Goal: Check status: Check status

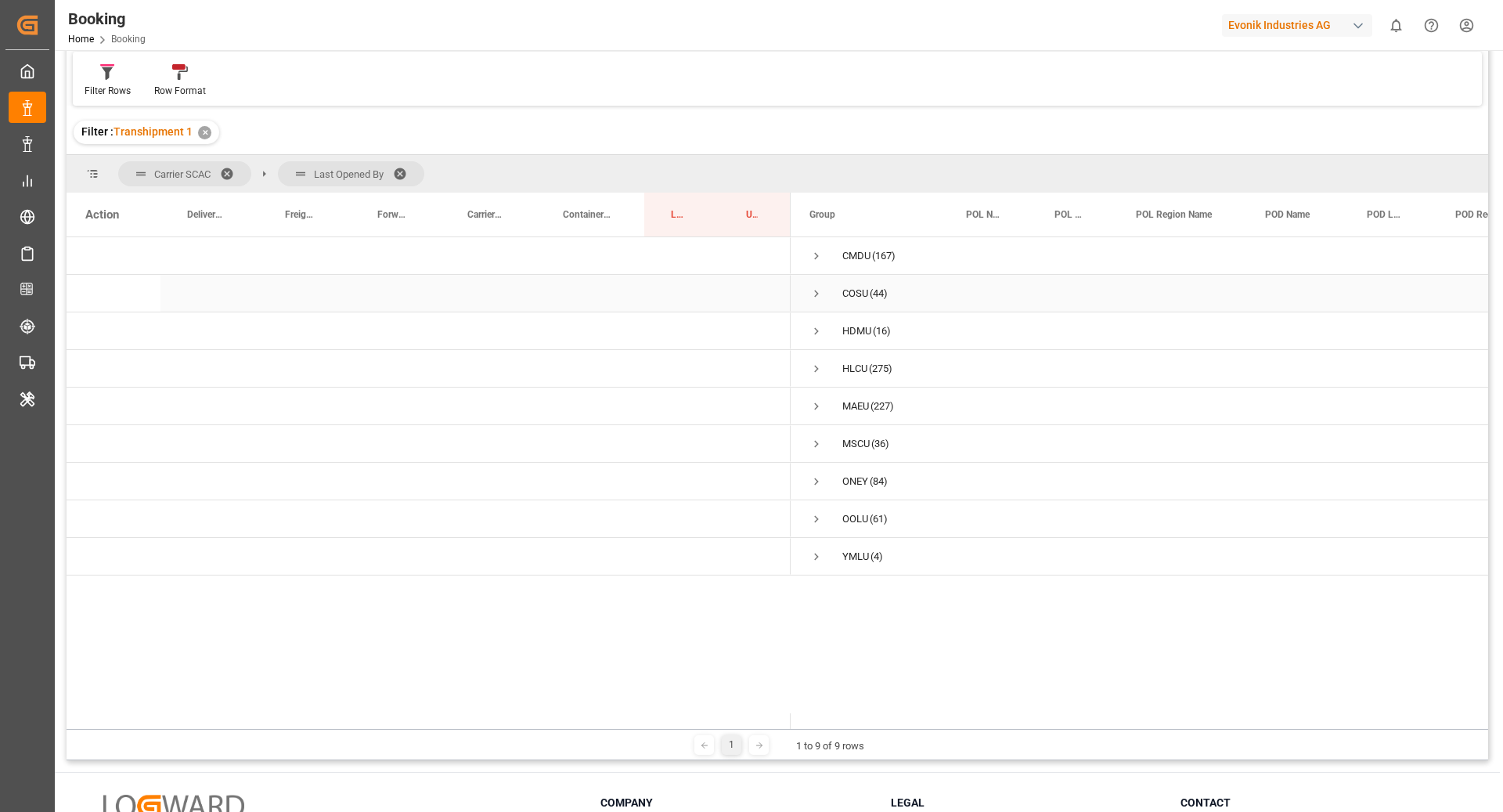
scroll to position [97, 0]
click at [817, 250] on span "Press SPACE to select this row." at bounding box center [816, 251] width 14 height 14
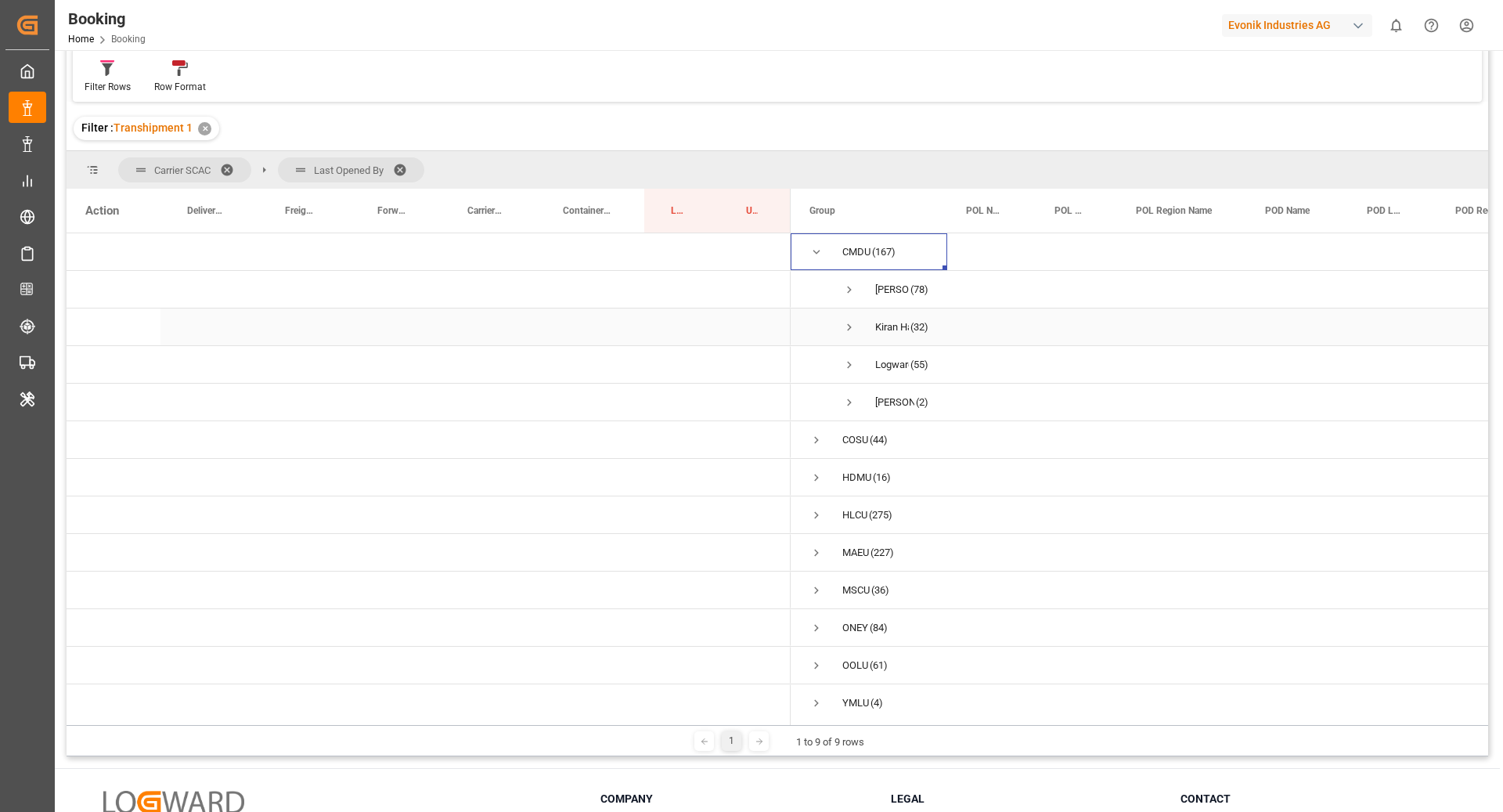
click at [850, 313] on span "Press SPACE to select this row." at bounding box center [848, 327] width 14 height 36
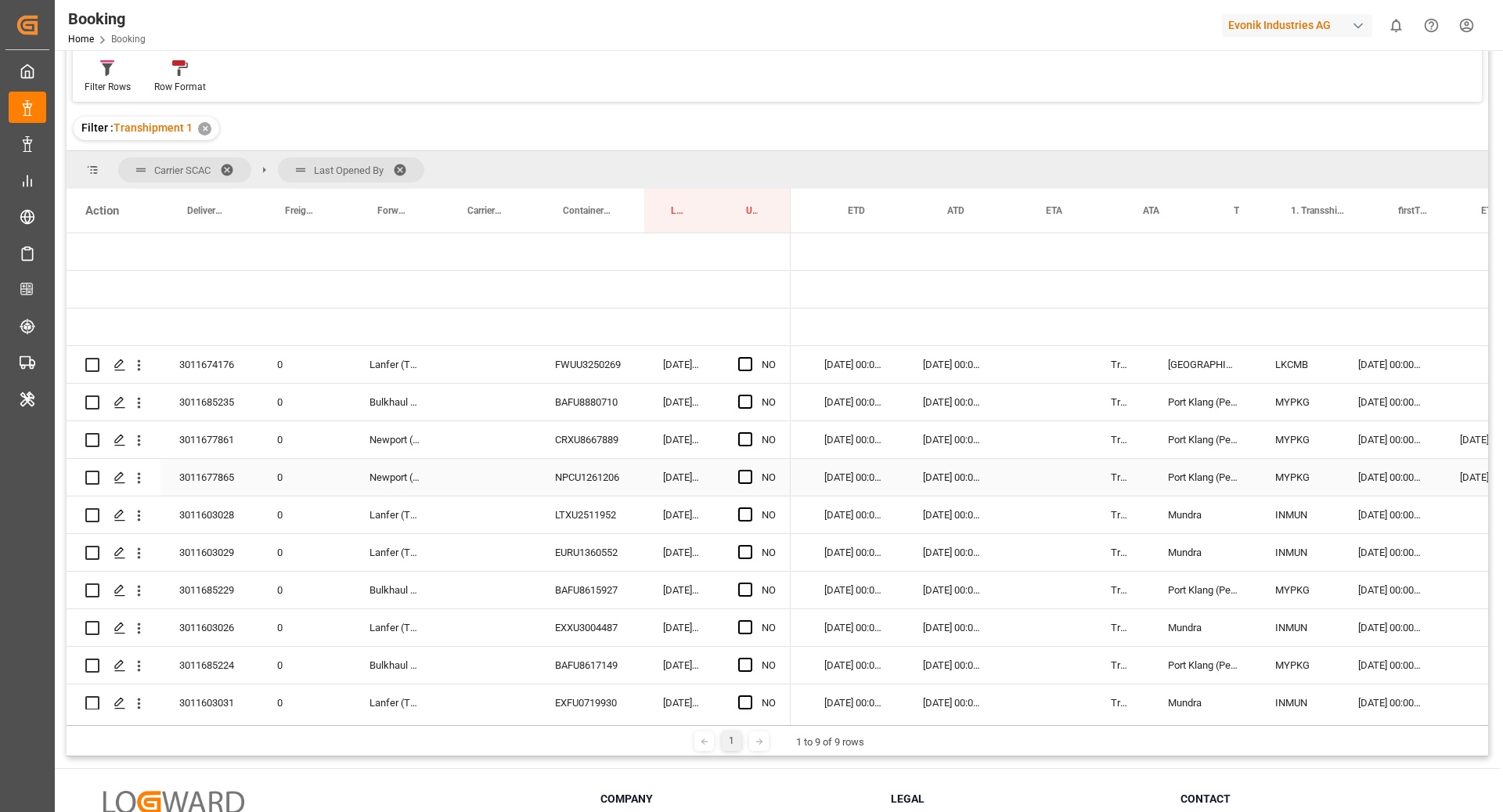
scroll to position [0, 1265]
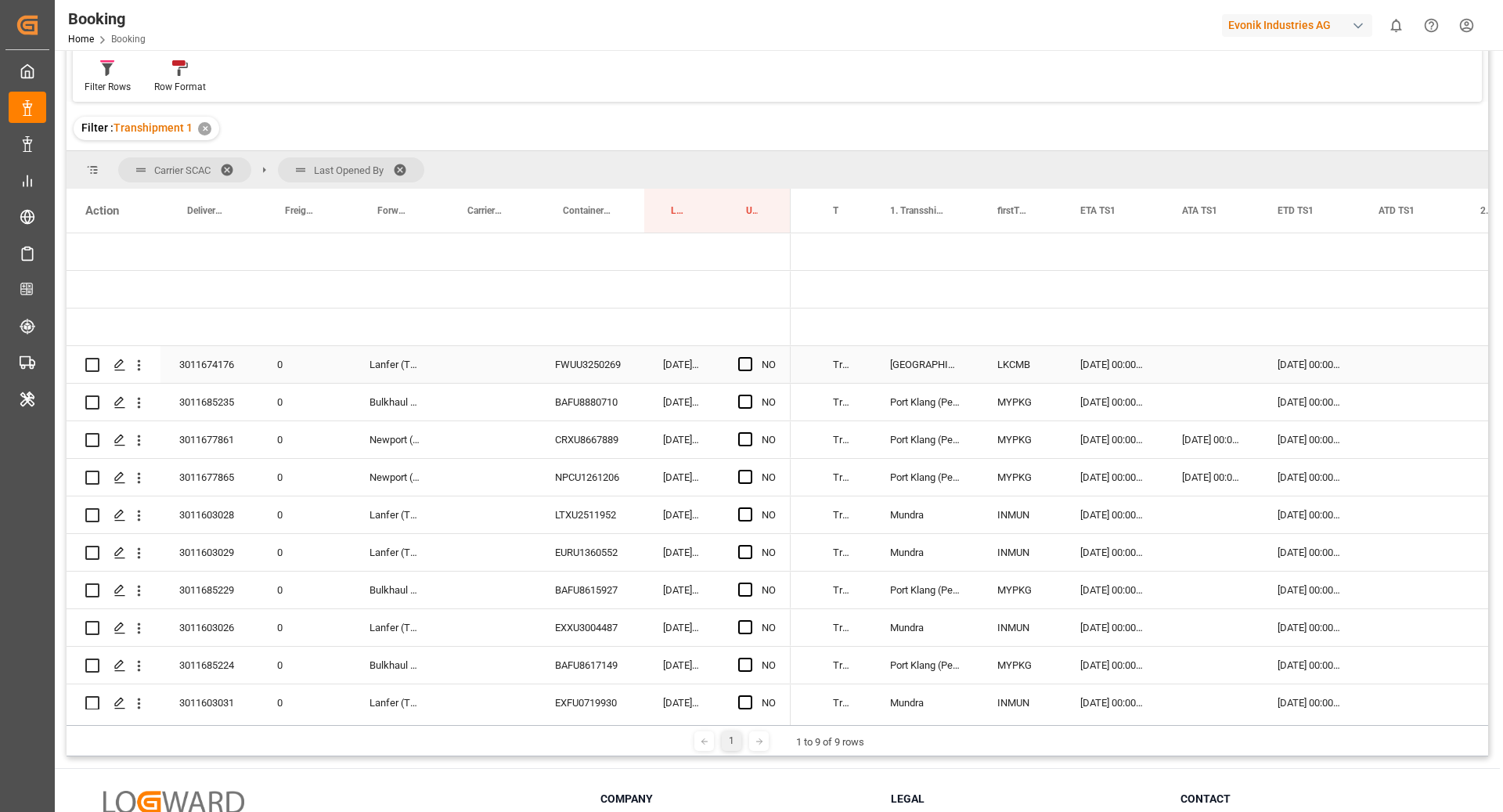
click at [567, 362] on div "FWUU3250269" at bounding box center [590, 365] width 108 height 37
click at [1185, 375] on div "Press SPACE to select this row." at bounding box center [1211, 365] width 96 height 37
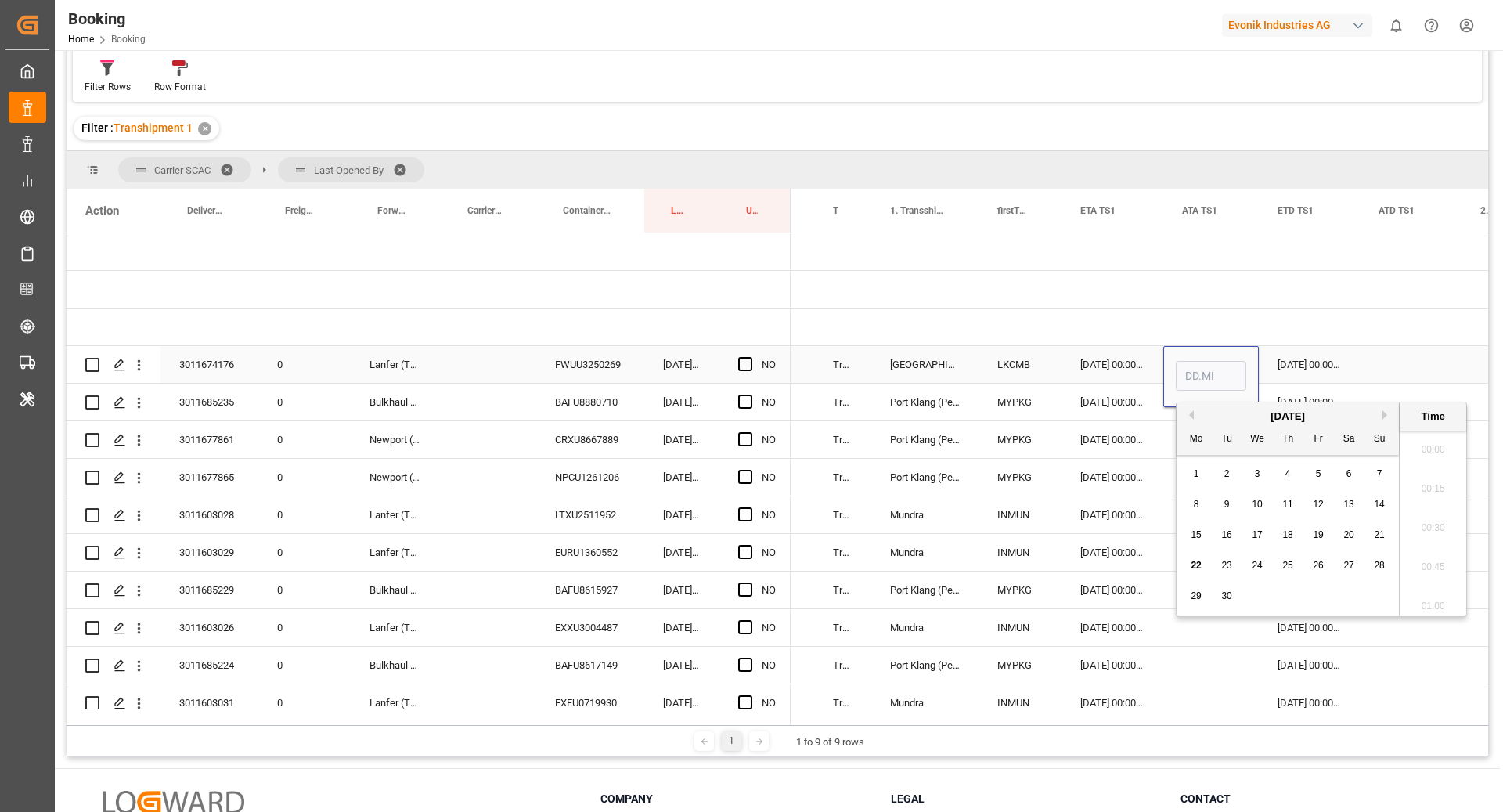
scroll to position [2510, 0]
click at [1254, 543] on div "17" at bounding box center [1257, 535] width 20 height 19
type input "[DATE] 00:00"
click at [1245, 360] on div "[DATE] 00:00" at bounding box center [1211, 377] width 96 height 61
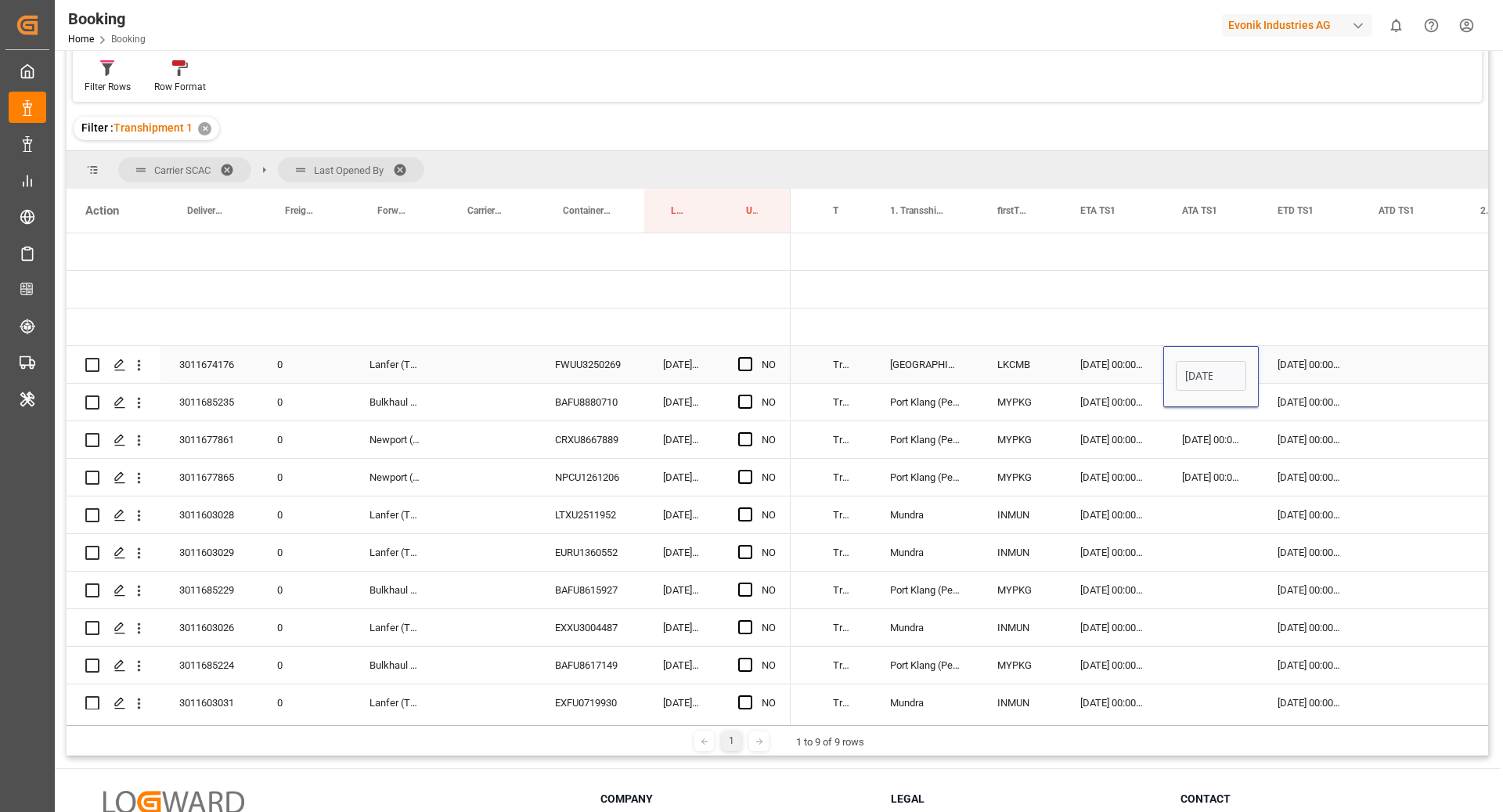
click at [1295, 370] on div "30.09.2025 00:00:00" at bounding box center [1309, 365] width 101 height 37
click at [746, 371] on div "Press SPACE to select this row." at bounding box center [750, 364] width 23 height 36
click at [749, 366] on span "Press SPACE to select this row." at bounding box center [745, 363] width 14 height 14
click at [750, 357] on input "Press SPACE to select this row." at bounding box center [750, 357] width 0 height 0
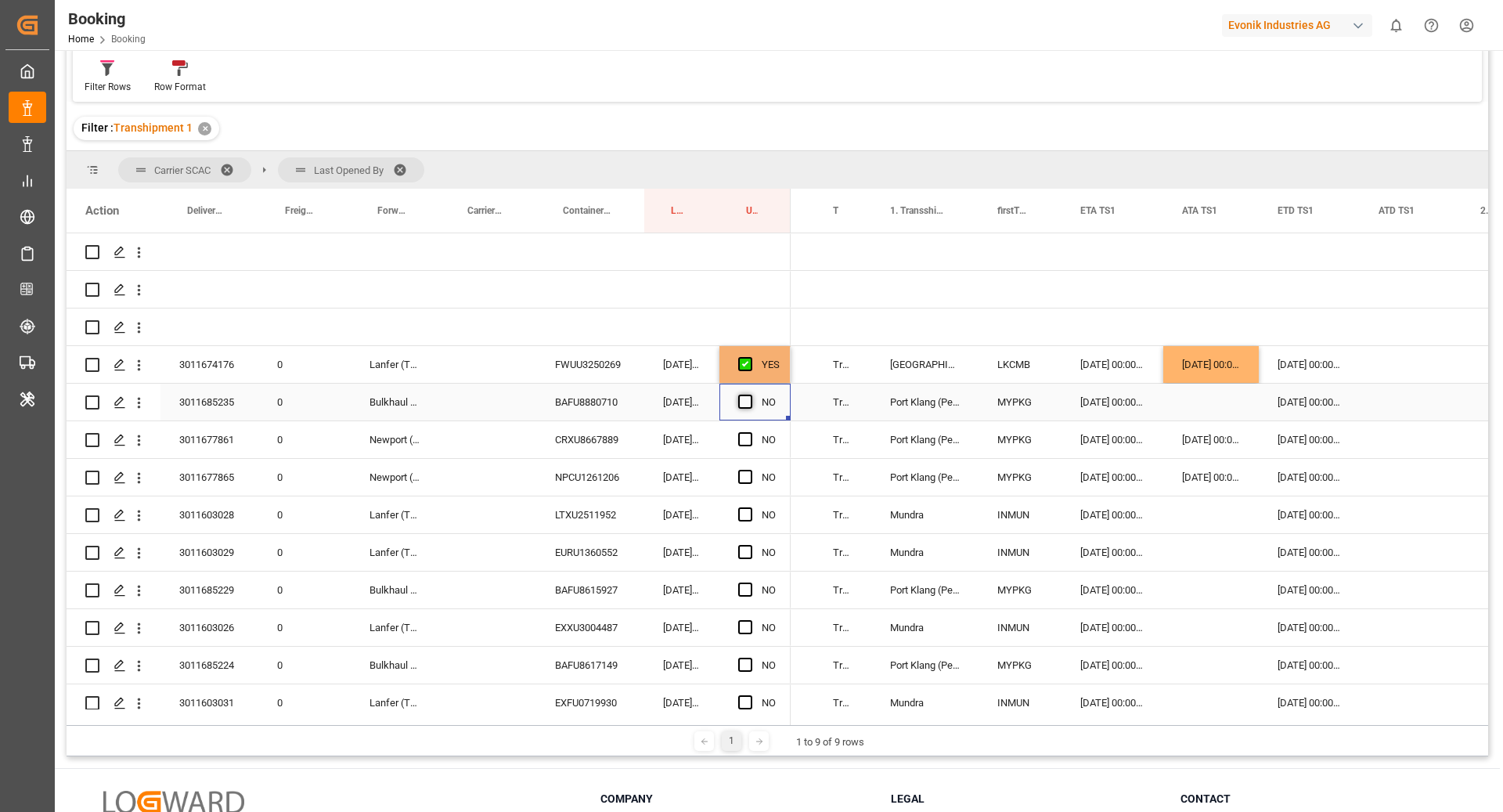
click at [741, 399] on span "Press SPACE to select this row." at bounding box center [745, 401] width 14 height 14
click at [750, 395] on input "Press SPACE to select this row." at bounding box center [750, 395] width 0 height 0
click at [613, 403] on div "BAFU8880710" at bounding box center [590, 402] width 108 height 37
click at [748, 437] on span "Press SPACE to select this row." at bounding box center [745, 439] width 14 height 14
click at [750, 432] on input "Press SPACE to select this row." at bounding box center [750, 432] width 0 height 0
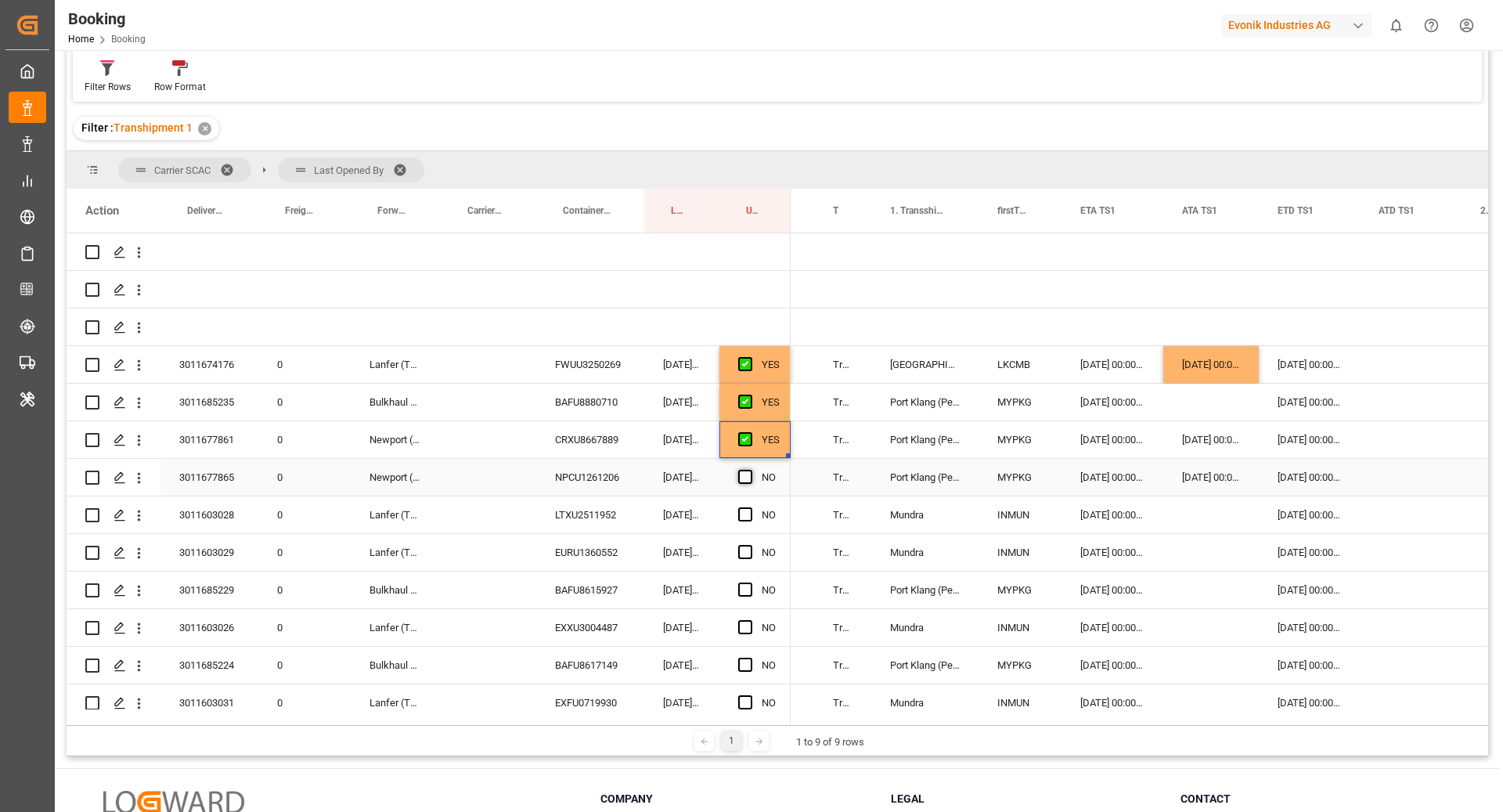
click at [745, 479] on span "Press SPACE to select this row." at bounding box center [745, 476] width 14 height 14
click at [750, 469] on input "Press SPACE to select this row." at bounding box center [750, 469] width 0 height 0
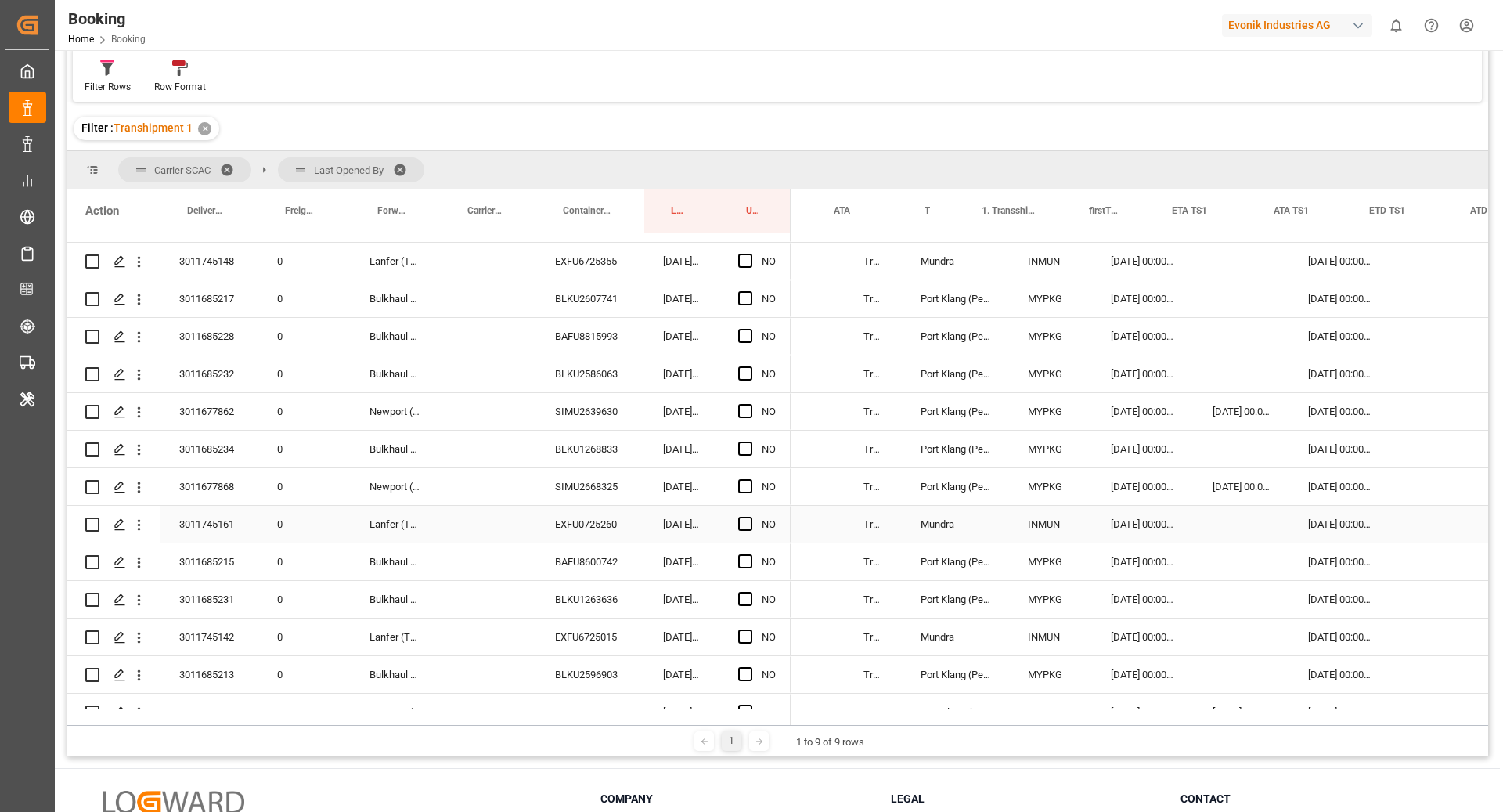
scroll to position [0, 1326]
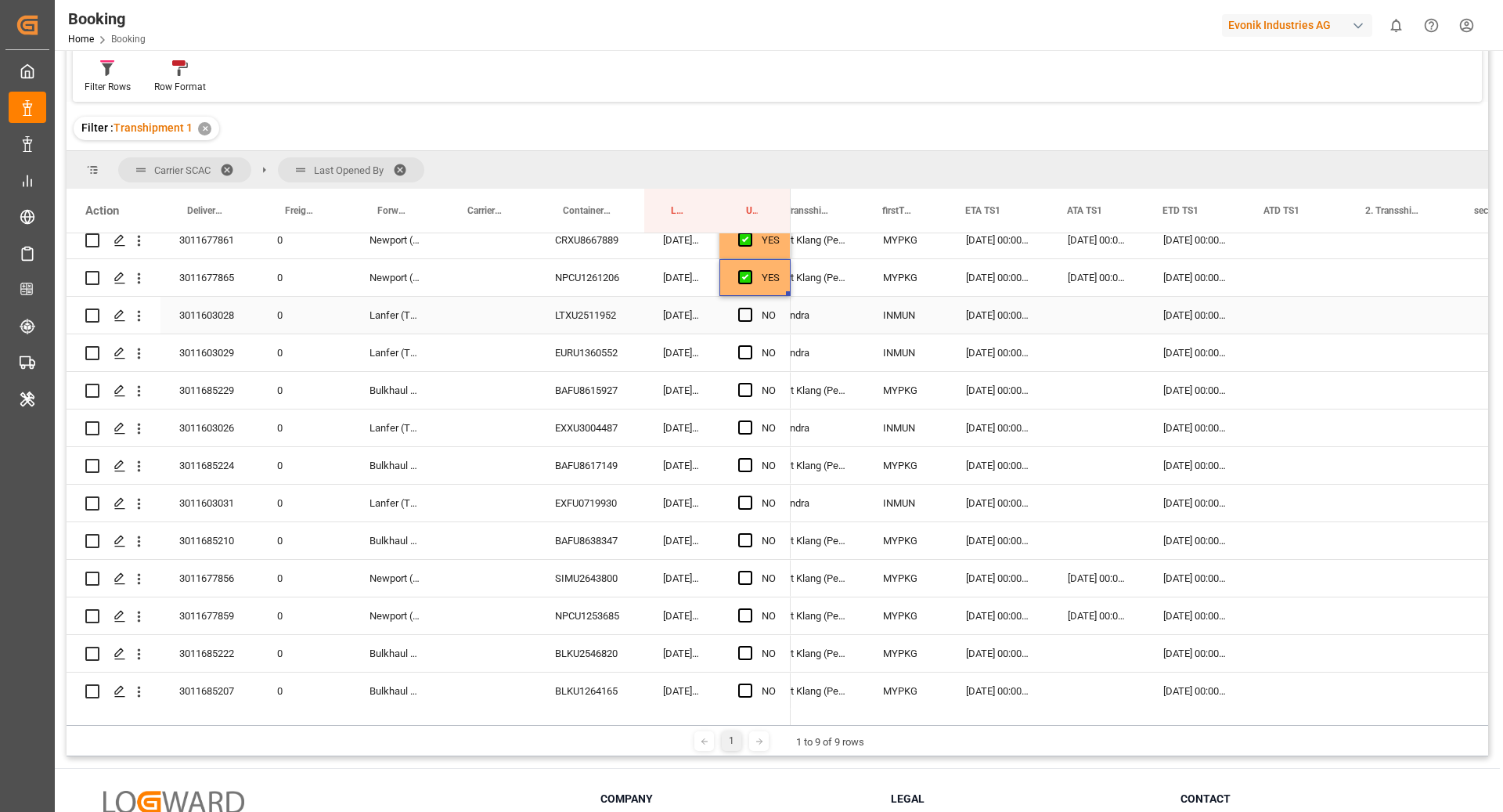
click at [741, 321] on div "Press SPACE to select this row." at bounding box center [750, 315] width 23 height 36
click at [747, 314] on span "Press SPACE to select this row." at bounding box center [745, 314] width 14 height 14
click at [750, 307] on input "Press SPACE to select this row." at bounding box center [750, 307] width 0 height 0
click at [744, 349] on span "Press SPACE to select this row." at bounding box center [745, 352] width 14 height 14
click at [750, 345] on input "Press SPACE to select this row." at bounding box center [750, 345] width 0 height 0
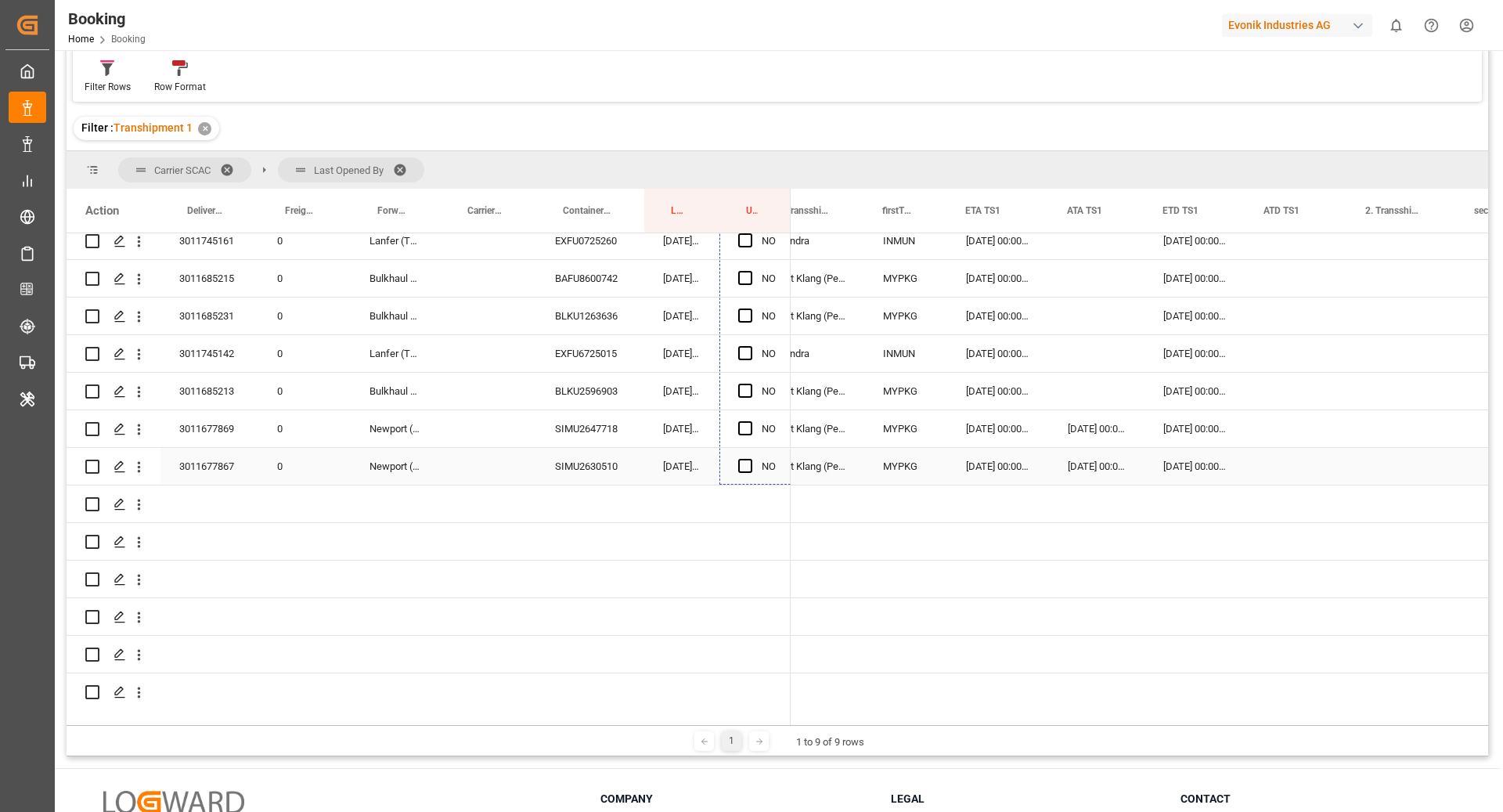
drag, startPoint x: 786, startPoint y: 368, endPoint x: 783, endPoint y: 473, distance: 105.0
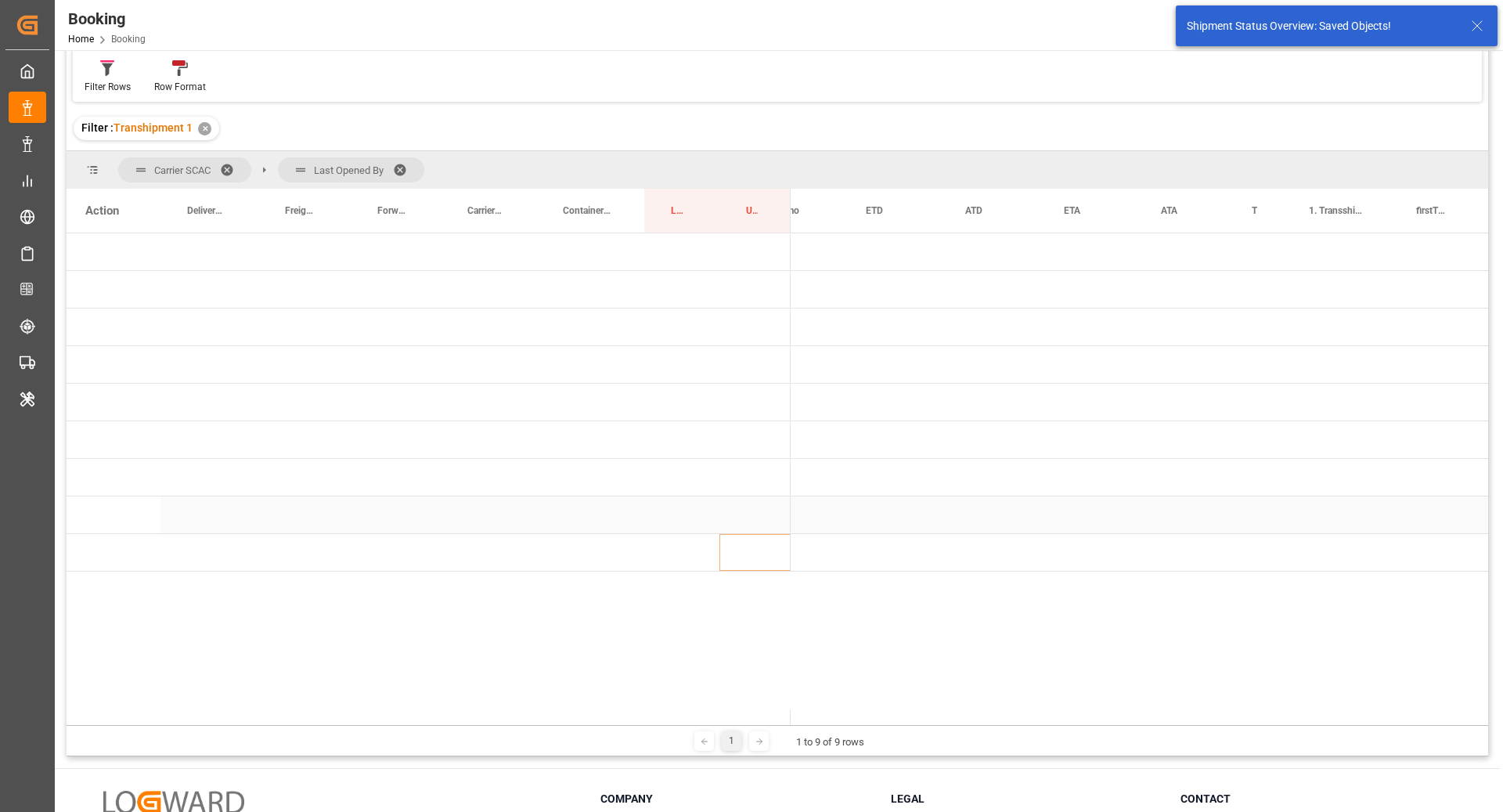
scroll to position [0, 786]
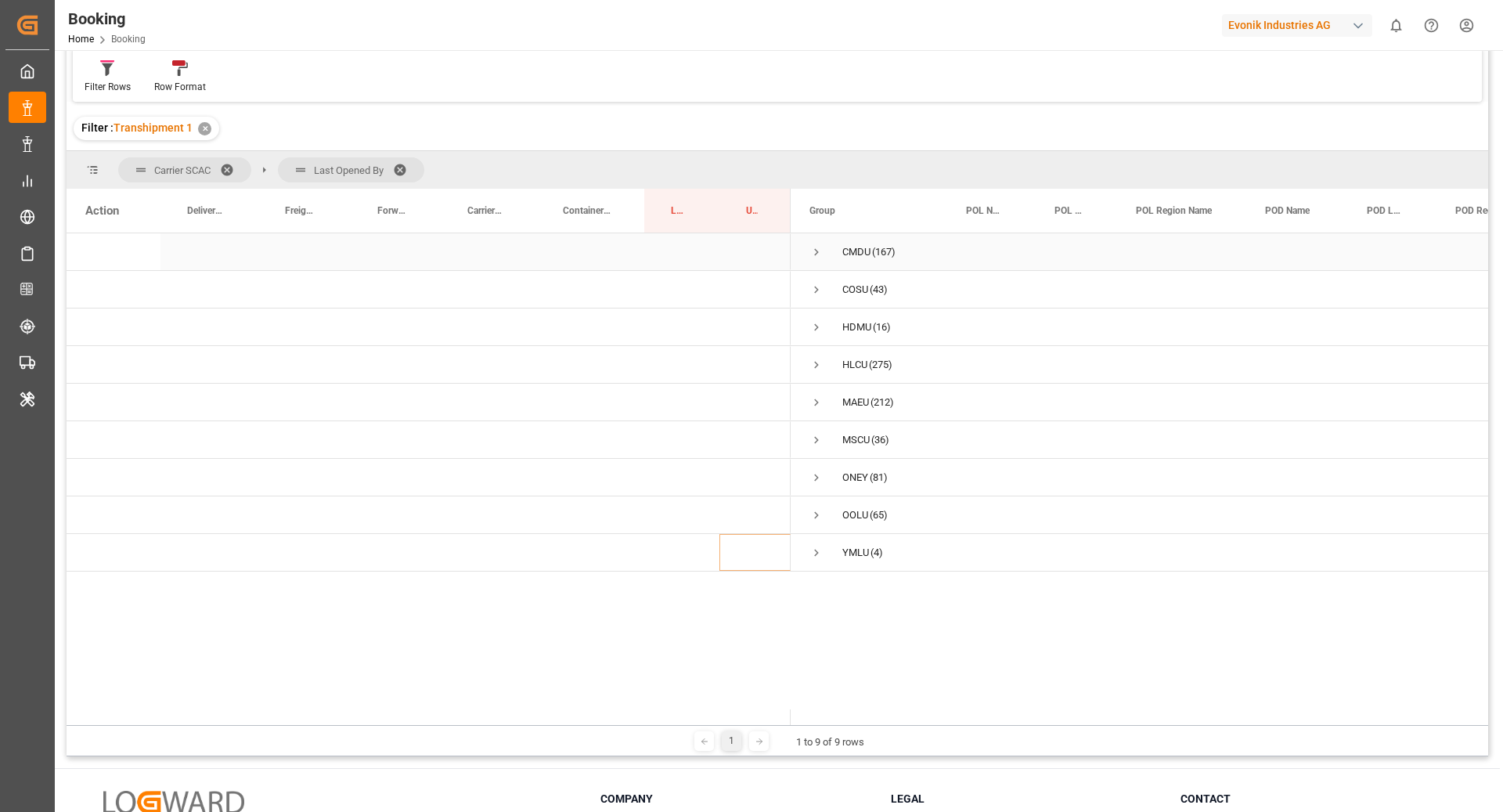
click at [816, 257] on span "Press SPACE to select this row." at bounding box center [816, 251] width 14 height 14
click at [849, 325] on span "Press SPACE to select this row." at bounding box center [848, 327] width 14 height 14
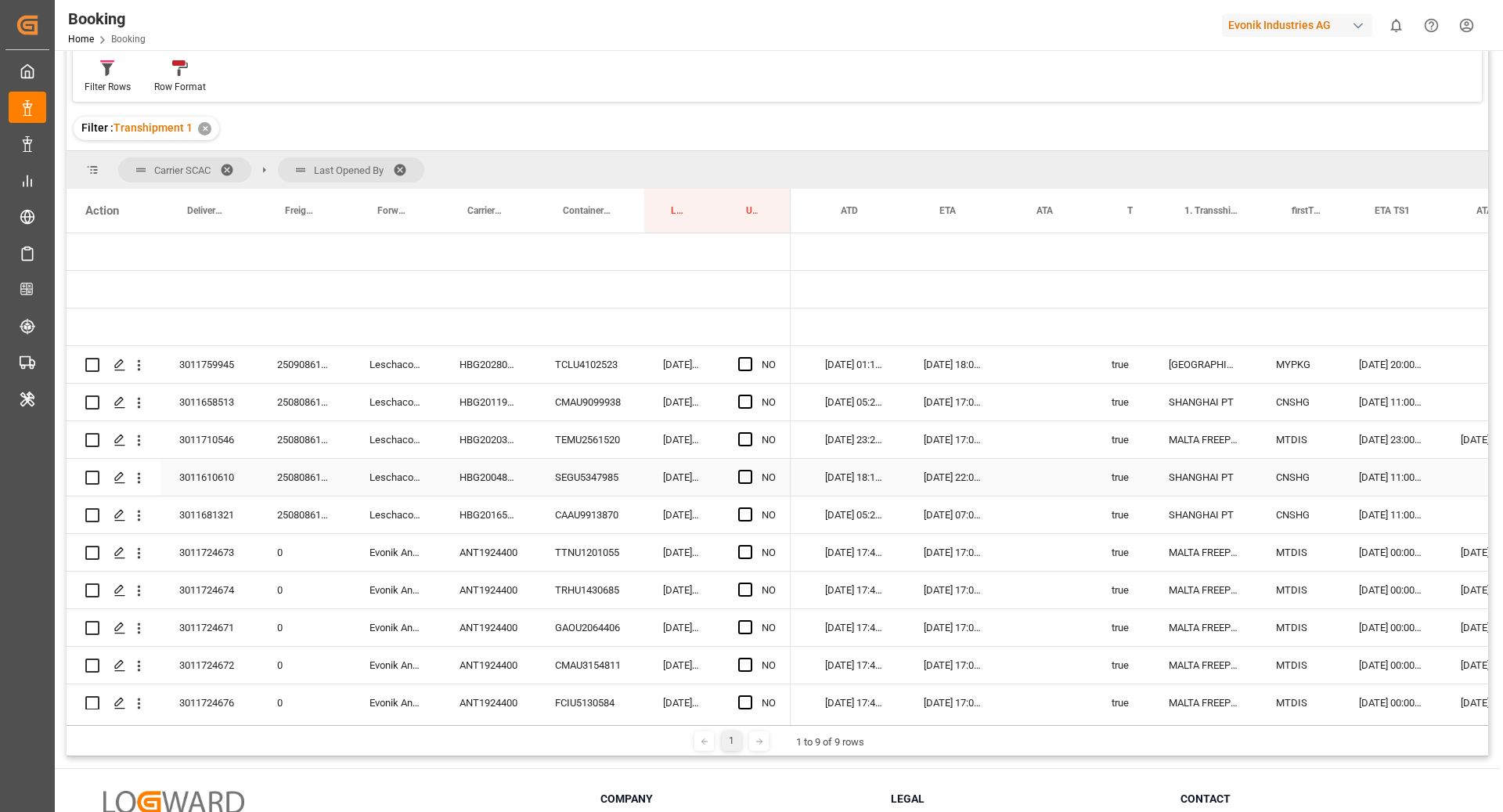
scroll to position [0, 1210]
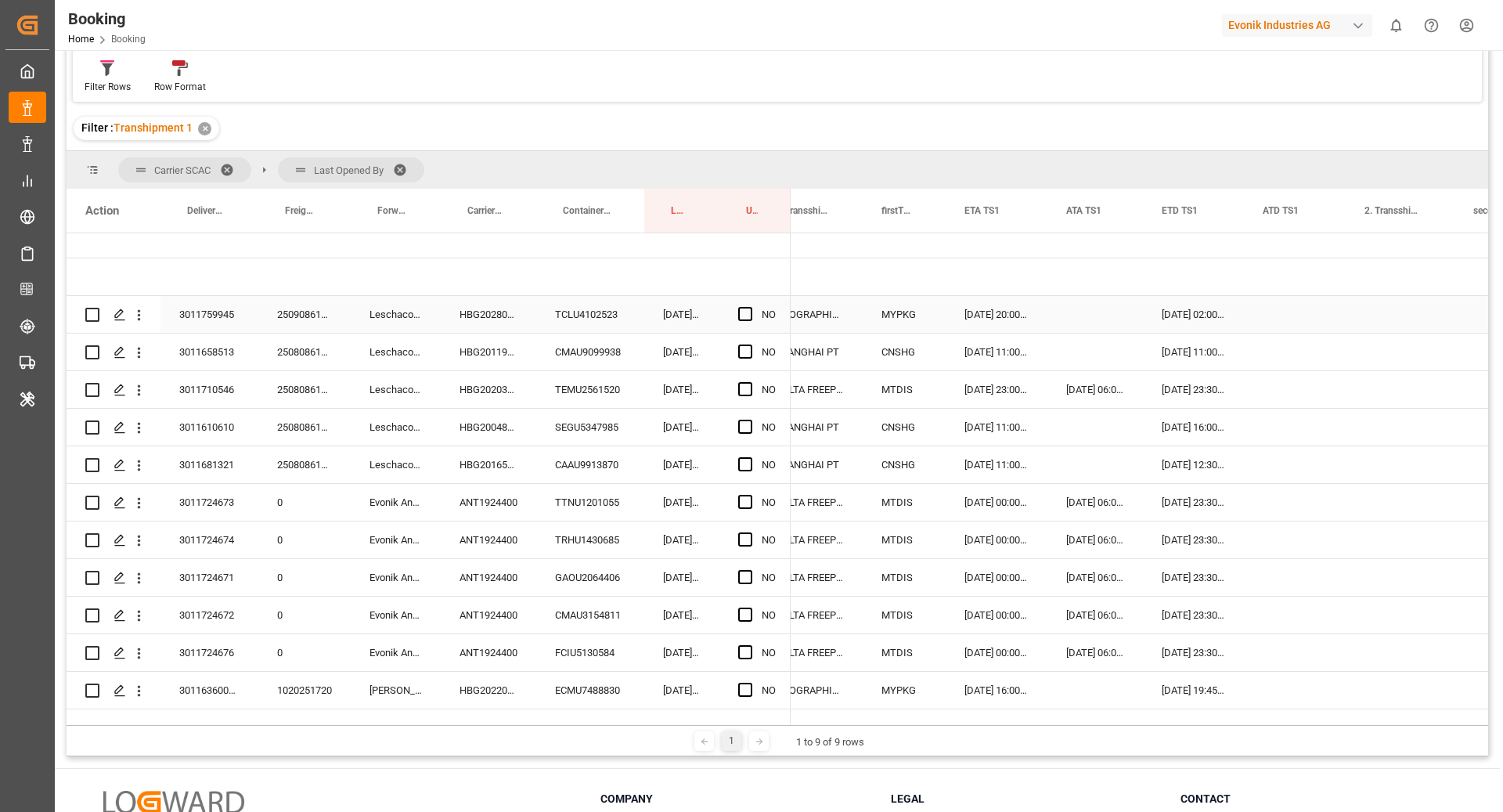
click at [754, 312] on div "Press SPACE to select this row." at bounding box center [750, 315] width 23 height 36
click at [748, 309] on span "Press SPACE to select this row." at bounding box center [745, 314] width 14 height 14
click at [750, 307] on input "Press SPACE to select this row." at bounding box center [750, 307] width 0 height 0
drag, startPoint x: 788, startPoint y: 329, endPoint x: 792, endPoint y: 383, distance: 54.1
click at [626, 399] on div "TEMU2561520" at bounding box center [590, 389] width 108 height 37
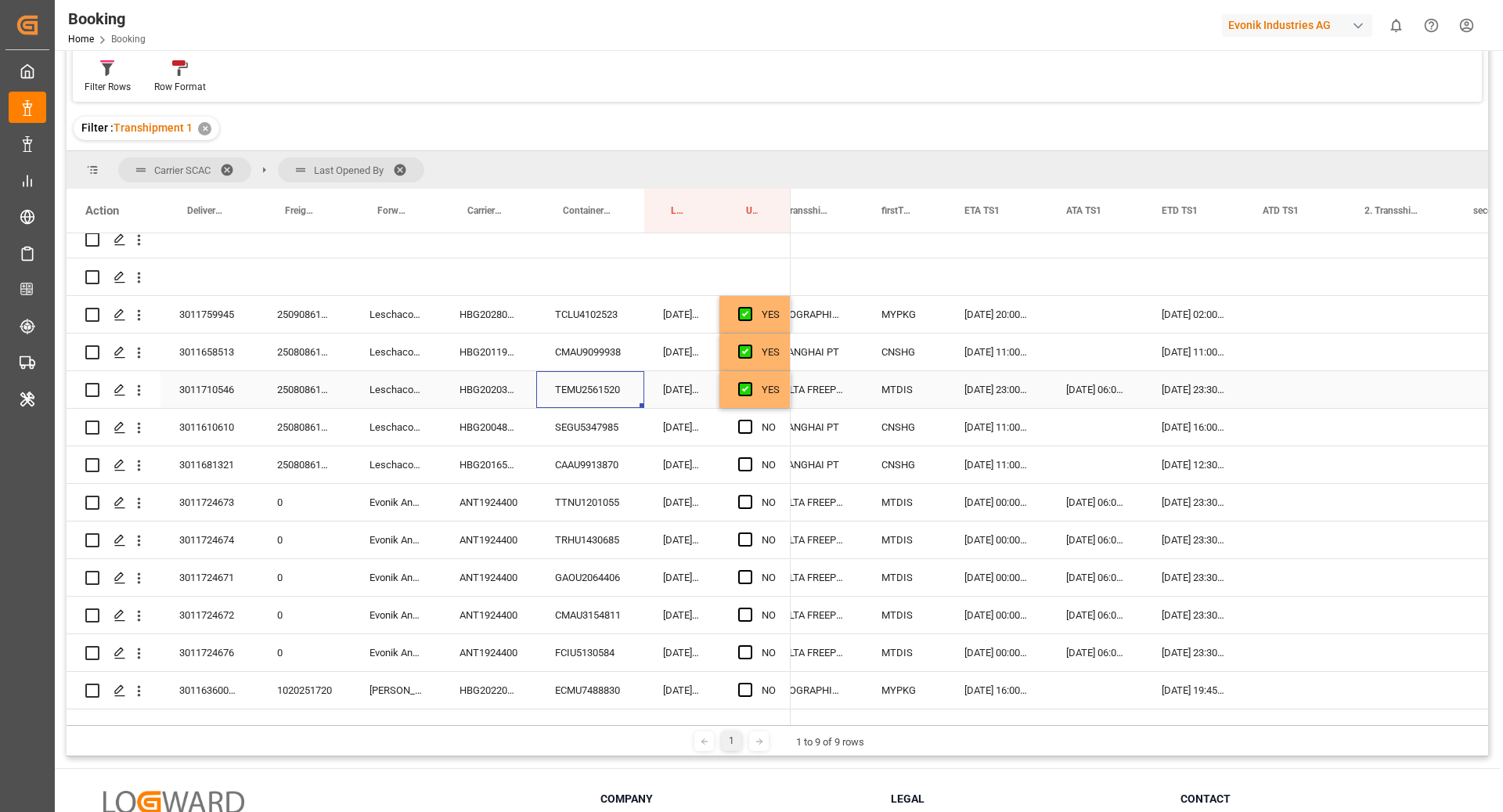
click at [481, 388] on div "HBG2020300" at bounding box center [488, 389] width 96 height 37
click at [774, 391] on div "YES" at bounding box center [770, 389] width 18 height 36
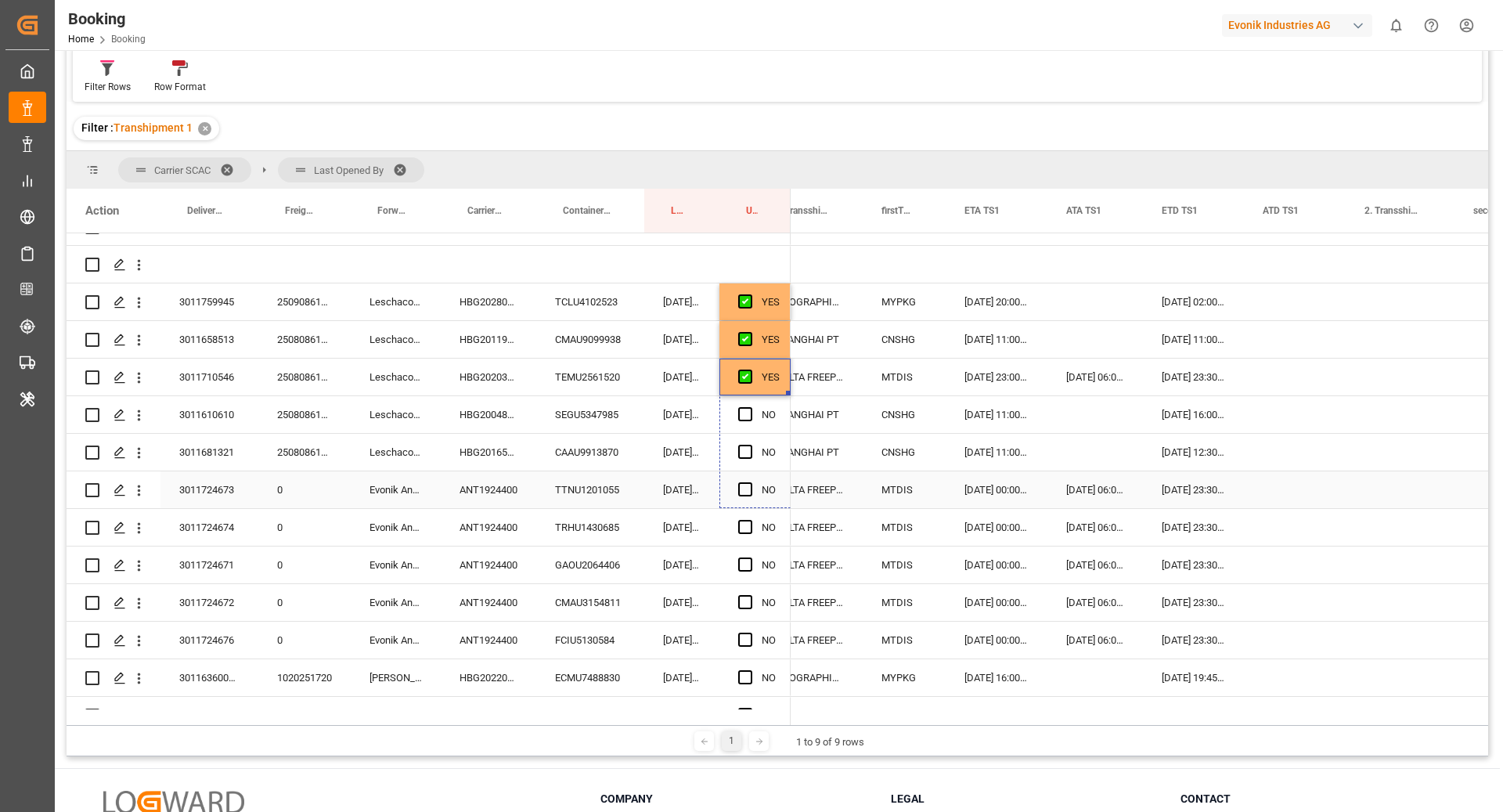
drag, startPoint x: 786, startPoint y: 404, endPoint x: 820, endPoint y: 486, distance: 88.8
click at [436, 498] on div "Evonik Antwerp" at bounding box center [396, 490] width 90 height 37
click at [470, 494] on div "ANT1924400" at bounding box center [488, 490] width 96 height 37
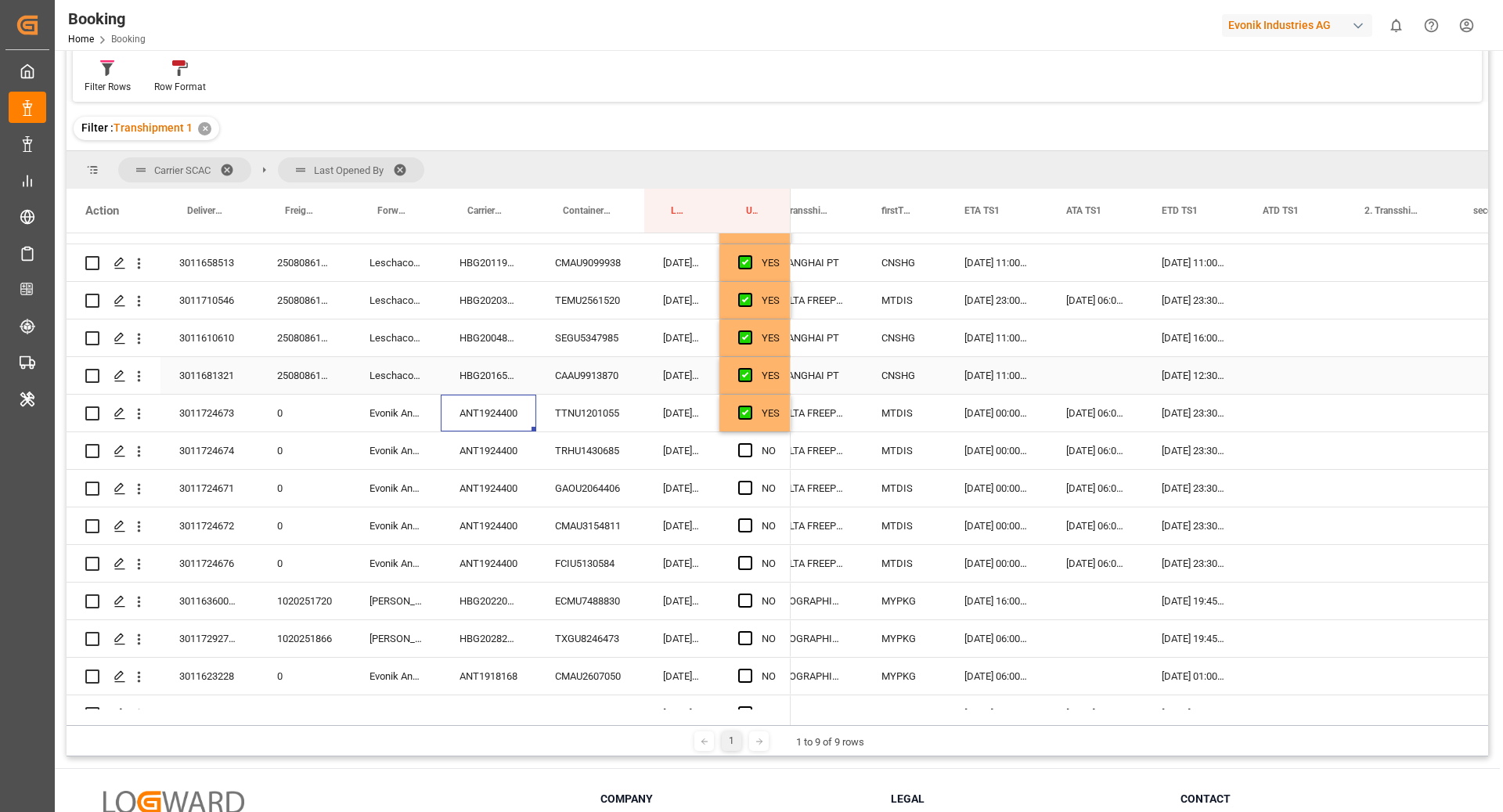
click at [757, 409] on div "Press SPACE to select this row." at bounding box center [750, 413] width 23 height 36
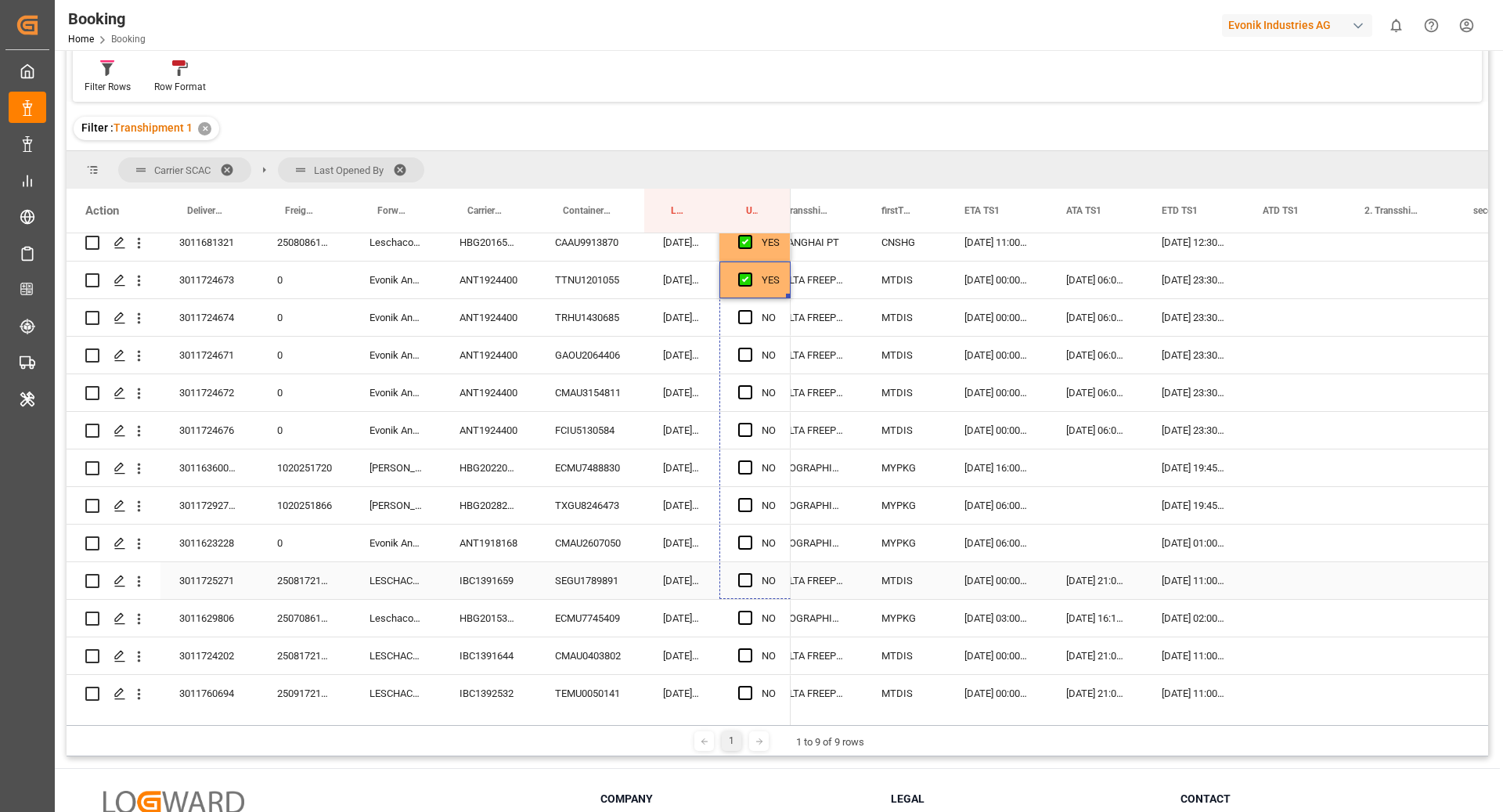
drag, startPoint x: 786, startPoint y: 427, endPoint x: 774, endPoint y: 591, distance: 164.4
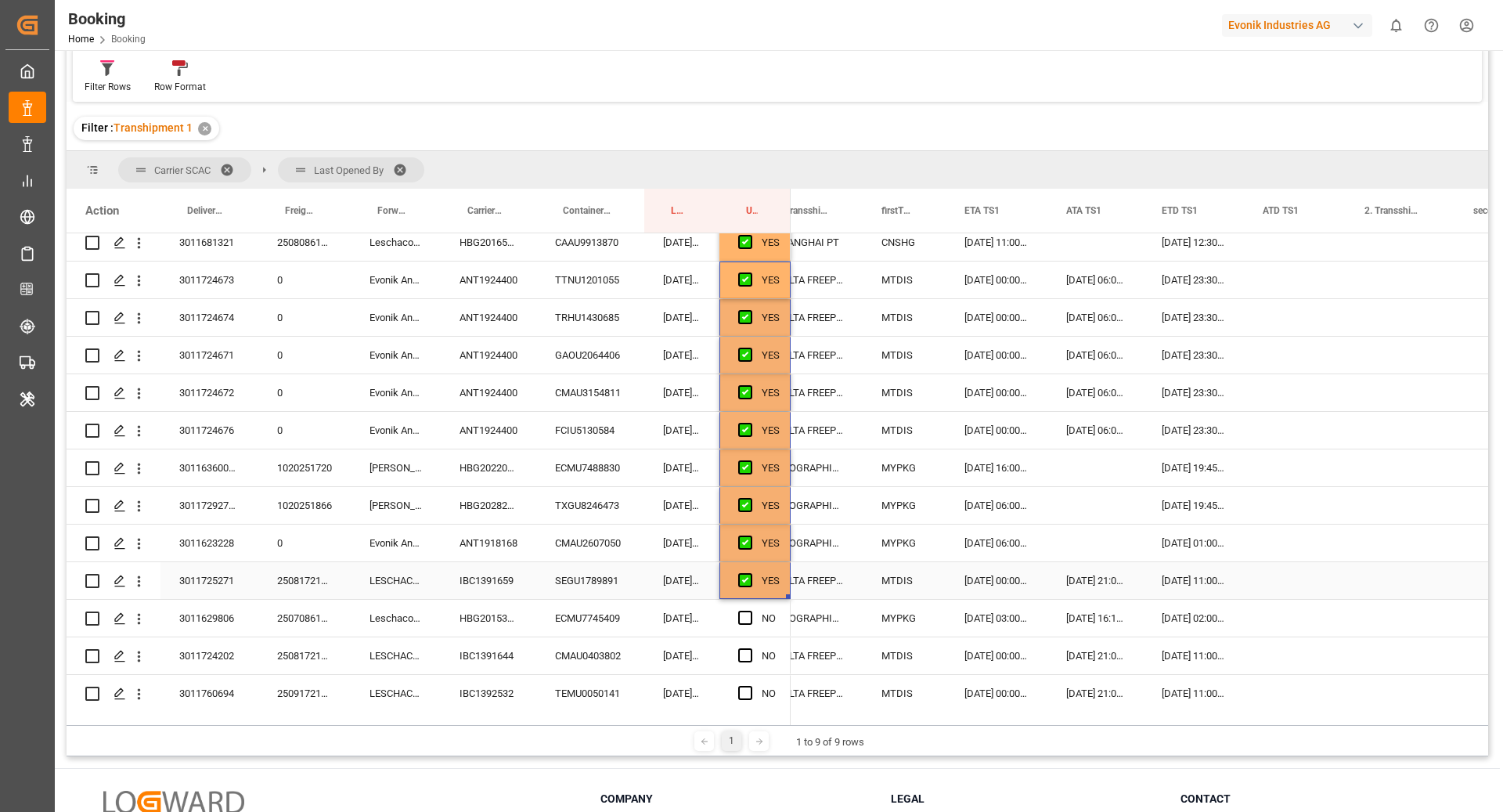
click at [509, 584] on div "IBC1391659" at bounding box center [488, 581] width 96 height 37
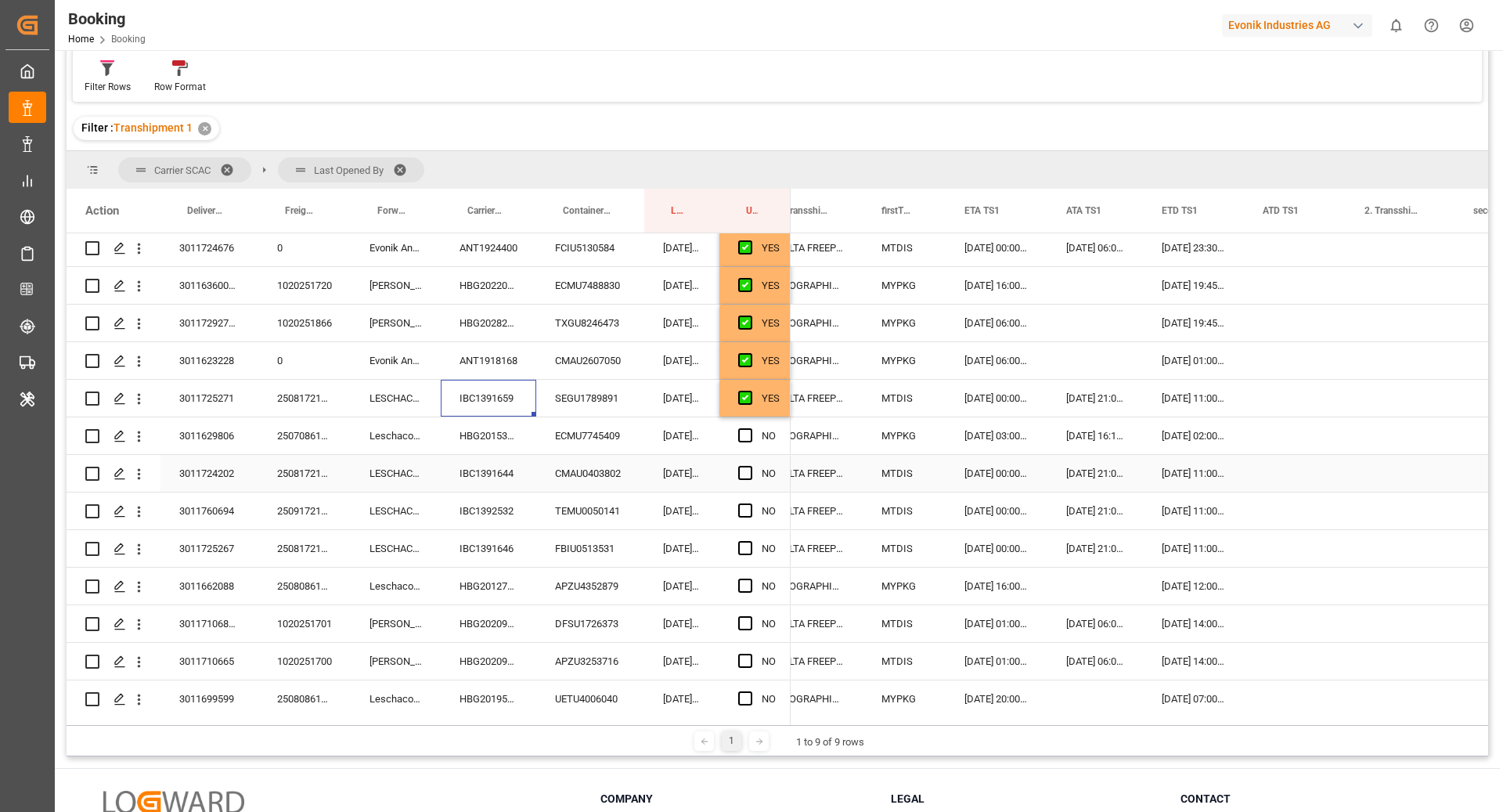
scroll to position [471, 0]
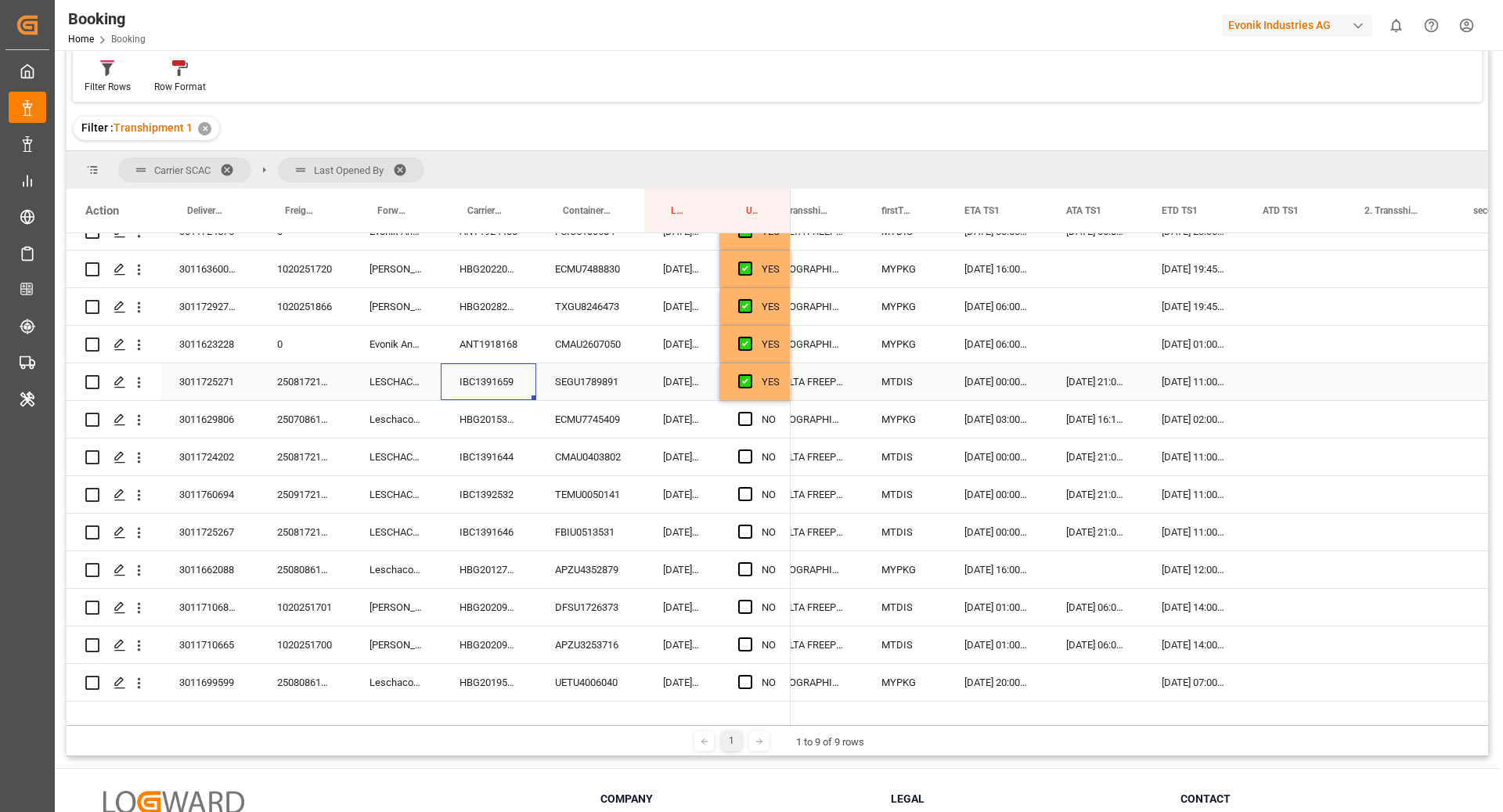
click at [771, 388] on div "YES" at bounding box center [770, 382] width 18 height 36
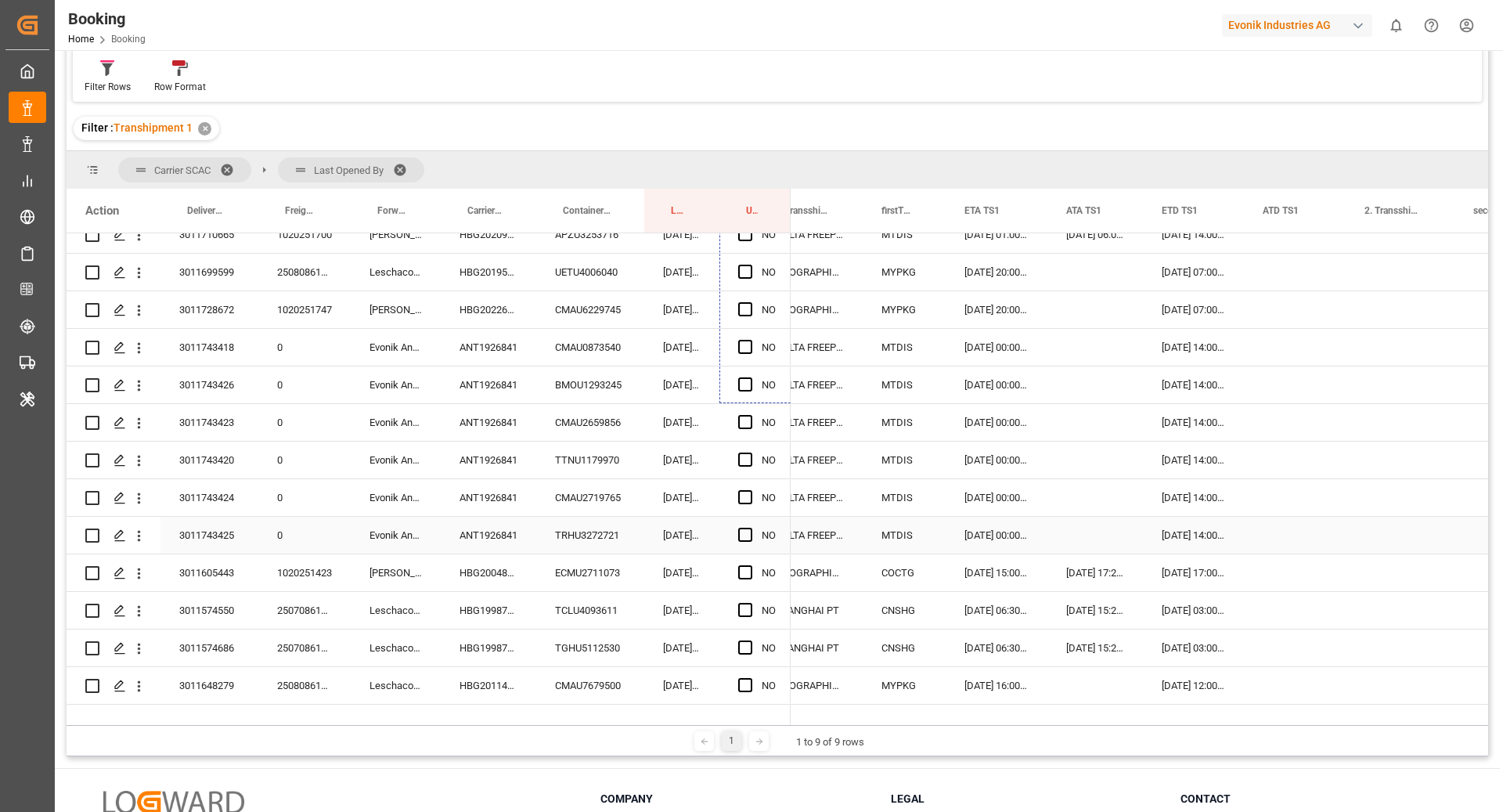
scroll to position [886, 0]
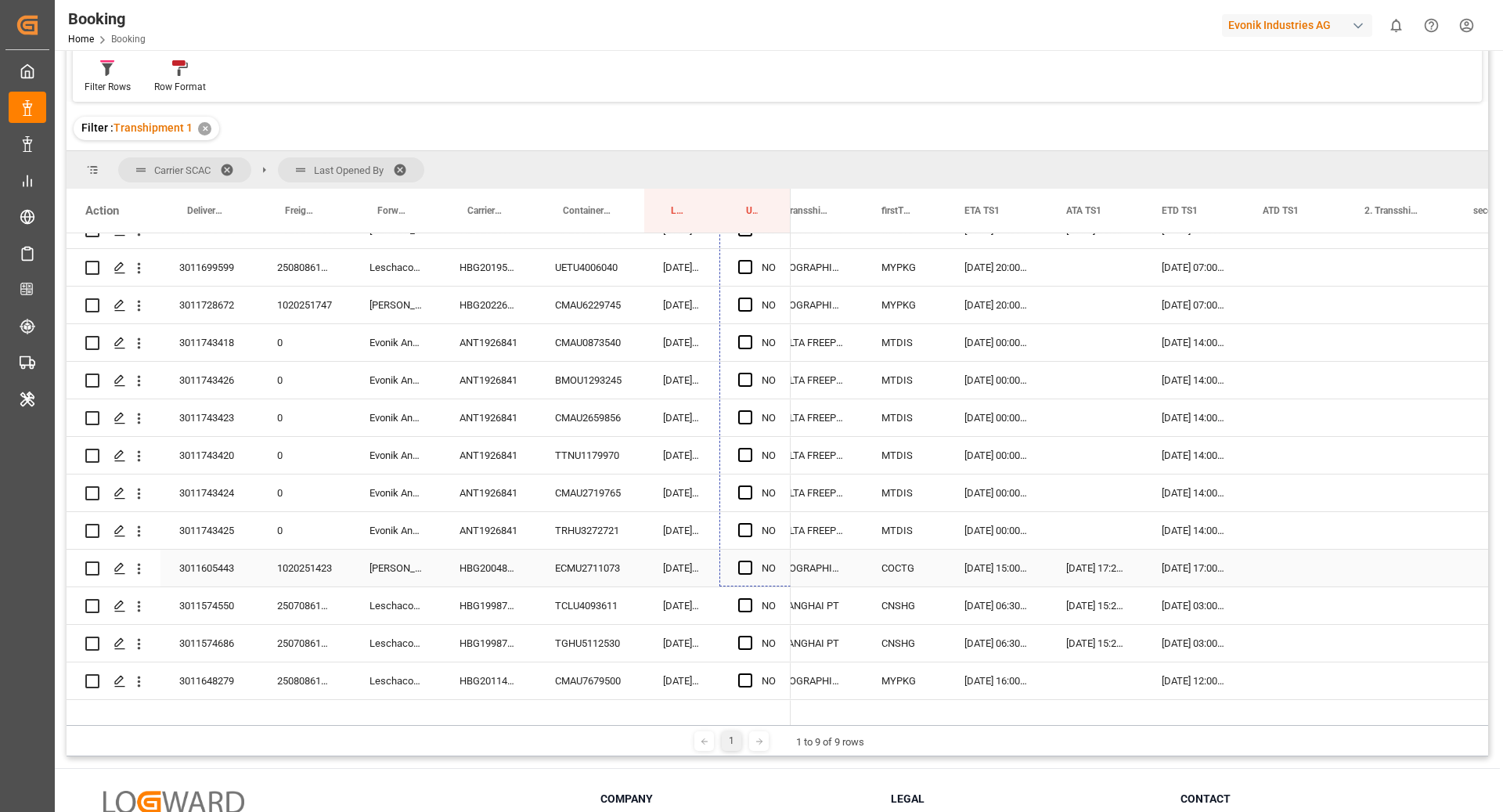
drag, startPoint x: 788, startPoint y: 396, endPoint x: 784, endPoint y: 562, distance: 166.0
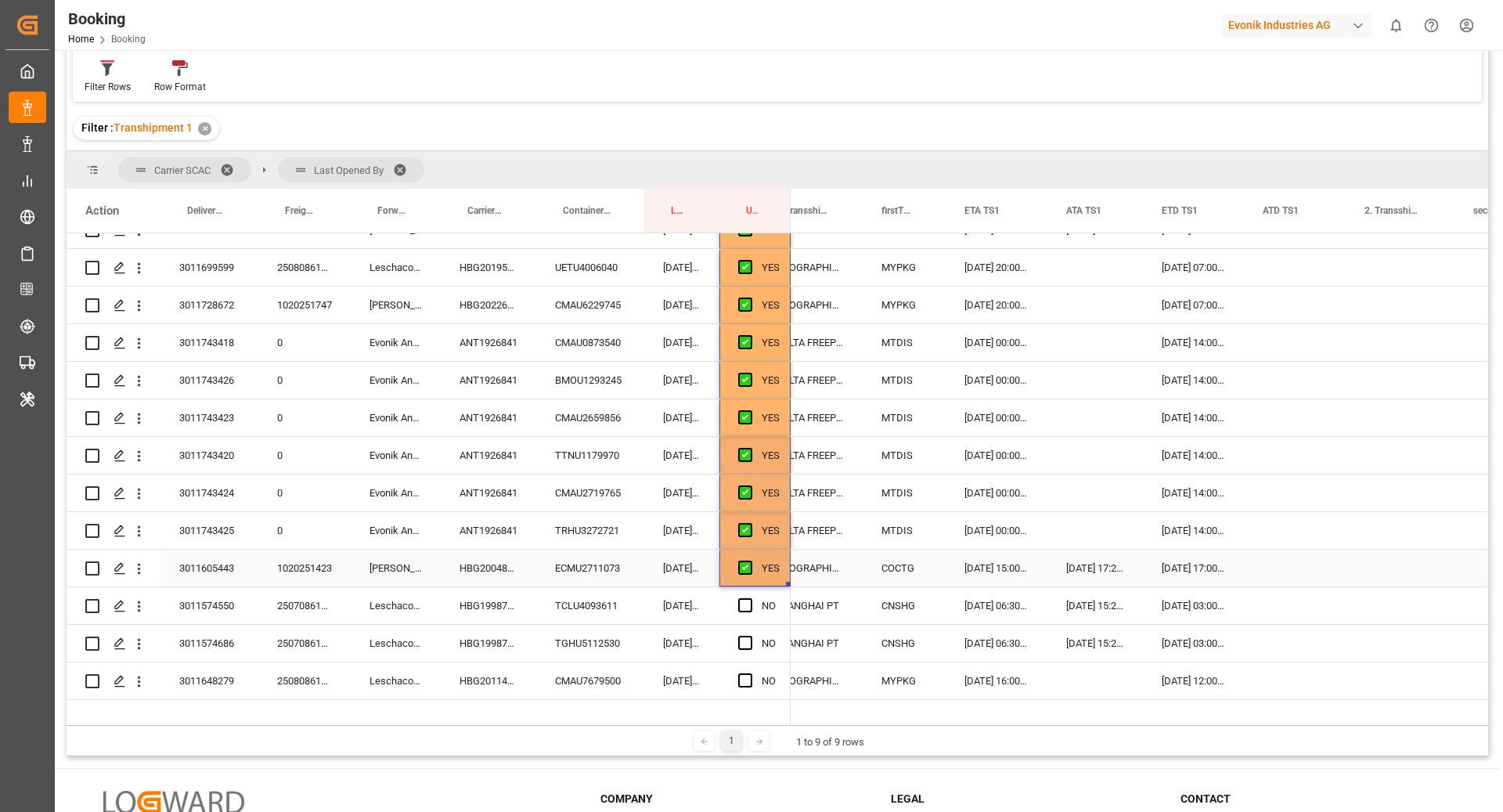
click at [519, 560] on div "HBG2004850" at bounding box center [488, 568] width 96 height 37
click at [1247, 573] on div "Press SPACE to select this row." at bounding box center [1294, 568] width 102 height 37
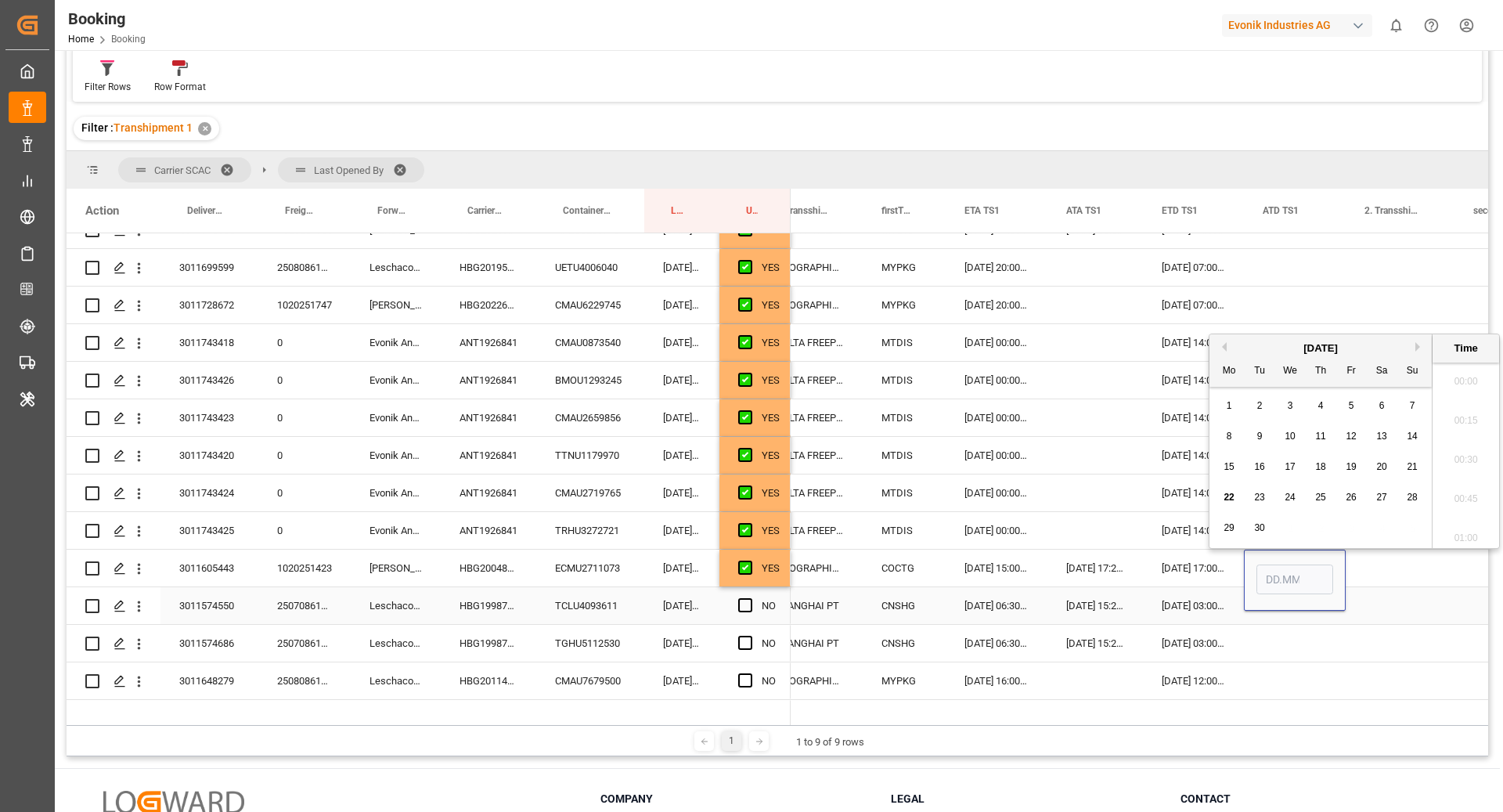
scroll to position [2510, 0]
click at [1408, 468] on span "21" at bounding box center [1412, 467] width 10 height 11
type input "21.09.2025 00:00"
click at [1356, 567] on div "Press SPACE to select this row." at bounding box center [1400, 568] width 109 height 37
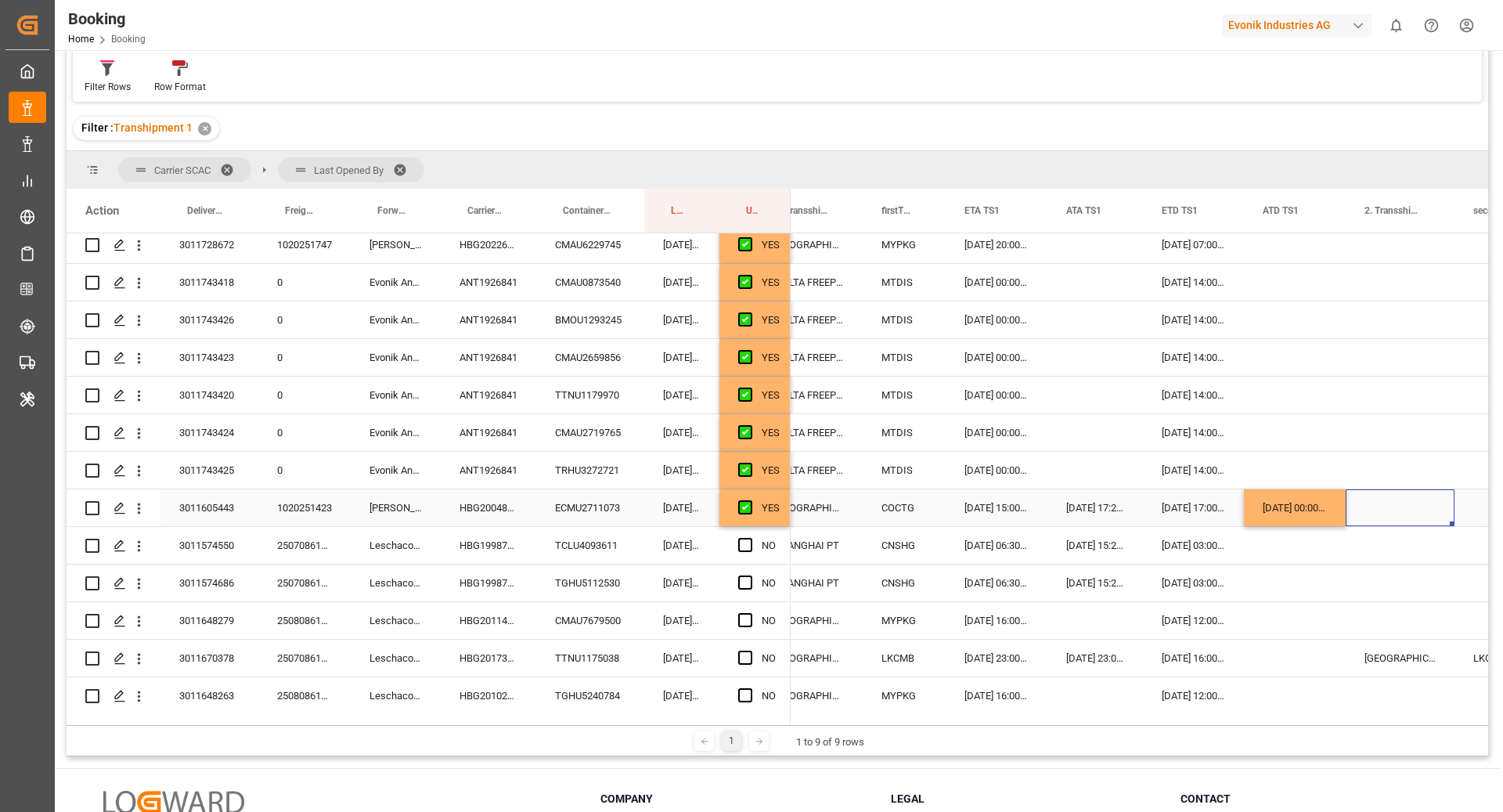
scroll to position [947, 0]
click at [775, 513] on div "YES" at bounding box center [770, 507] width 18 height 36
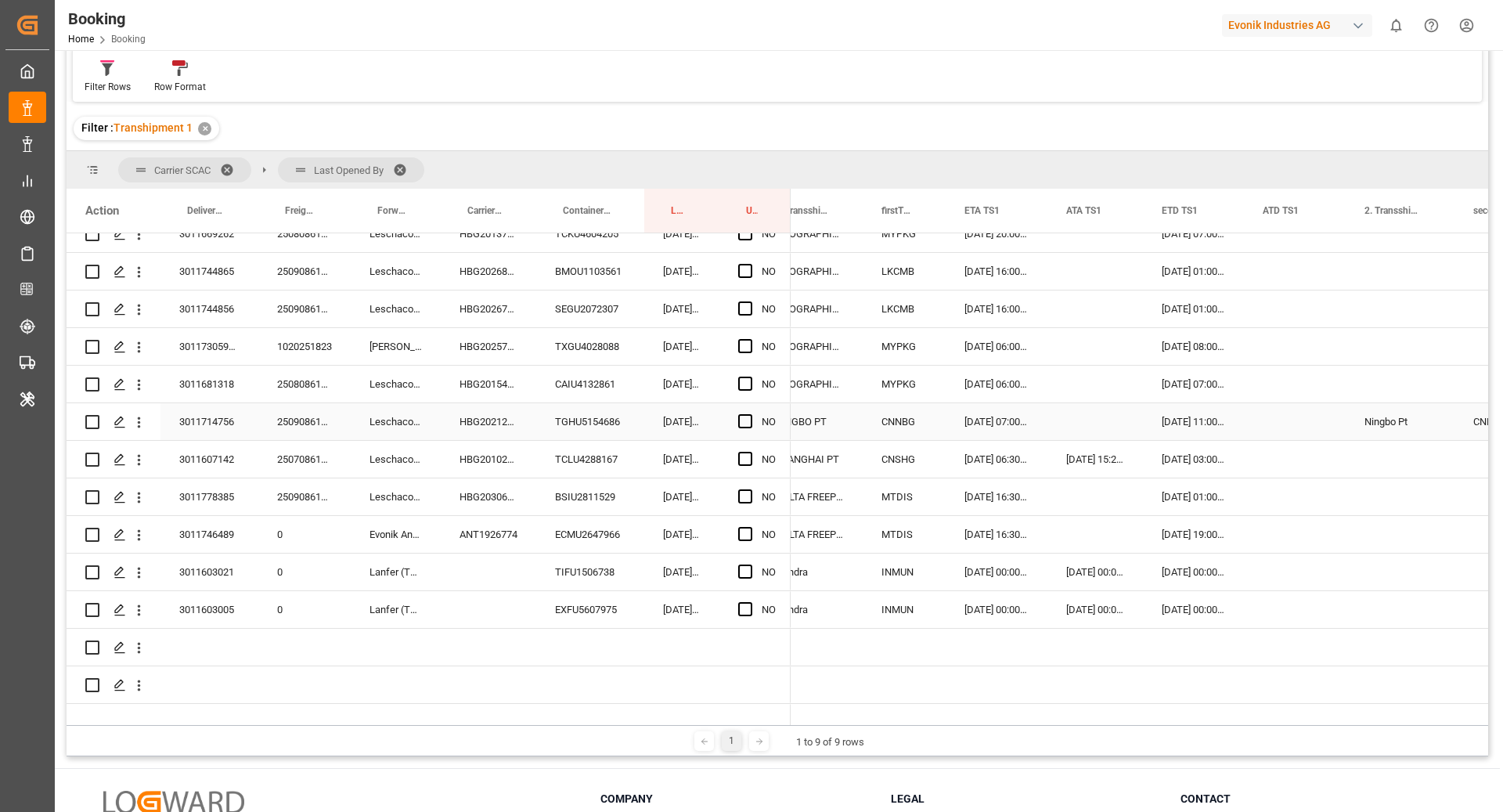
scroll to position [1785, 0]
drag, startPoint x: 788, startPoint y: 522, endPoint x: 774, endPoint y: 602, distance: 81.2
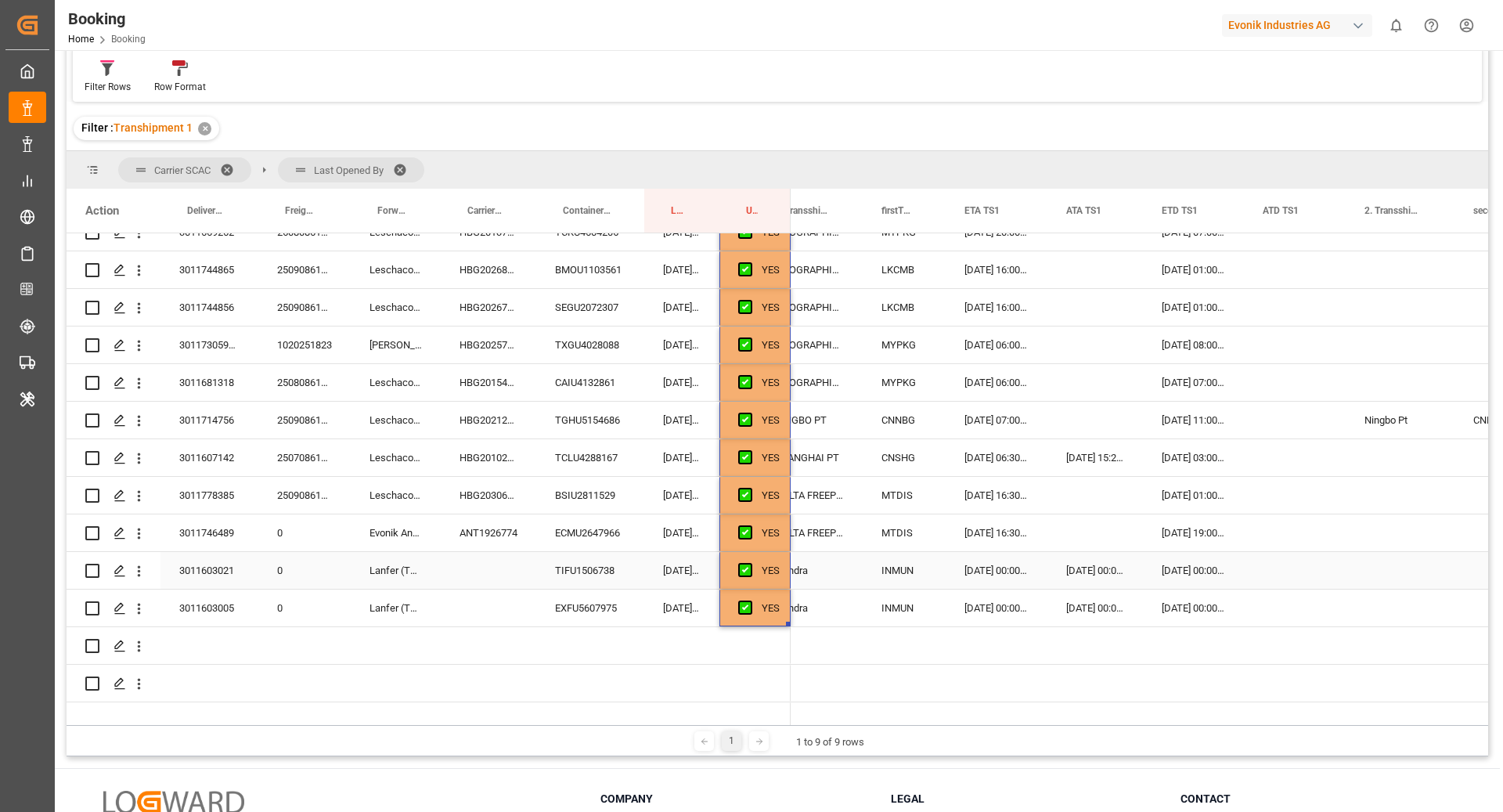
click at [611, 562] on div "TIFU1506738" at bounding box center [590, 571] width 108 height 37
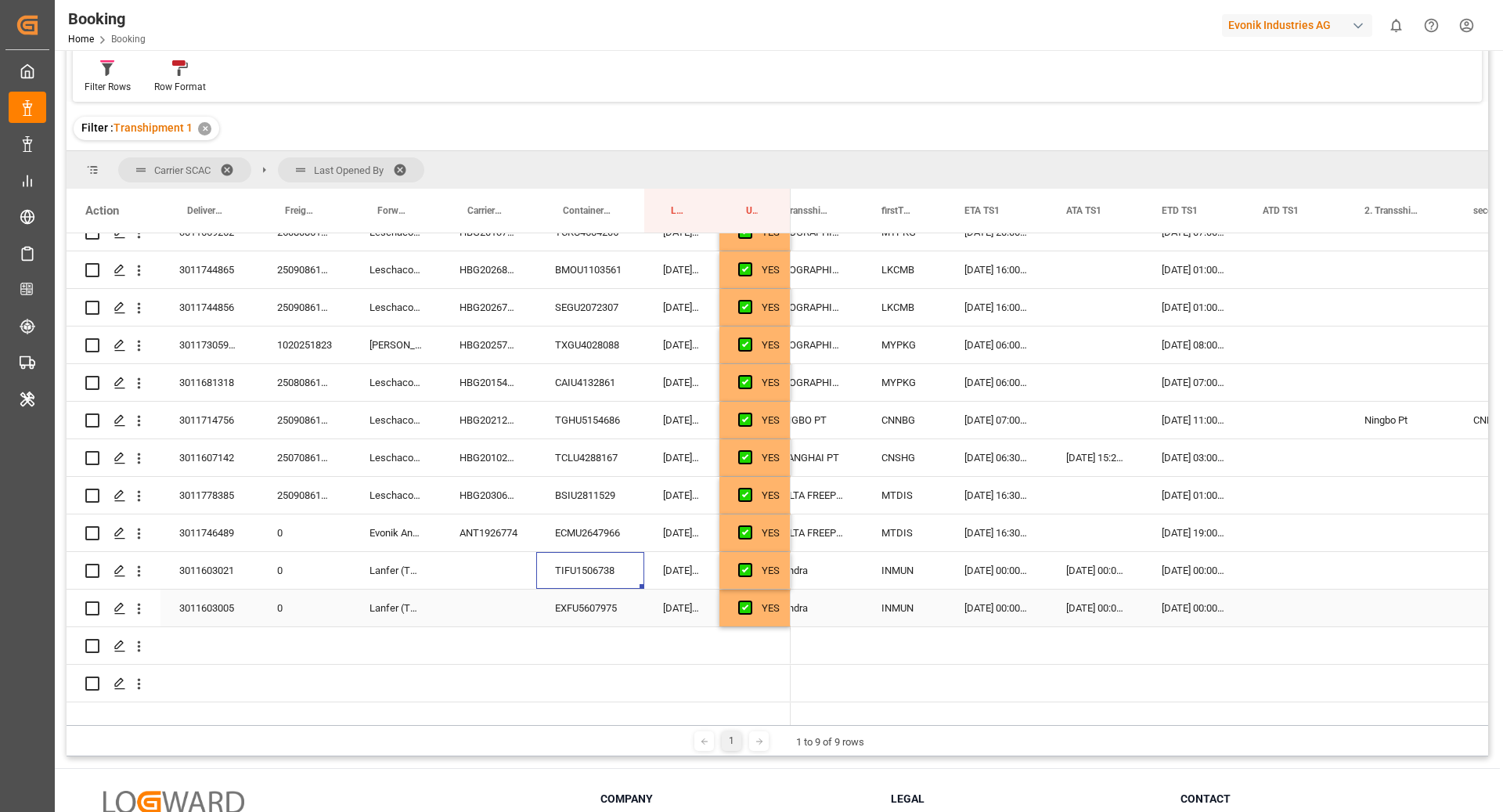
click at [613, 612] on div "EXFU5607975" at bounding box center [590, 608] width 108 height 37
click at [1272, 562] on div "Press SPACE to select this row." at bounding box center [1294, 571] width 102 height 37
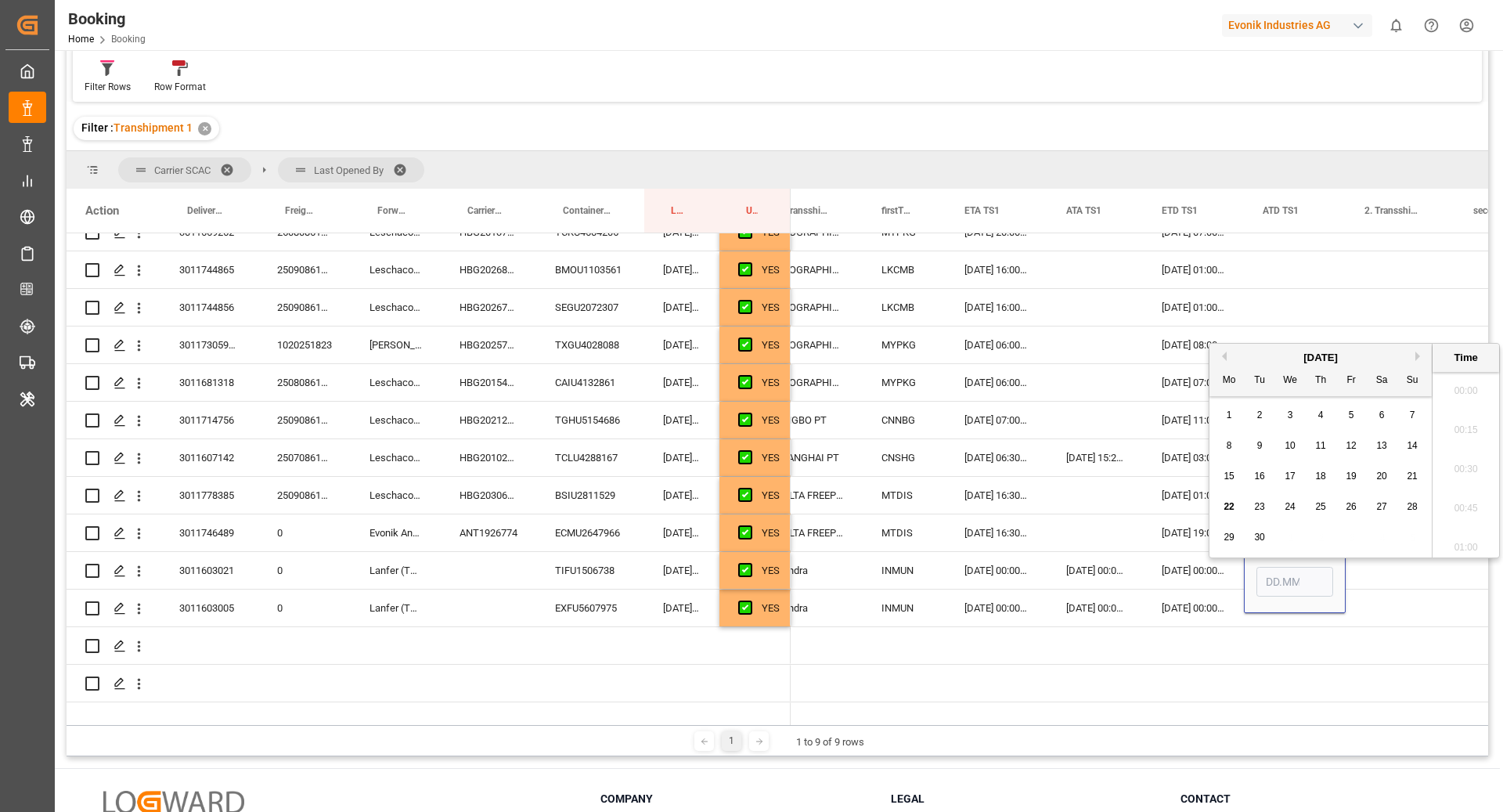
scroll to position [2510, 0]
click at [1410, 467] on span "21" at bounding box center [1412, 468] width 10 height 11
type input "21.09.2025 00:00"
click at [1358, 562] on div "Press SPACE to select this row." at bounding box center [1400, 571] width 109 height 37
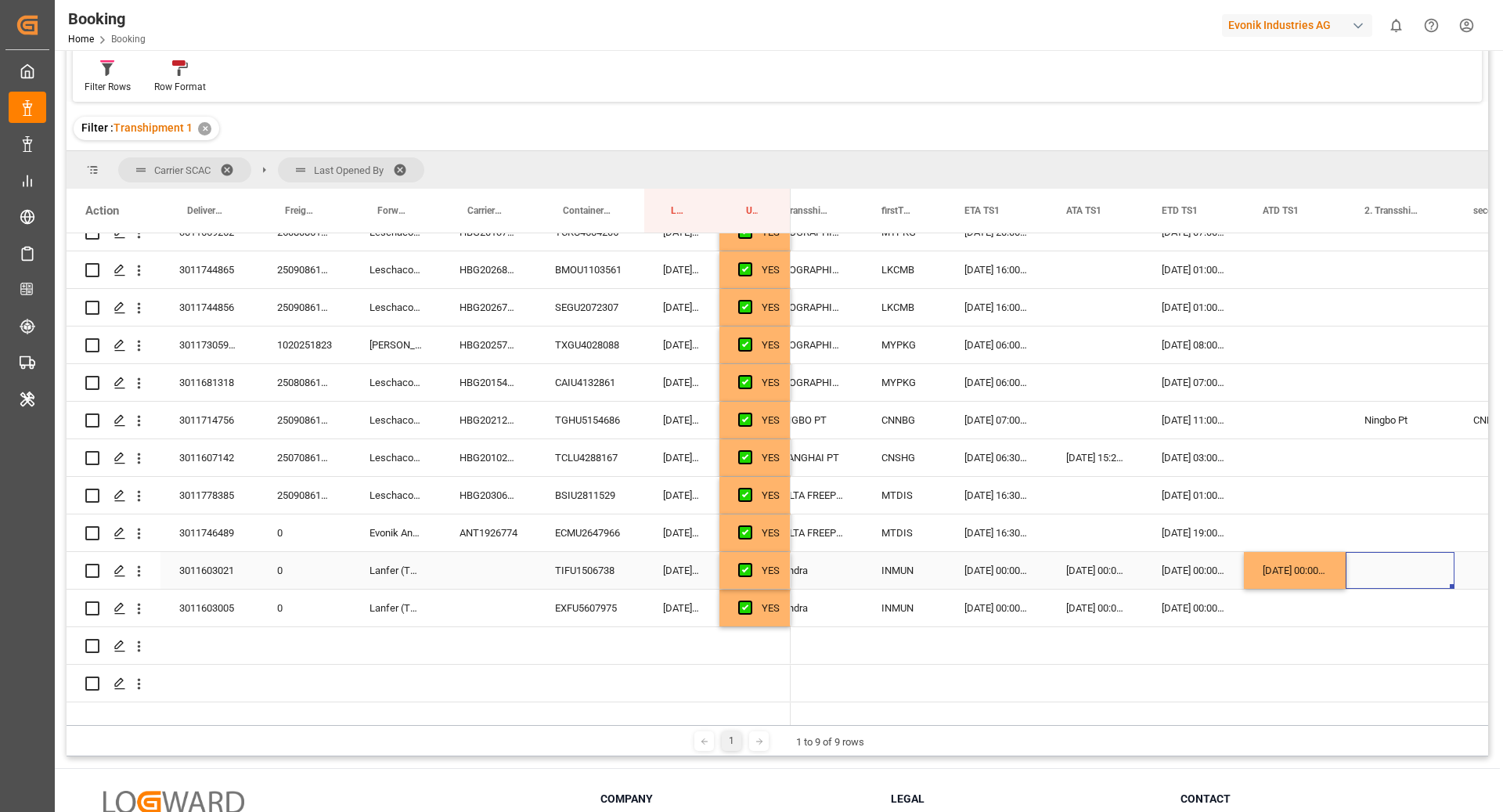
click at [1298, 582] on div "21.09.2025 00:00:00" at bounding box center [1294, 571] width 102 height 37
drag, startPoint x: 1345, startPoint y: 584, endPoint x: 1343, endPoint y: 607, distance: 23.1
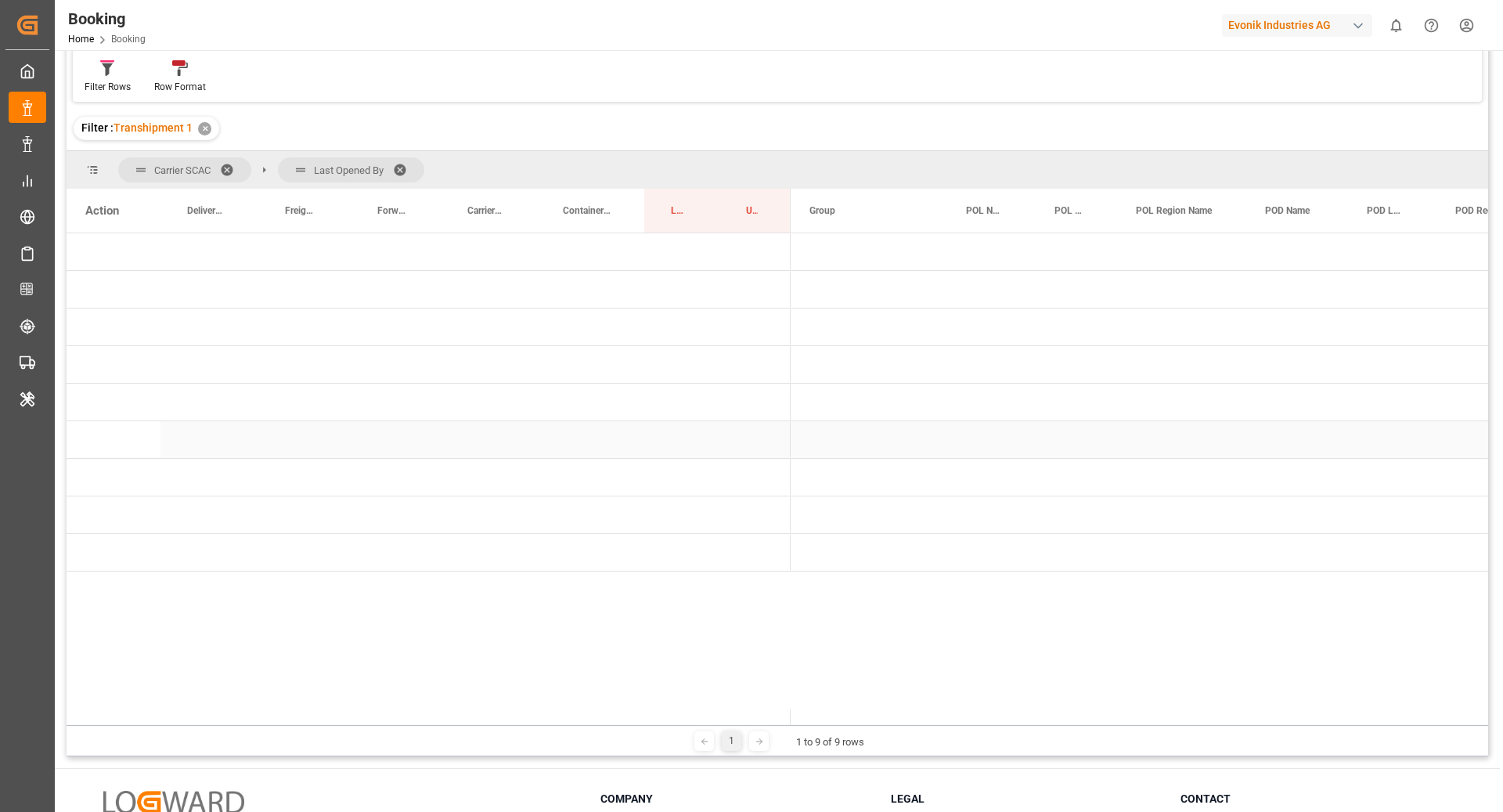
scroll to position [0, 0]
click at [811, 250] on span "Press SPACE to select this row." at bounding box center [816, 251] width 14 height 14
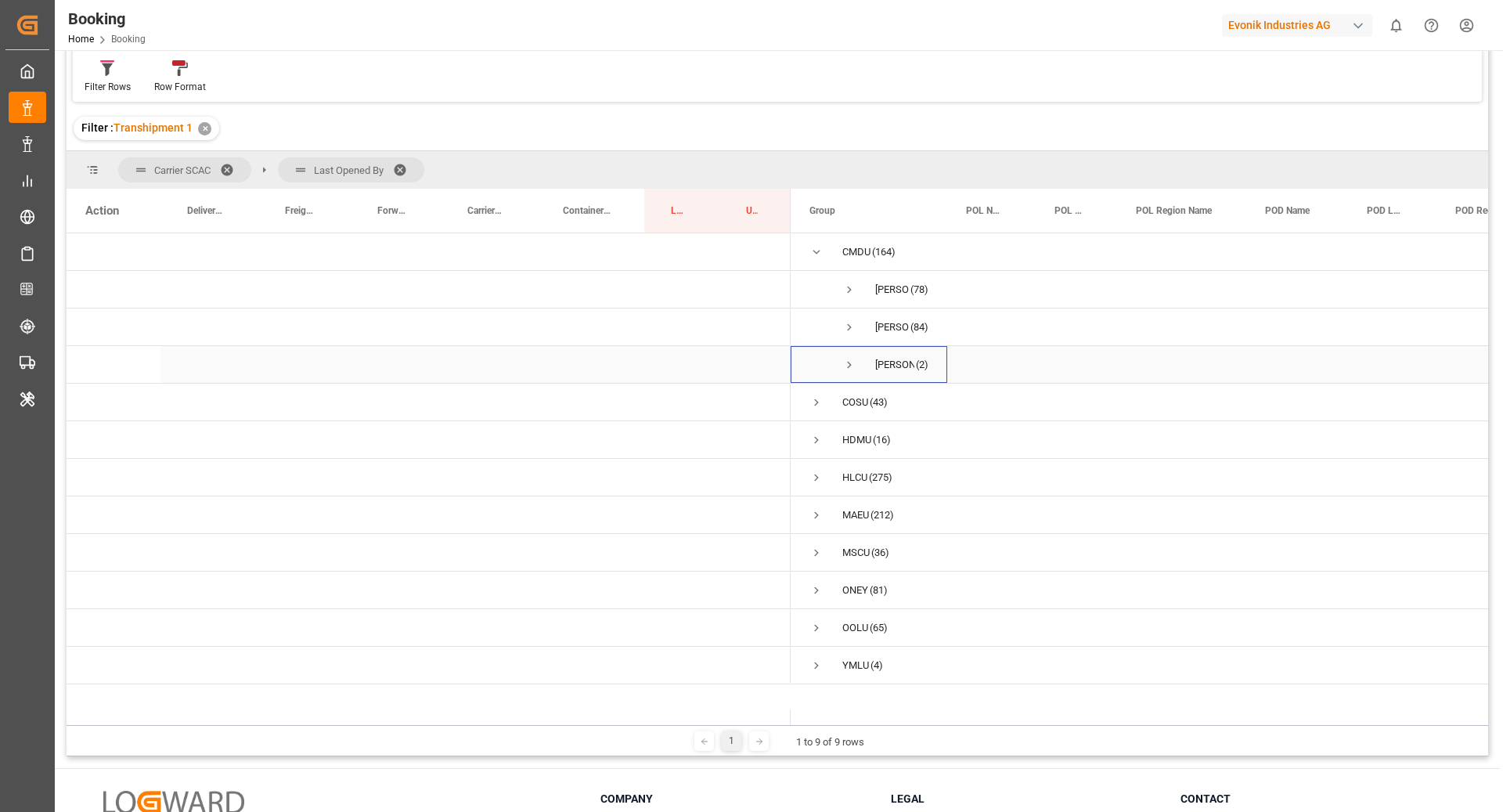
click at [852, 351] on span "Press SPACE to select this row." at bounding box center [848, 364] width 14 height 36
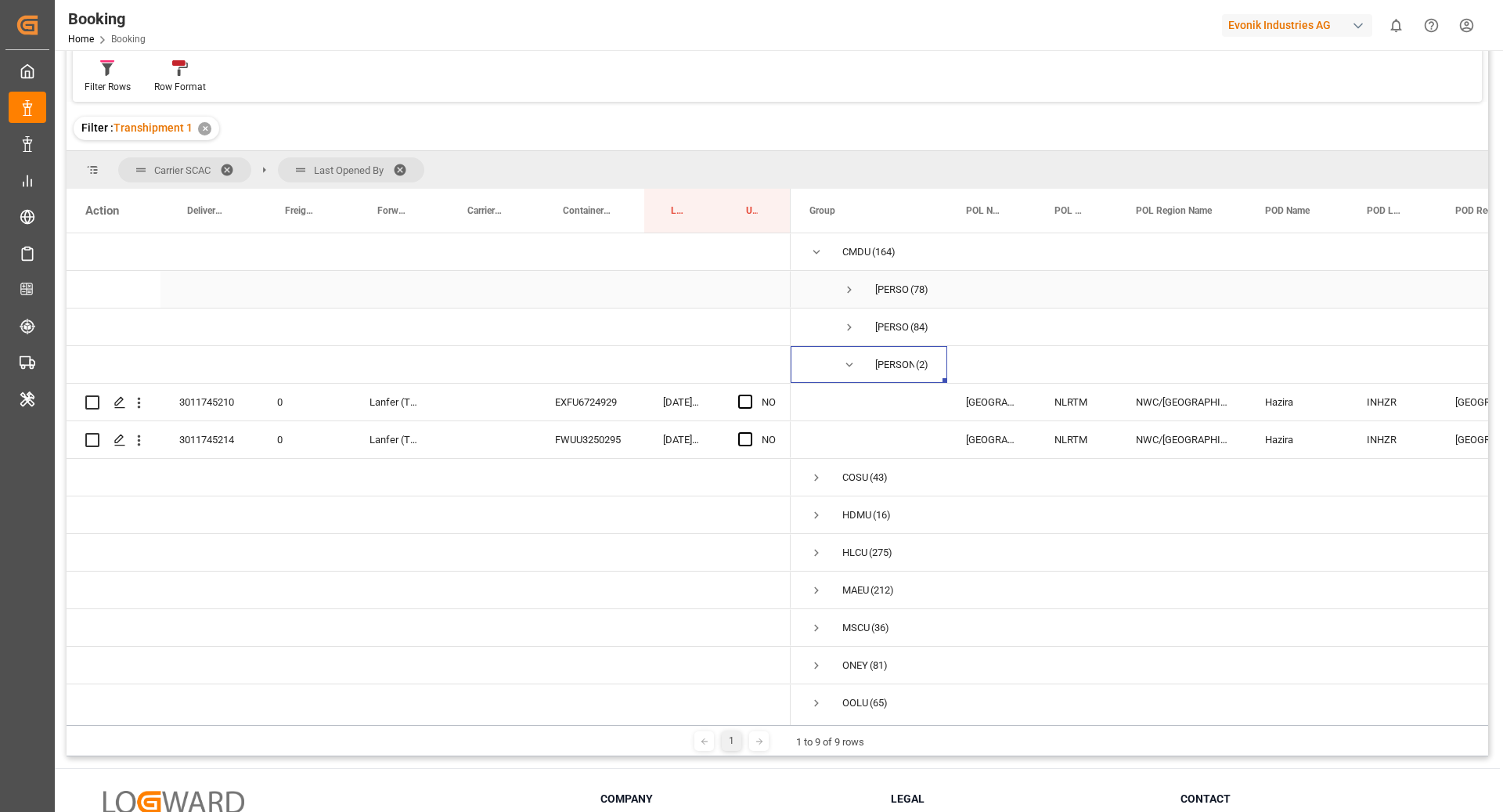
click at [846, 289] on span "Press SPACE to select this row." at bounding box center [848, 289] width 14 height 14
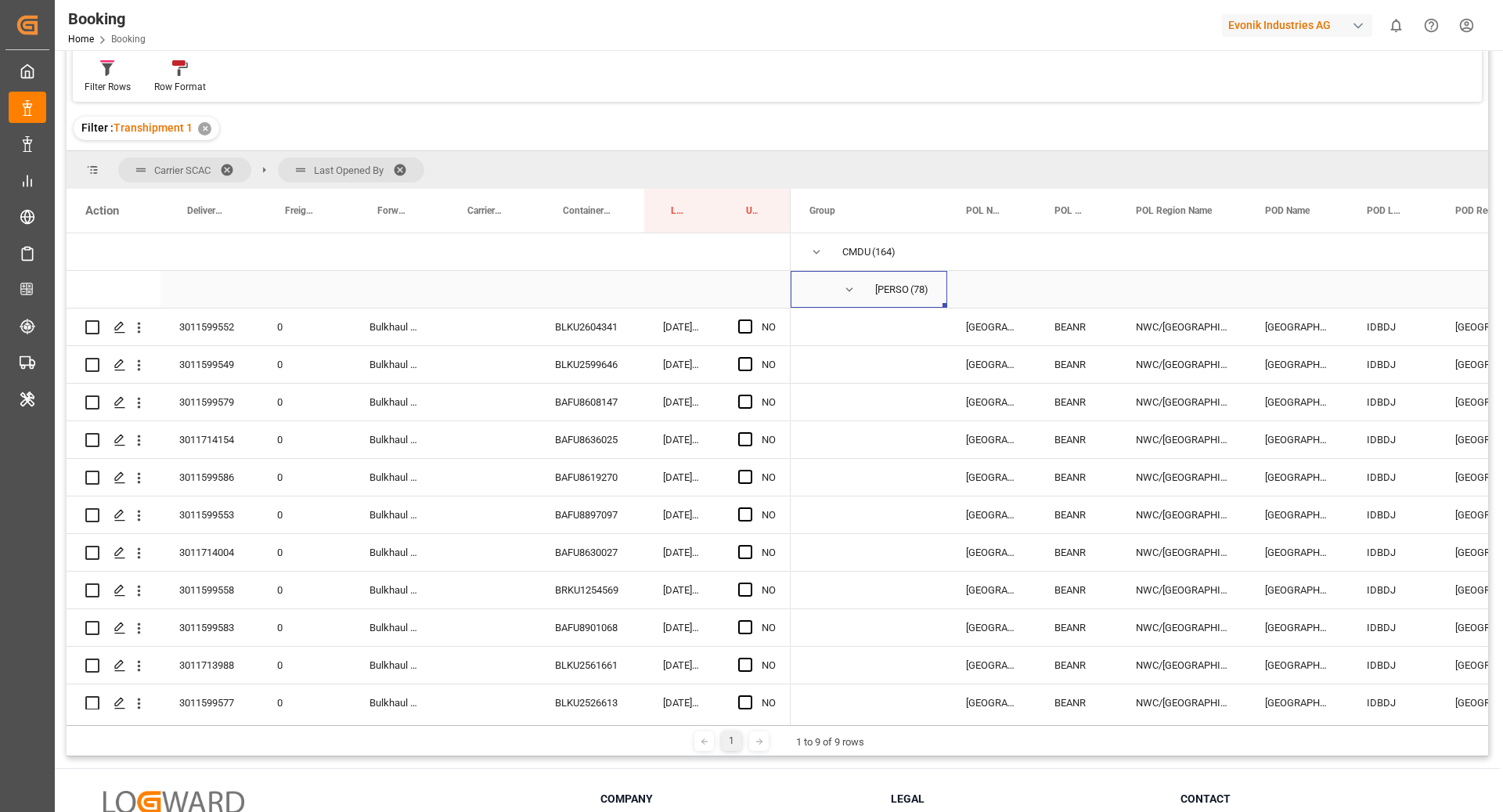
click at [852, 284] on span "Press SPACE to select this row." at bounding box center [848, 289] width 14 height 14
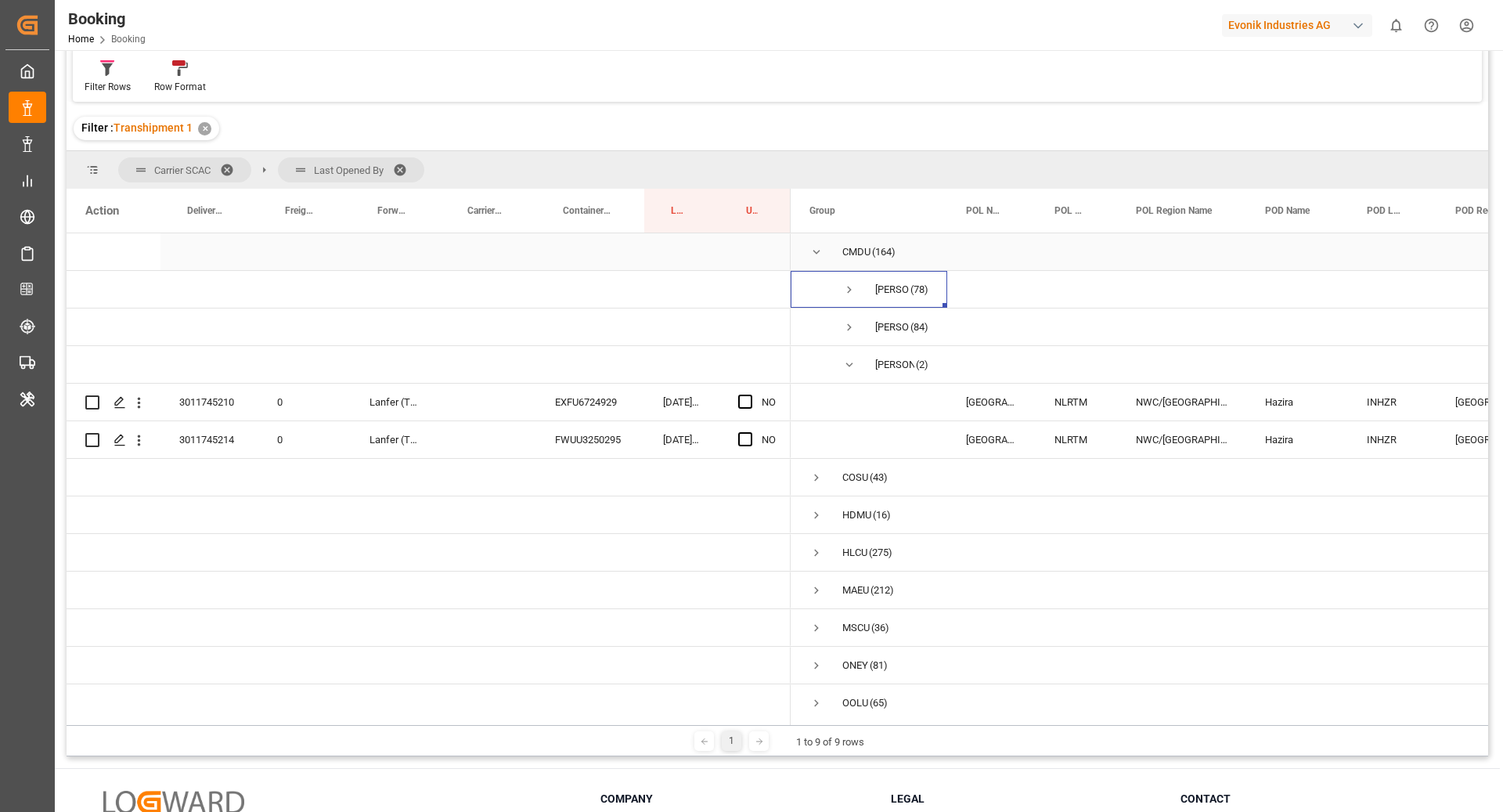
click at [815, 246] on span "Press SPACE to select this row." at bounding box center [816, 251] width 14 height 14
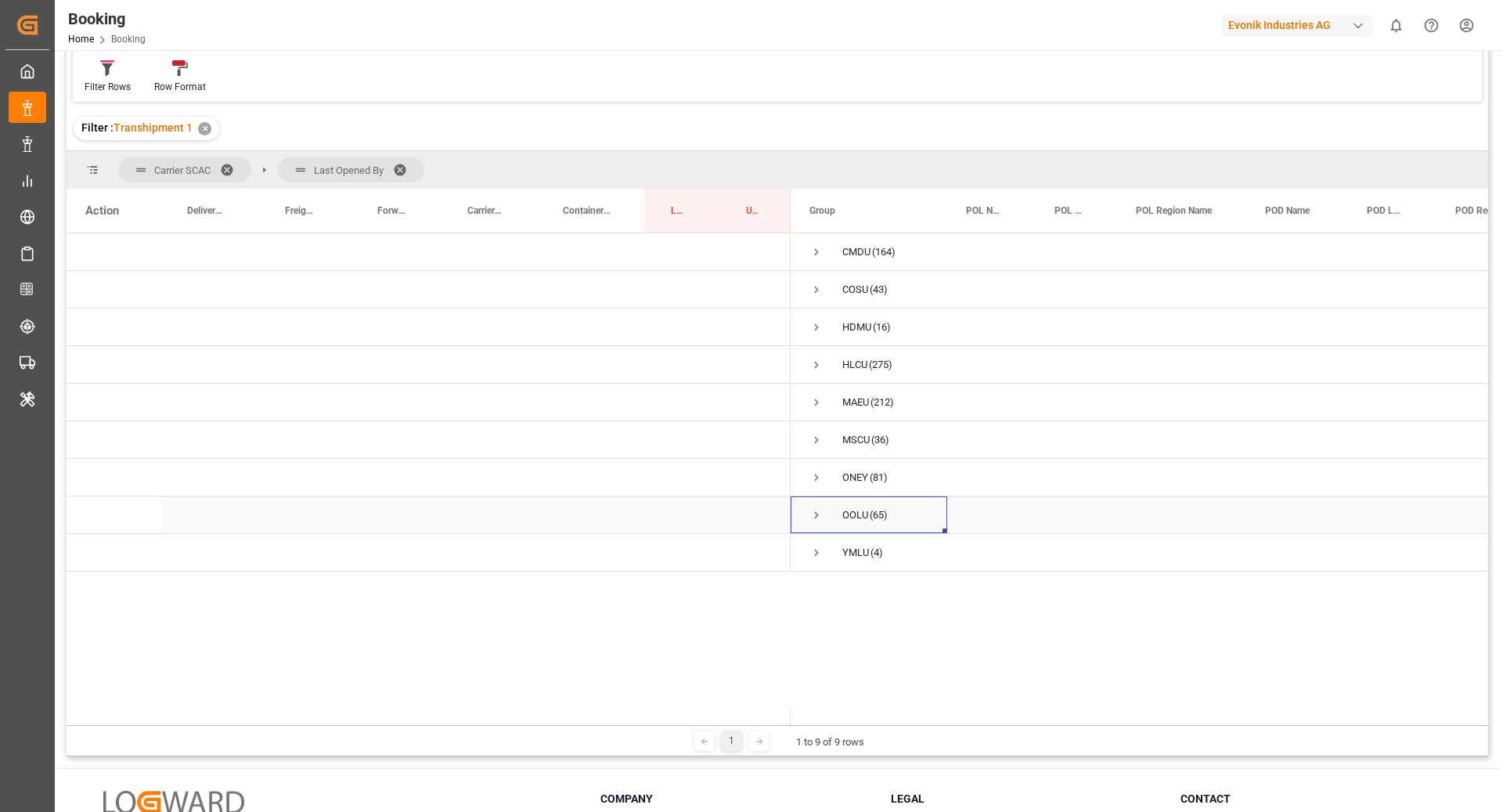
click at [819, 510] on span "Press SPACE to select this row." at bounding box center [816, 515] width 14 height 14
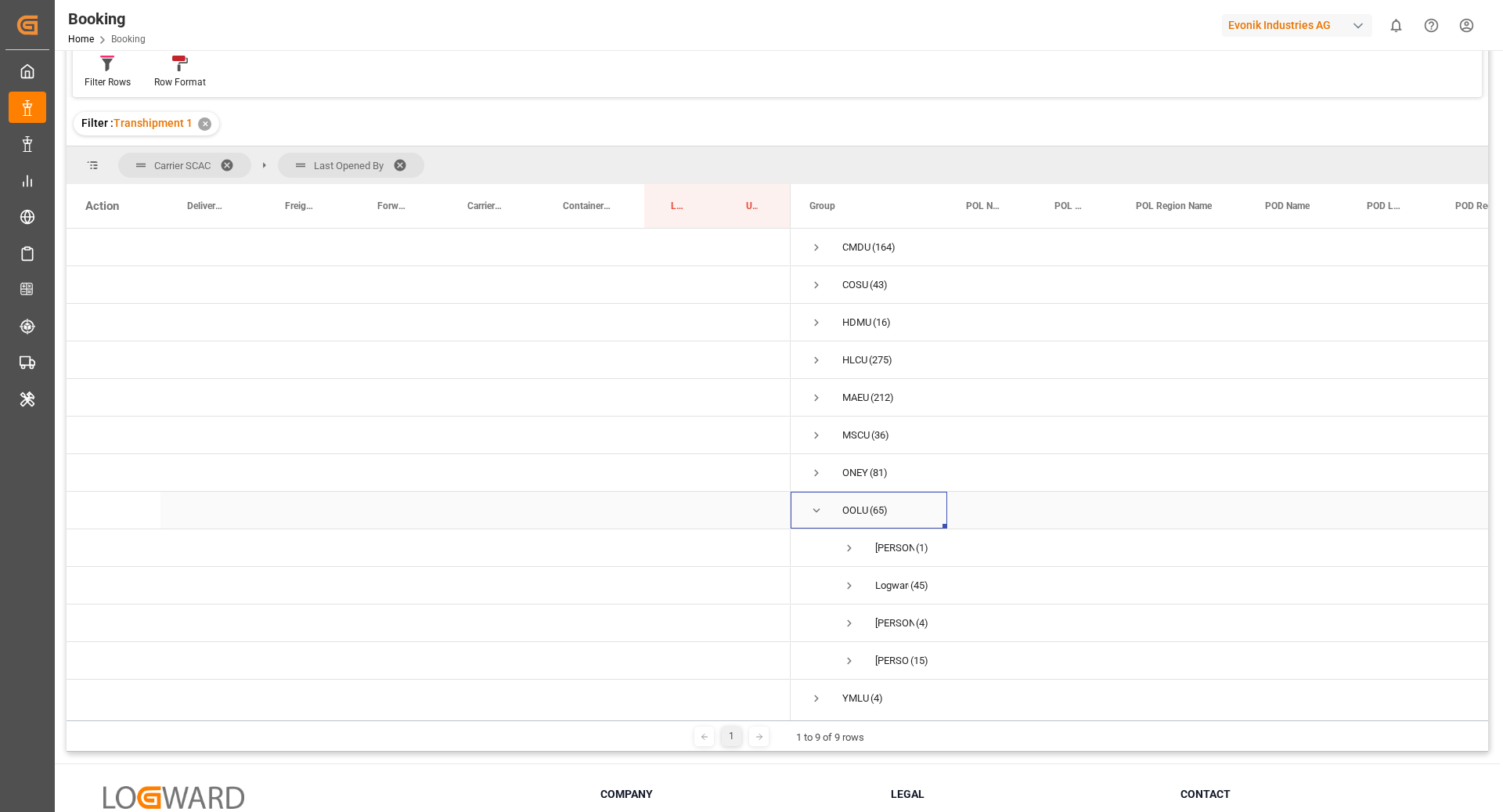
scroll to position [27, 0]
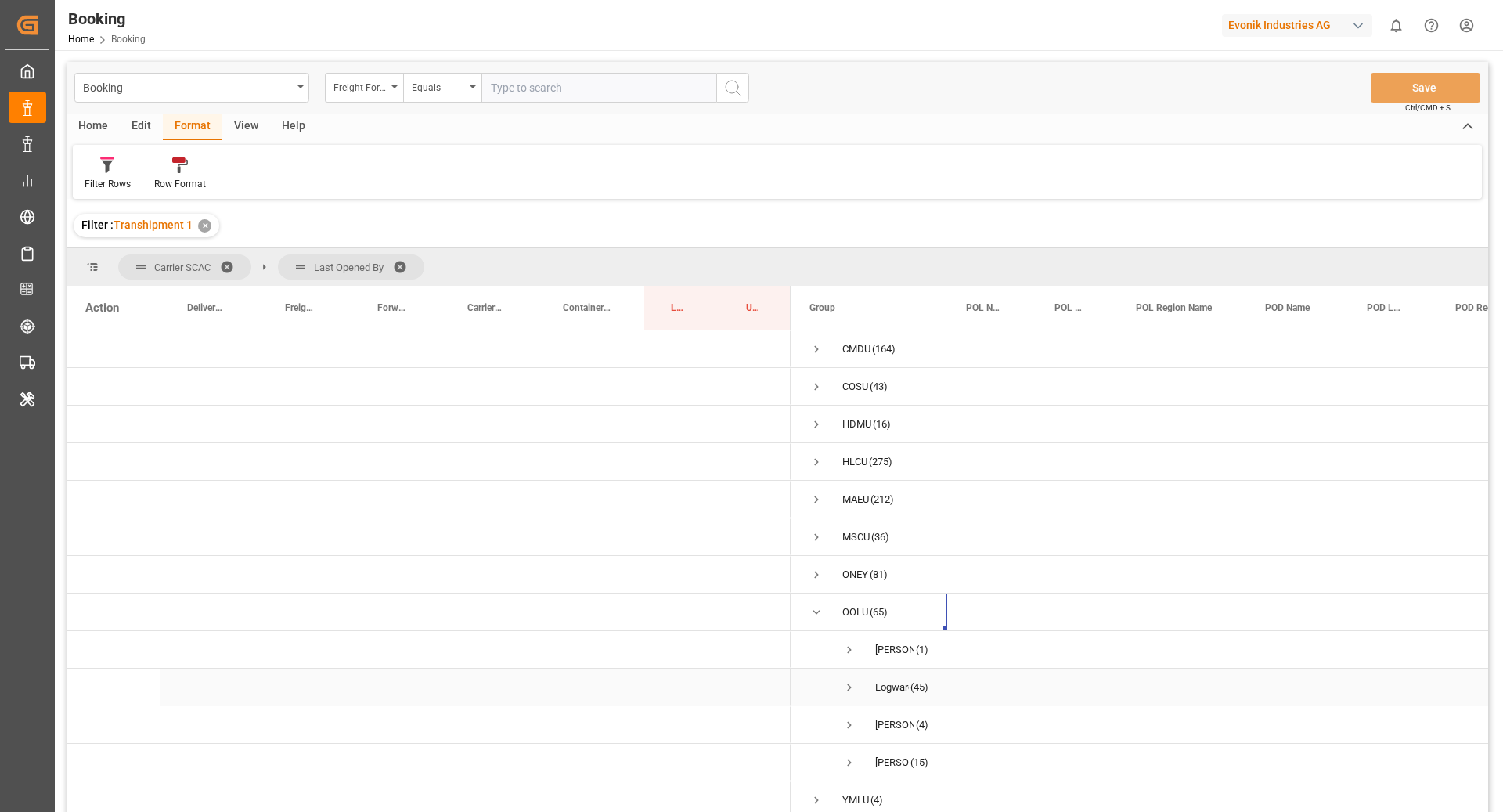
scroll to position [27, 0]
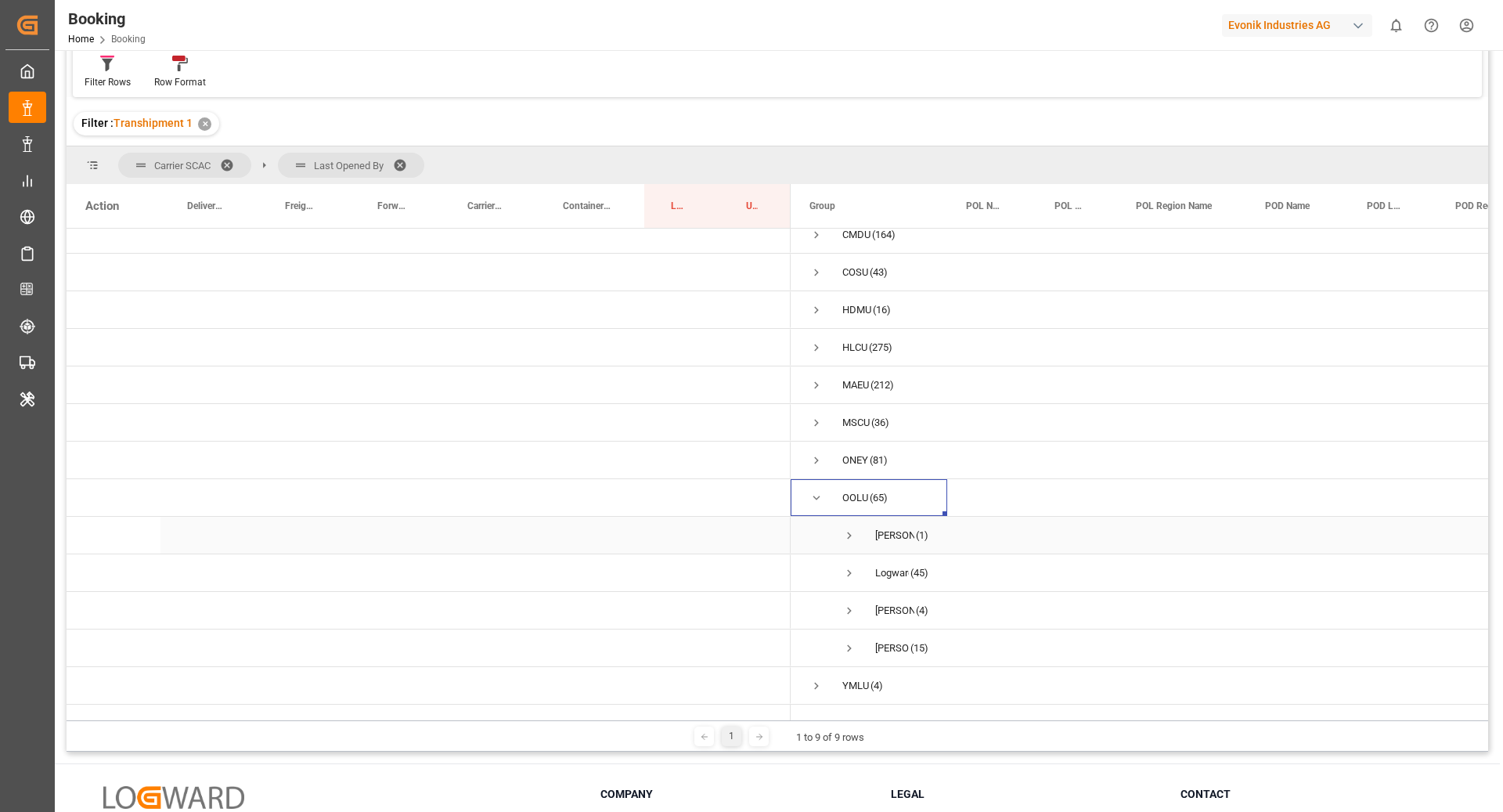
click at [850, 528] on span "Press SPACE to select this row." at bounding box center [848, 535] width 14 height 14
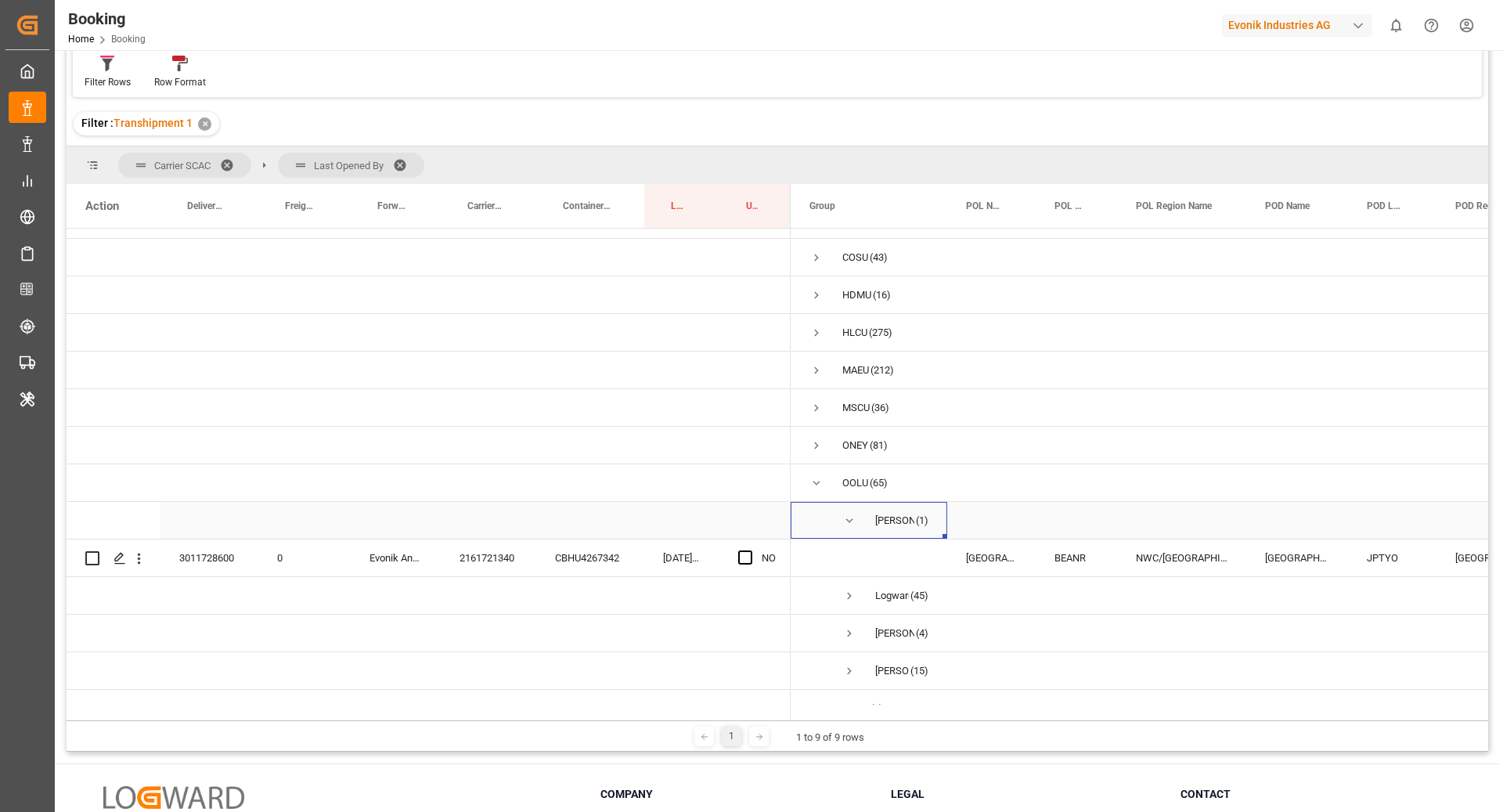
click at [848, 523] on span "Press SPACE to select this row." at bounding box center [848, 520] width 14 height 14
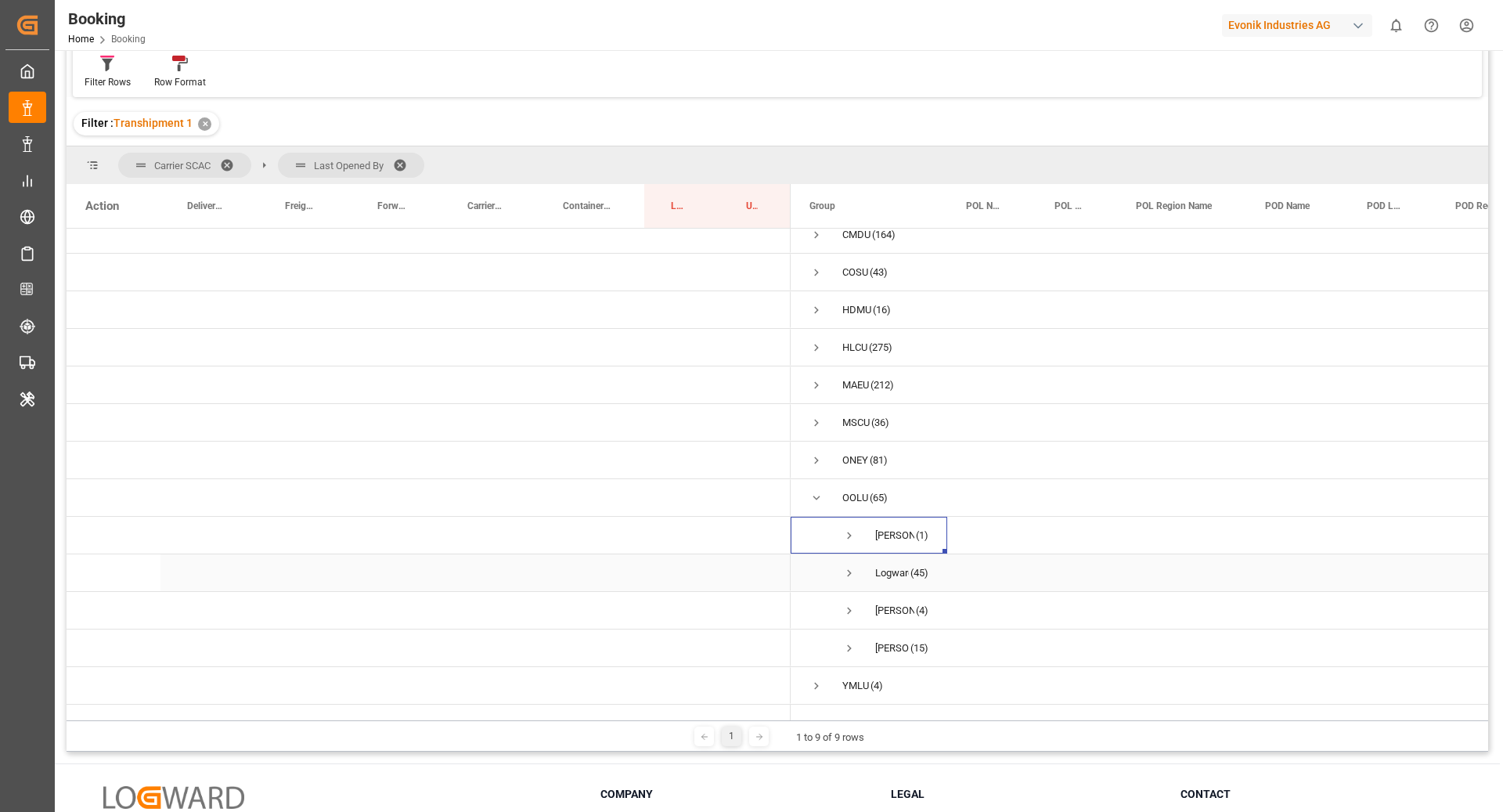
click at [859, 560] on span "Logward System (45)" at bounding box center [869, 573] width 119 height 35
click at [849, 566] on span "Press SPACE to select this row." at bounding box center [848, 573] width 14 height 14
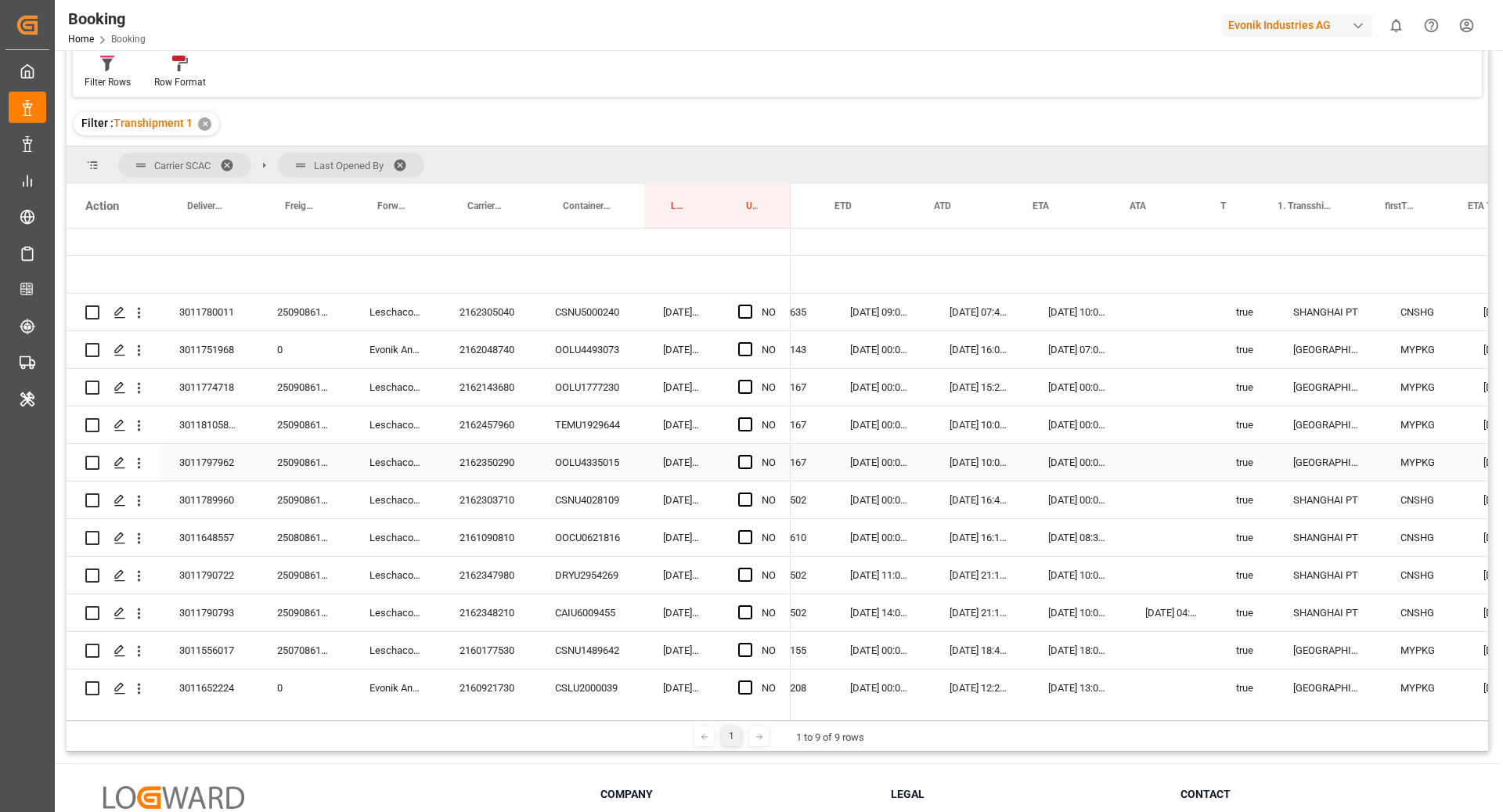
scroll to position [0, 1034]
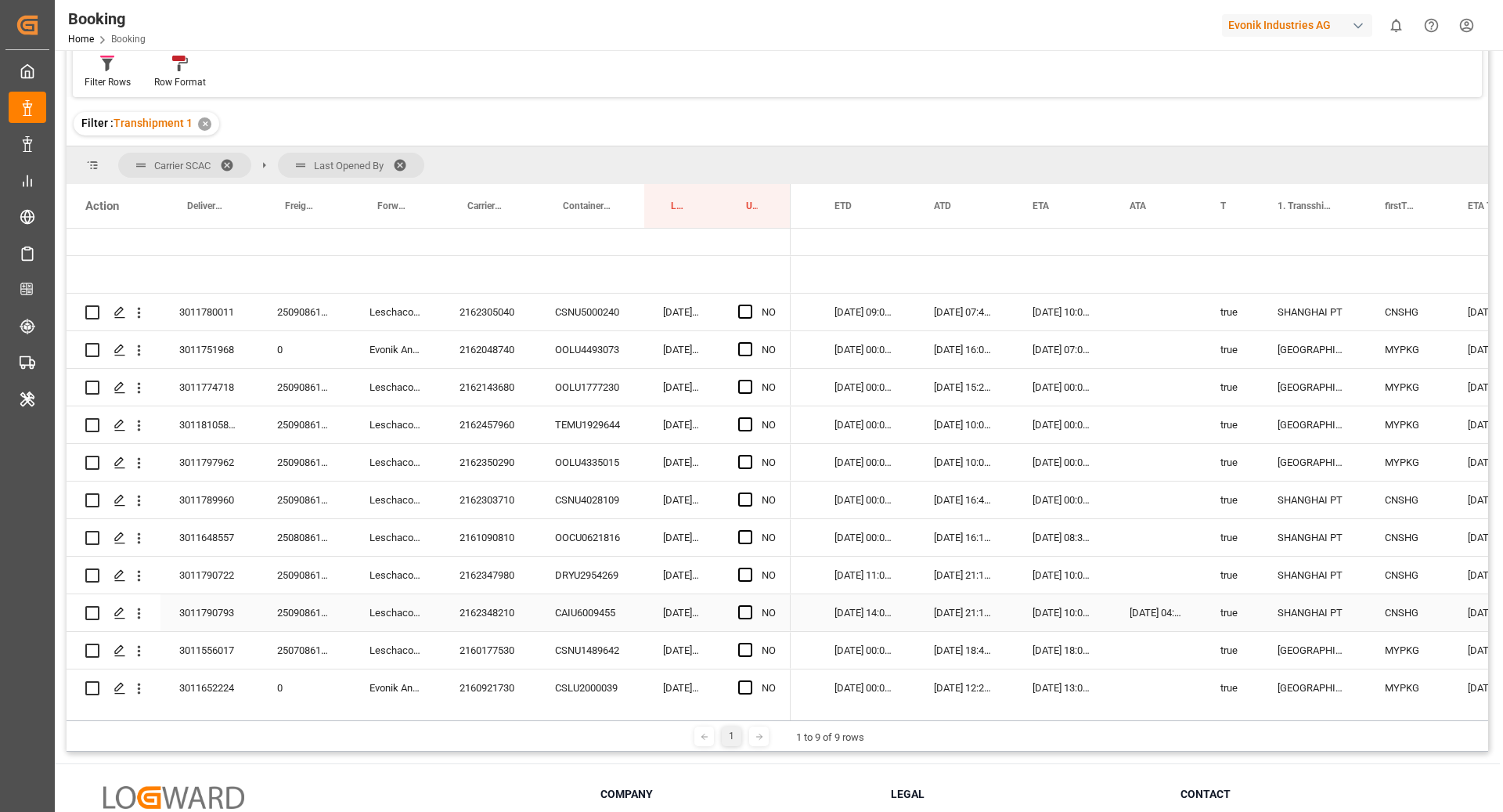
click at [1156, 568] on div "Press SPACE to select this row." at bounding box center [1157, 575] width 91 height 37
drag, startPoint x: 1198, startPoint y: 591, endPoint x: 1198, endPoint y: 606, distance: 15.0
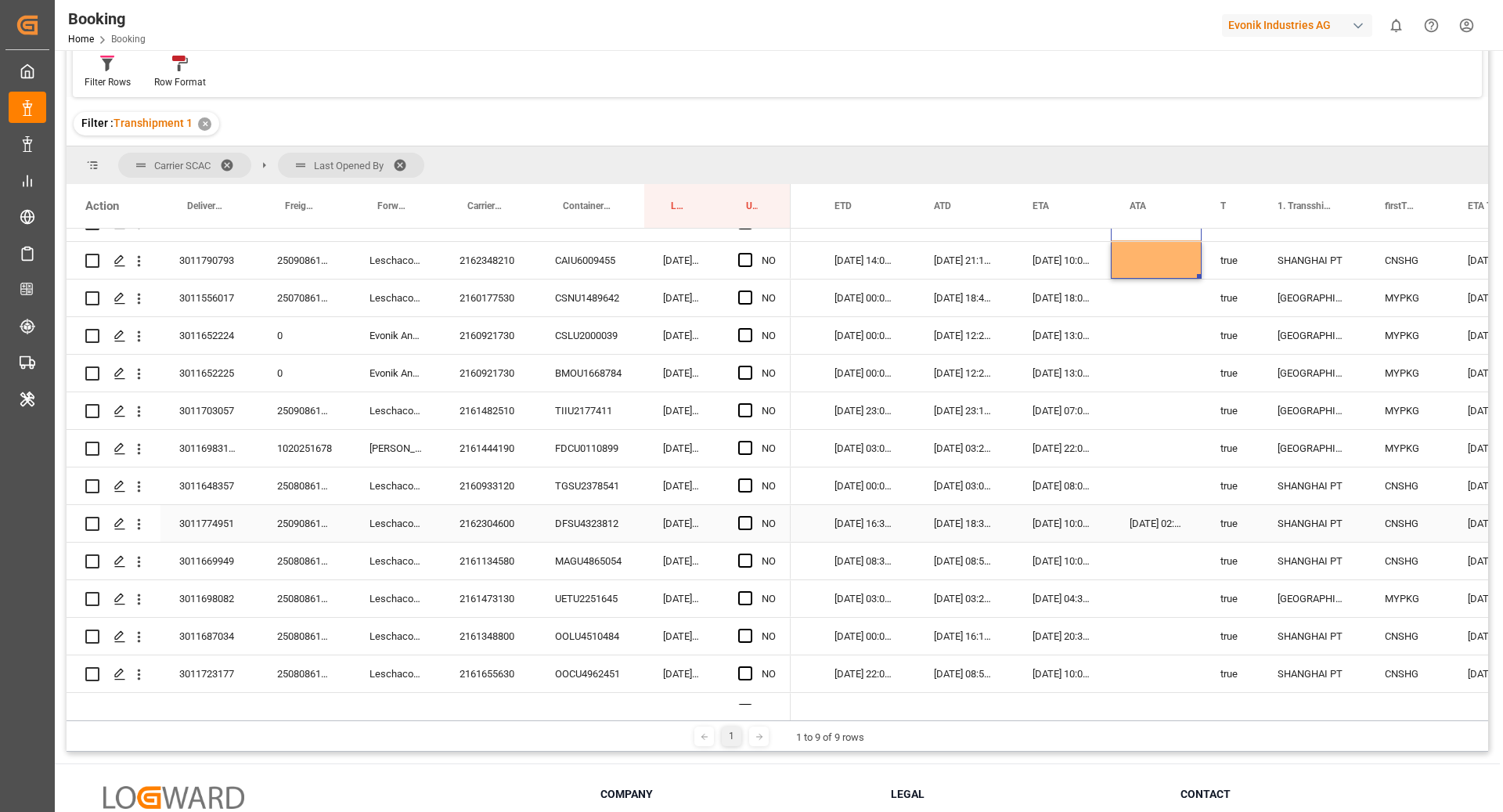
scroll to position [787, 0]
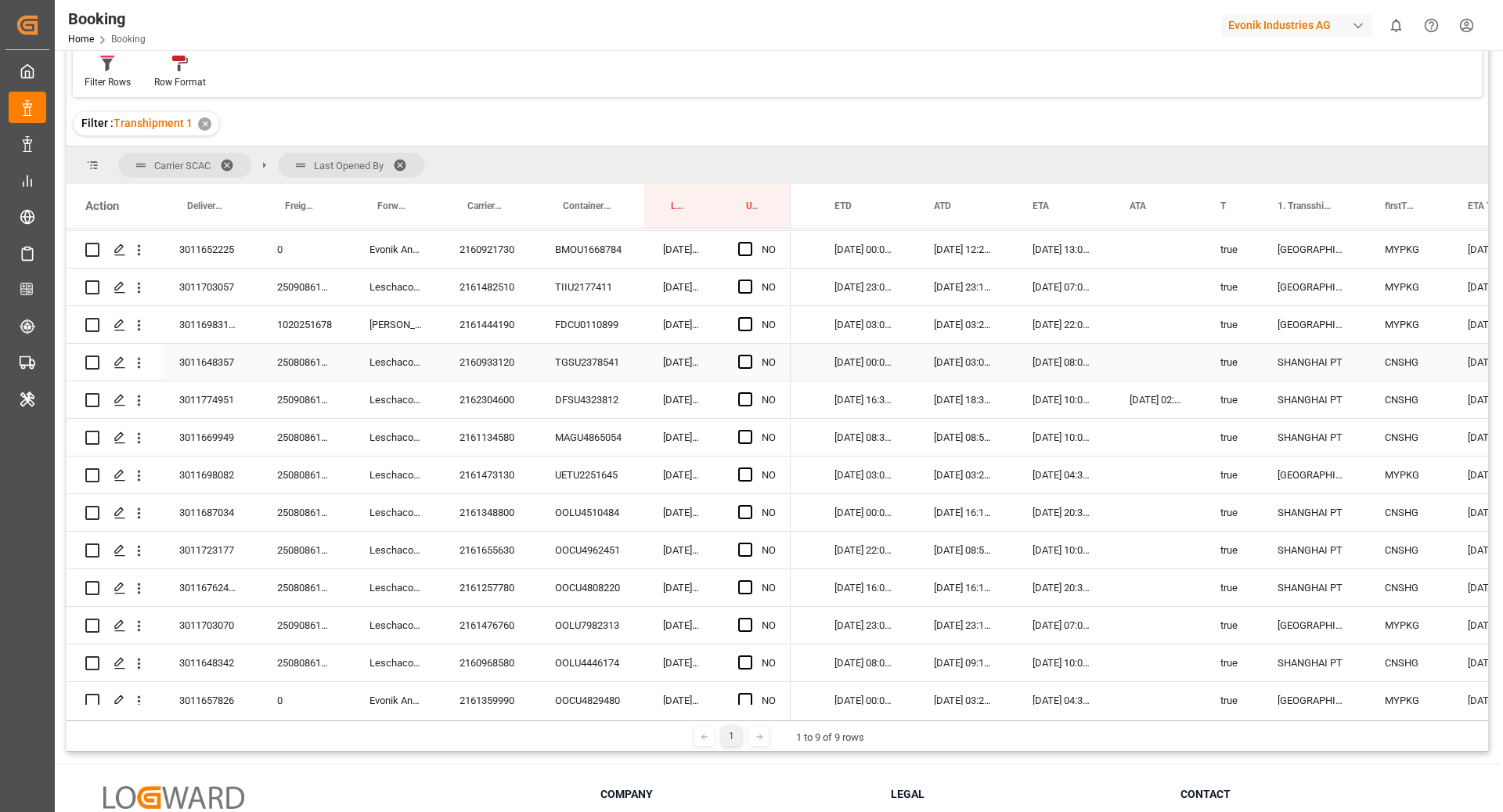
click at [1140, 359] on div "Press SPACE to select this row." at bounding box center [1157, 362] width 91 height 37
drag, startPoint x: 1198, startPoint y: 377, endPoint x: 1196, endPoint y: 399, distance: 22.1
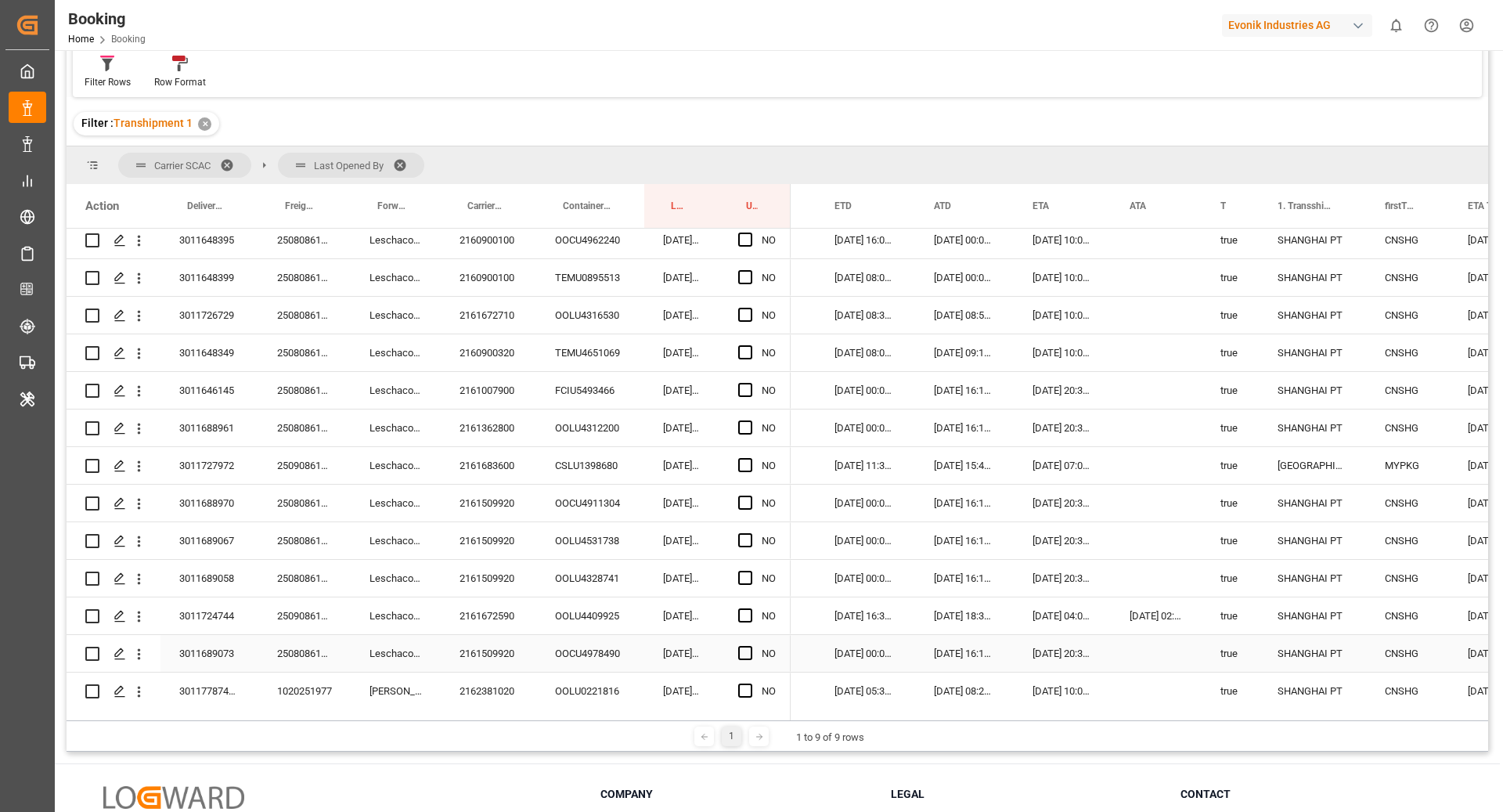
scroll to position [1539, 0]
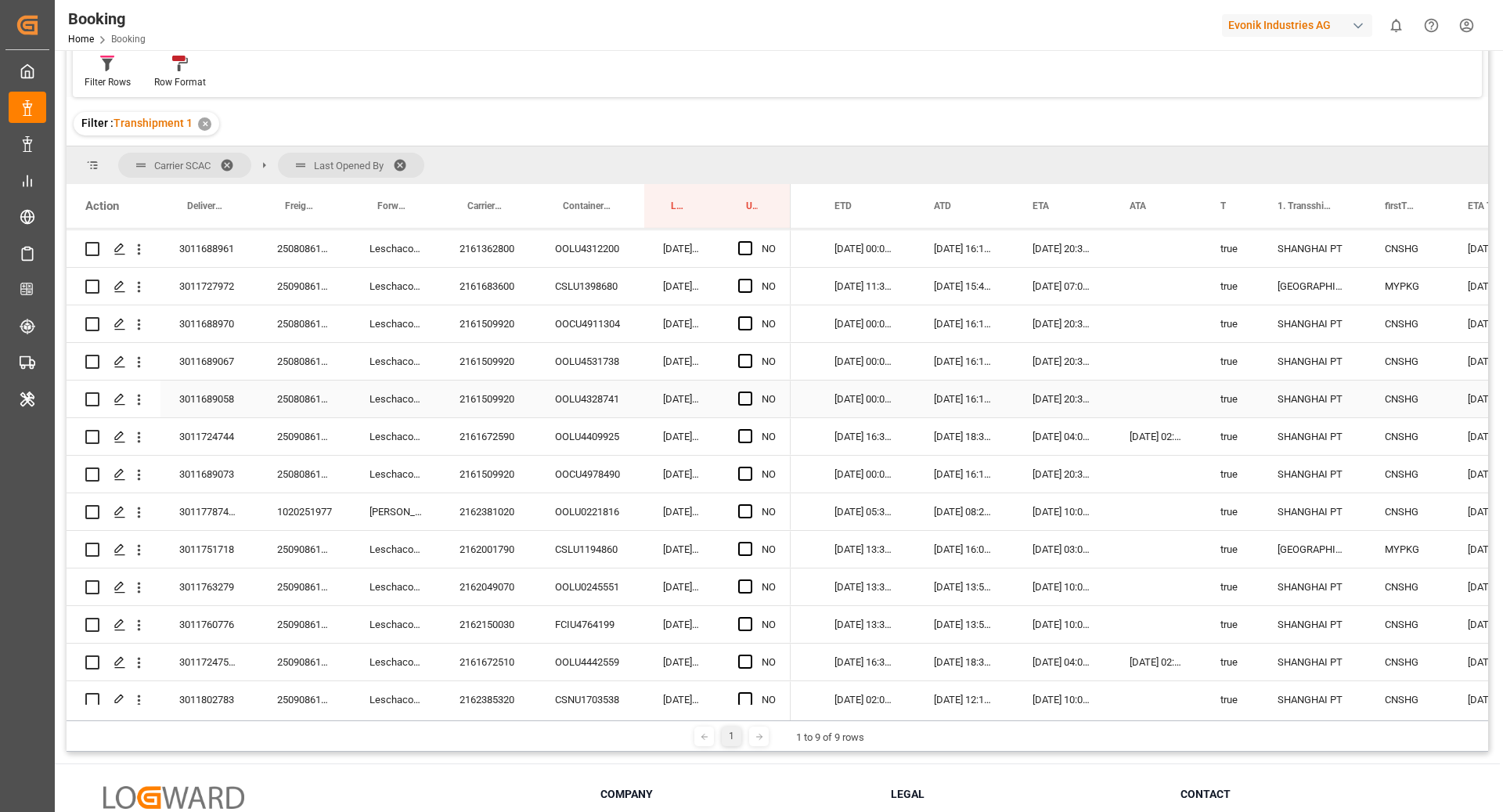
click at [1162, 389] on div "Press SPACE to select this row." at bounding box center [1157, 399] width 91 height 37
drag, startPoint x: 1200, startPoint y: 423, endPoint x: 1200, endPoint y: 435, distance: 12.0
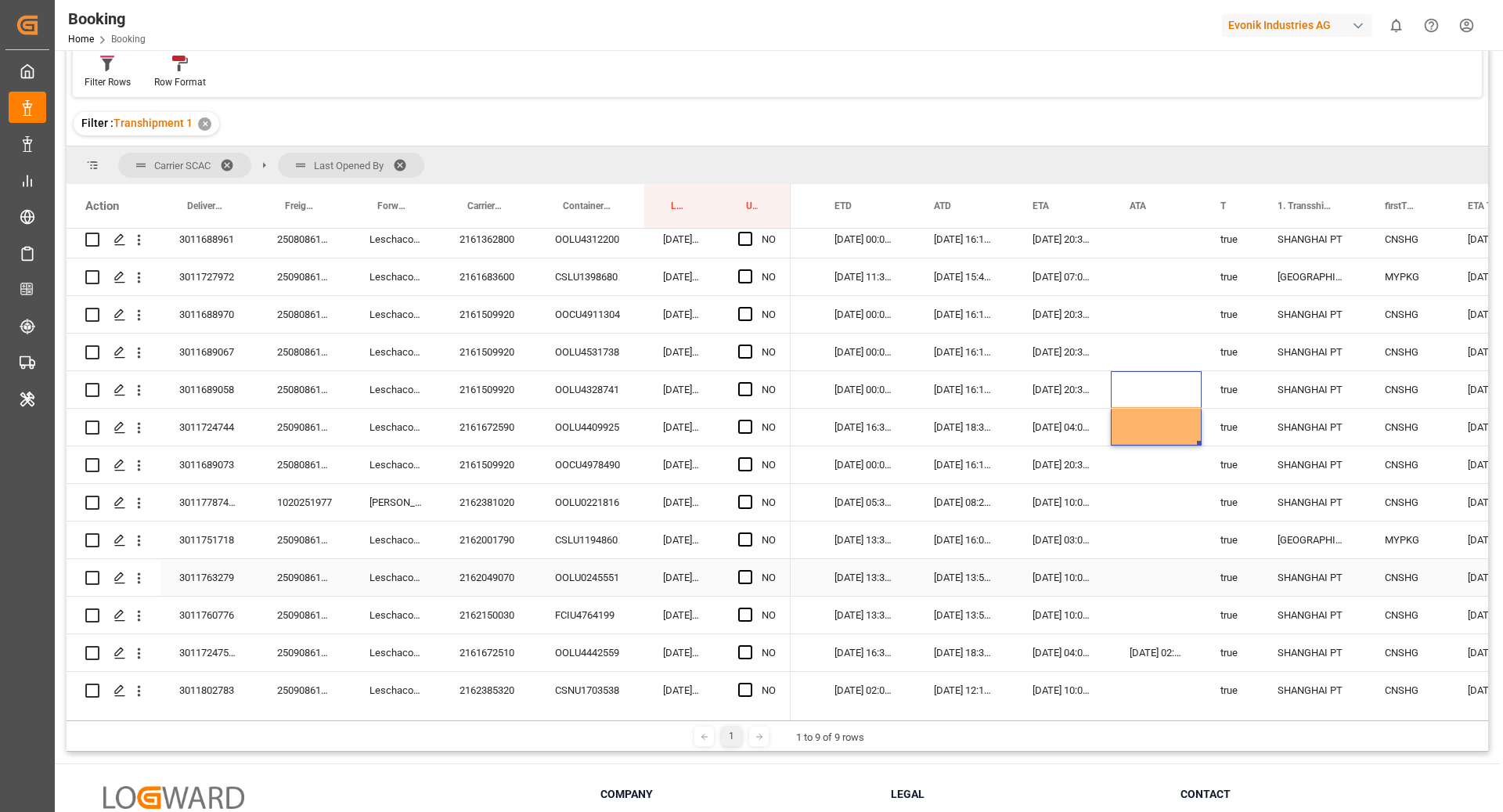
scroll to position [1601, 0]
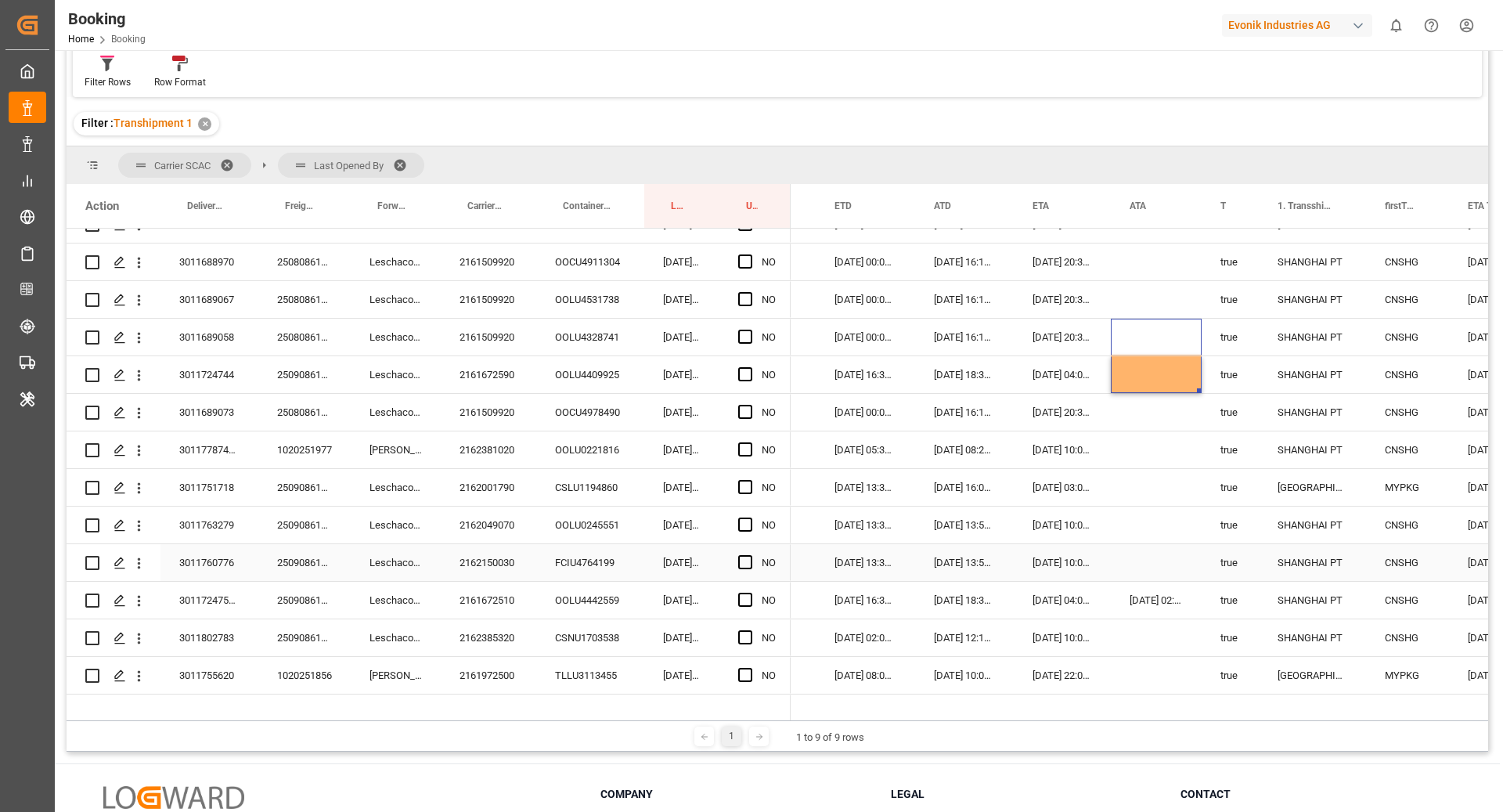
click at [1146, 564] on div "Press SPACE to select this row." at bounding box center [1157, 562] width 91 height 37
drag, startPoint x: 1198, startPoint y: 575, endPoint x: 1198, endPoint y: 583, distance: 8.0
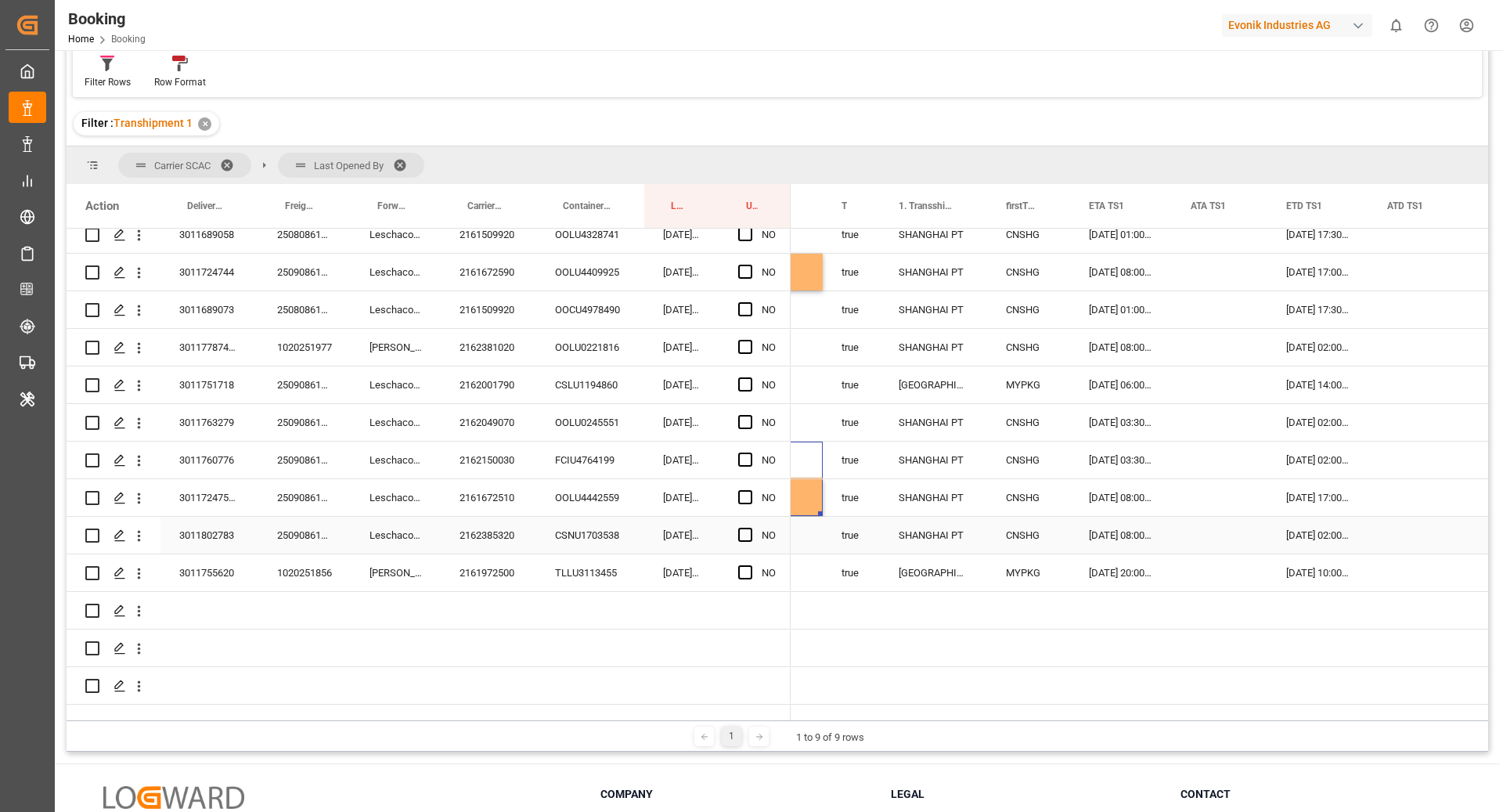
scroll to position [0, 0]
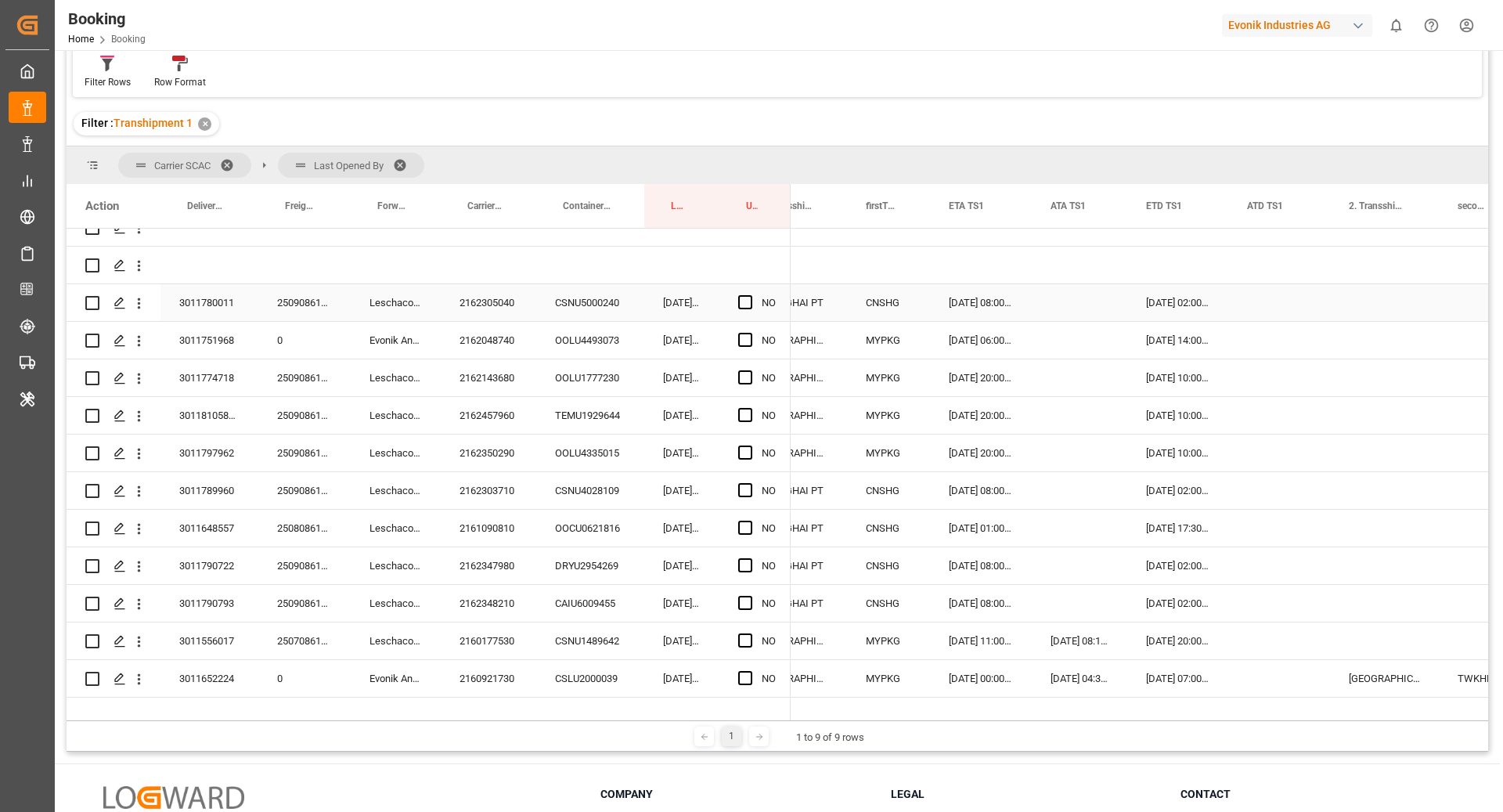
click at [752, 305] on div "Press SPACE to select this row." at bounding box center [750, 303] width 23 height 36
click at [751, 303] on span "Press SPACE to select this row." at bounding box center [745, 302] width 14 height 14
click at [750, 295] on input "Press SPACE to select this row." at bounding box center [750, 295] width 0 height 0
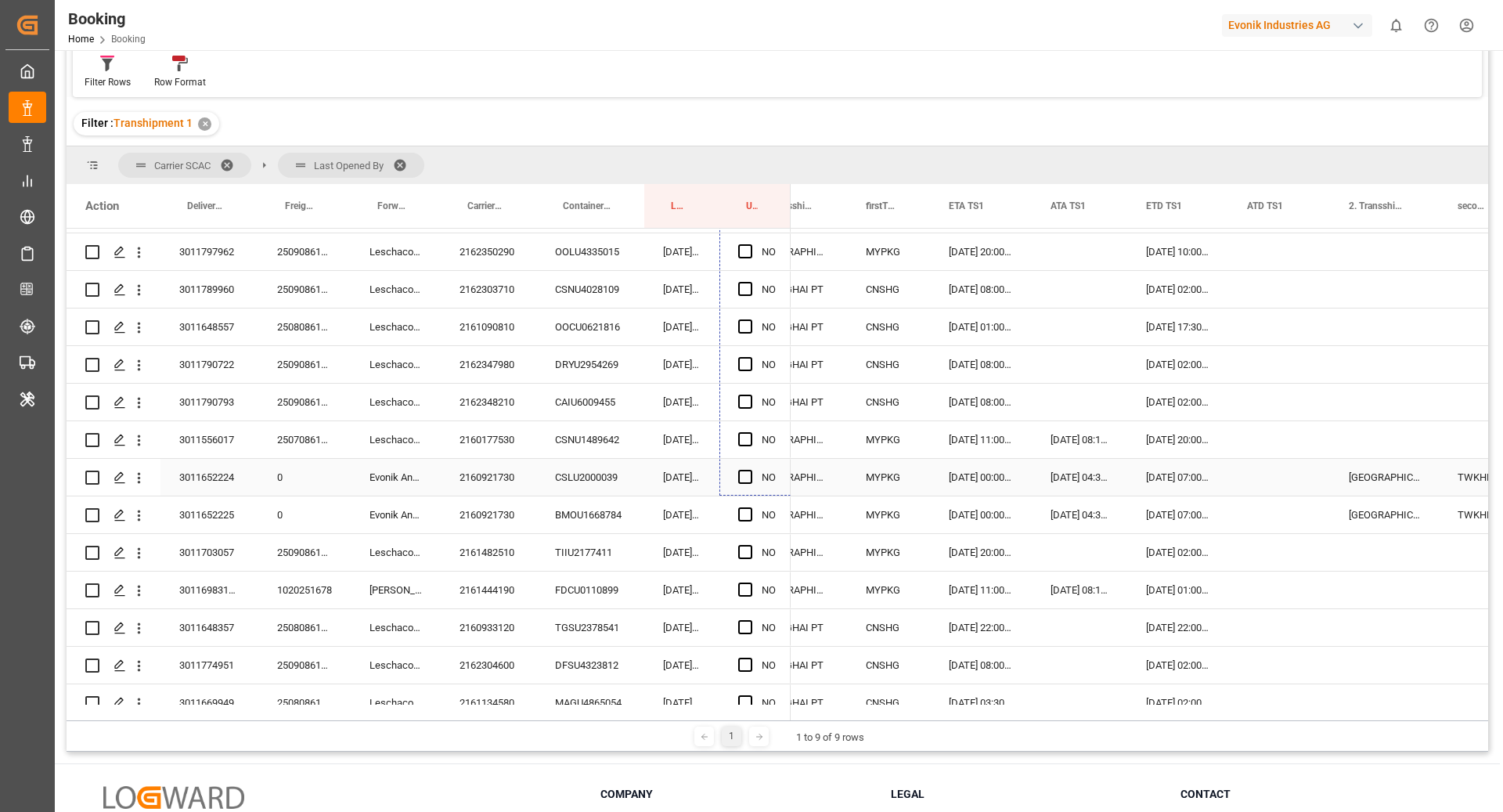
drag, startPoint x: 790, startPoint y: 318, endPoint x: 792, endPoint y: 469, distance: 151.0
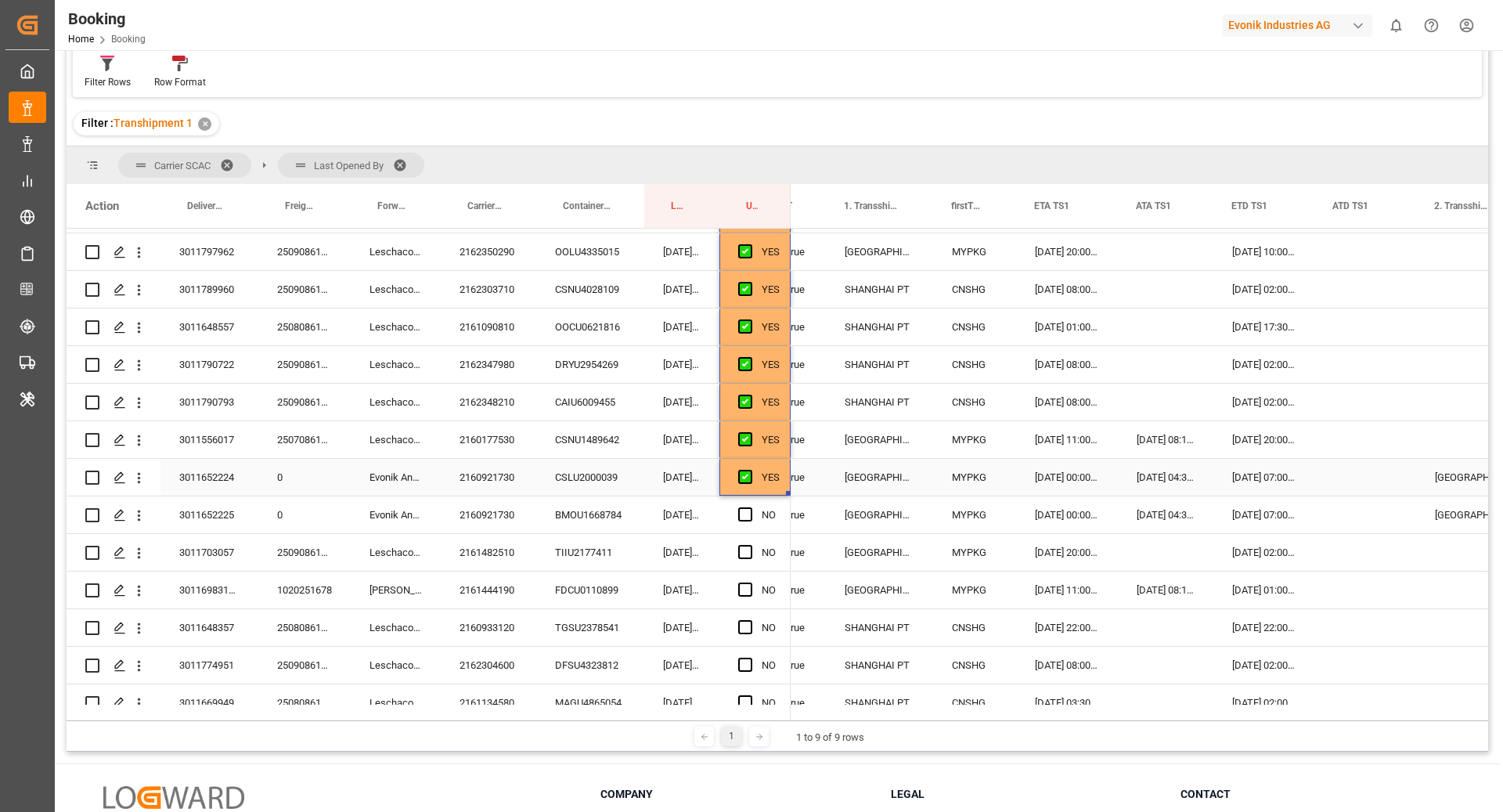
click at [515, 474] on div "2160921730" at bounding box center [488, 478] width 96 height 37
click at [567, 474] on div "CSLU2000039" at bounding box center [590, 478] width 108 height 37
click at [1321, 487] on div "Press SPACE to select this row." at bounding box center [1364, 478] width 102 height 37
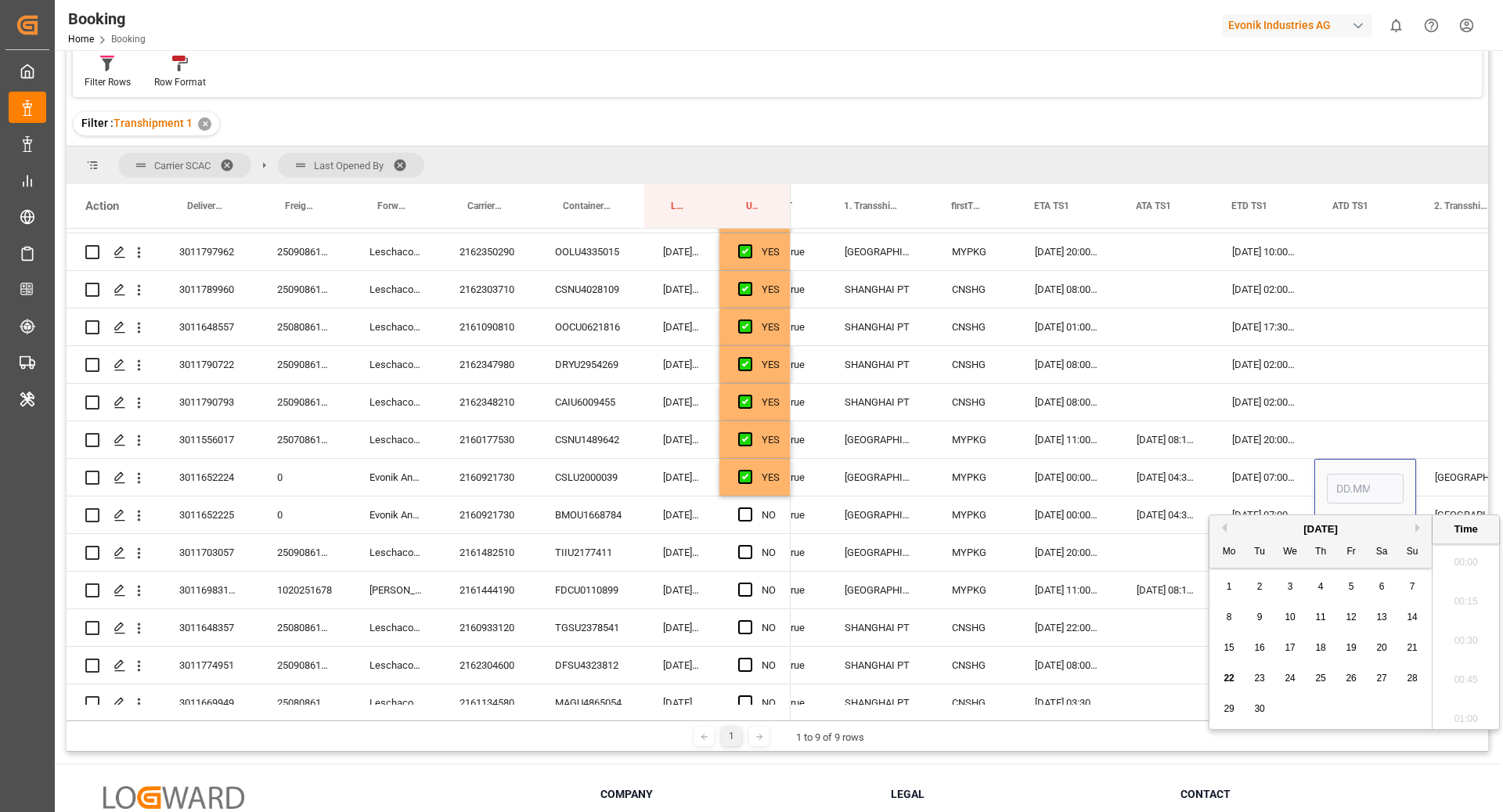
scroll to position [2549, 0]
click at [1224, 680] on span "22" at bounding box center [1228, 678] width 10 height 11
type input "22.09.2025 00:00"
click at [1361, 453] on div "Press SPACE to select this row." at bounding box center [1364, 440] width 102 height 37
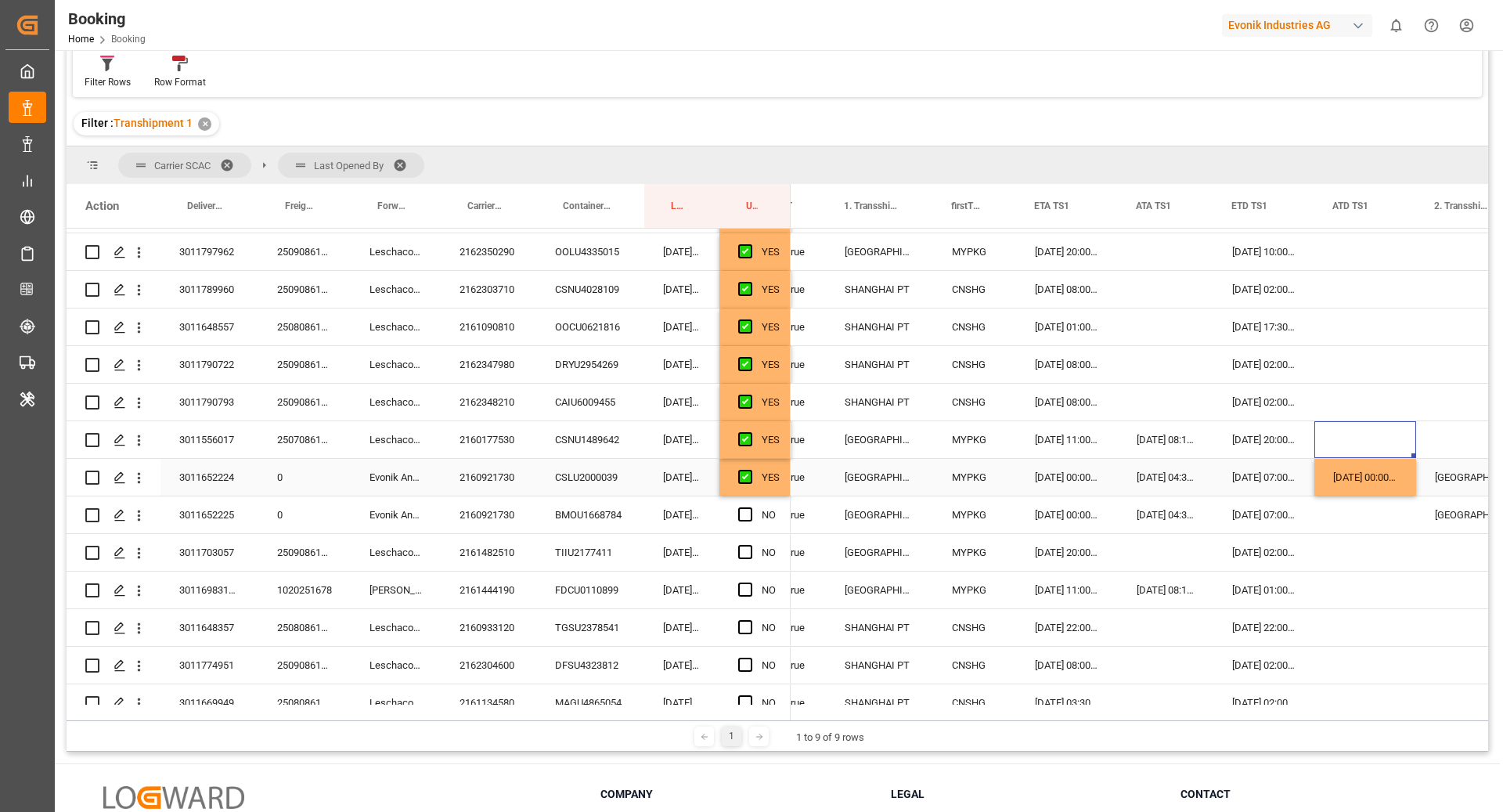
click at [1362, 482] on div "22.09.2025 00:00:00" at bounding box center [1364, 478] width 102 height 37
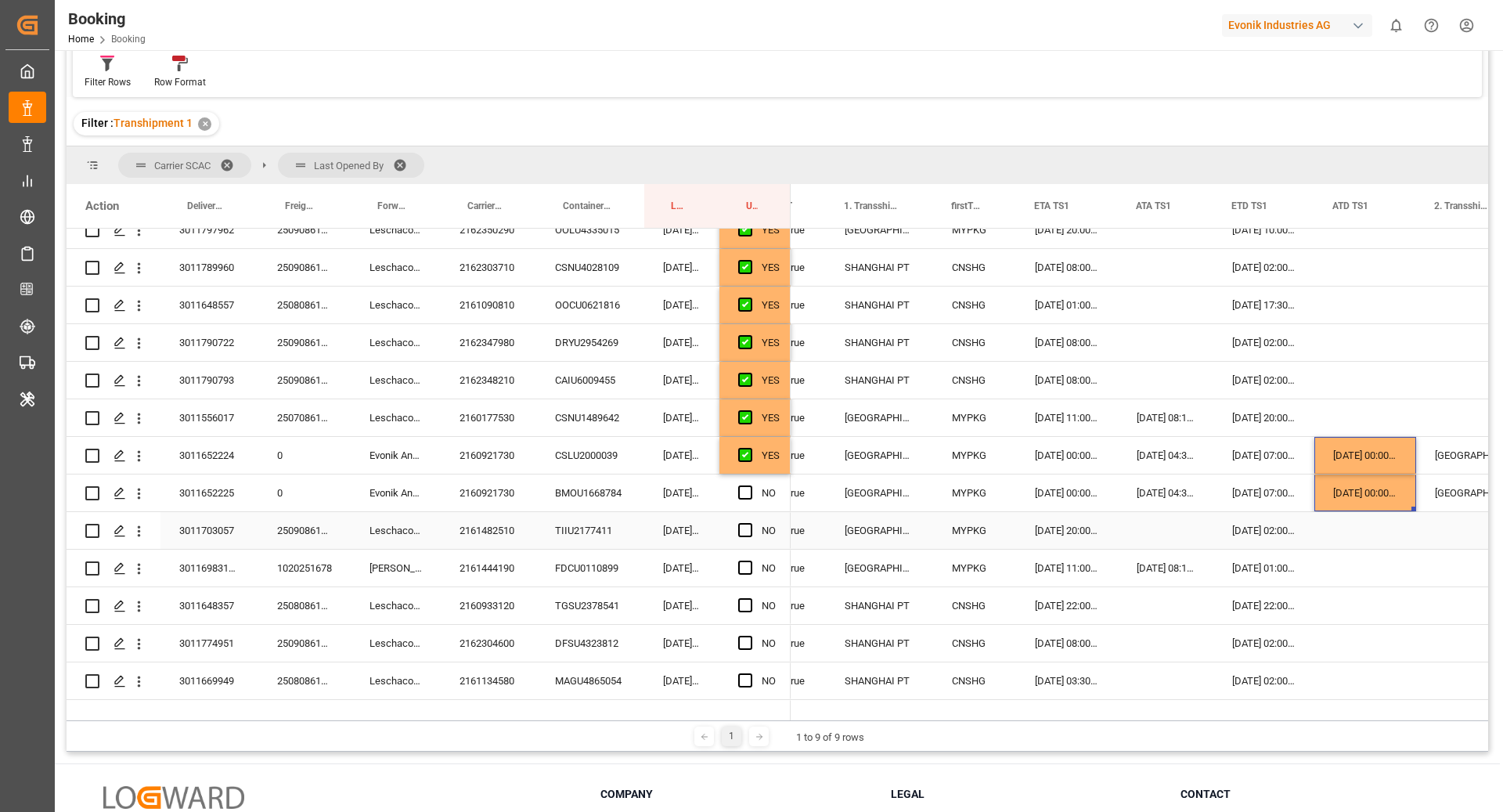
scroll to position [548, 0]
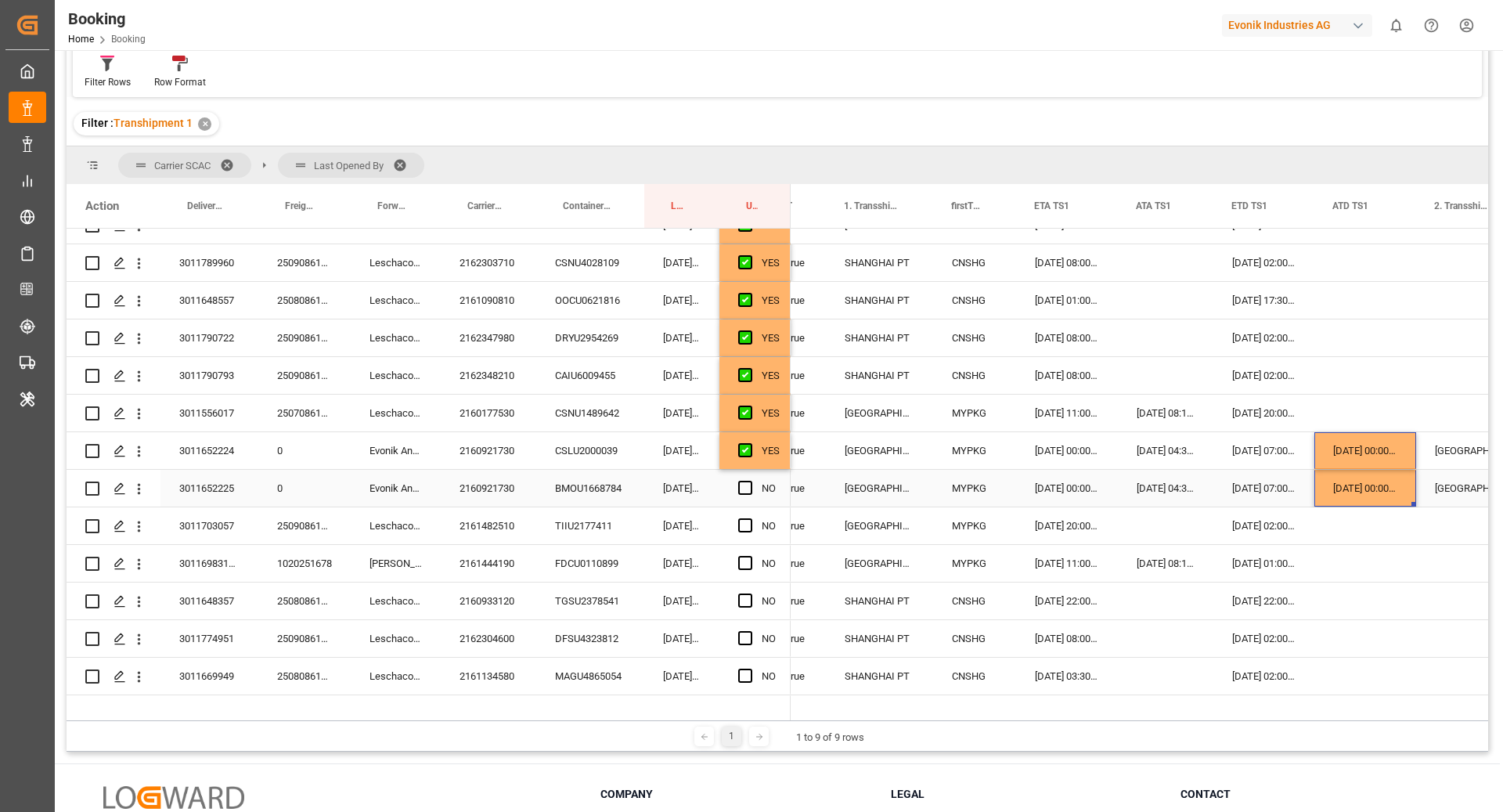
click at [745, 483] on span "Press SPACE to select this row." at bounding box center [745, 487] width 14 height 14
click at [750, 480] on input "Press SPACE to select this row." at bounding box center [750, 480] width 0 height 0
click at [744, 524] on span "Press SPACE to select this row." at bounding box center [745, 524] width 14 height 14
click at [750, 518] on input "Press SPACE to select this row." at bounding box center [750, 518] width 0 height 0
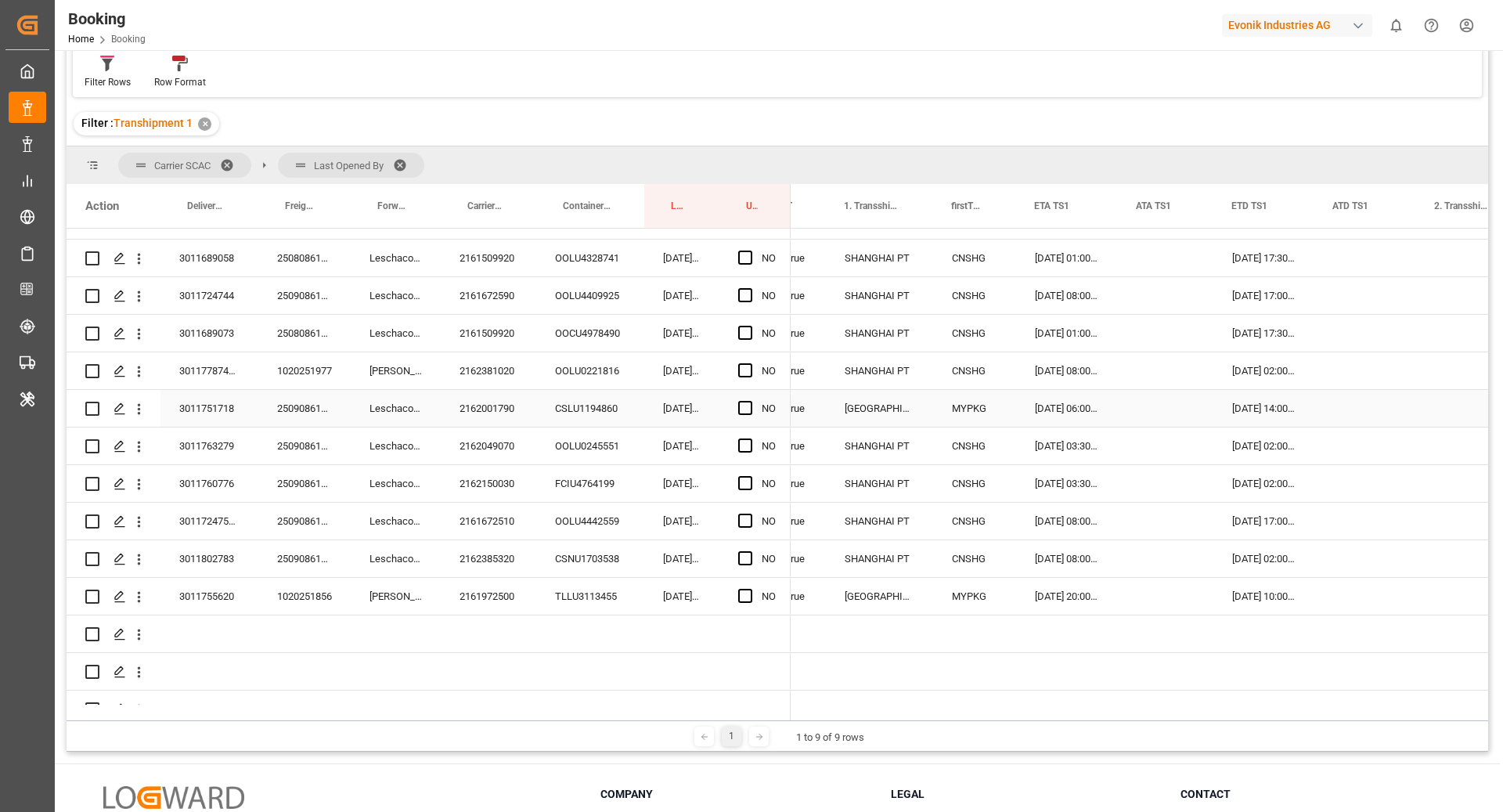
scroll to position [1686, 0]
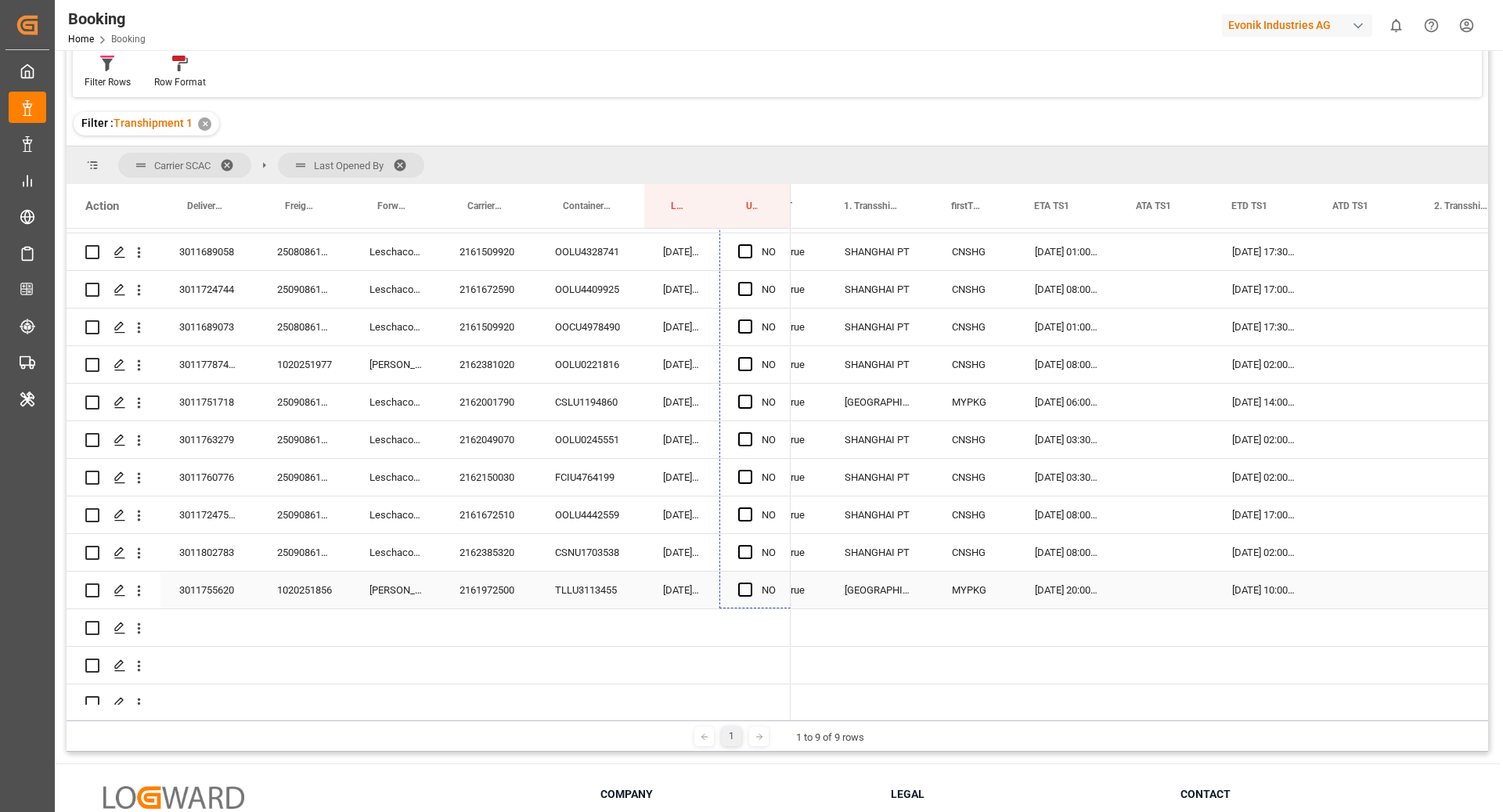
drag, startPoint x: 788, startPoint y: 540, endPoint x: 782, endPoint y: 591, distance: 51.4
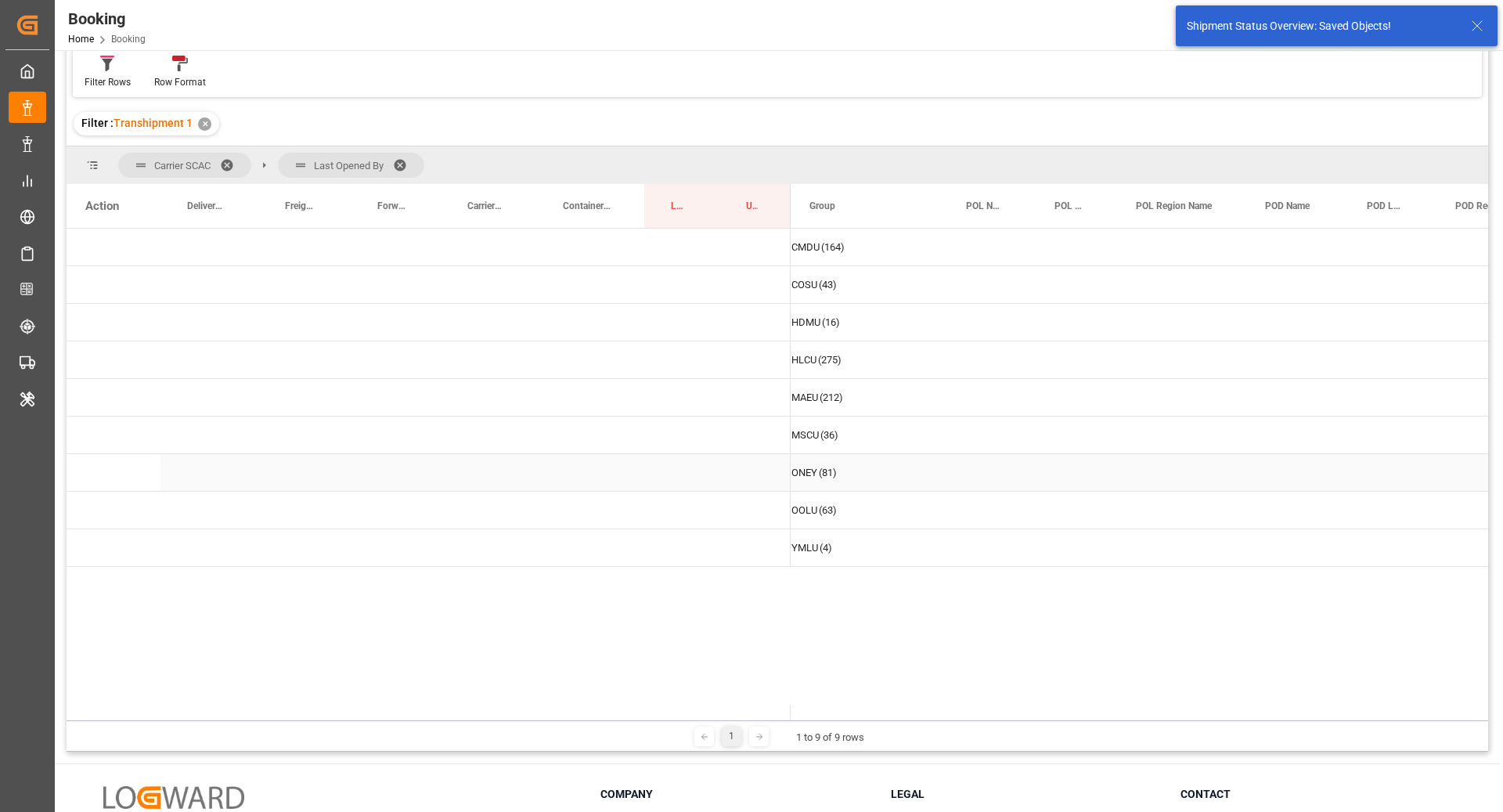
scroll to position [0, 0]
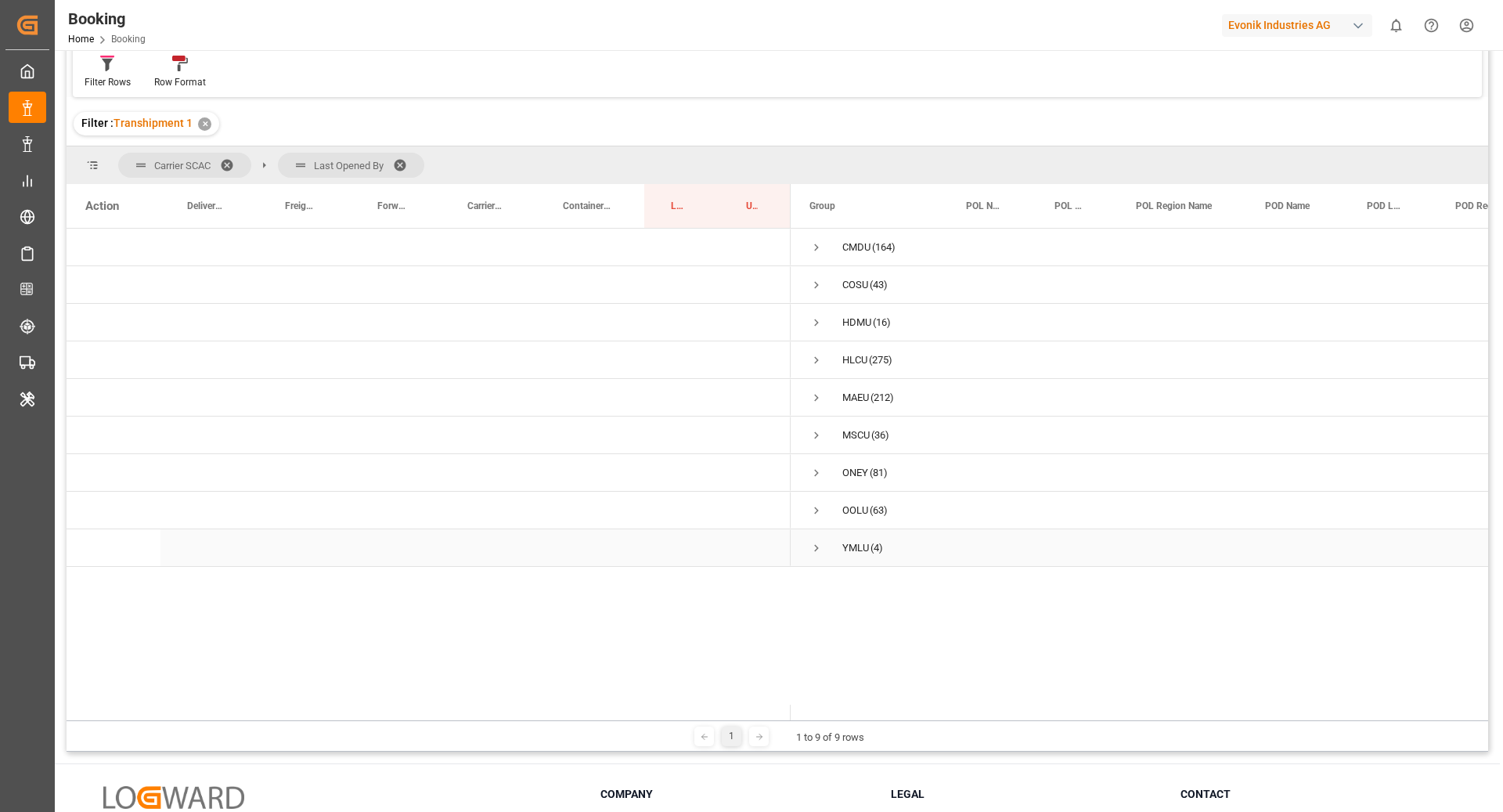
click at [819, 552] on span "Press SPACE to select this row." at bounding box center [816, 548] width 14 height 14
click at [846, 589] on span "Press SPACE to select this row." at bounding box center [848, 585] width 14 height 14
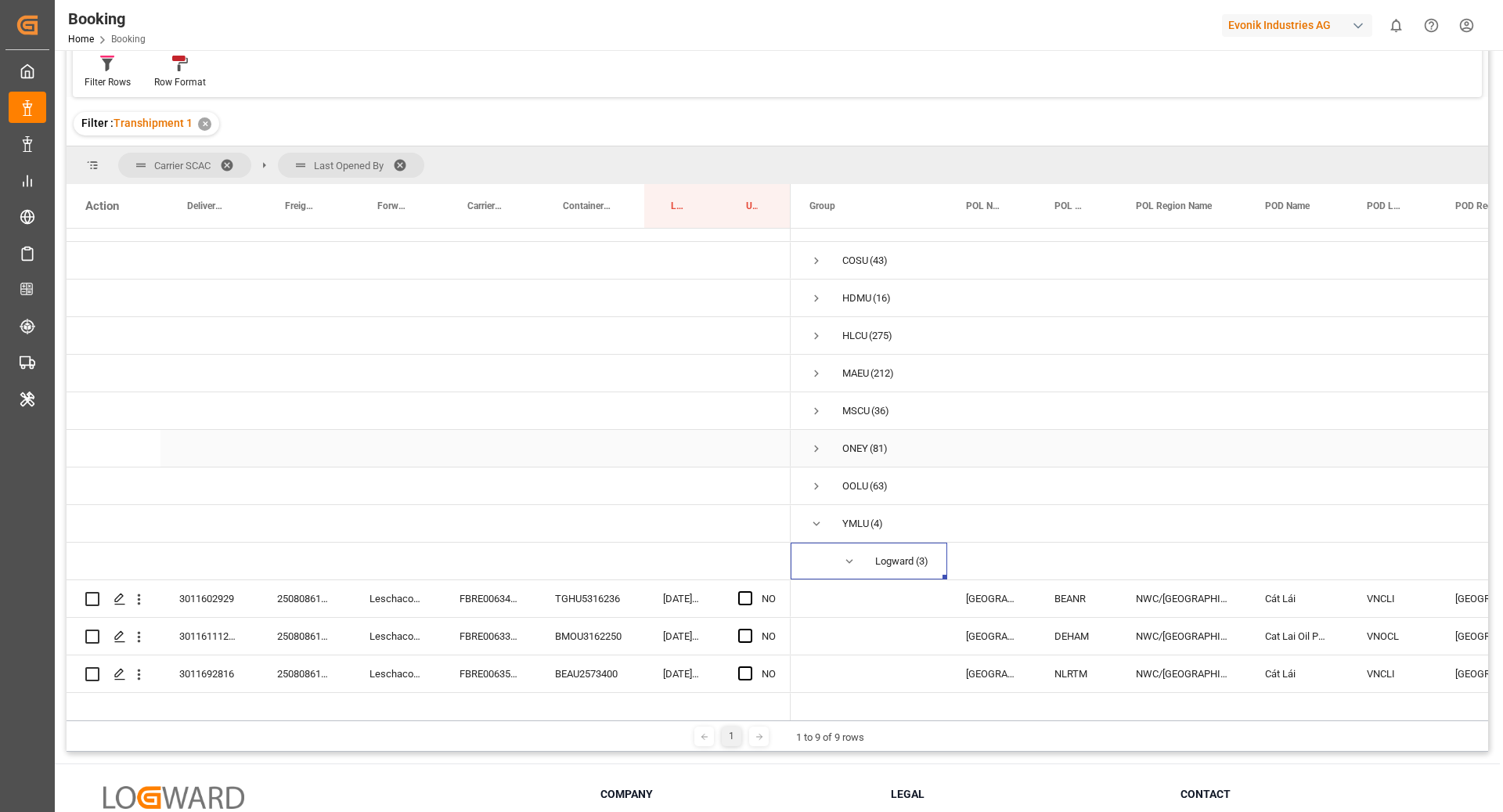
scroll to position [65, 0]
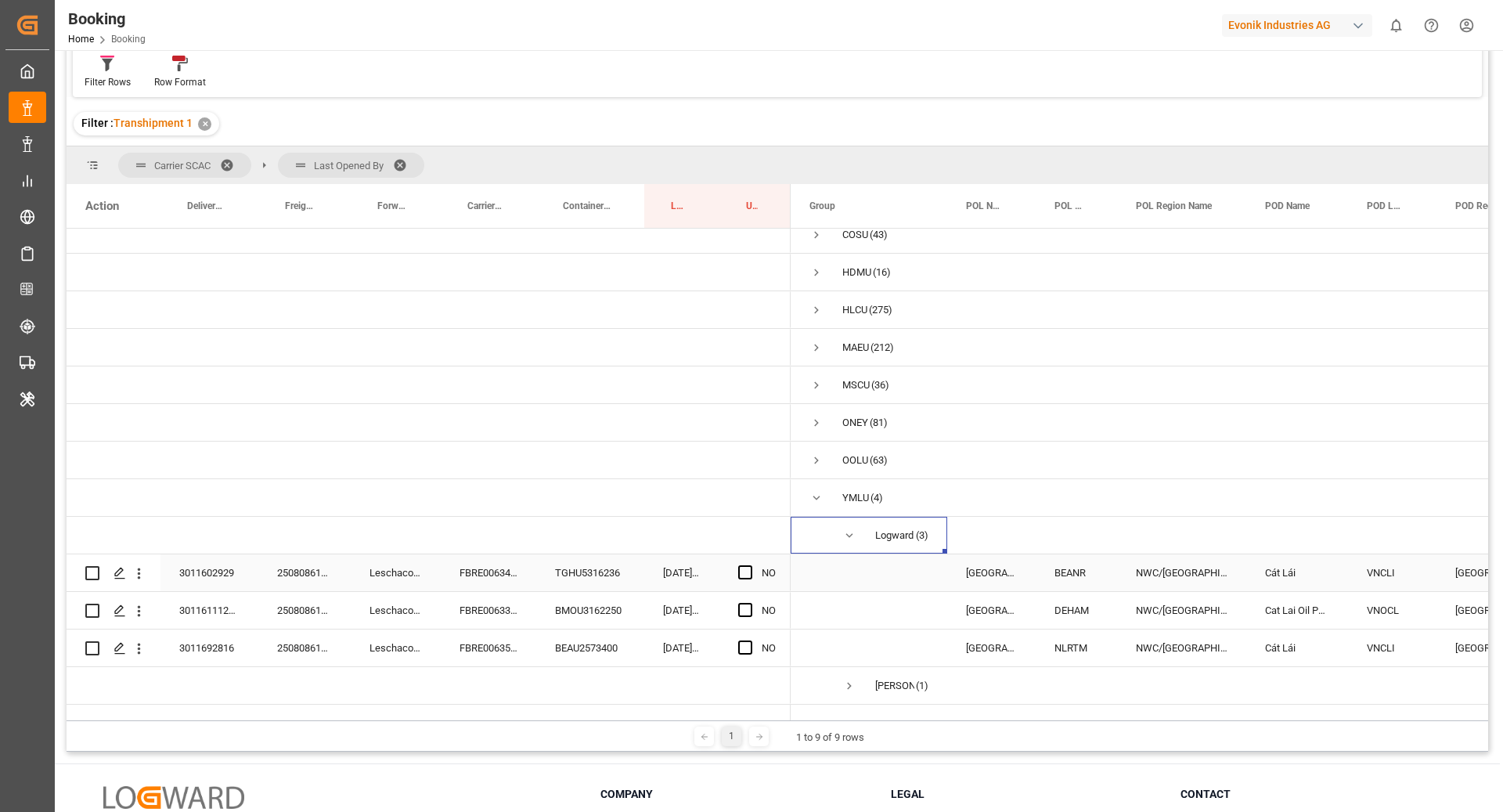
click at [474, 558] on div "FBRE0063429" at bounding box center [488, 573] width 96 height 37
drag, startPoint x: 533, startPoint y: 215, endPoint x: 530, endPoint y: 233, distance: 18.2
click at [530, 233] on div "Action Delivery No. Freight Forwarder's Reference No. Forwarder Name" at bounding box center [777, 453] width 1422 height 536
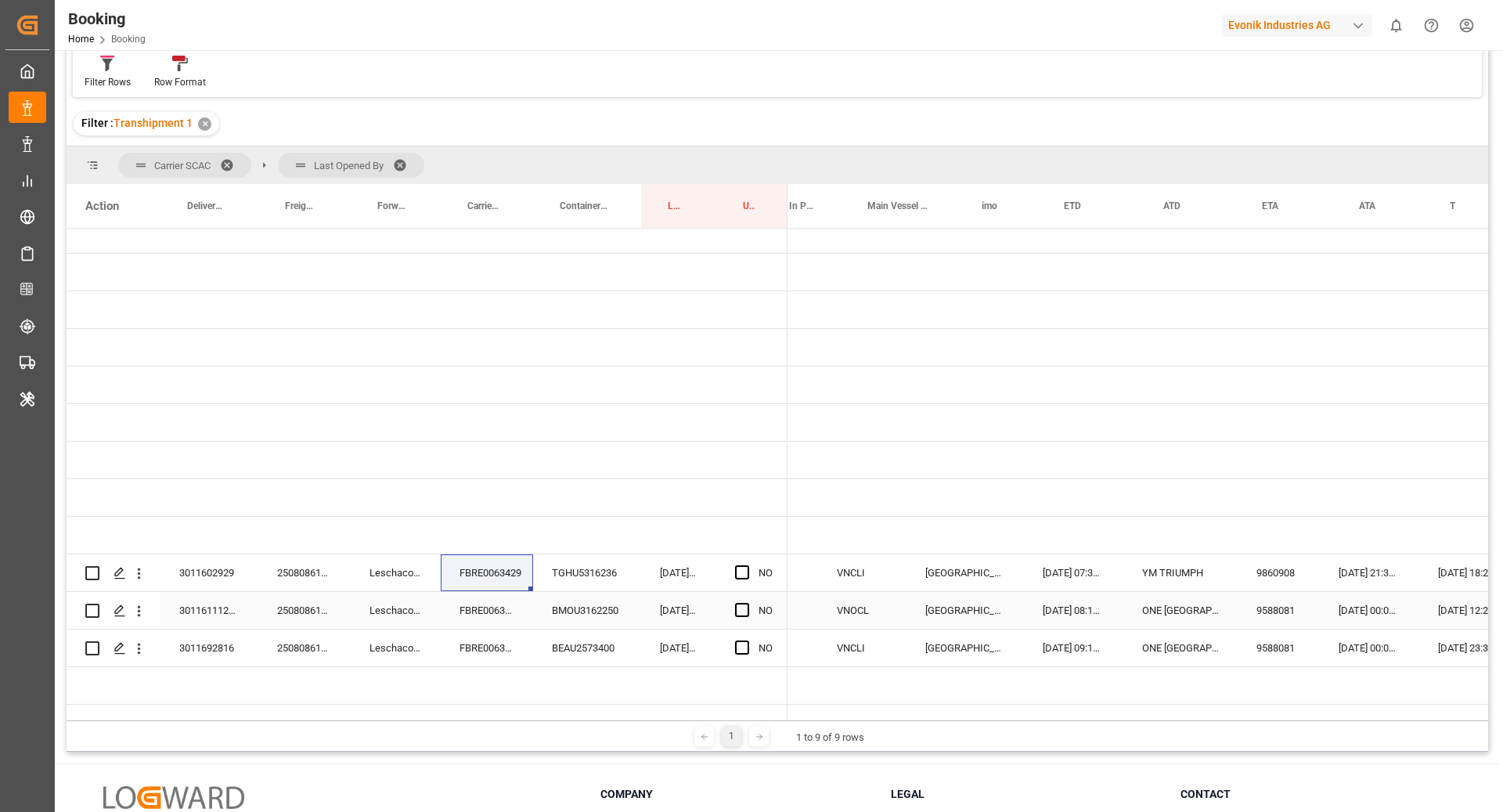
scroll to position [0, 820]
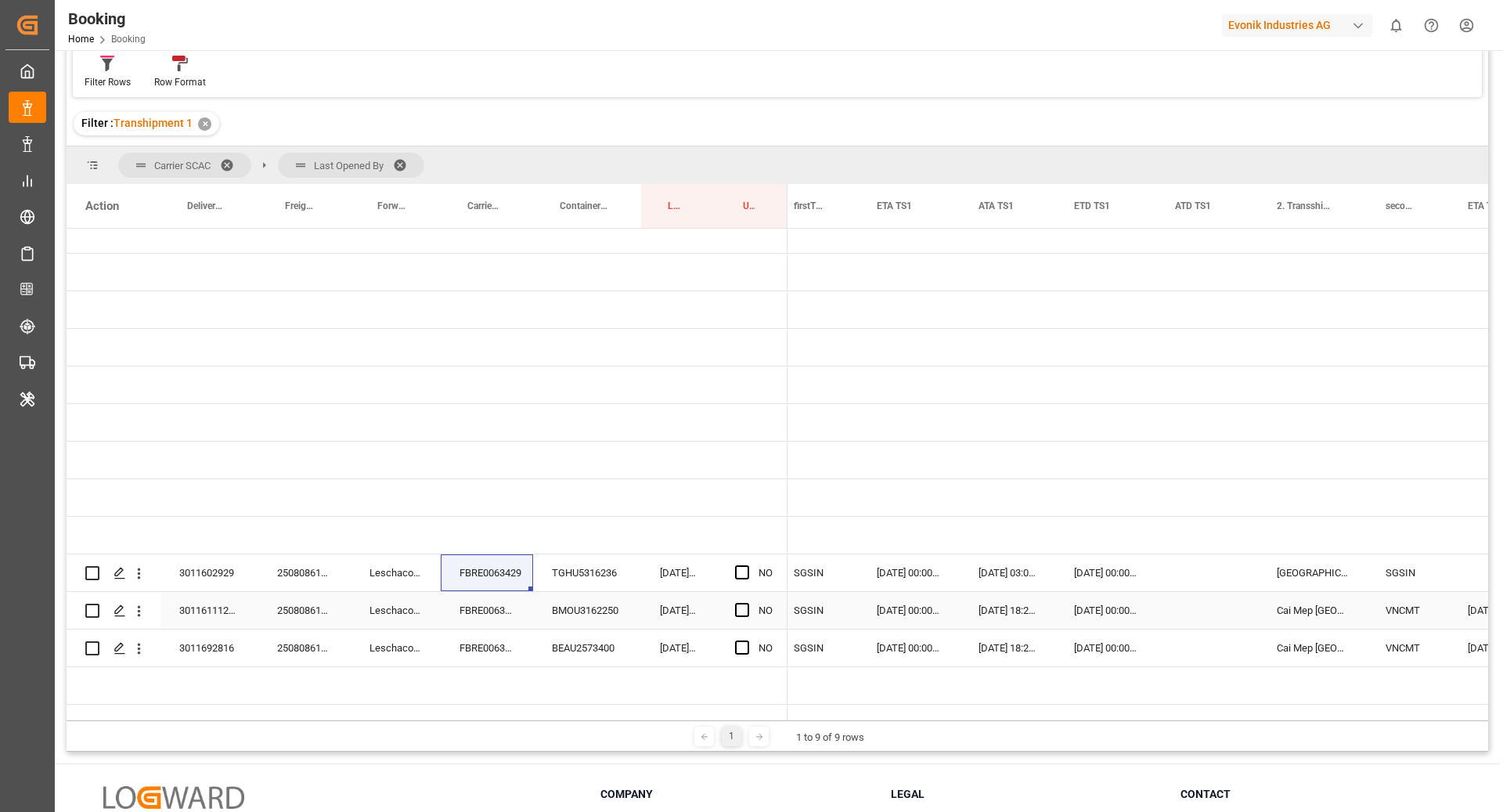
click at [513, 602] on div "FBRE0063315" at bounding box center [486, 610] width 92 height 37
click at [594, 597] on div "BMOU3162250" at bounding box center [587, 610] width 108 height 37
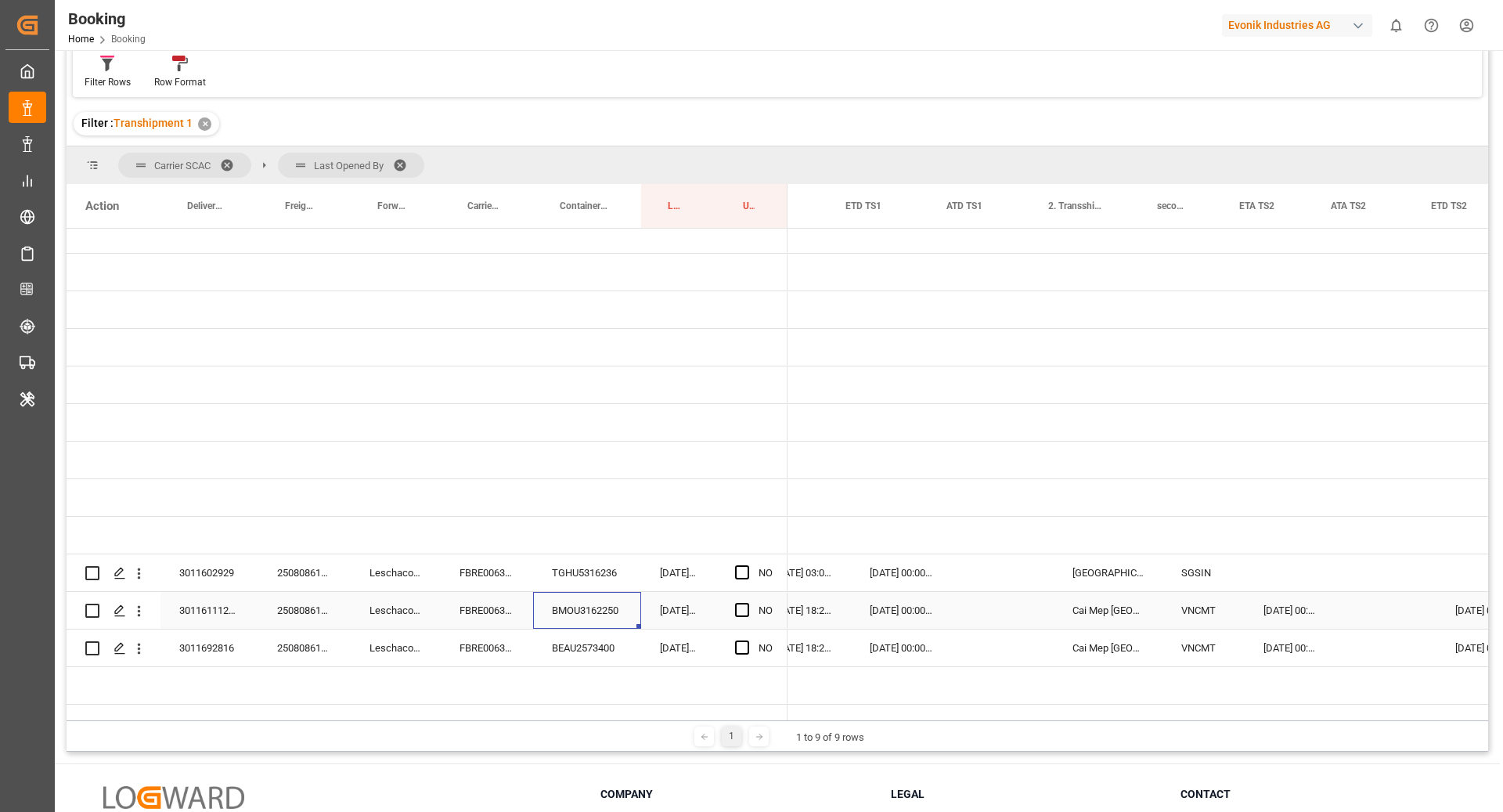
scroll to position [0, 1852]
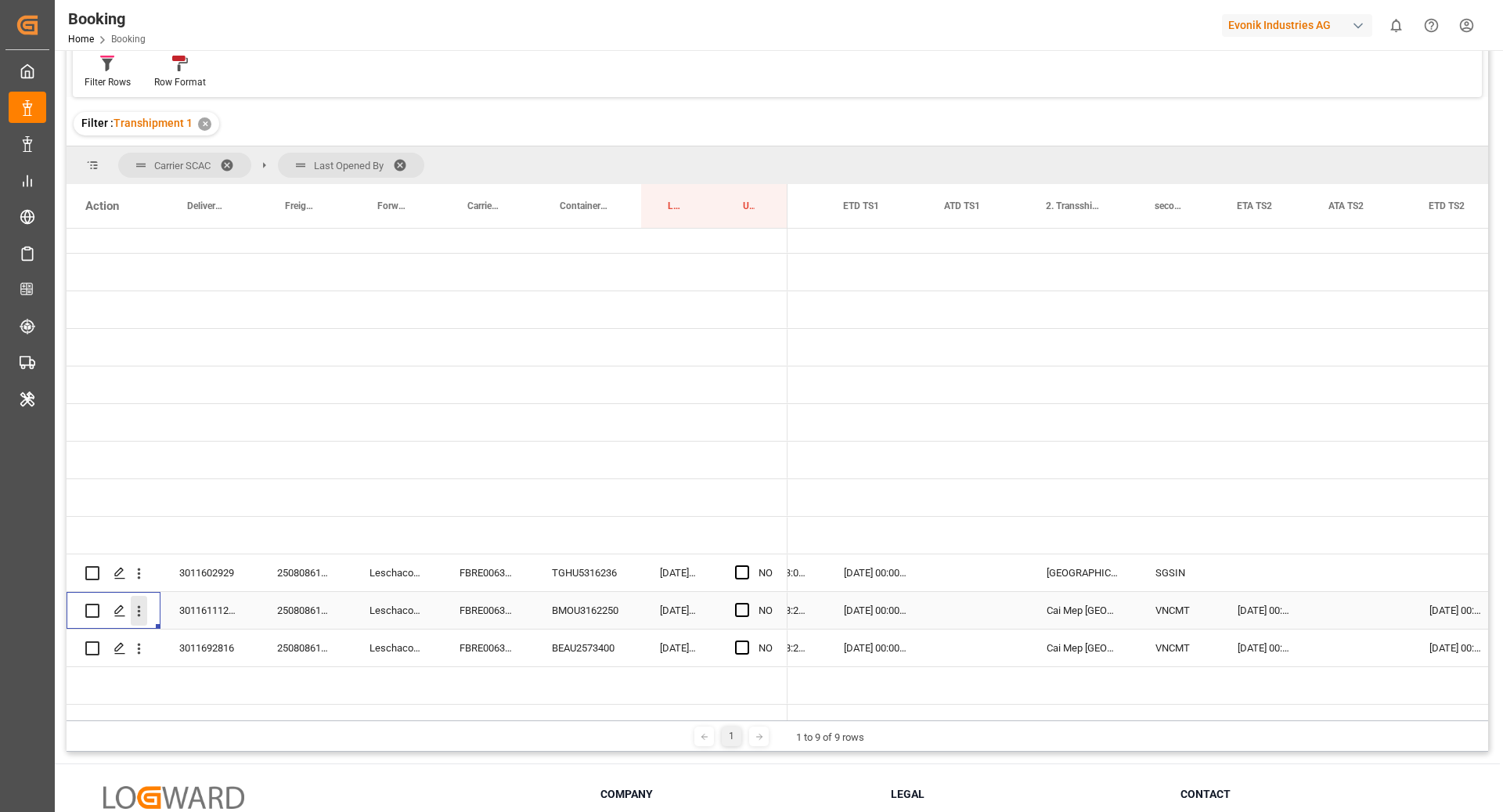
click at [143, 602] on icon "open menu" at bounding box center [139, 611] width 17 height 17
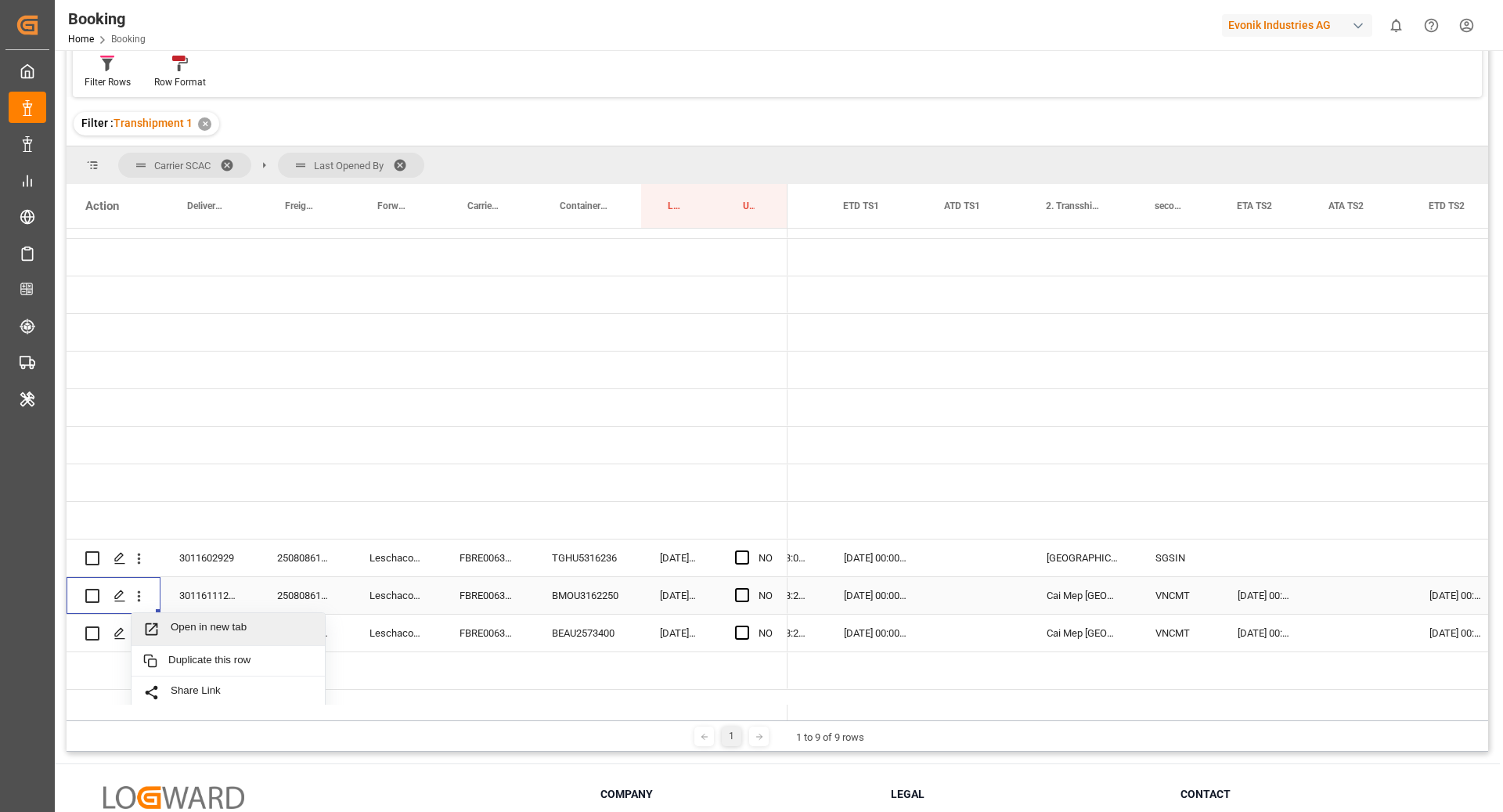
click at [217, 626] on span "Open in new tab" at bounding box center [241, 629] width 142 height 17
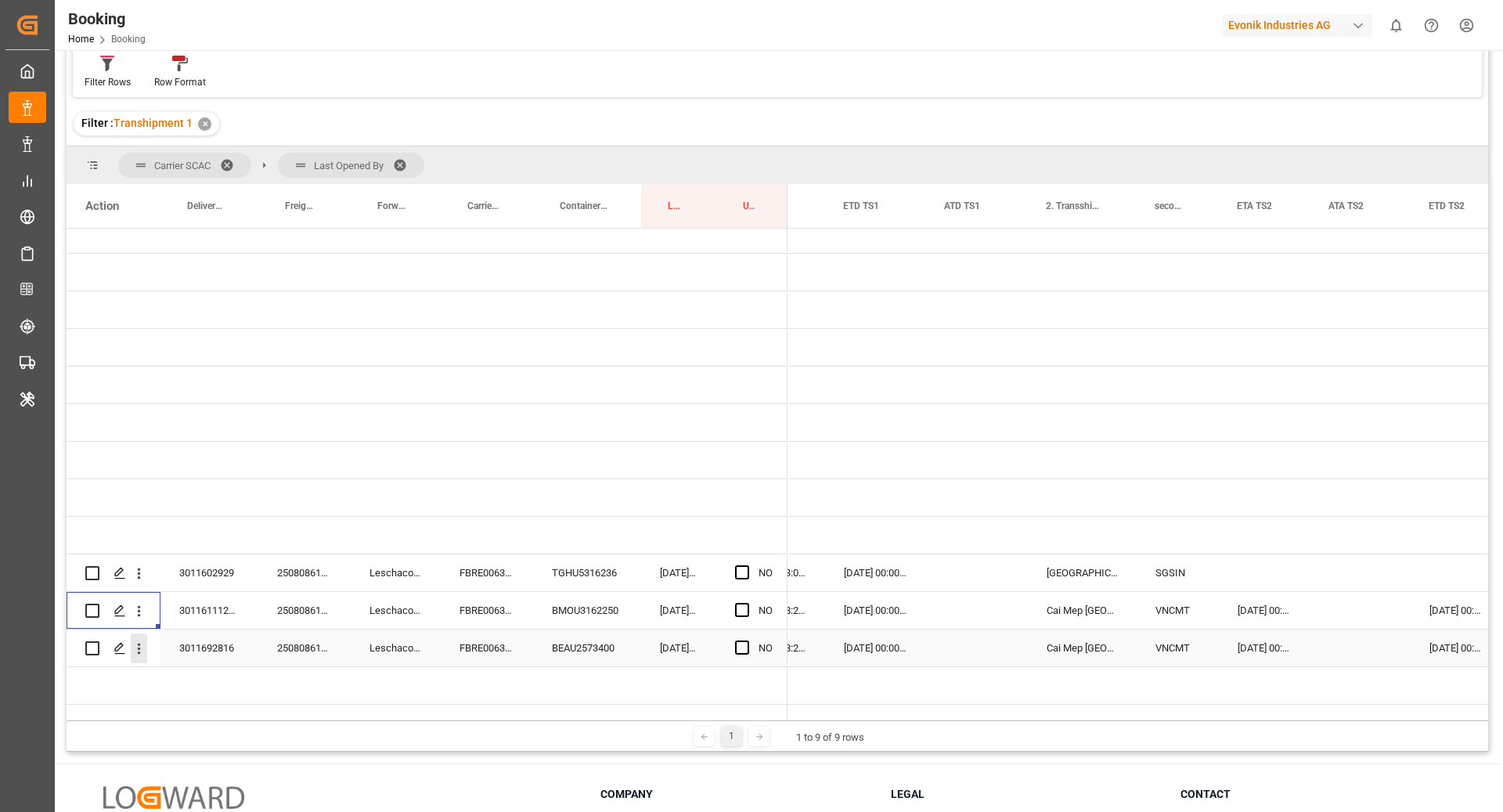
click at [135, 641] on icon "open menu" at bounding box center [139, 649] width 17 height 17
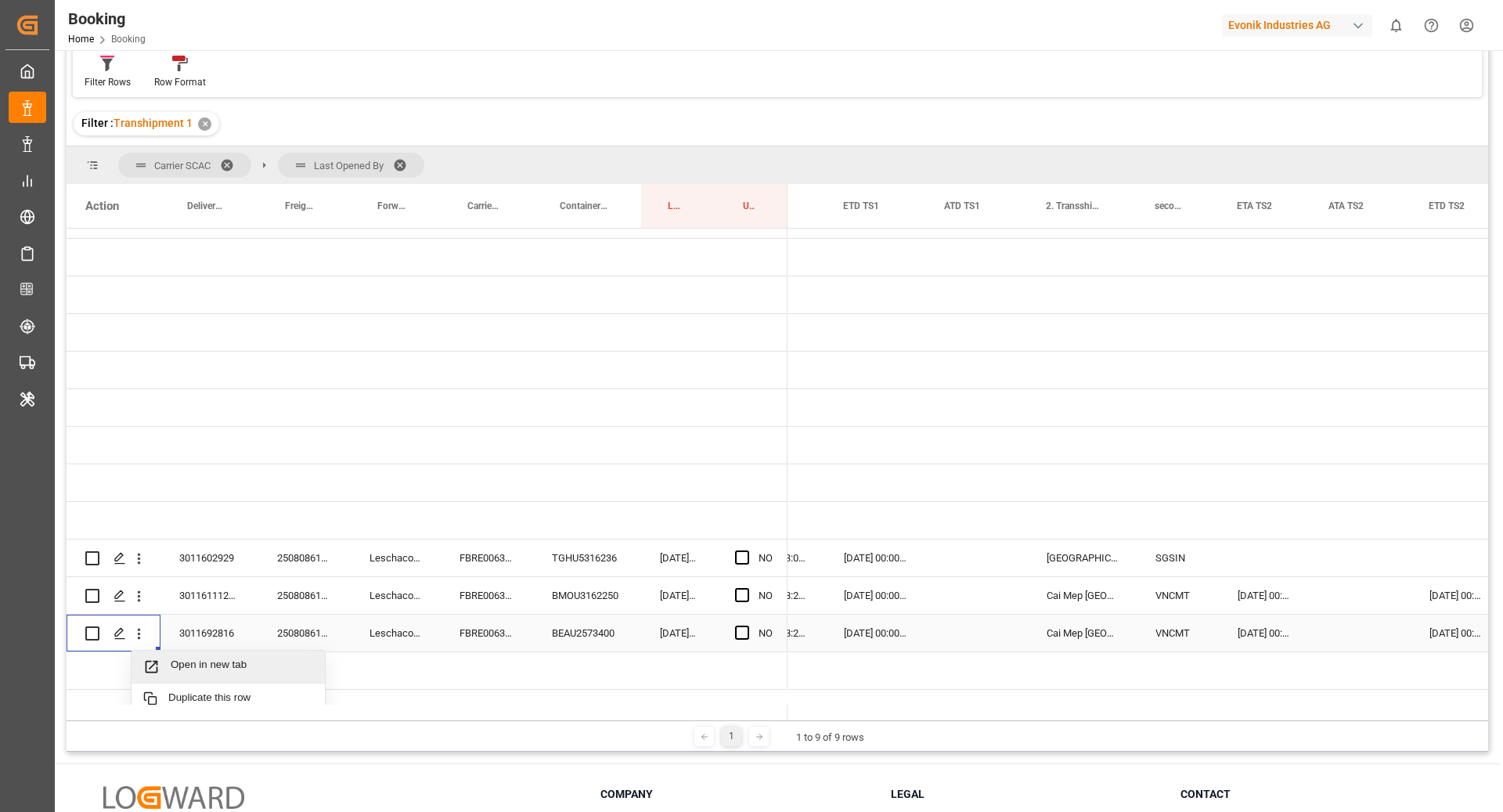
click at [176, 660] on span "Open in new tab" at bounding box center [241, 667] width 142 height 17
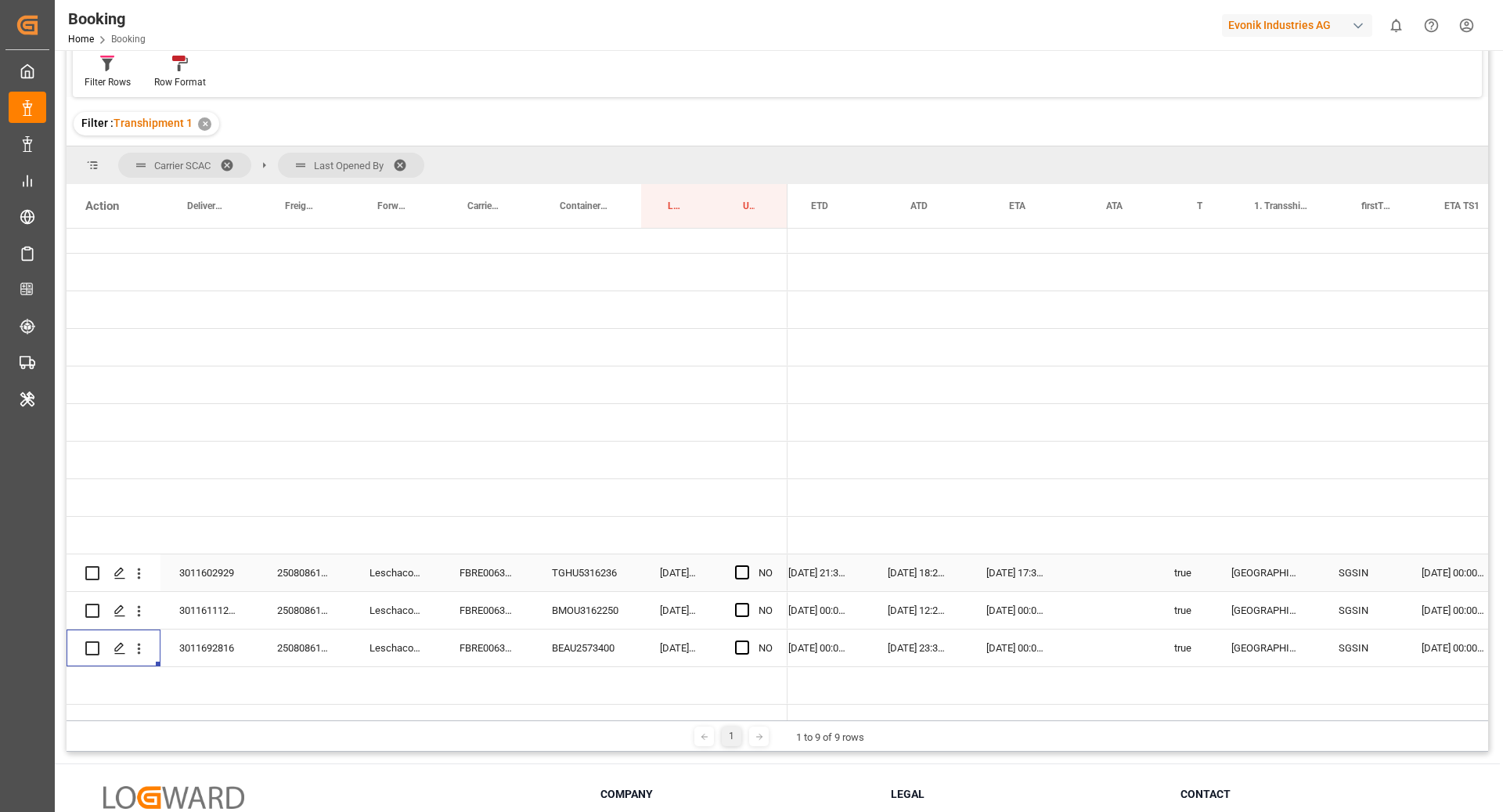
scroll to position [0, 1050]
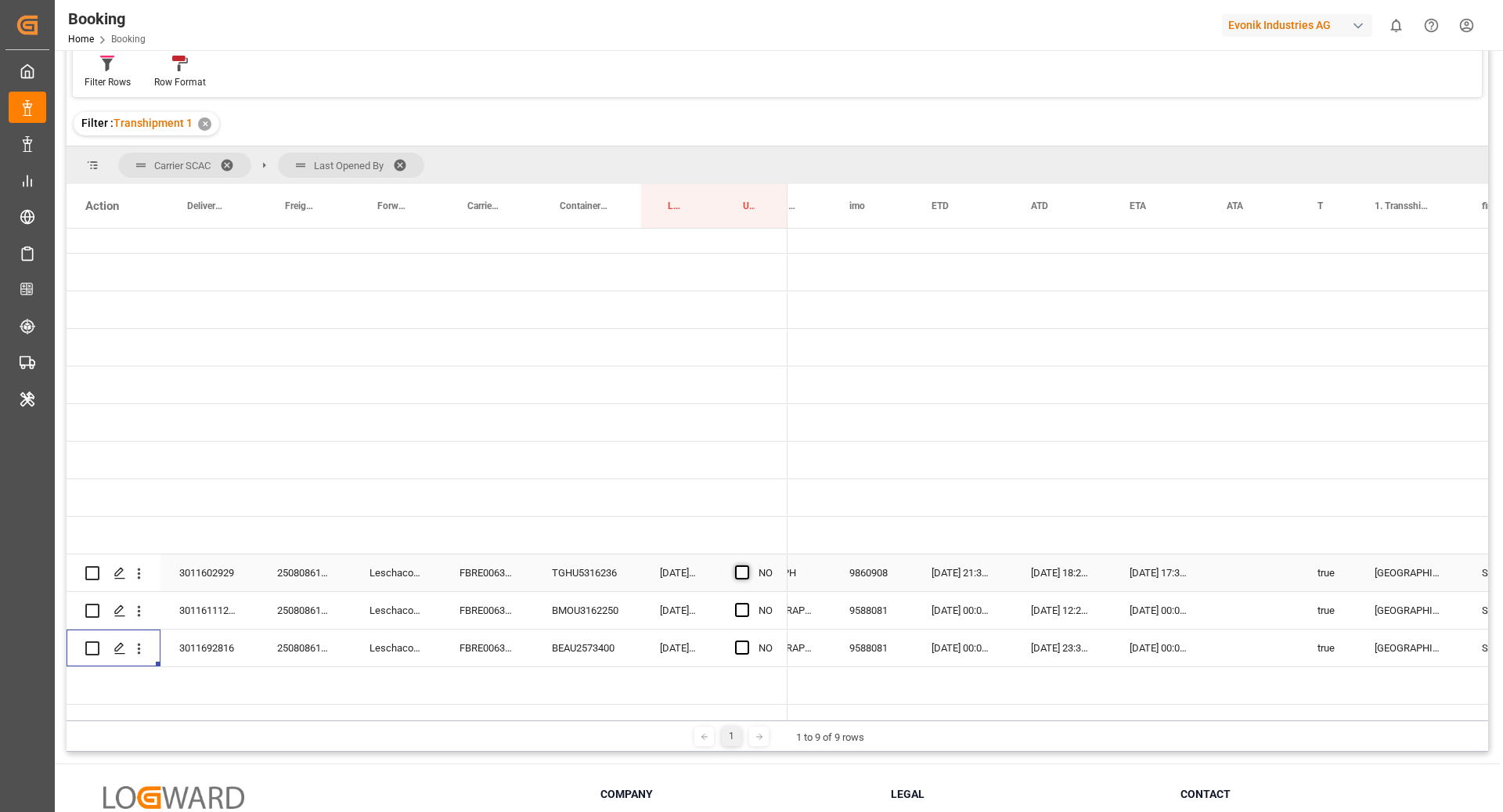
click at [744, 565] on span "Press SPACE to select this row." at bounding box center [741, 572] width 14 height 14
click at [747, 565] on input "Press SPACE to select this row." at bounding box center [747, 565] width 0 height 0
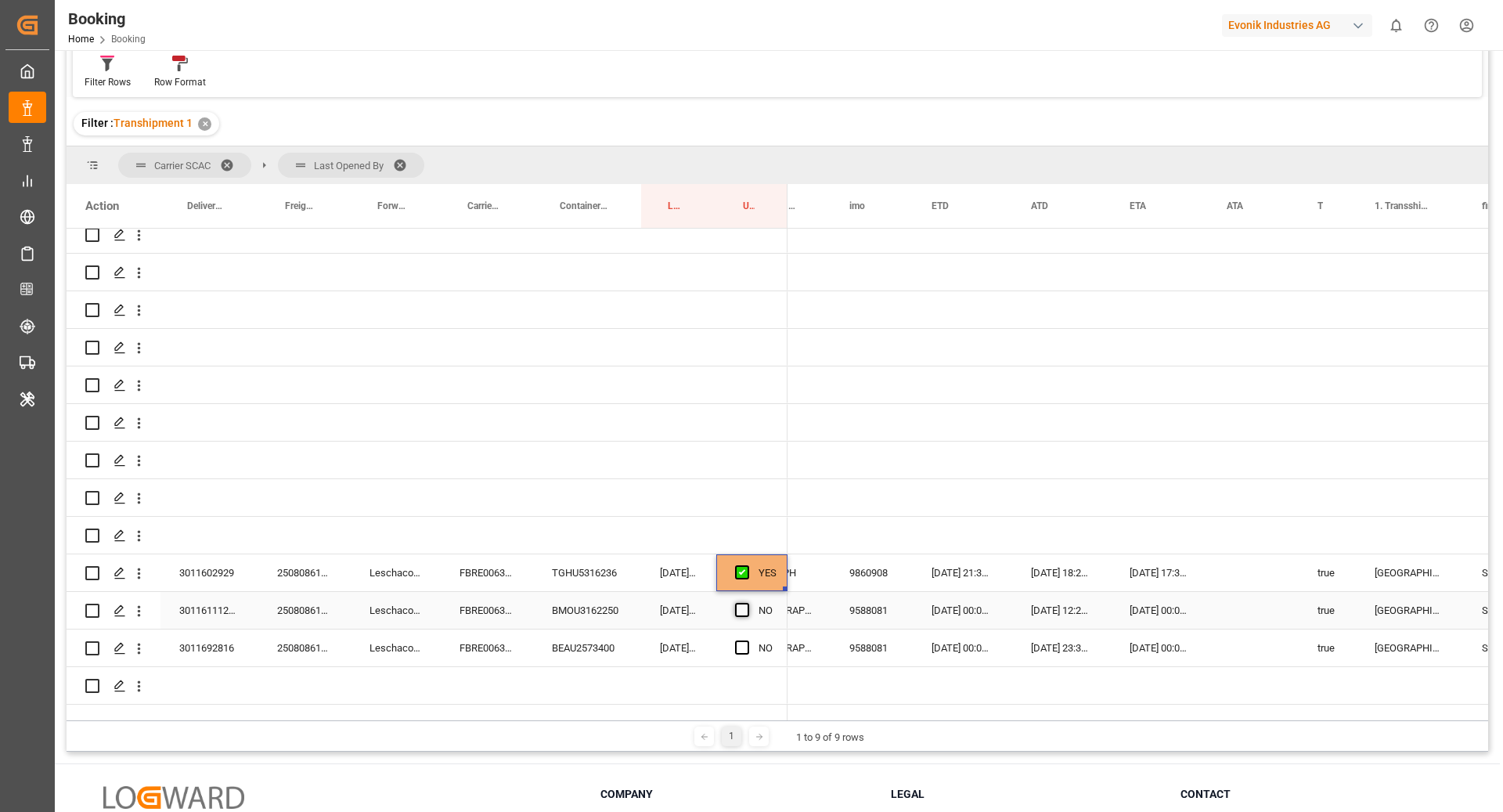
click at [746, 602] on span "Press SPACE to select this row." at bounding box center [741, 609] width 14 height 14
click at [747, 602] on input "Press SPACE to select this row." at bounding box center [747, 602] width 0 height 0
click at [743, 641] on span "Press SPACE to select this row." at bounding box center [741, 647] width 14 height 14
click at [747, 641] on input "Press SPACE to select this row." at bounding box center [747, 641] width 0 height 0
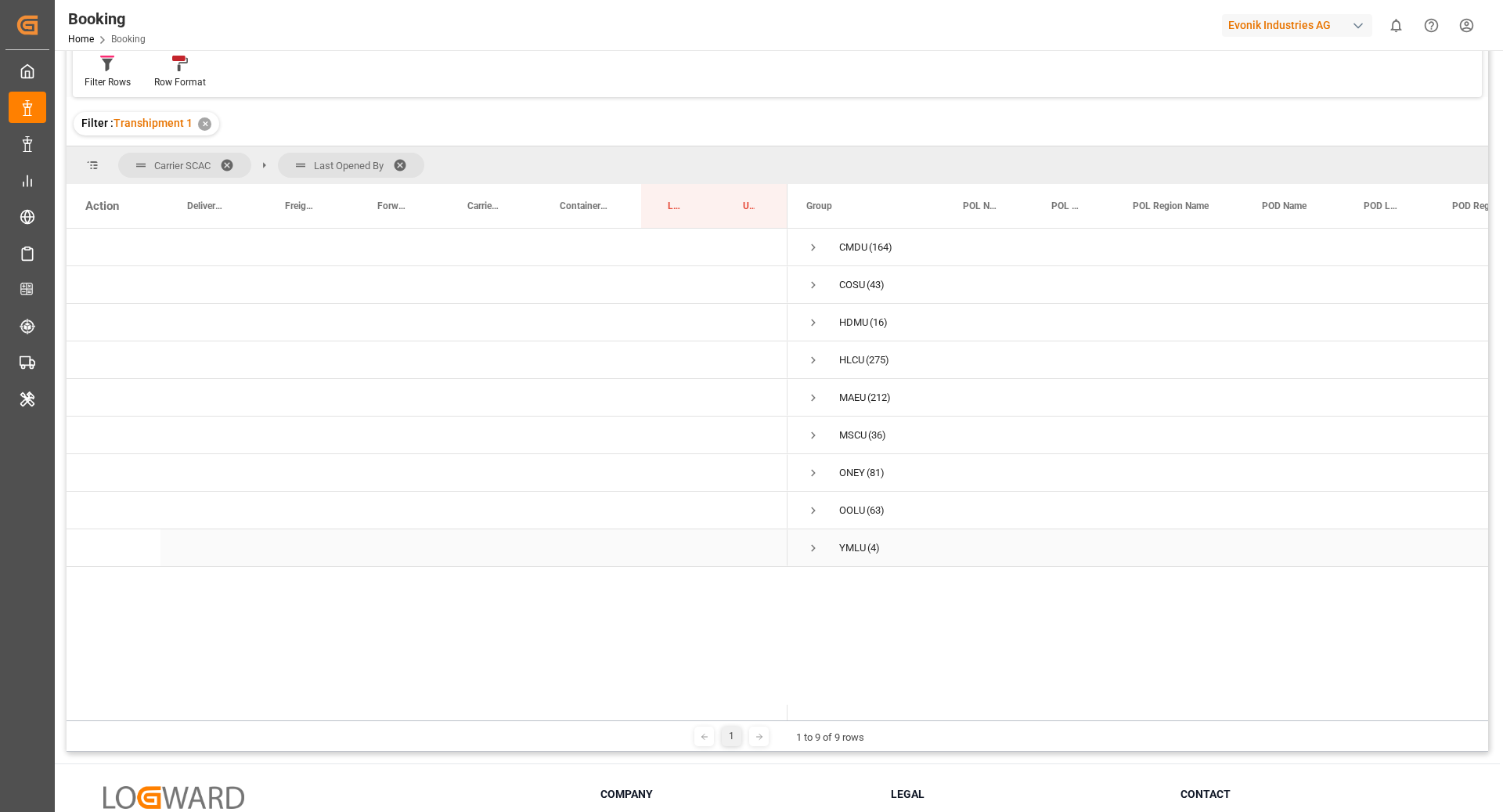
click at [813, 543] on span "Press SPACE to select this row." at bounding box center [813, 548] width 14 height 14
click at [849, 629] on span "Press SPACE to select this row." at bounding box center [846, 623] width 14 height 14
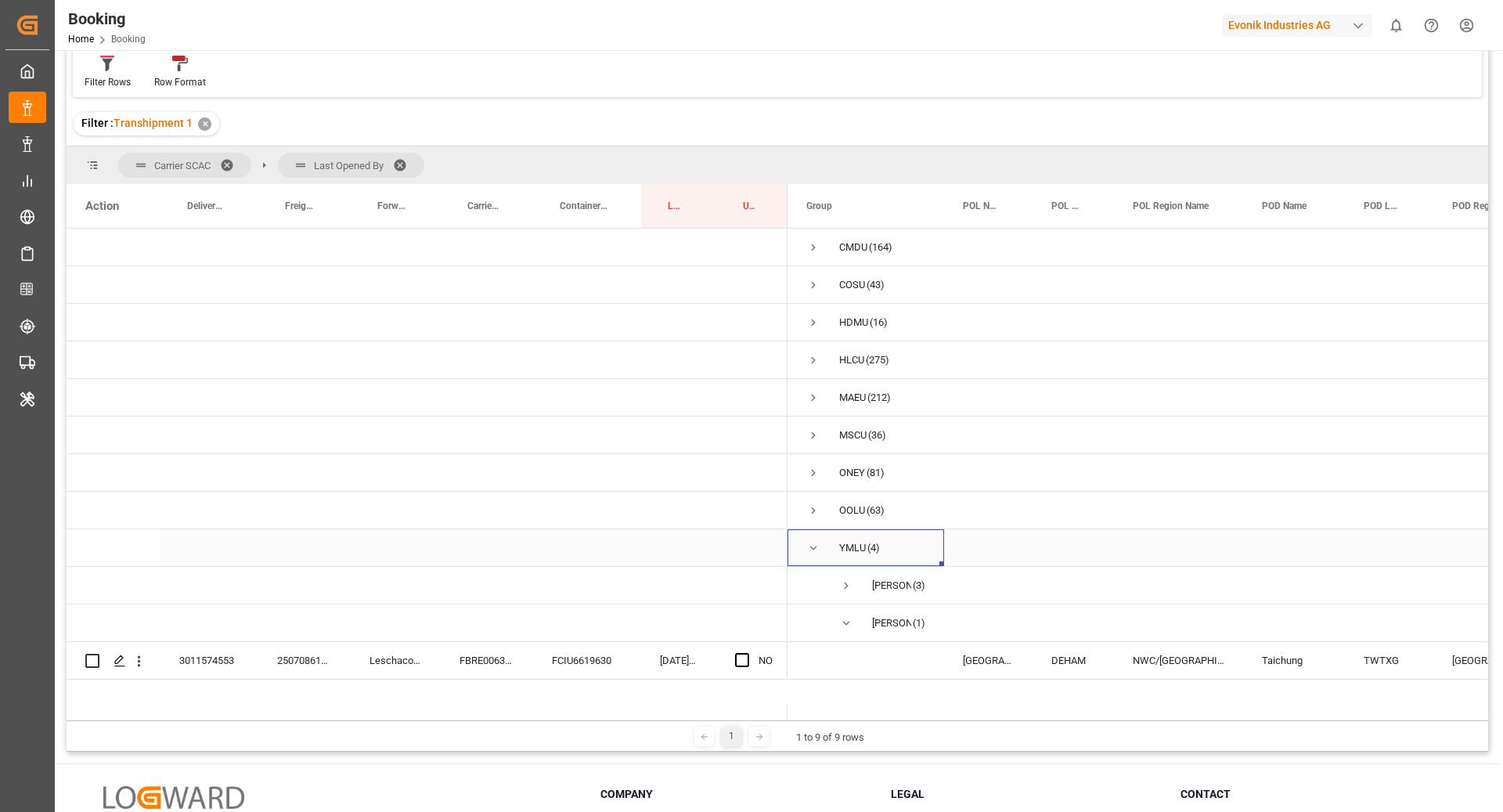
click at [818, 549] on span "Press SPACE to select this row." at bounding box center [813, 548] width 14 height 14
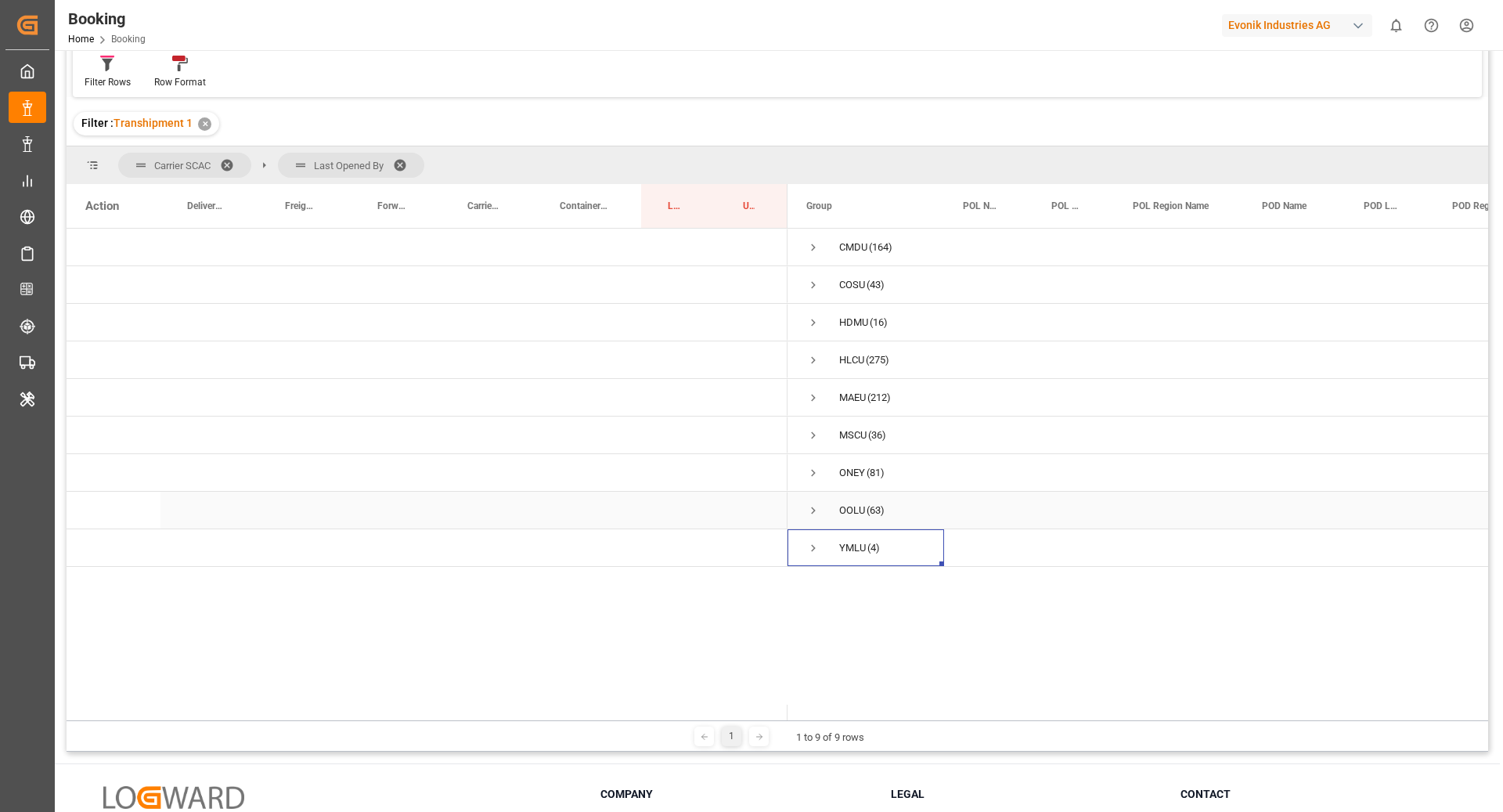
click at [818, 514] on span "Press SPACE to select this row." at bounding box center [813, 509] width 14 height 14
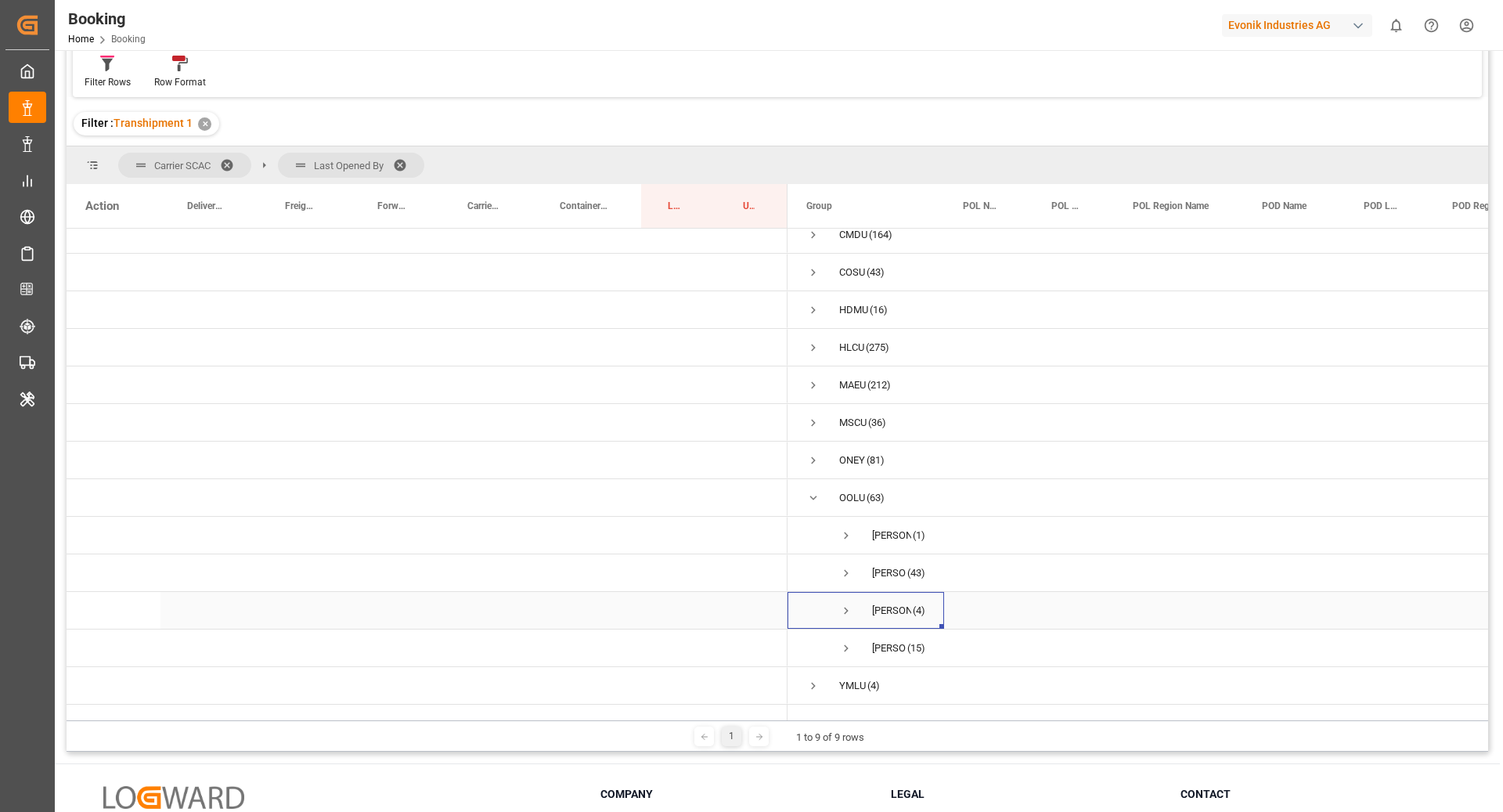
click at [844, 603] on span "Press SPACE to select this row." at bounding box center [846, 610] width 14 height 14
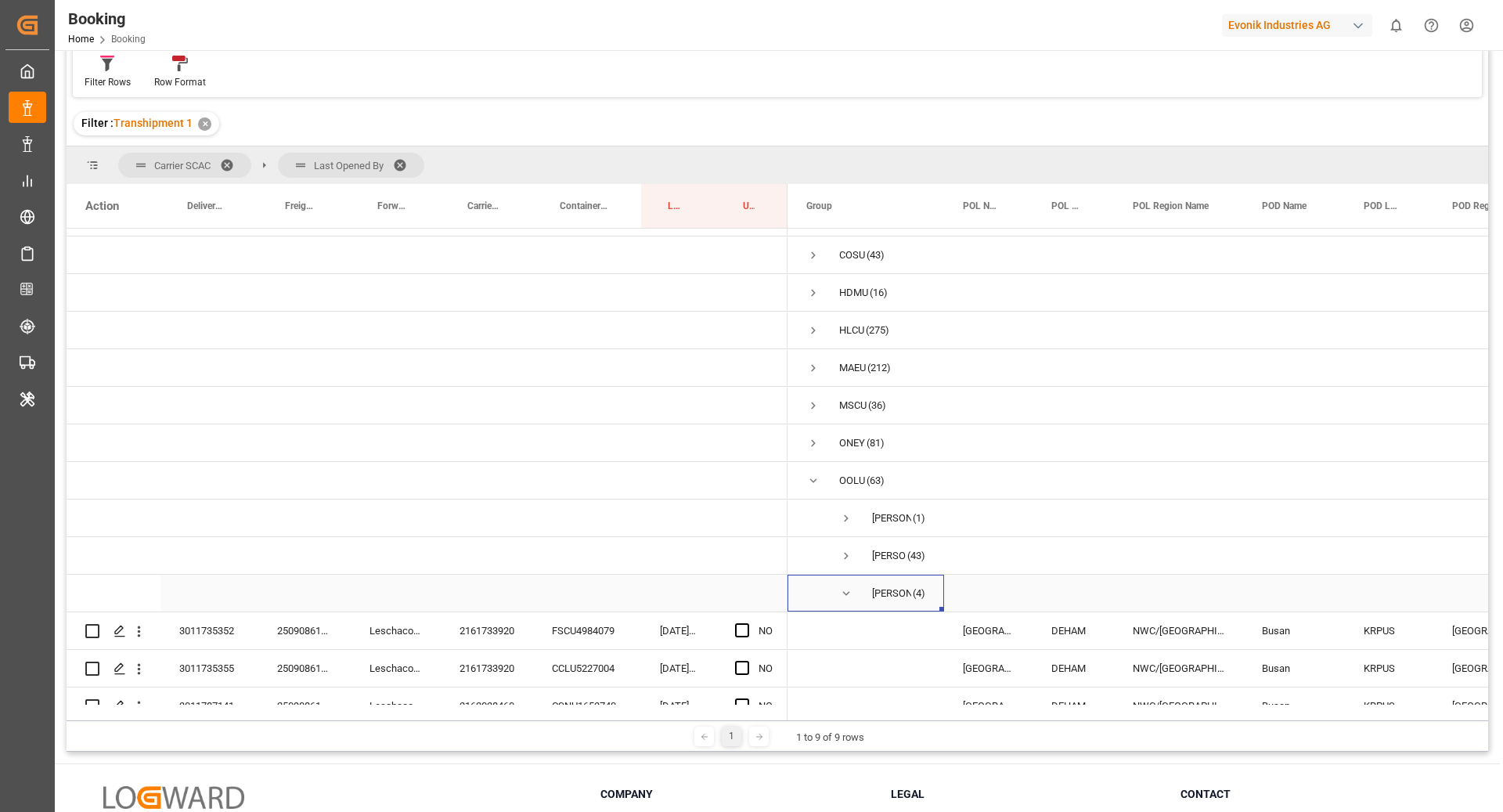
click at [850, 589] on span "Press SPACE to select this row." at bounding box center [846, 593] width 14 height 14
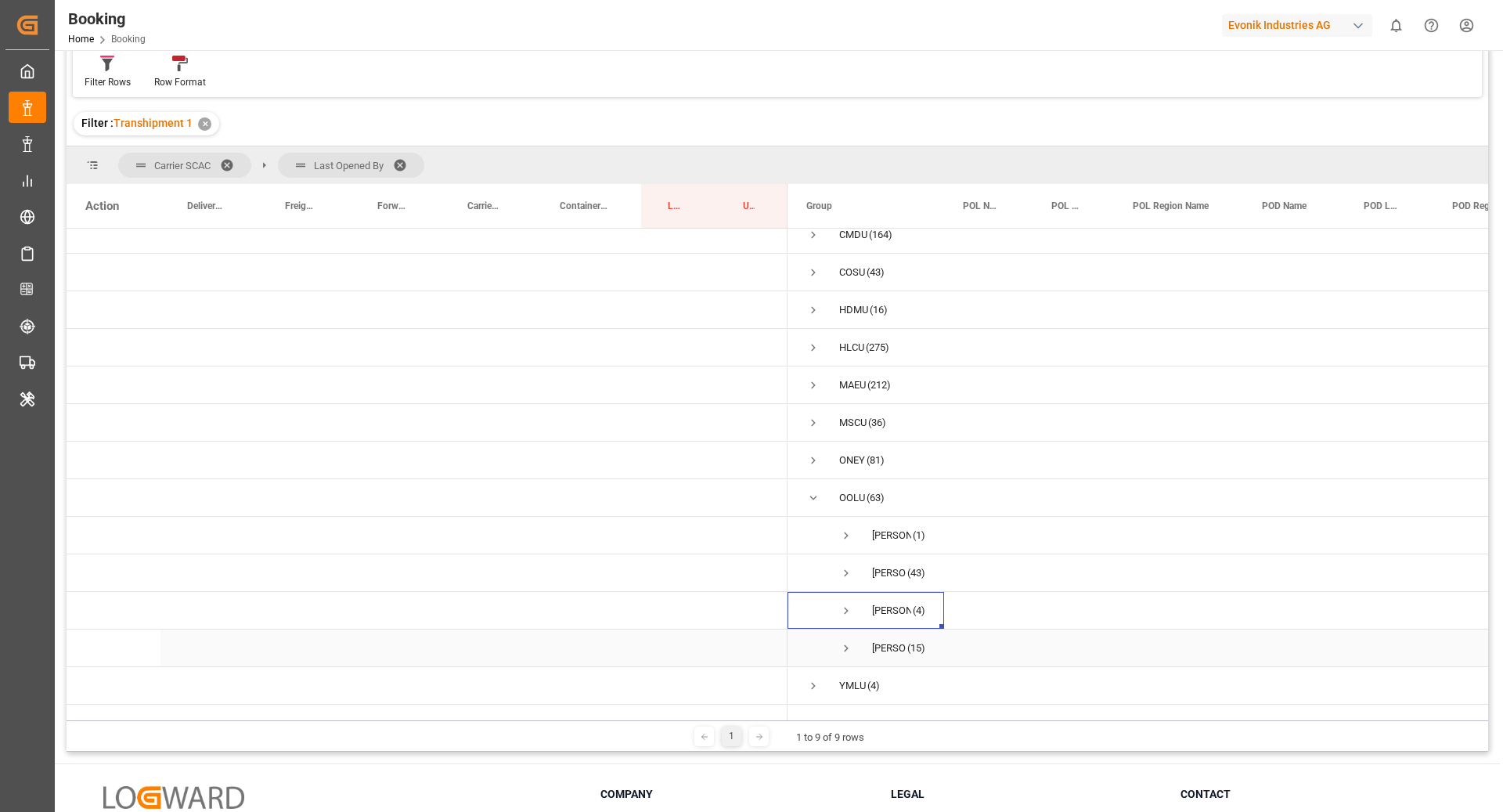
click at [847, 641] on span "Press SPACE to select this row." at bounding box center [846, 647] width 14 height 14
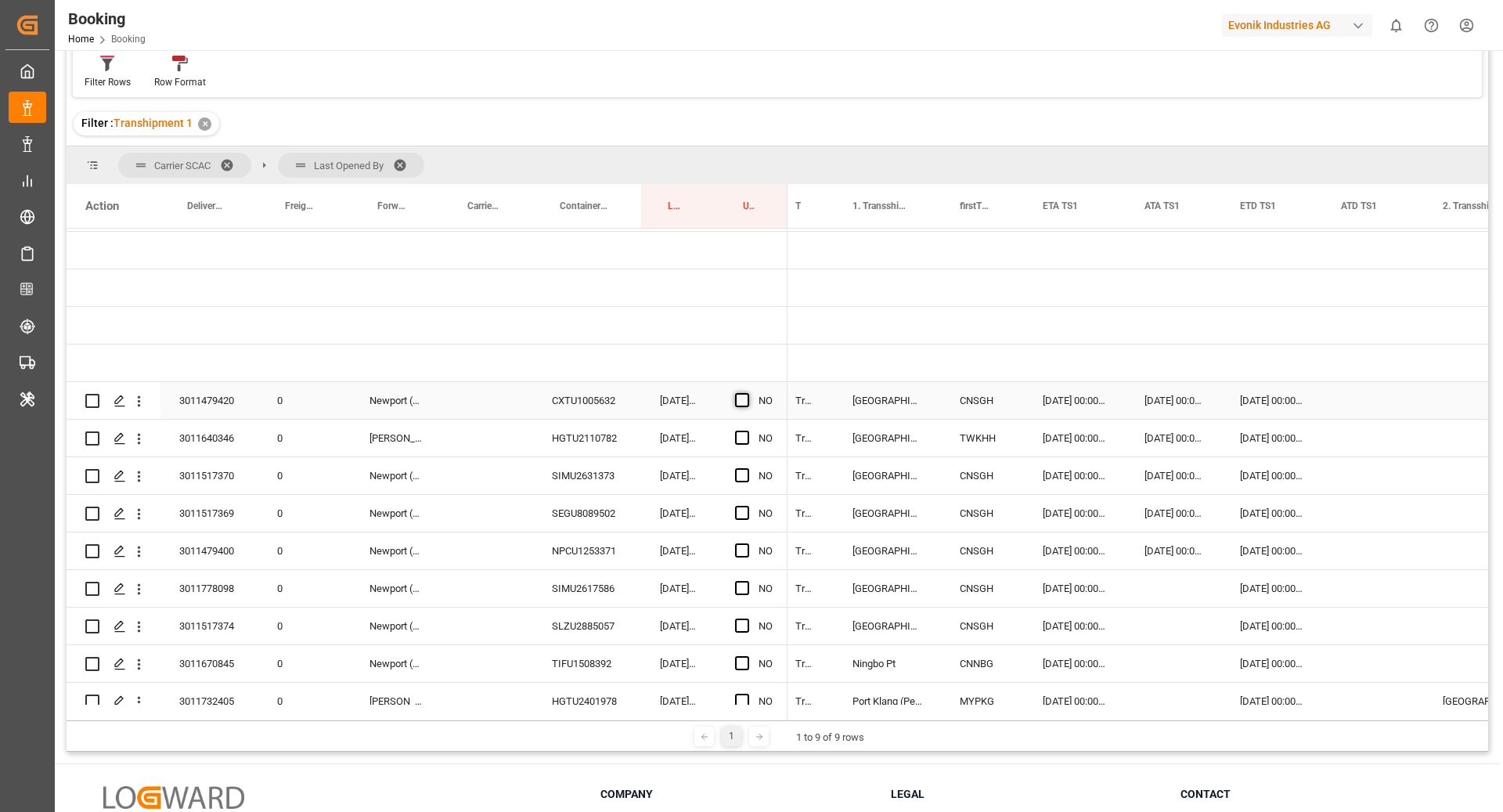
click at [736, 399] on span "Press SPACE to select this row." at bounding box center [741, 399] width 14 height 14
click at [747, 393] on input "Press SPACE to select this row." at bounding box center [747, 393] width 0 height 0
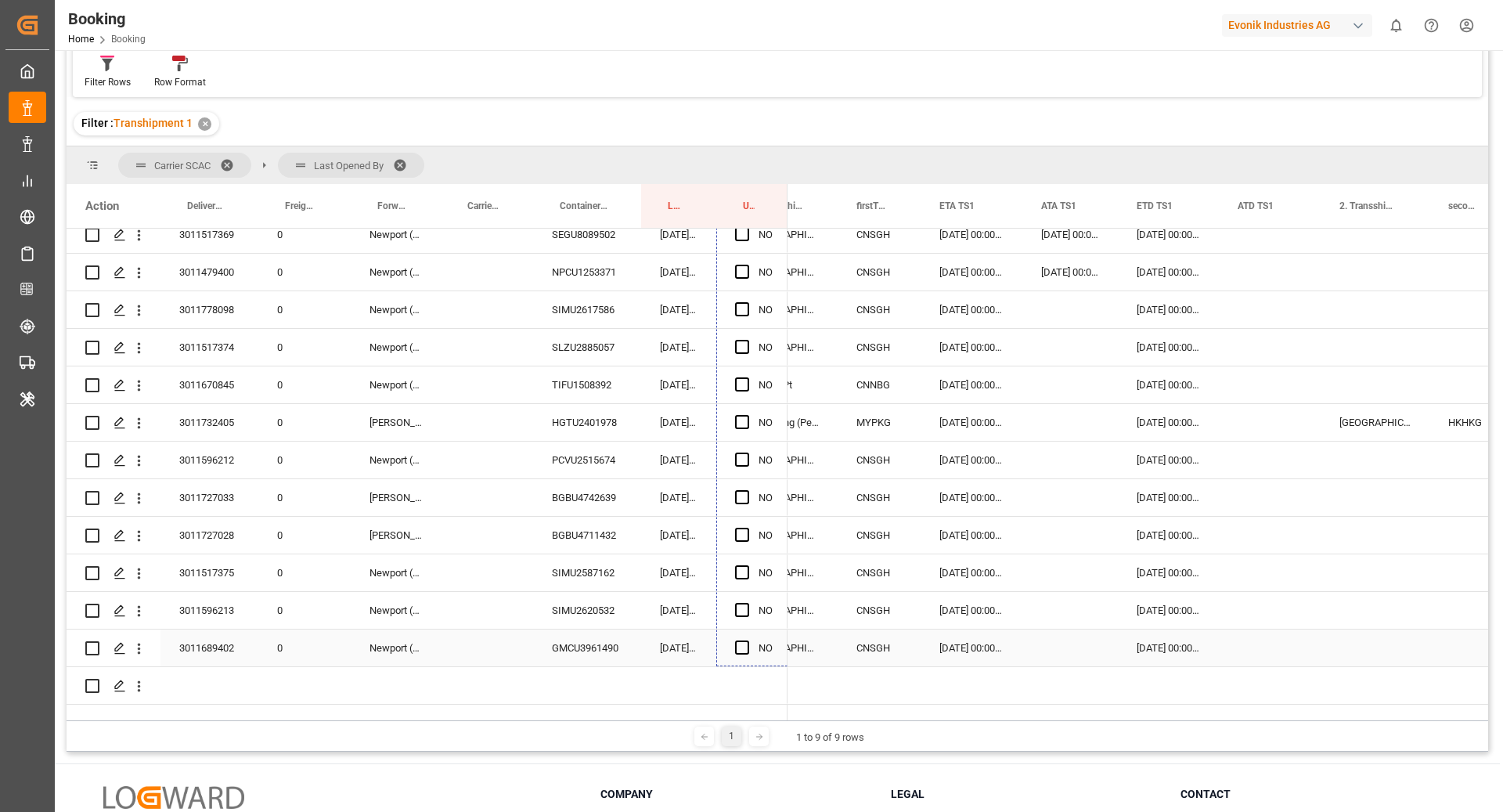
drag, startPoint x: 785, startPoint y: 291, endPoint x: 775, endPoint y: 626, distance: 335.1
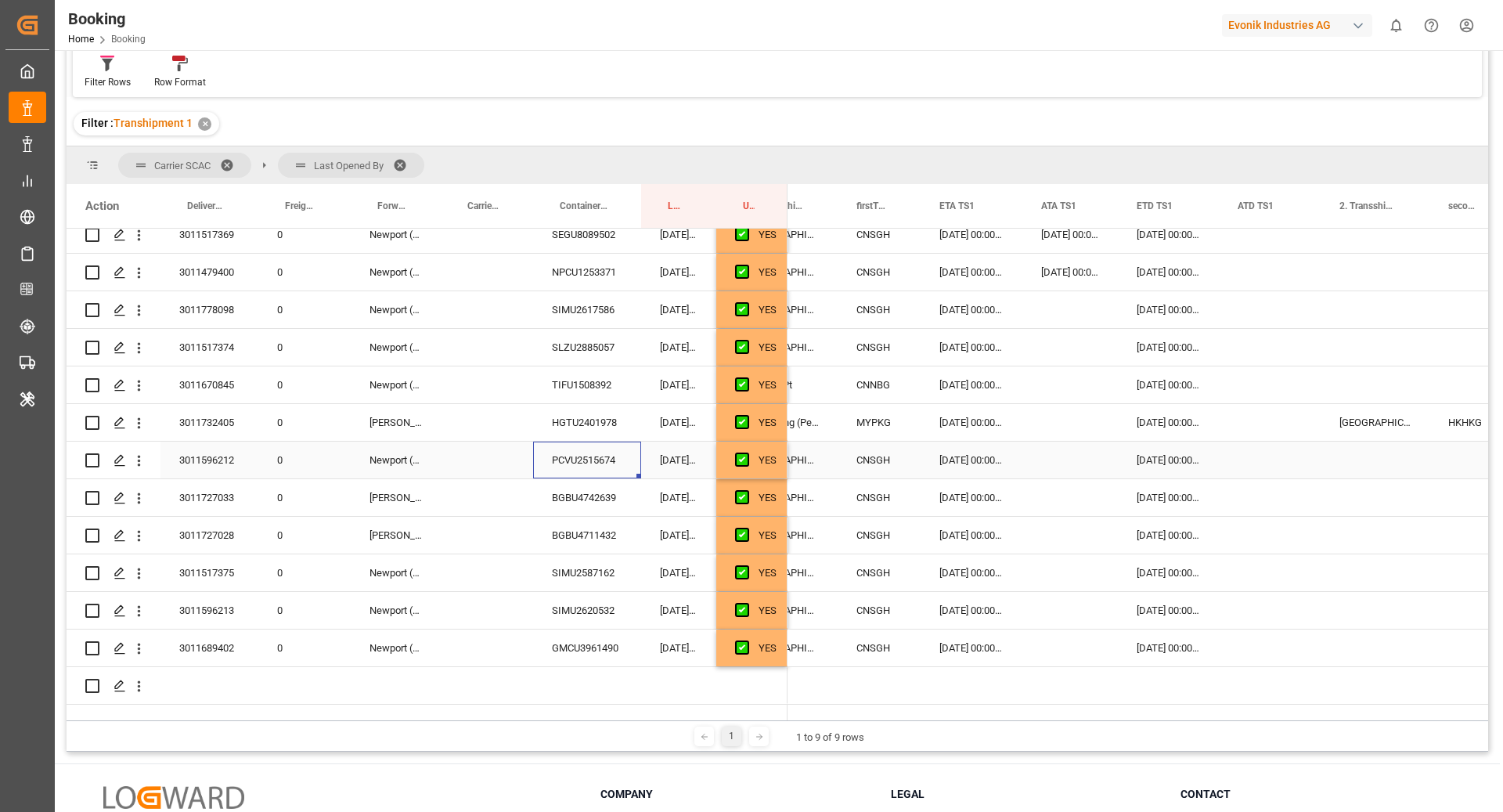
click at [608, 445] on div "PCVU2515674" at bounding box center [587, 460] width 108 height 37
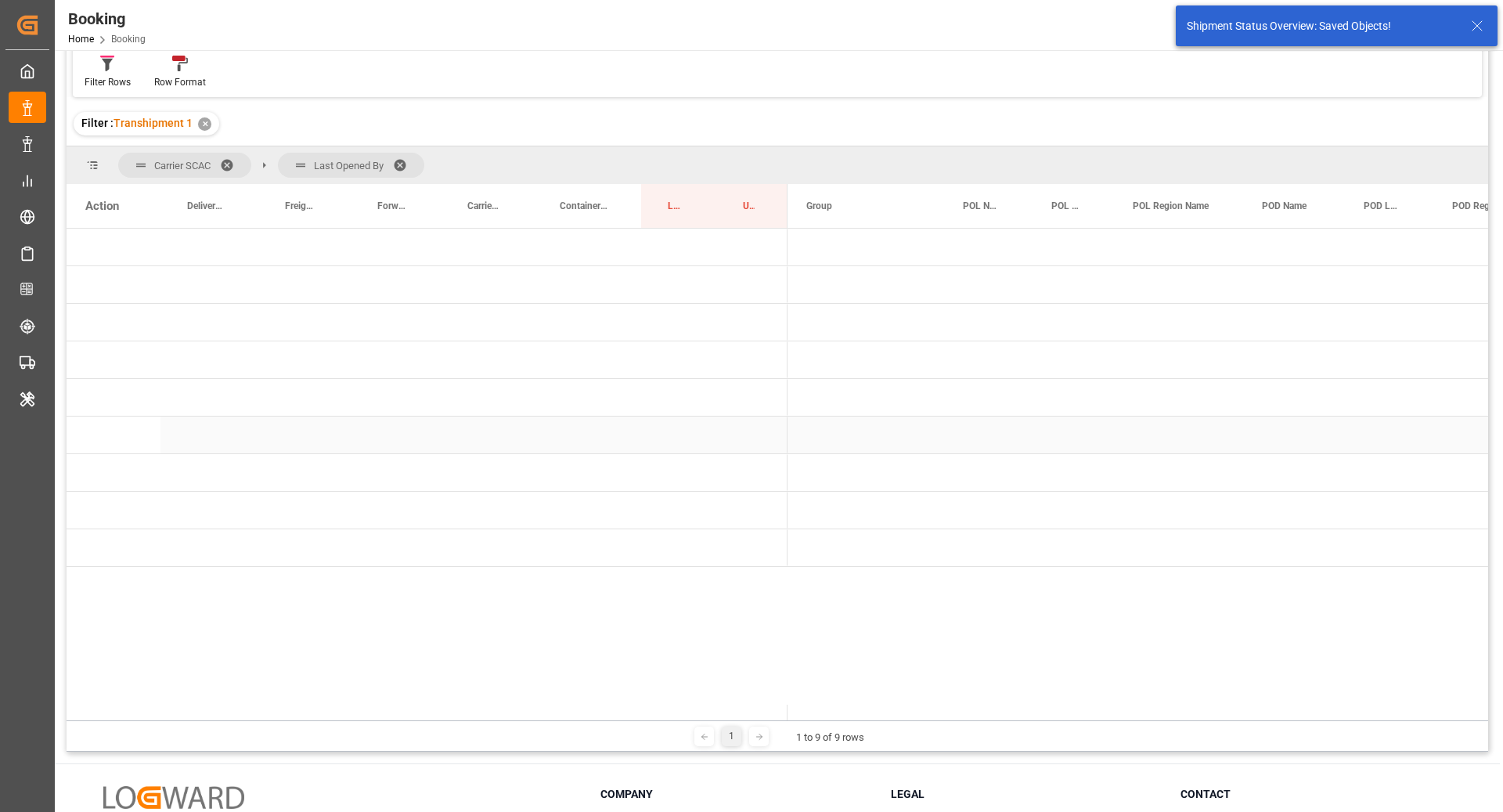
scroll to position [0, 0]
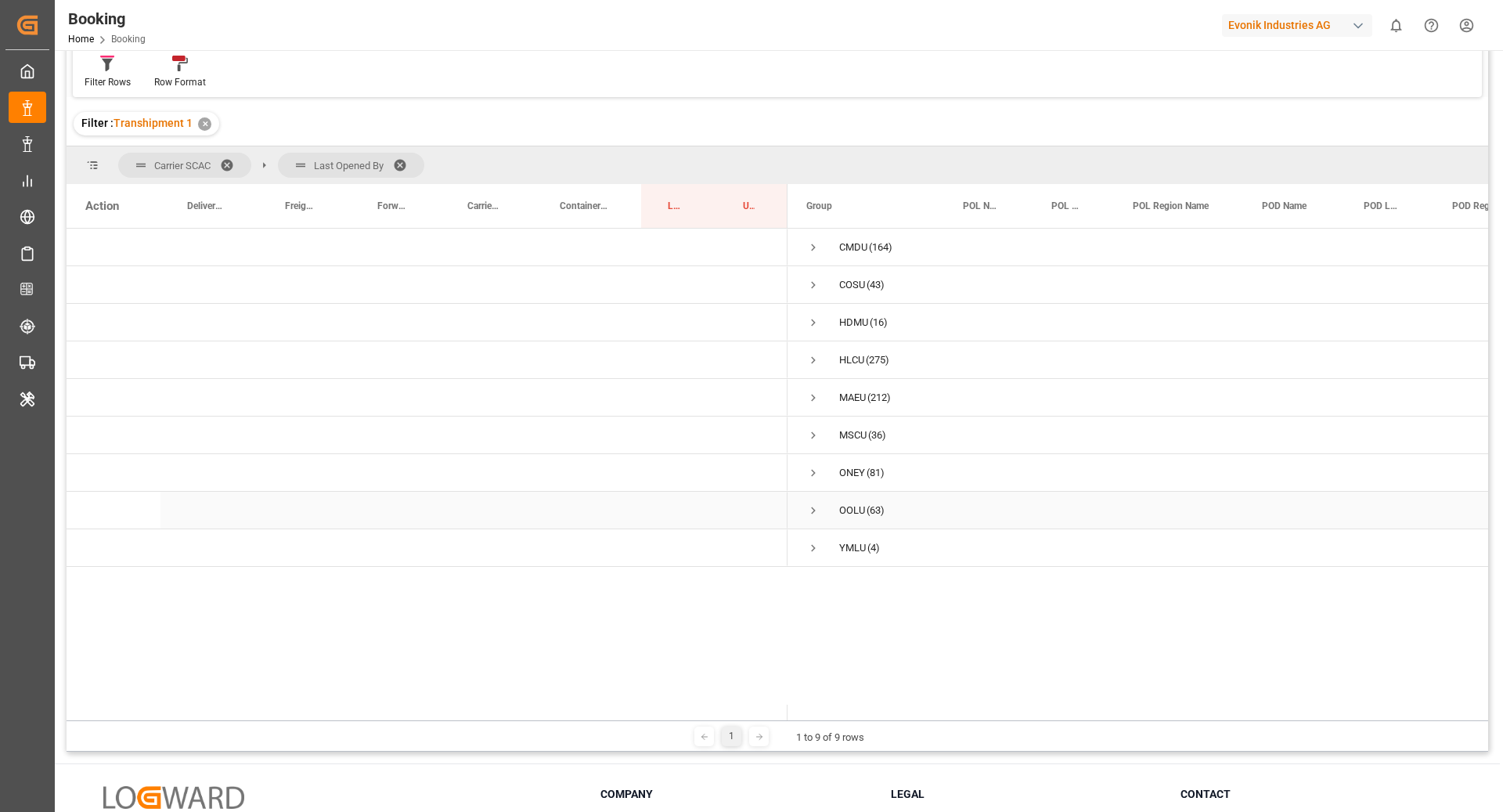
click at [811, 512] on span "Press SPACE to select this row." at bounding box center [813, 509] width 14 height 14
click at [844, 557] on span "Press SPACE to select this row." at bounding box center [846, 548] width 14 height 36
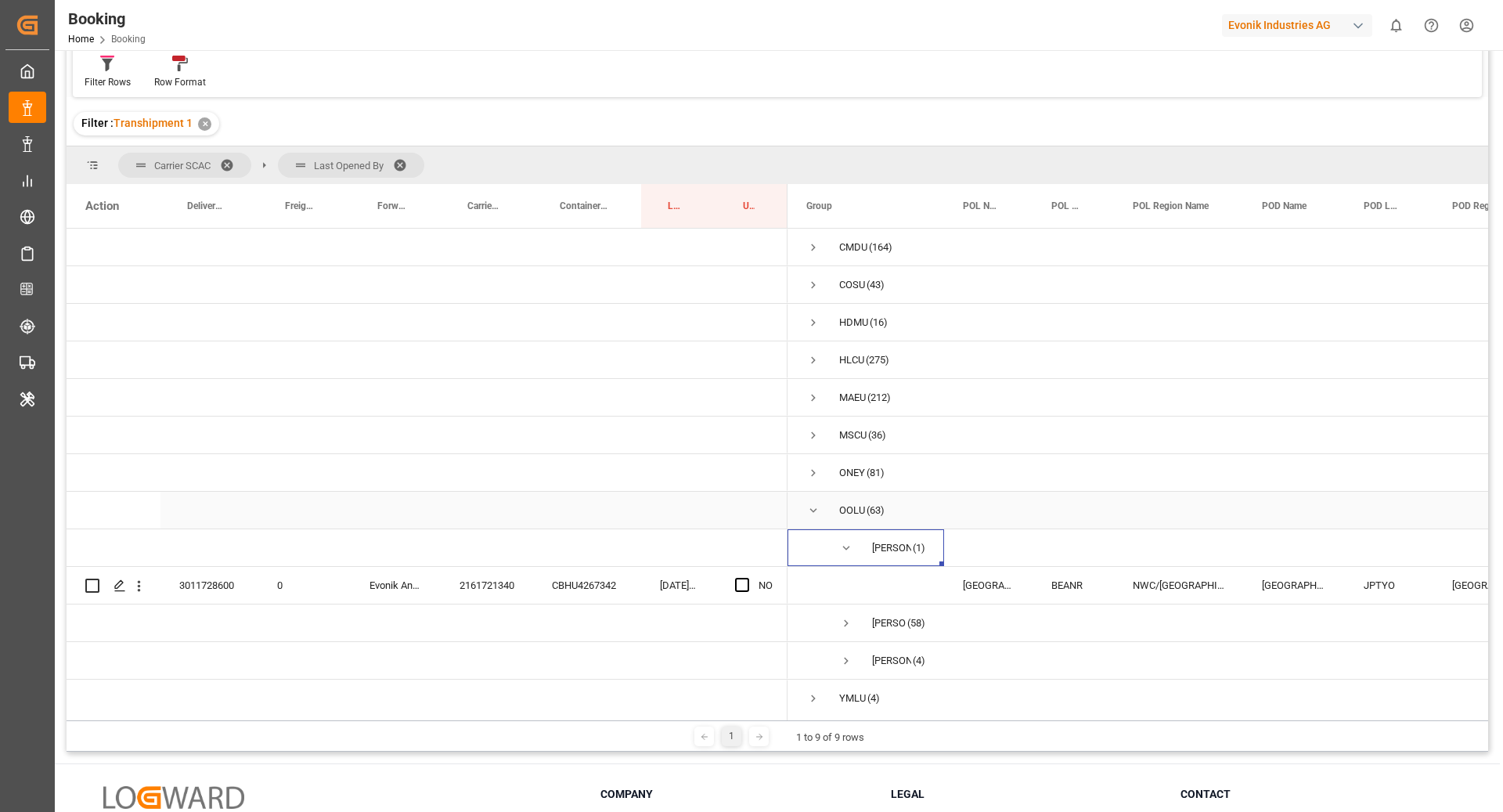
click at [809, 513] on span "Press SPACE to select this row." at bounding box center [813, 509] width 14 height 14
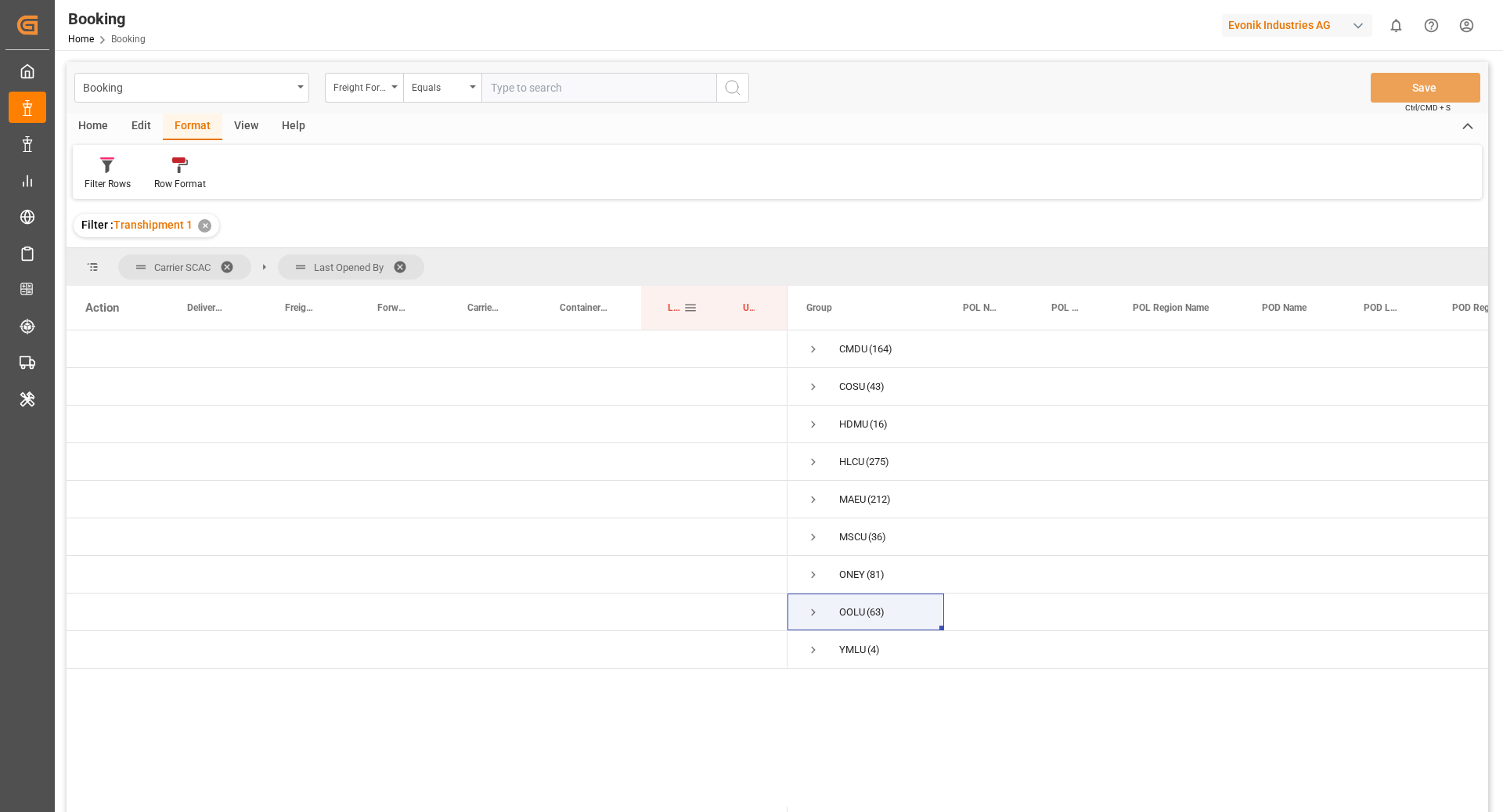
click at [653, 310] on div "Last Opened Date" at bounding box center [678, 307] width 75 height 44
drag, startPoint x: 670, startPoint y: 308, endPoint x: 158, endPoint y: 266, distance: 513.7
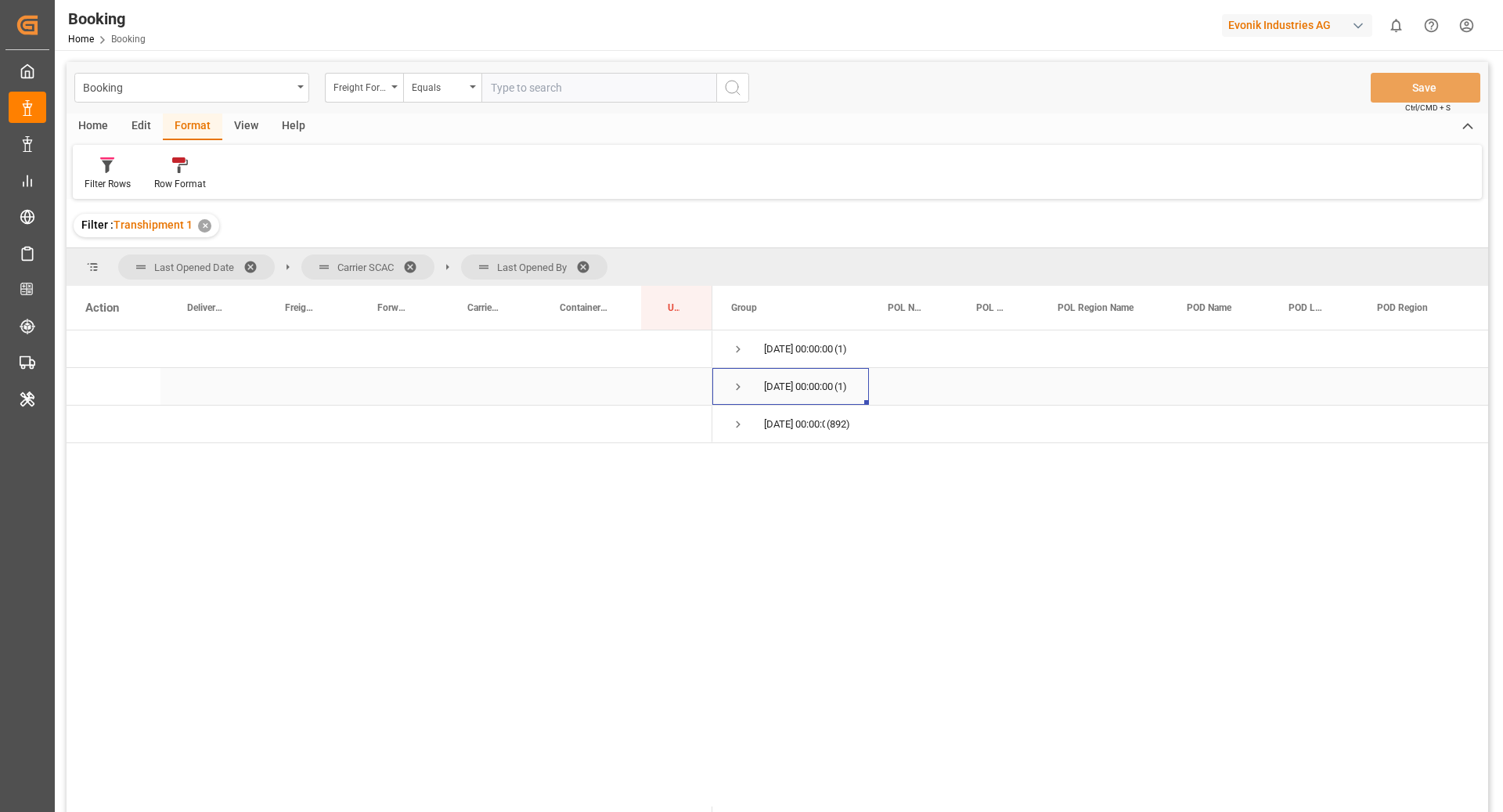
click at [738, 385] on span "Press SPACE to select this row." at bounding box center [738, 386] width 14 height 14
click at [735, 348] on span "Press SPACE to select this row." at bounding box center [738, 348] width 14 height 14
click at [769, 463] on span "Press SPACE to select this row." at bounding box center [770, 461] width 14 height 14
click at [798, 507] on span "Press SPACE to select this row." at bounding box center [804, 499] width 14 height 36
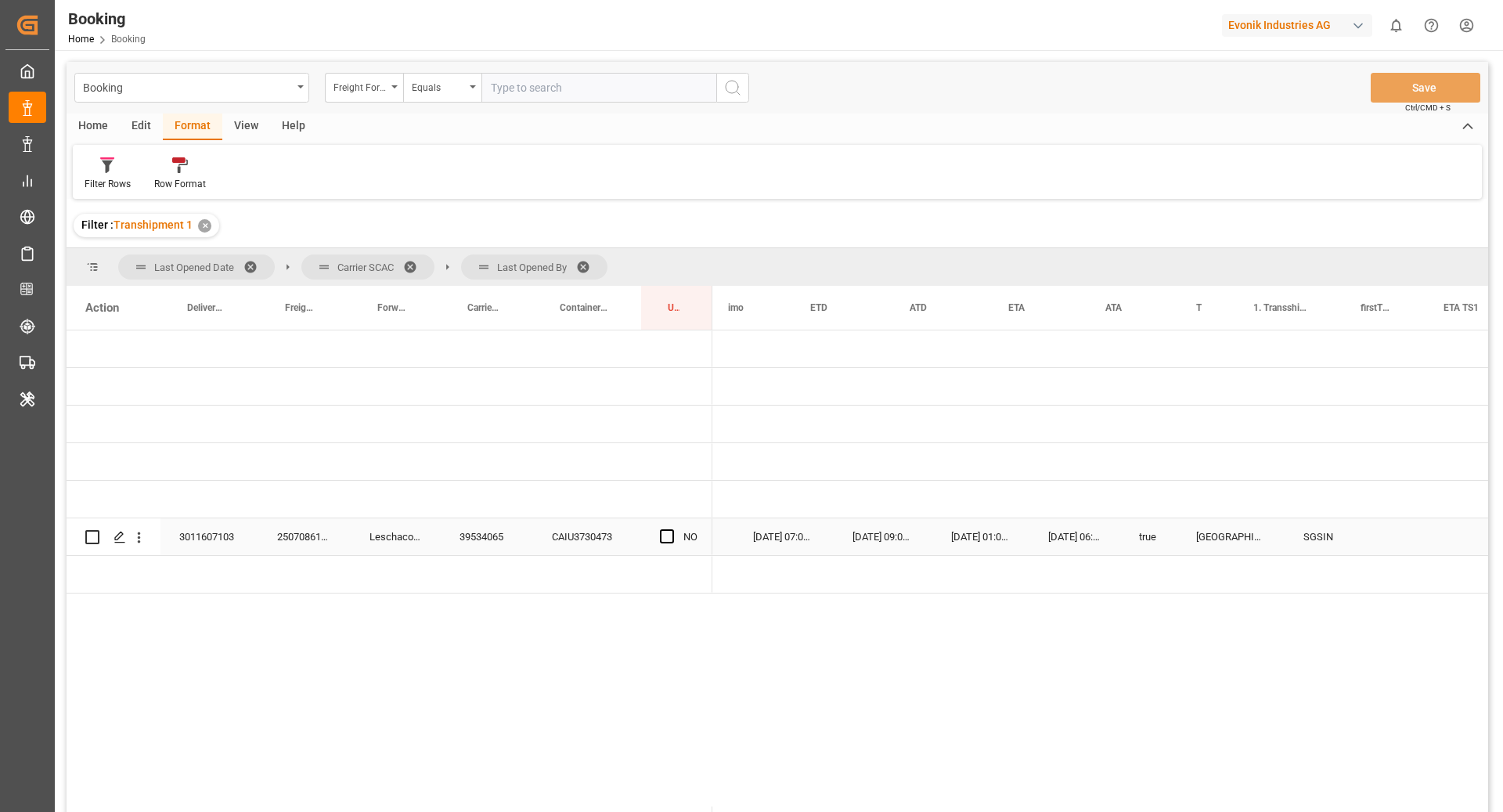
scroll to position [0, 1161]
click at [156, 535] on div "Press SPACE to select this row." at bounding box center [139, 537] width 40 height 30
click at [145, 537] on icon "open menu" at bounding box center [139, 537] width 17 height 17
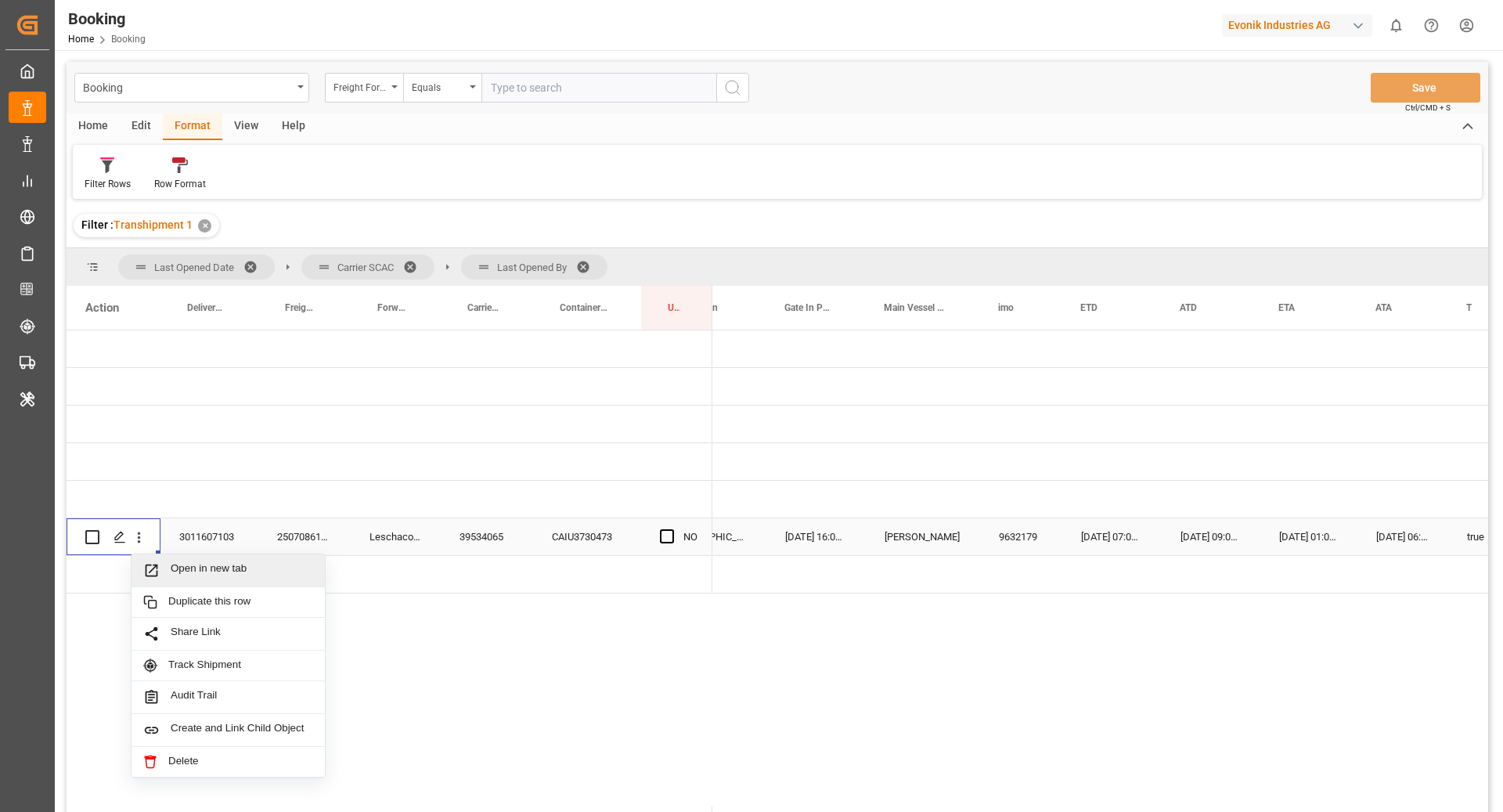
click at [202, 563] on span "Open in new tab" at bounding box center [241, 571] width 142 height 17
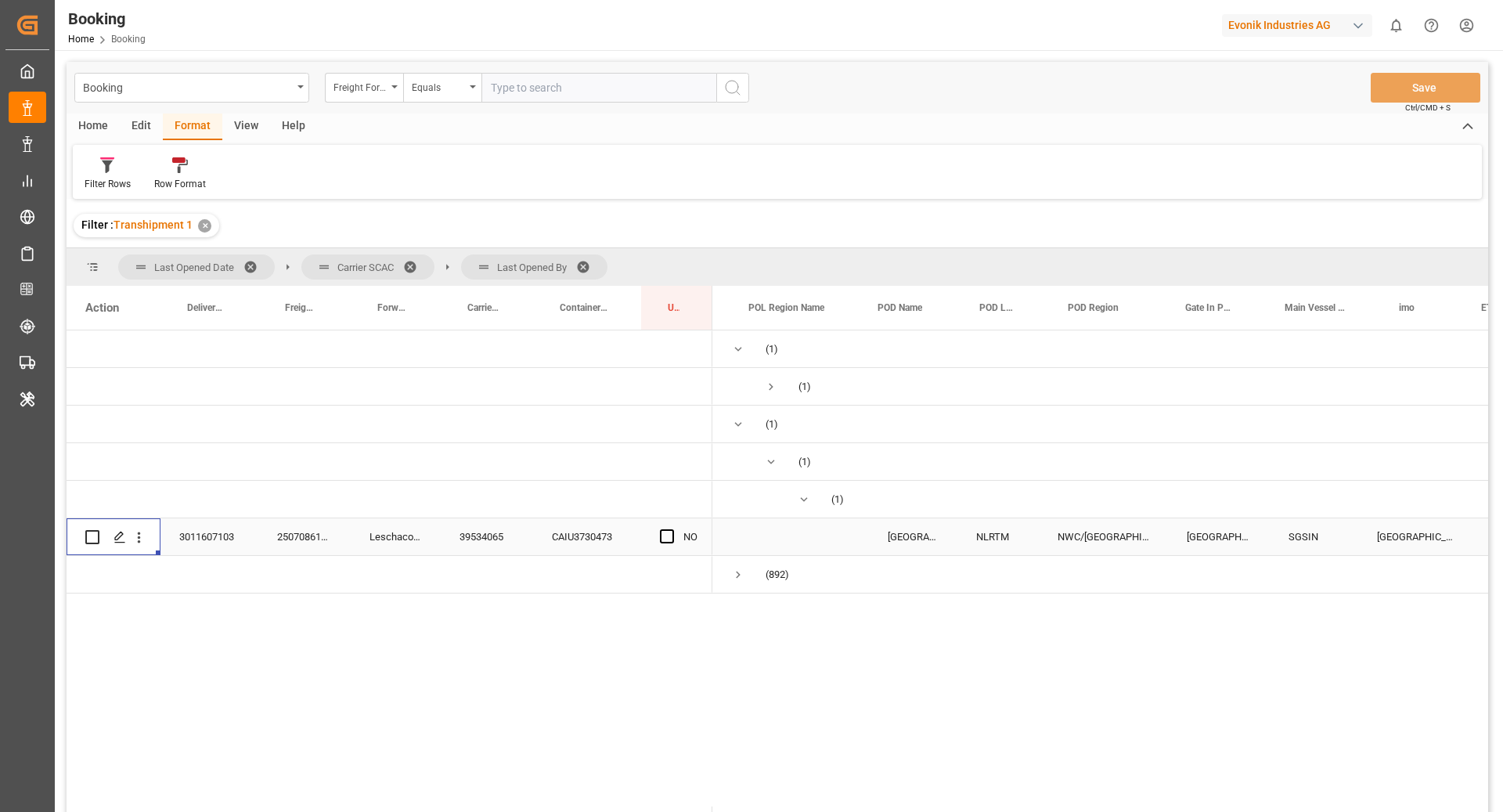
scroll to position [0, 0]
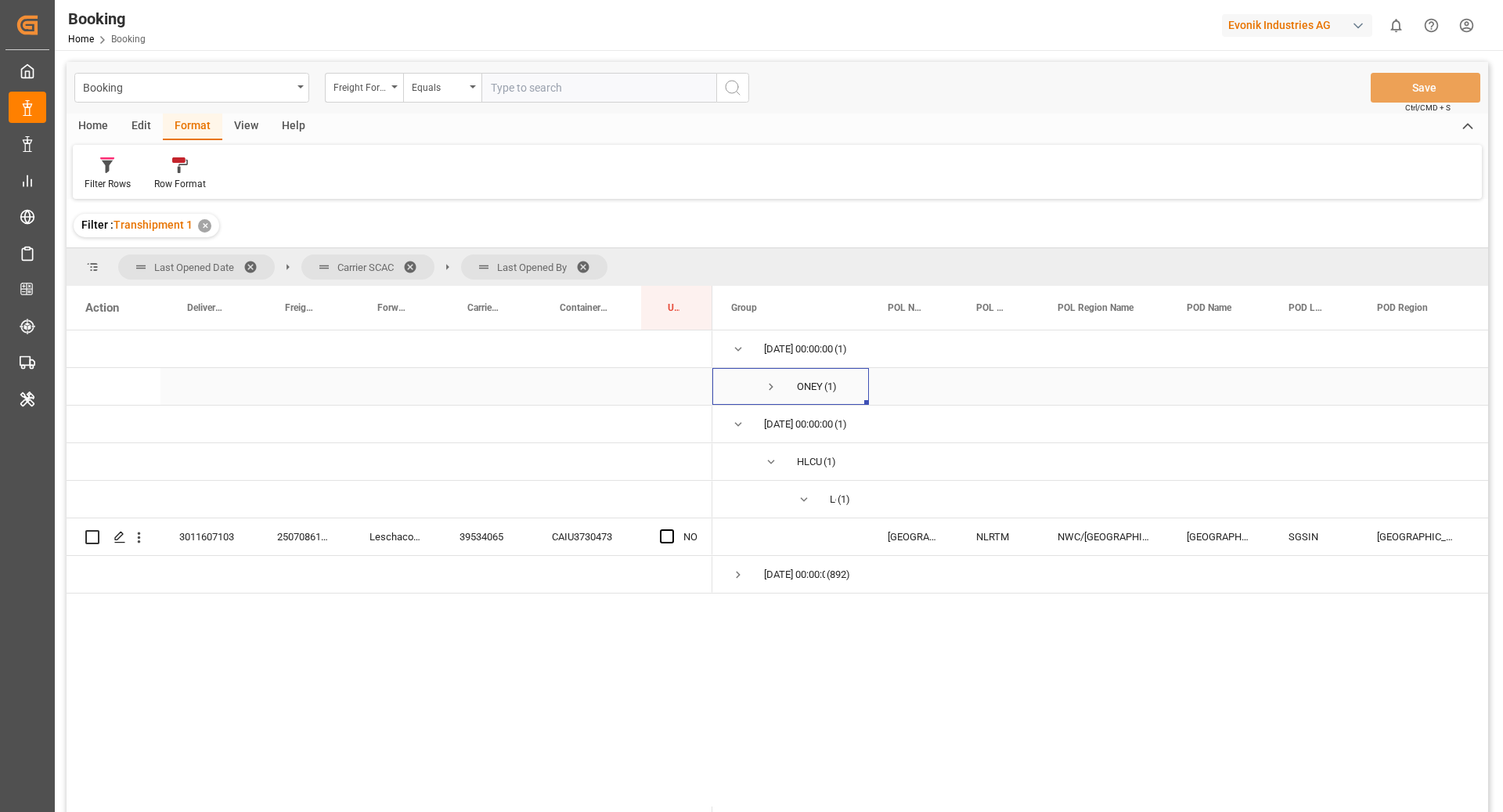
click at [773, 386] on span "Press SPACE to select this row." at bounding box center [770, 386] width 14 height 14
click at [773, 390] on span "Press SPACE to select this row." at bounding box center [770, 386] width 14 height 14
click at [732, 422] on span "Press SPACE to select this row." at bounding box center [738, 424] width 14 height 14
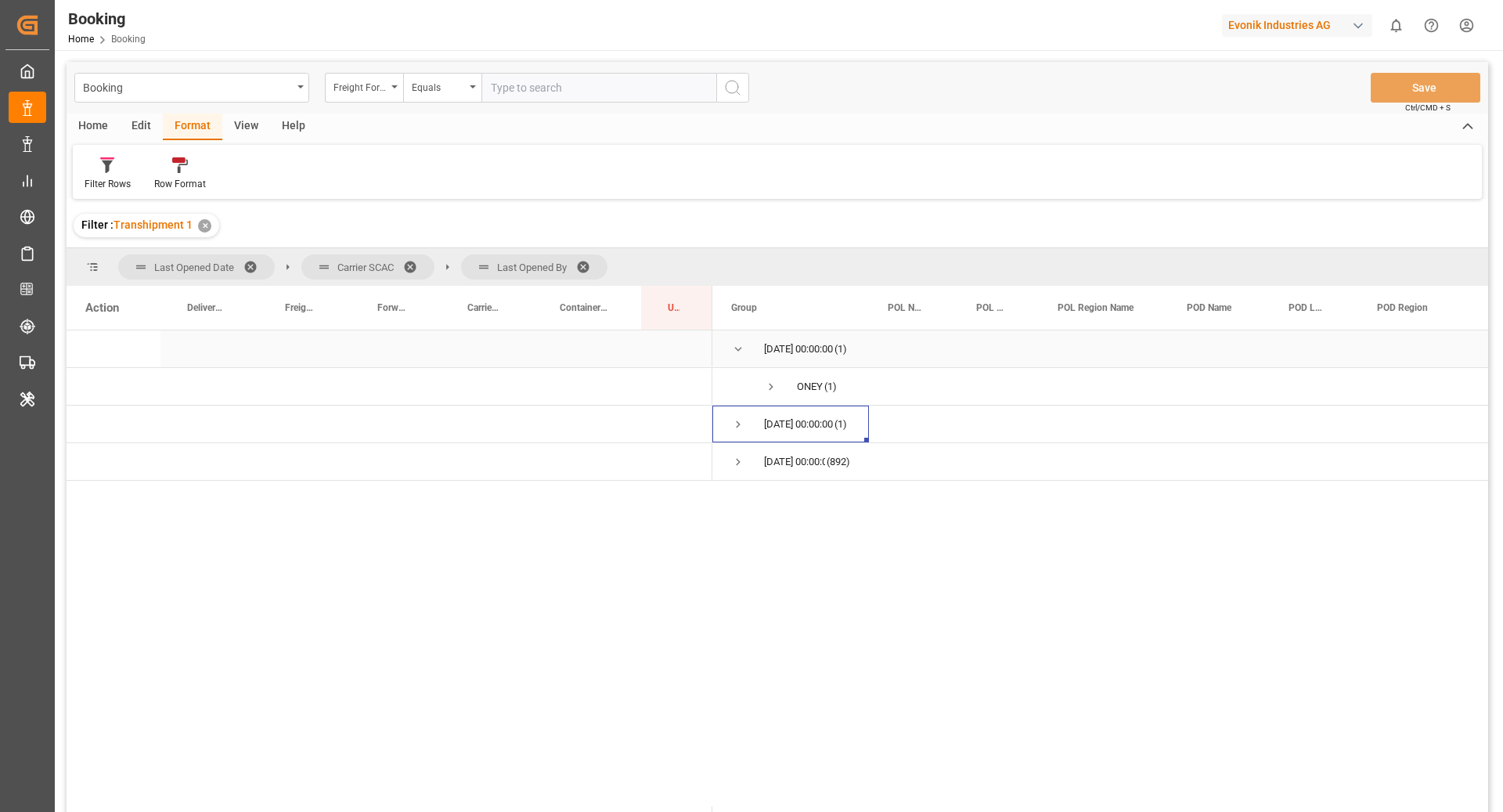
click at [729, 341] on div "19.09.2025 00:00:00 (1)" at bounding box center [791, 349] width 156 height 37
click at [739, 356] on span "Press SPACE to select this row." at bounding box center [738, 348] width 14 height 14
click at [774, 388] on span "Press SPACE to select this row." at bounding box center [770, 386] width 14 height 14
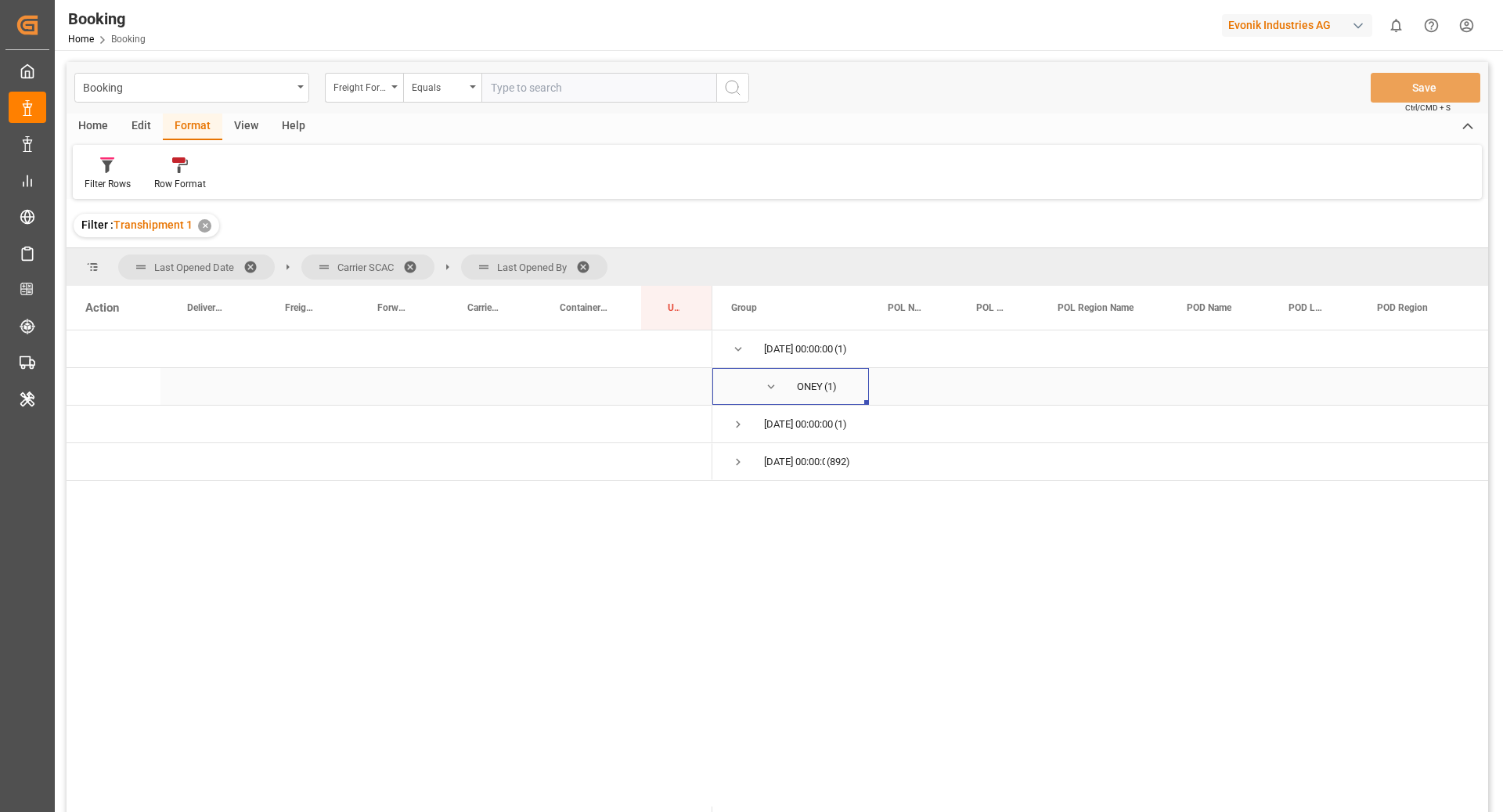
click at [774, 388] on span "Press SPACE to select this row." at bounding box center [770, 386] width 14 height 14
click at [737, 433] on span "Press SPACE to select this row." at bounding box center [738, 424] width 14 height 36
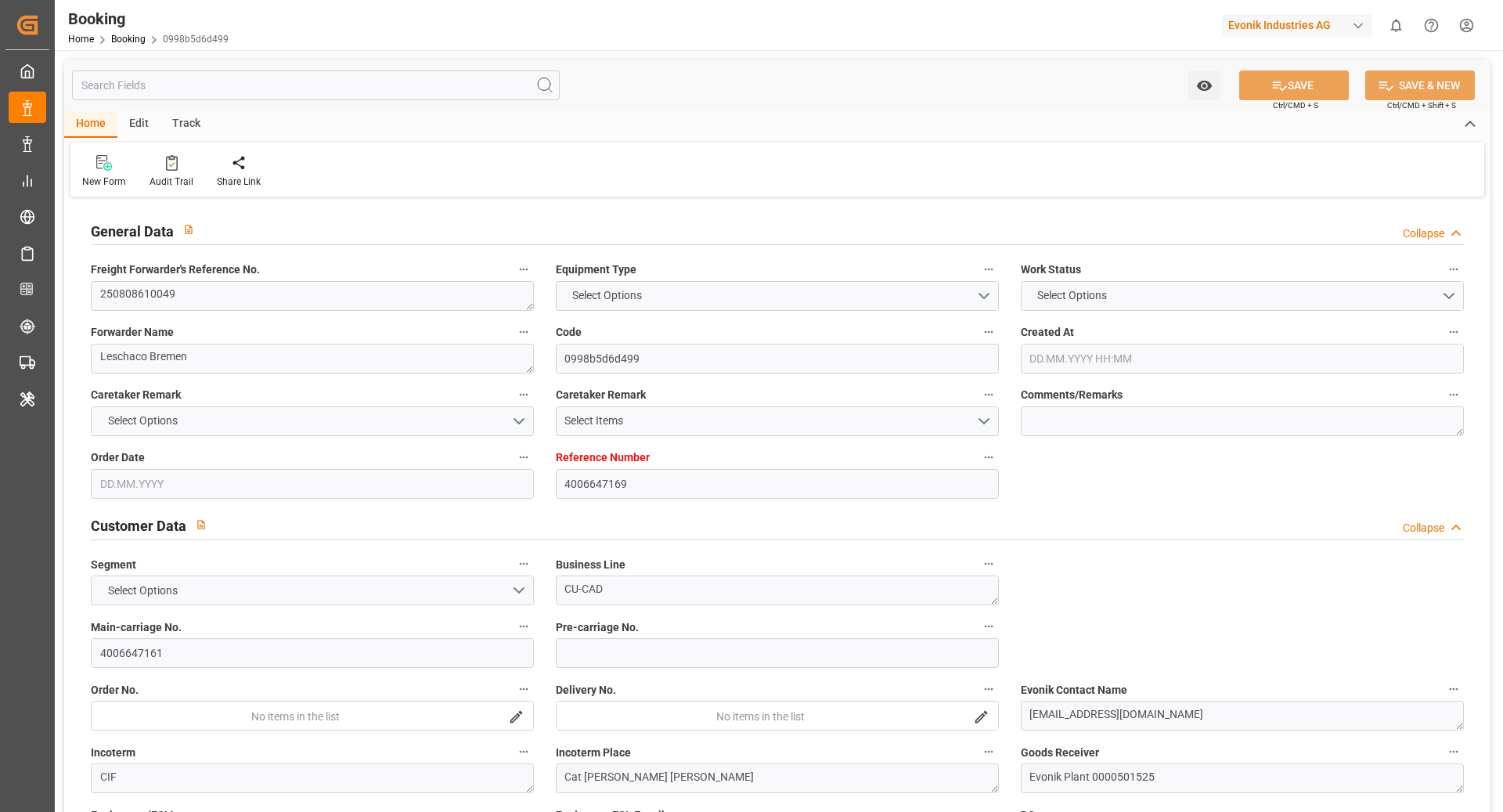
type input "4006647169"
type input "9588081"
type input "[PERSON_NAME]"
type input "[PERSON_NAME] Marine Transport Corp."
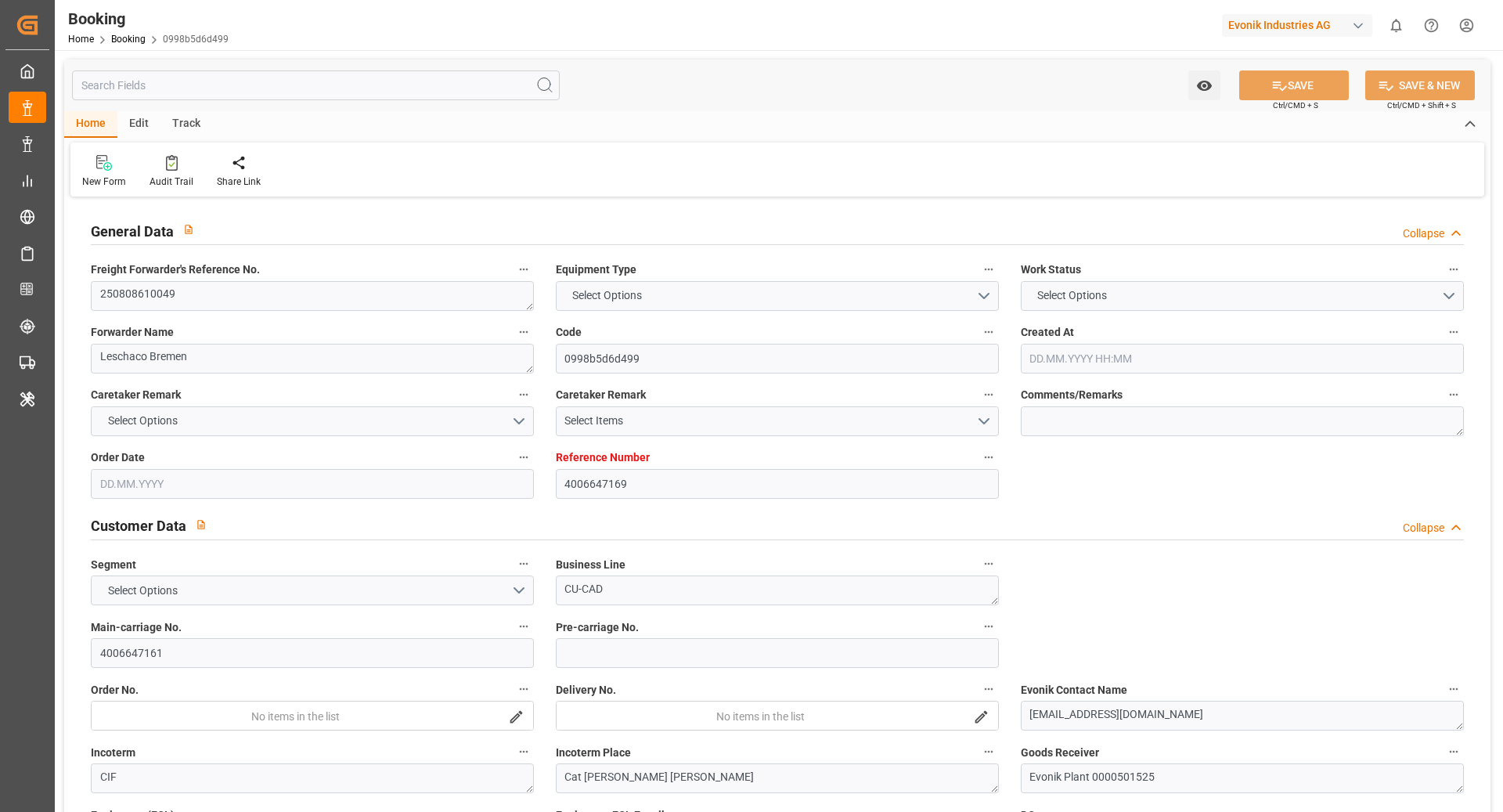
type input "DEHAM"
type input "VNOCL"
type input "SGSIN"
type input "VNCMT"
type input "0"
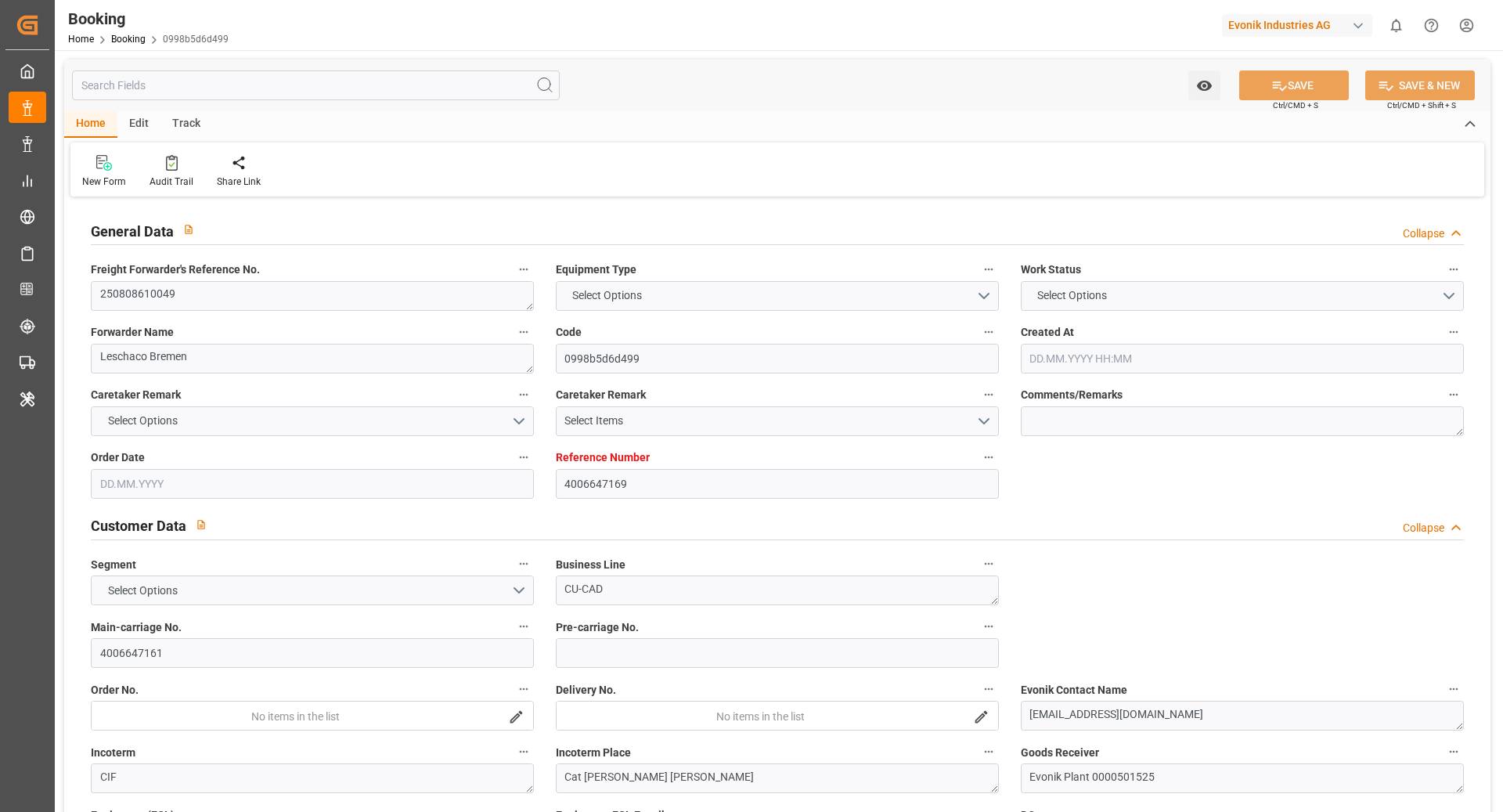
type input "DEHAM"
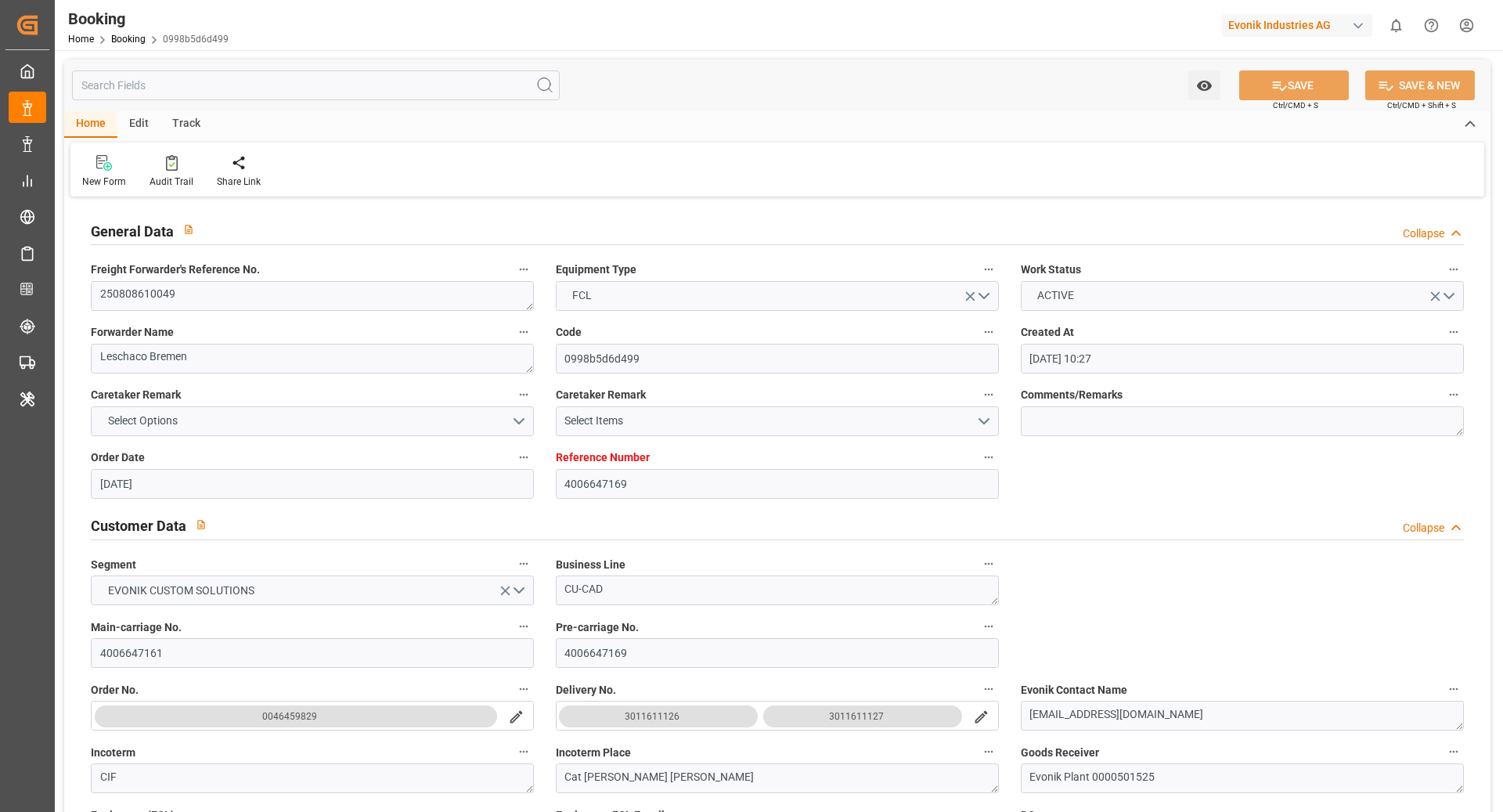
type input "22.07.2025 10:27"
type input "22.07.2025"
type input "27.09.2025"
type input "[DATE]"
type input "11.08.2025 00:00"
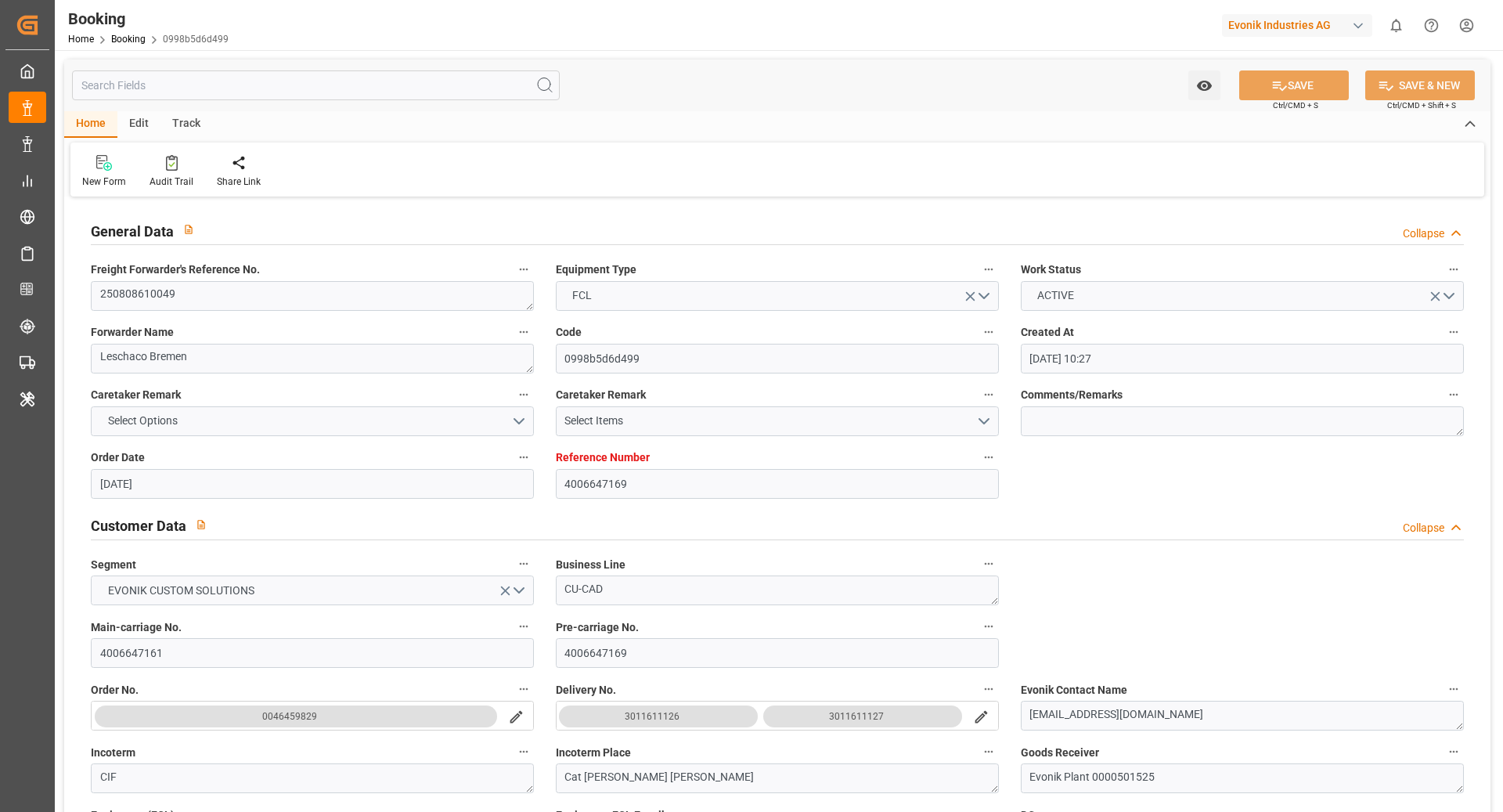
type input "11.08.2025 00:00"
type input "11.08.2025 12:25"
type input "09.08.2025 08:11"
type input "04.10.2025 00:00"
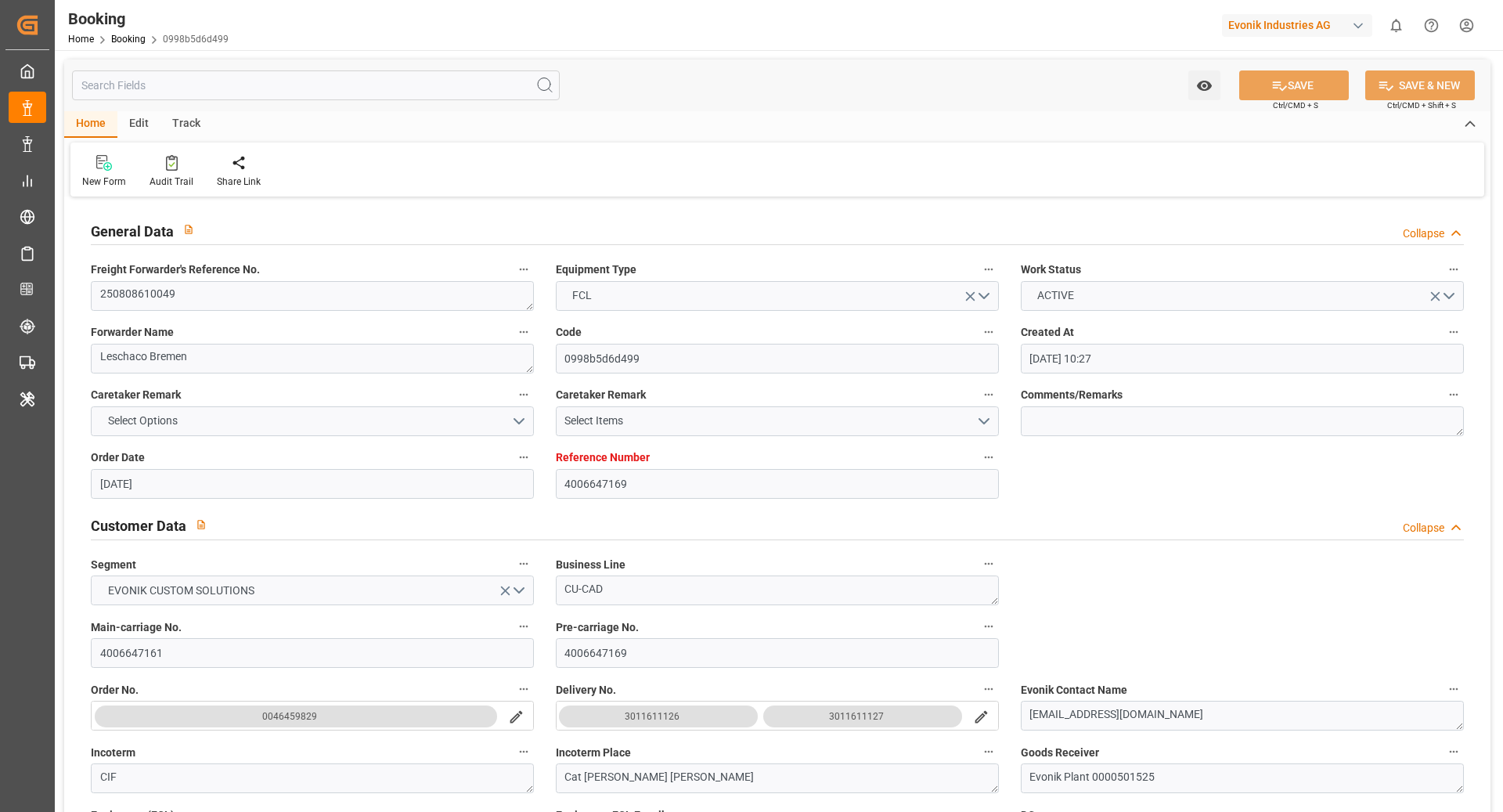
type input "[DATE] 00:00"
type input "[DATE] 18:25"
type input "[DATE] 00:00"
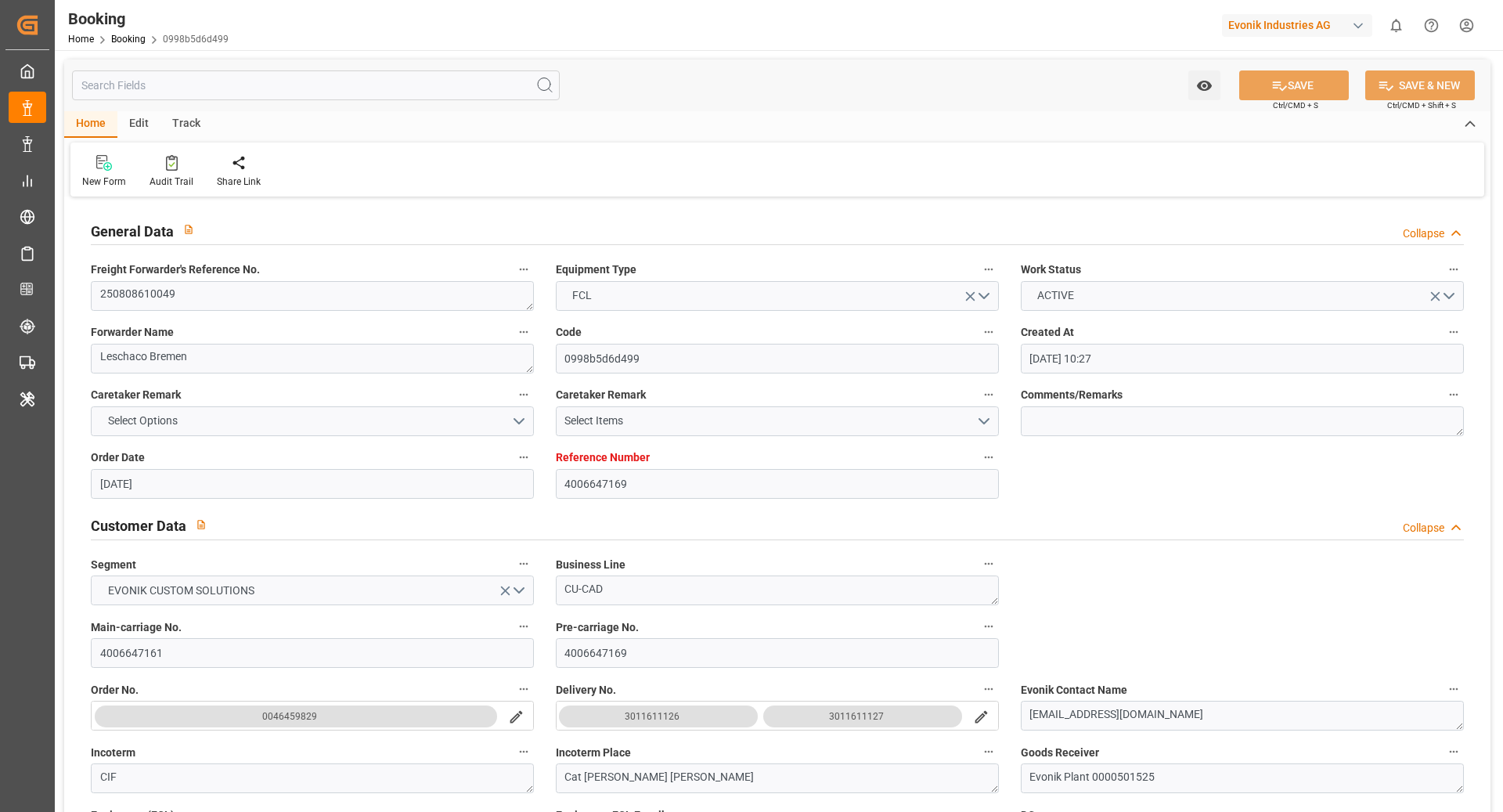
type input "27.09.2025 00:00"
type input "29.09.2025 00:00"
type input "06.08.2025"
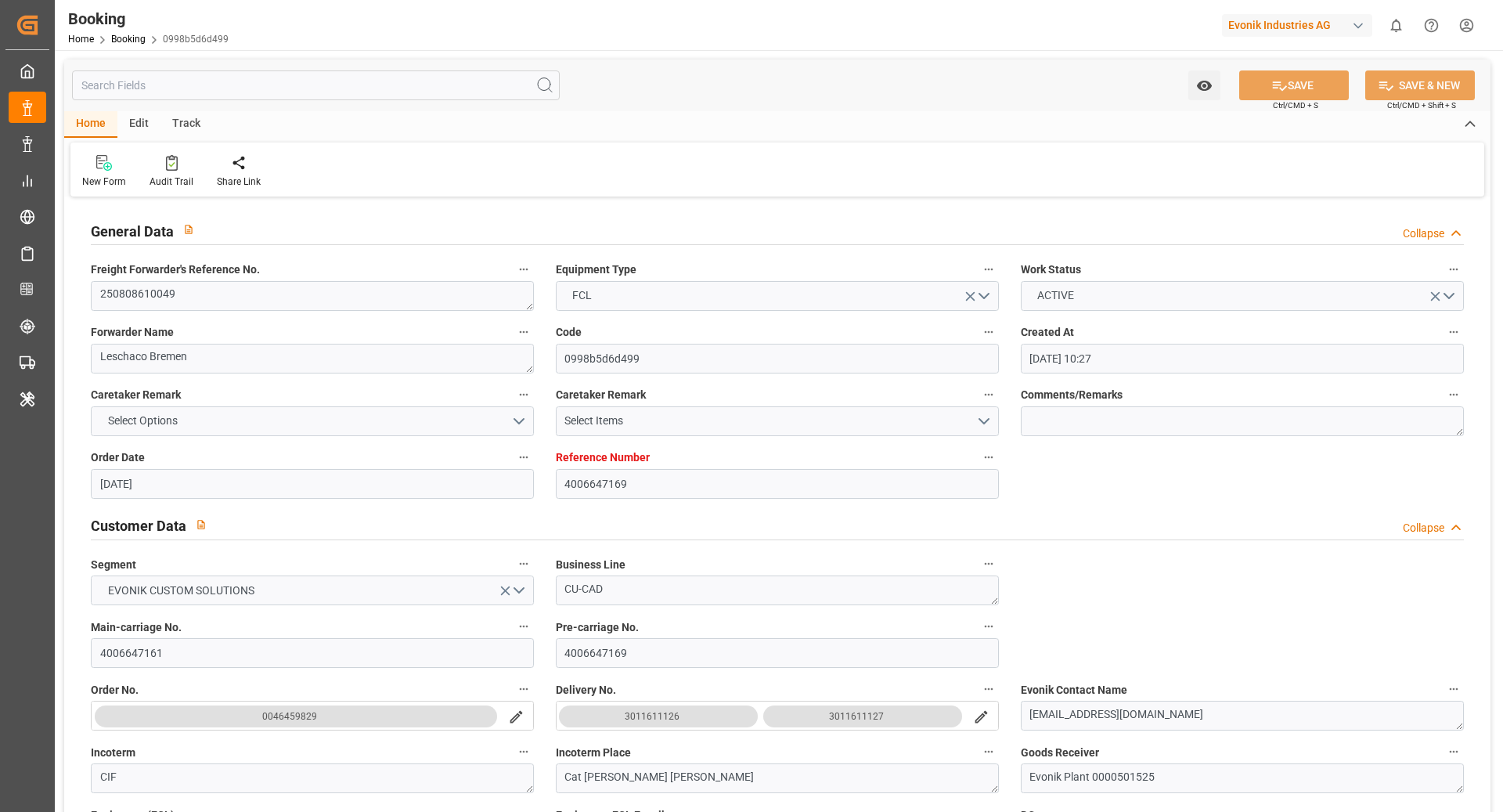
type input "21.09.2025 15:25"
type input "[DATE]"
type input "11.08.2025 02:30"
type input "11.08.2025 13:09"
type input "[DATE] 16:38"
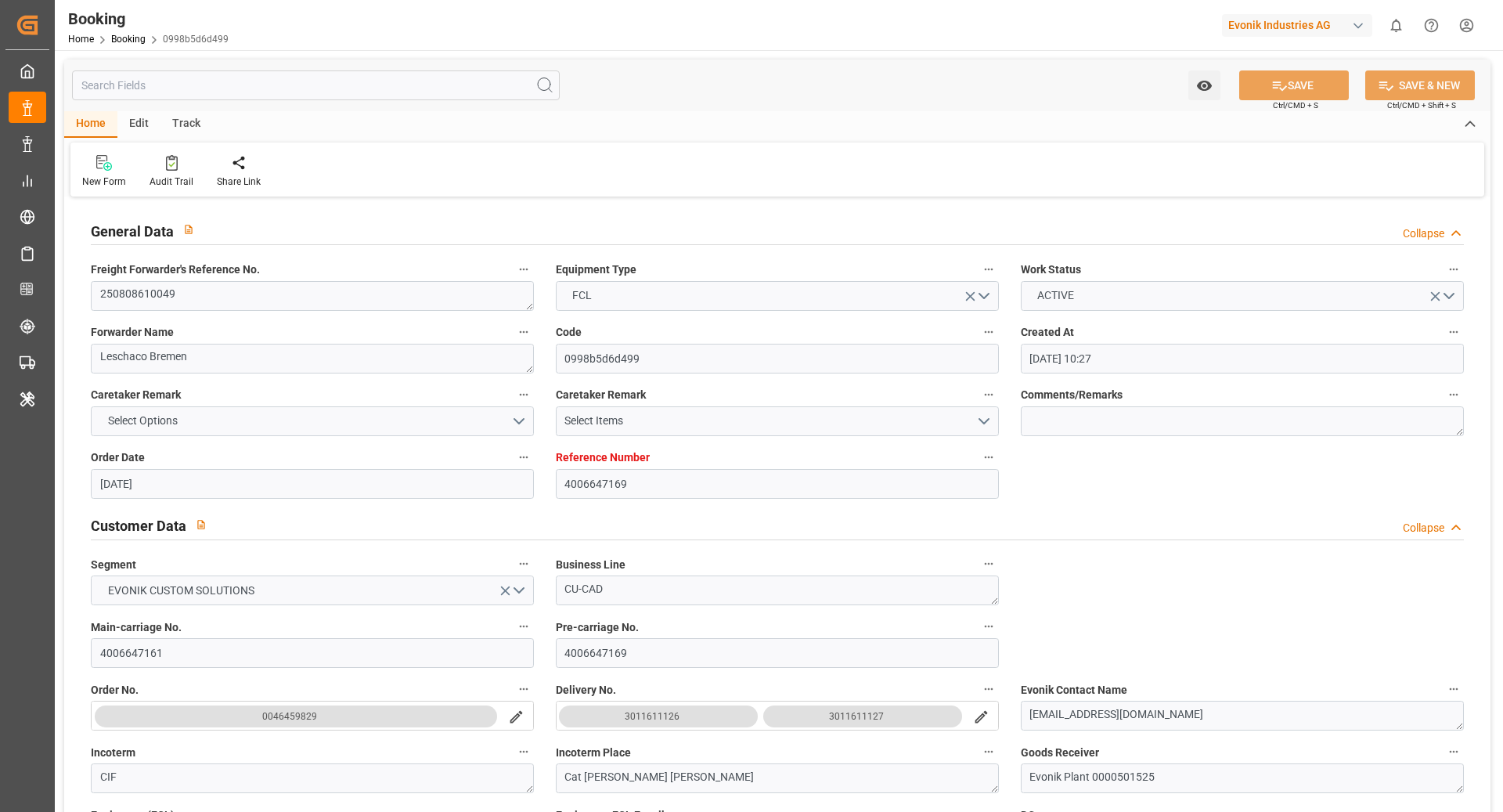
type input "19.09.2025 21:29"
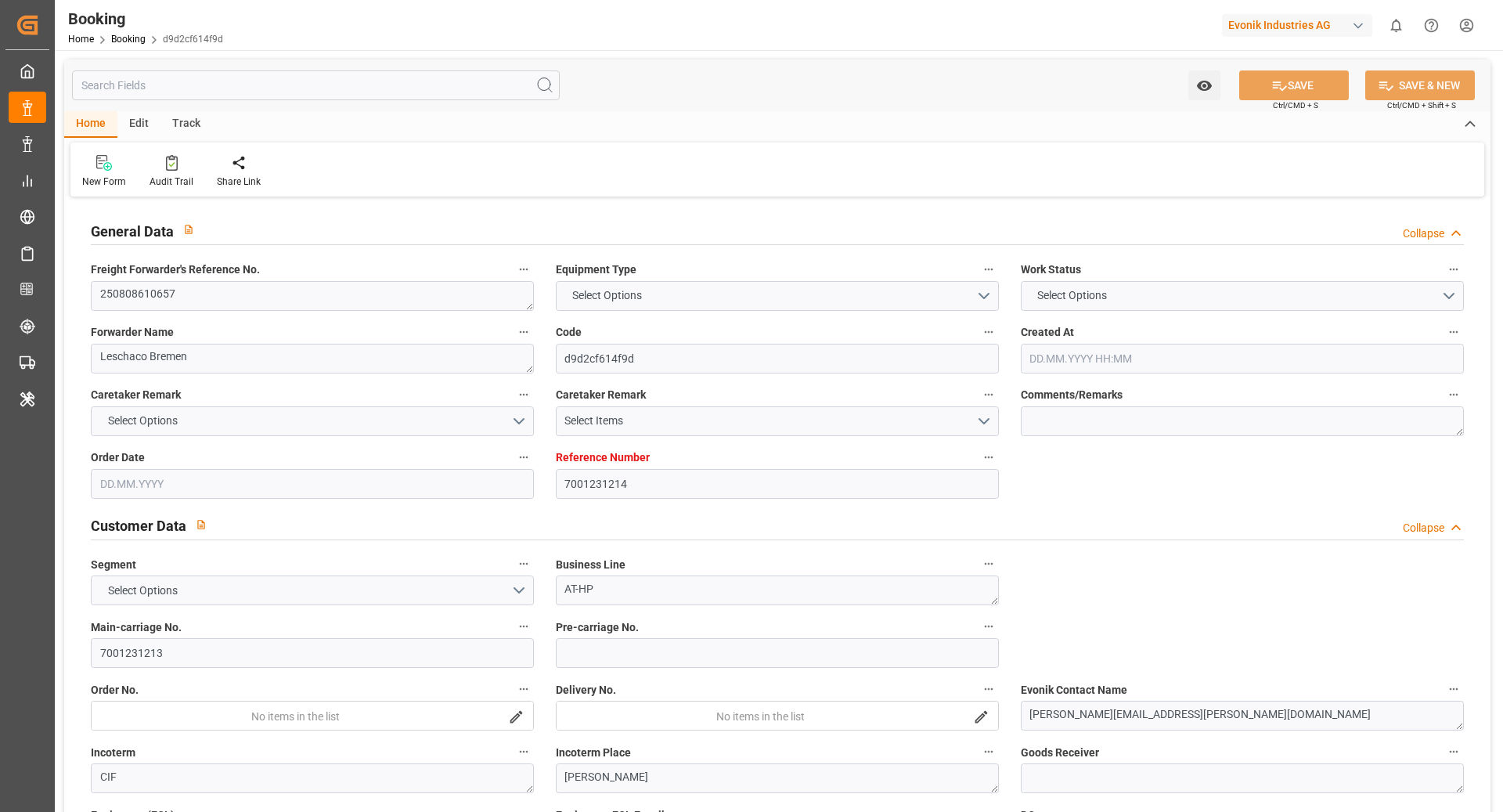
type textarea "250808610657"
type textarea "Leschaco Bremen"
type input "d9d2cf614f9d"
type input "7001231214"
type textarea "AT-HP"
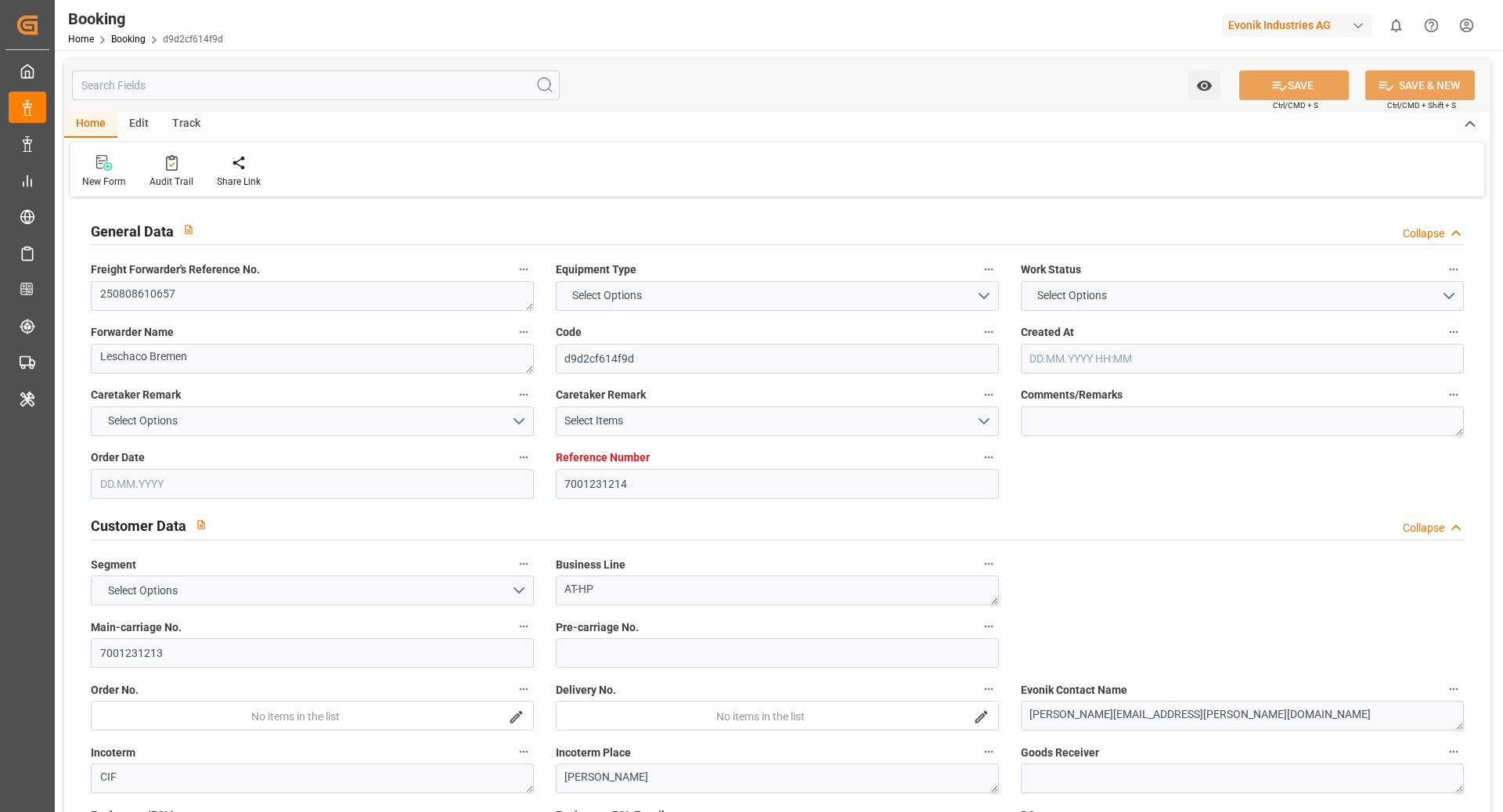
type input "7001231213"
type textarea "nadine.werner@evonik.com"
type textarea "CIF"
type textarea "HO CHI MINH"
type textarea "Marl"
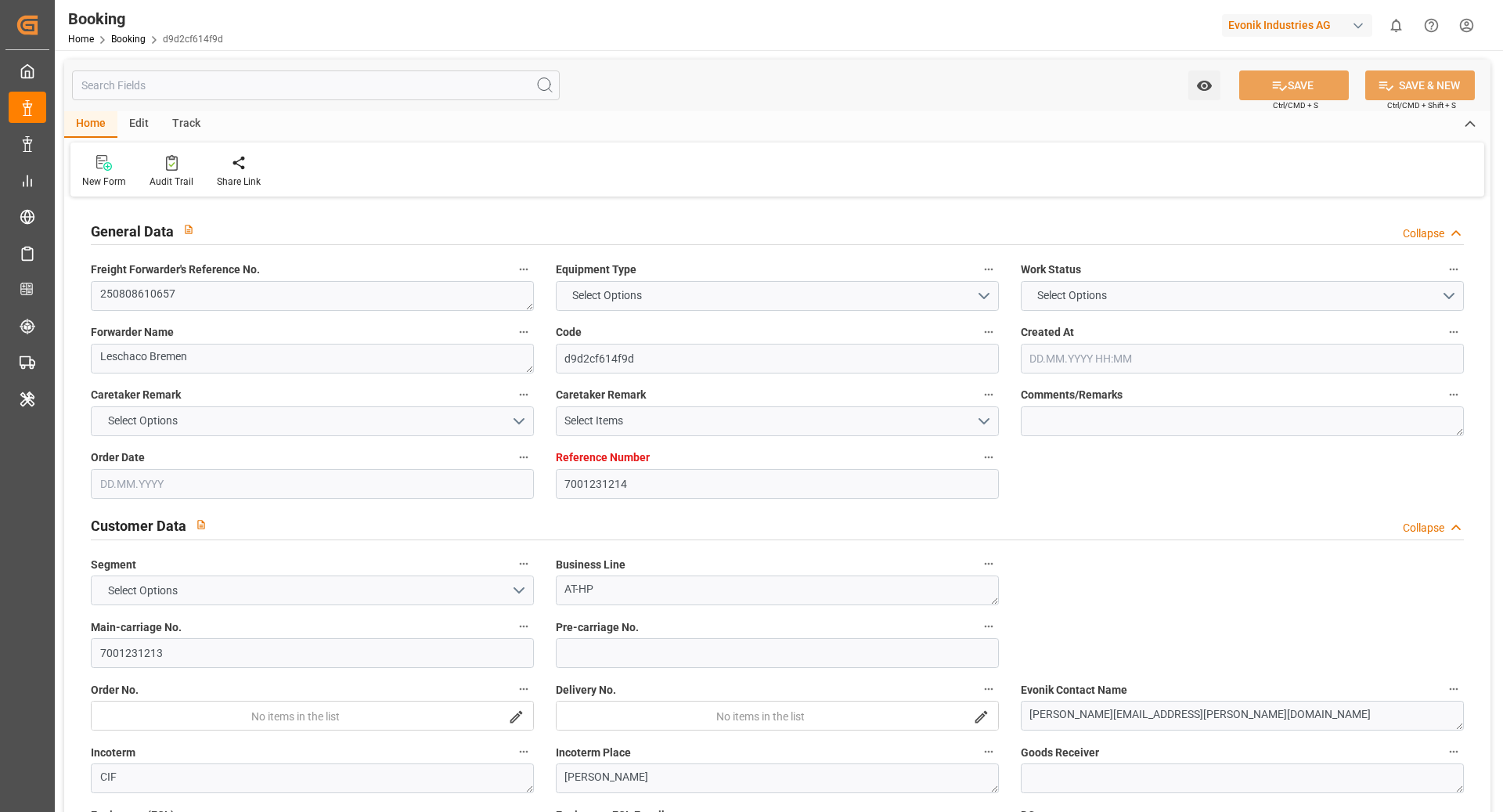
type textarea "BEAU2573400"
type input "ONE HELSINKI"
type input "ONE Helsinki"
type input "YMLU"
type textarea "FBRE0063588"
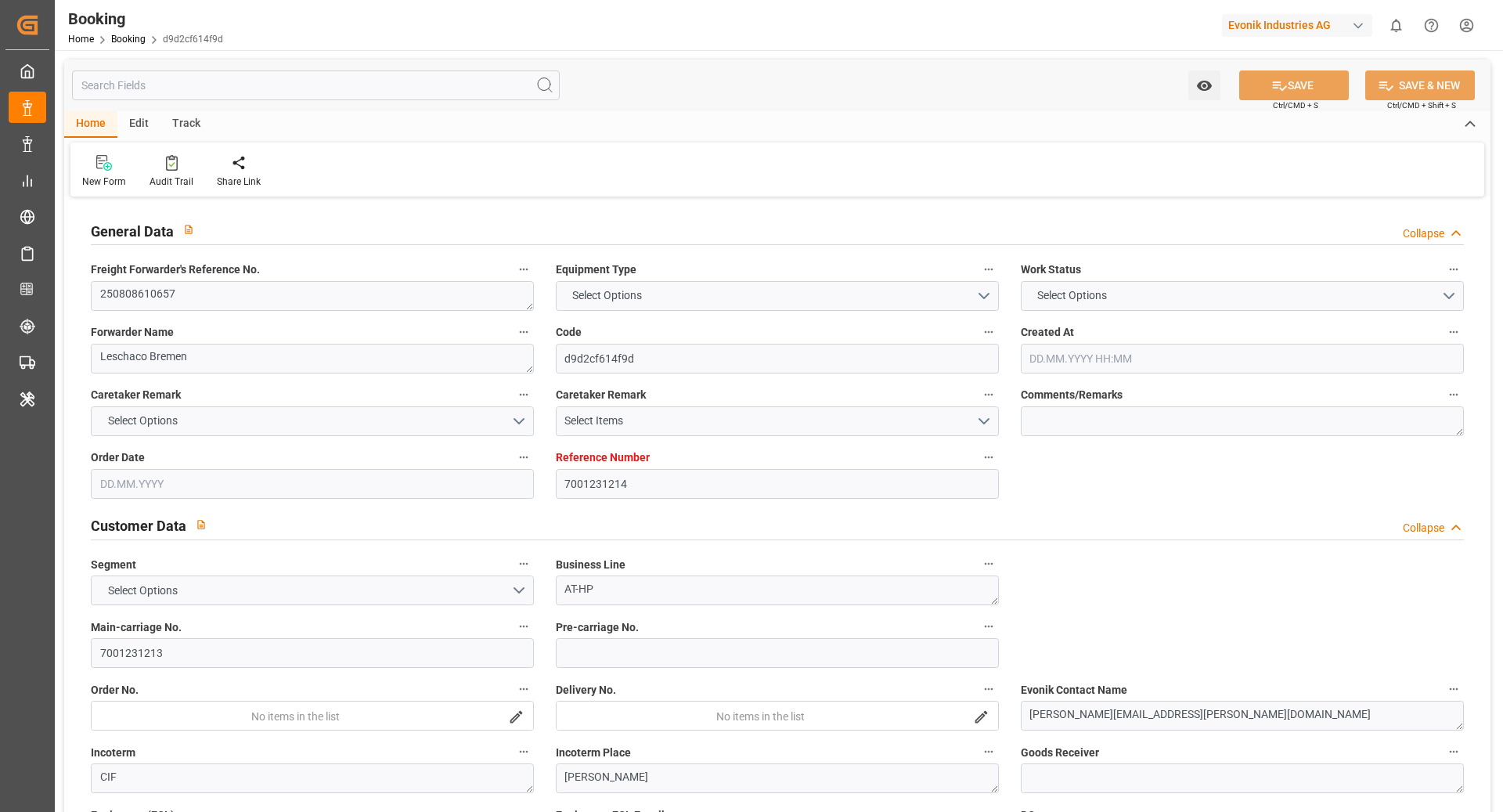
type input "[GEOGRAPHIC_DATA]"
type input "Cát Lái"
type input "[GEOGRAPHIC_DATA]"
type input "Cai Mep International Terminal"
type textarea "vesselName"
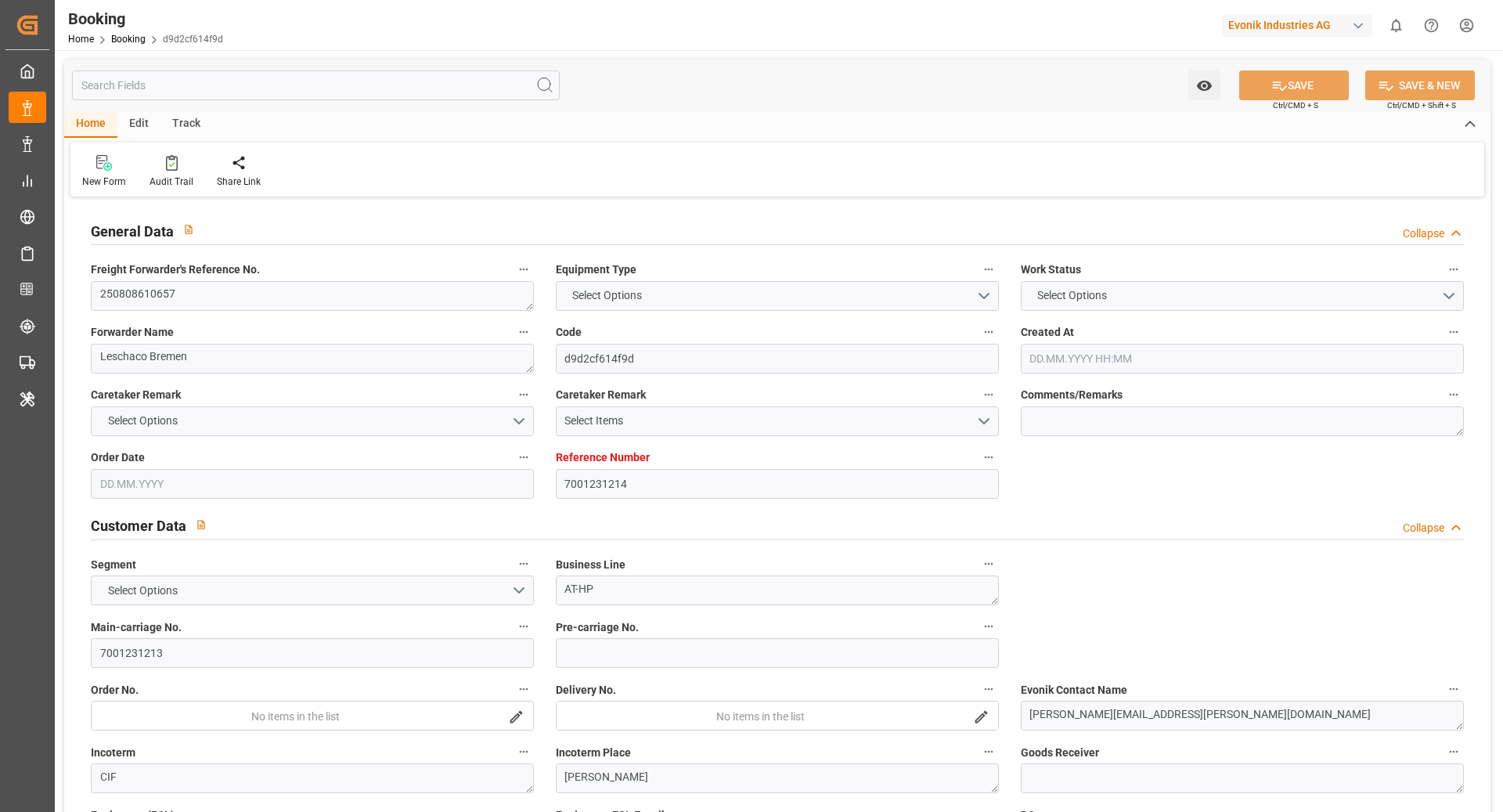
type textarea "INPUT_Evonik_Seeburger_IFTSTA_1003008859_20250731135936956.edi"
type textarea "NWC/UK North West Continent / UK_VNCLI_YMLU_AT-HP"
type textarea "INPUT_Evonik_Seeburger_IFTMIN_1002987060_20250724102054569.edi,INPUT_Evonik_See…"
type textarea "1003008859"
type textarea "Logward System"
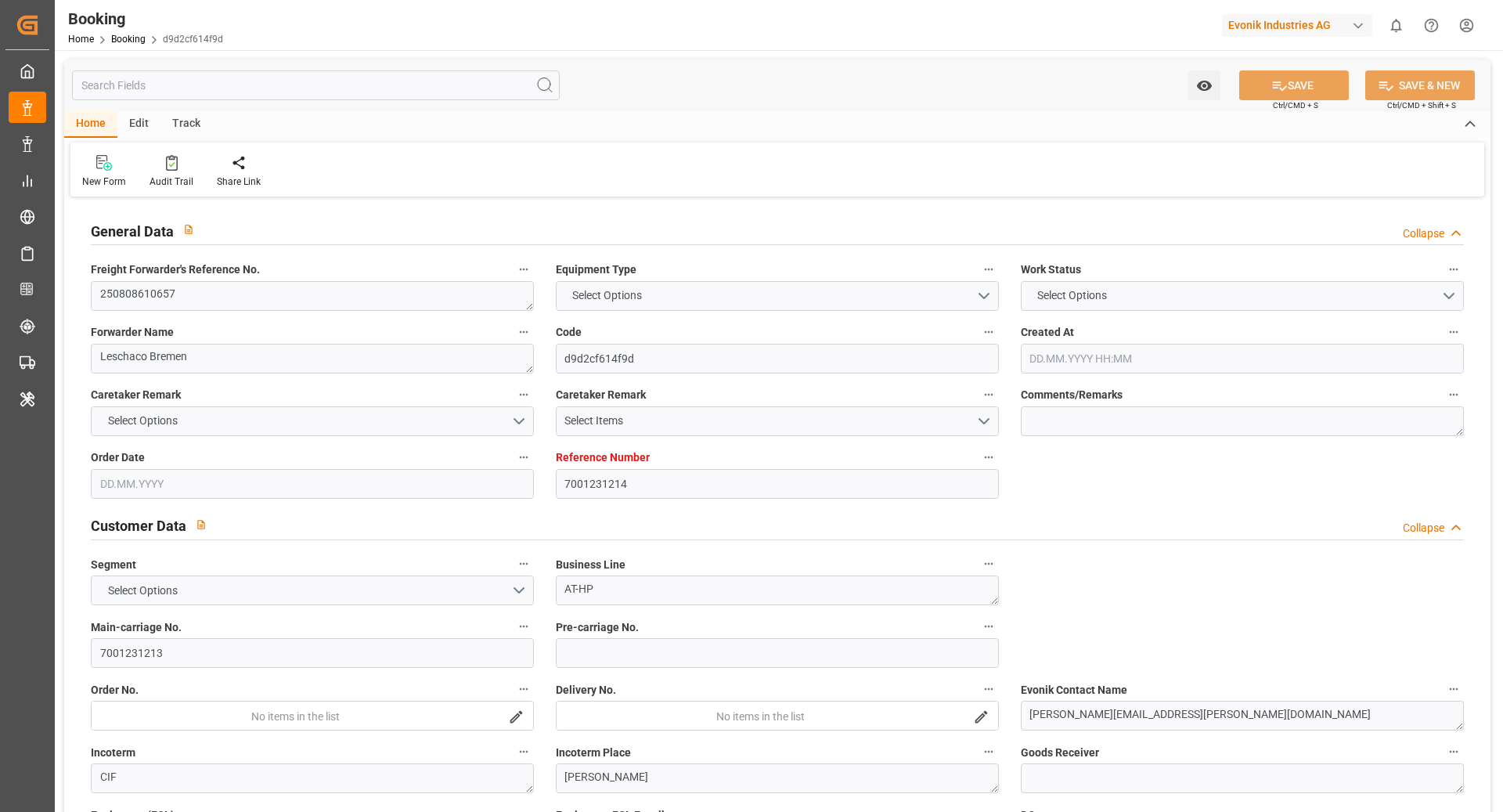
type textarea "businessDivision-businessLine-"
type textarea "IFTSTA"
type textarea "a011t00000LcJC5AAN"
type textarea "Yes"
type input "ROTTERDAM"
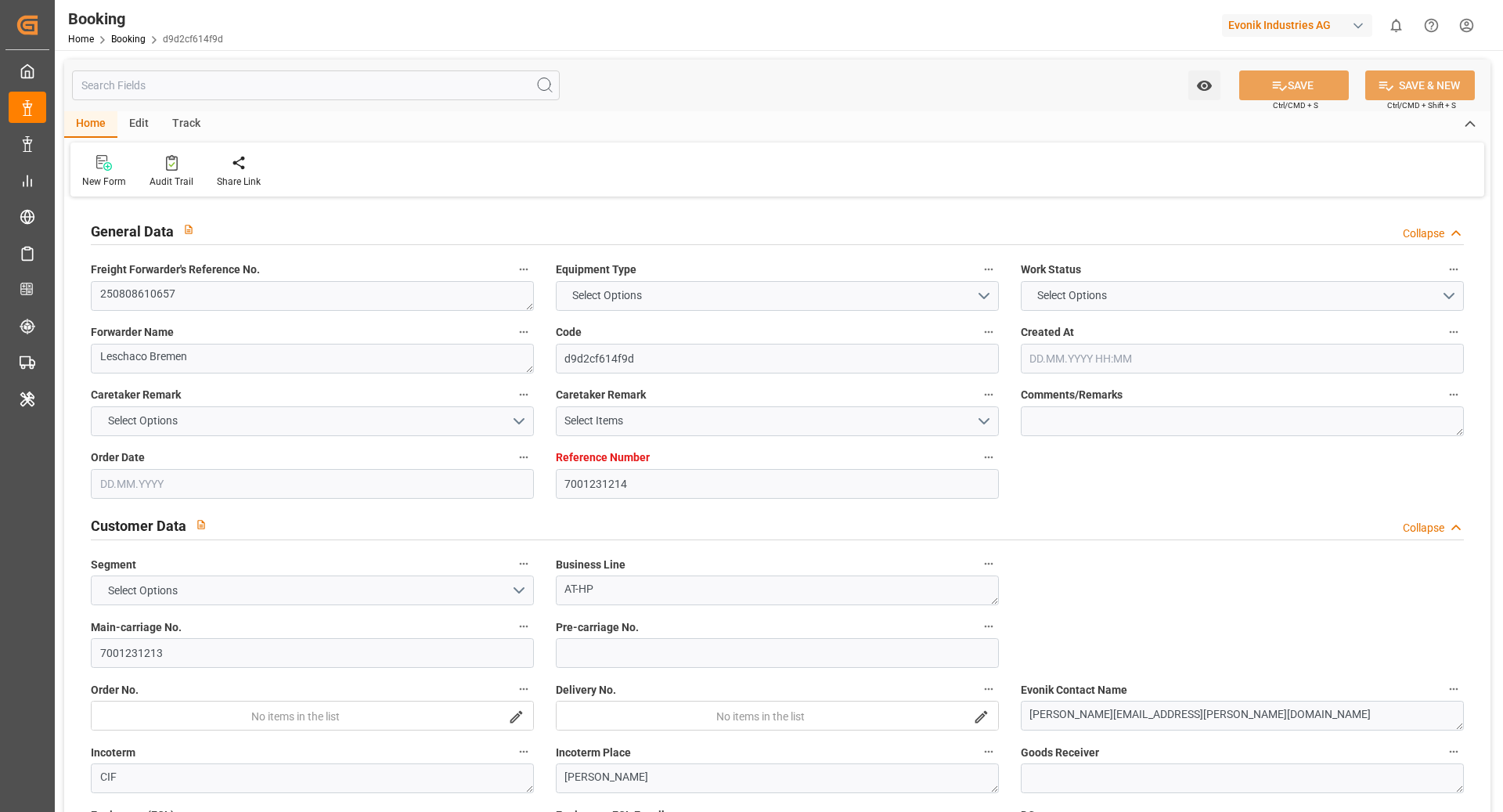
type input "063E"
type input "VESSEL"
type input "7001231214"
type input "9588081"
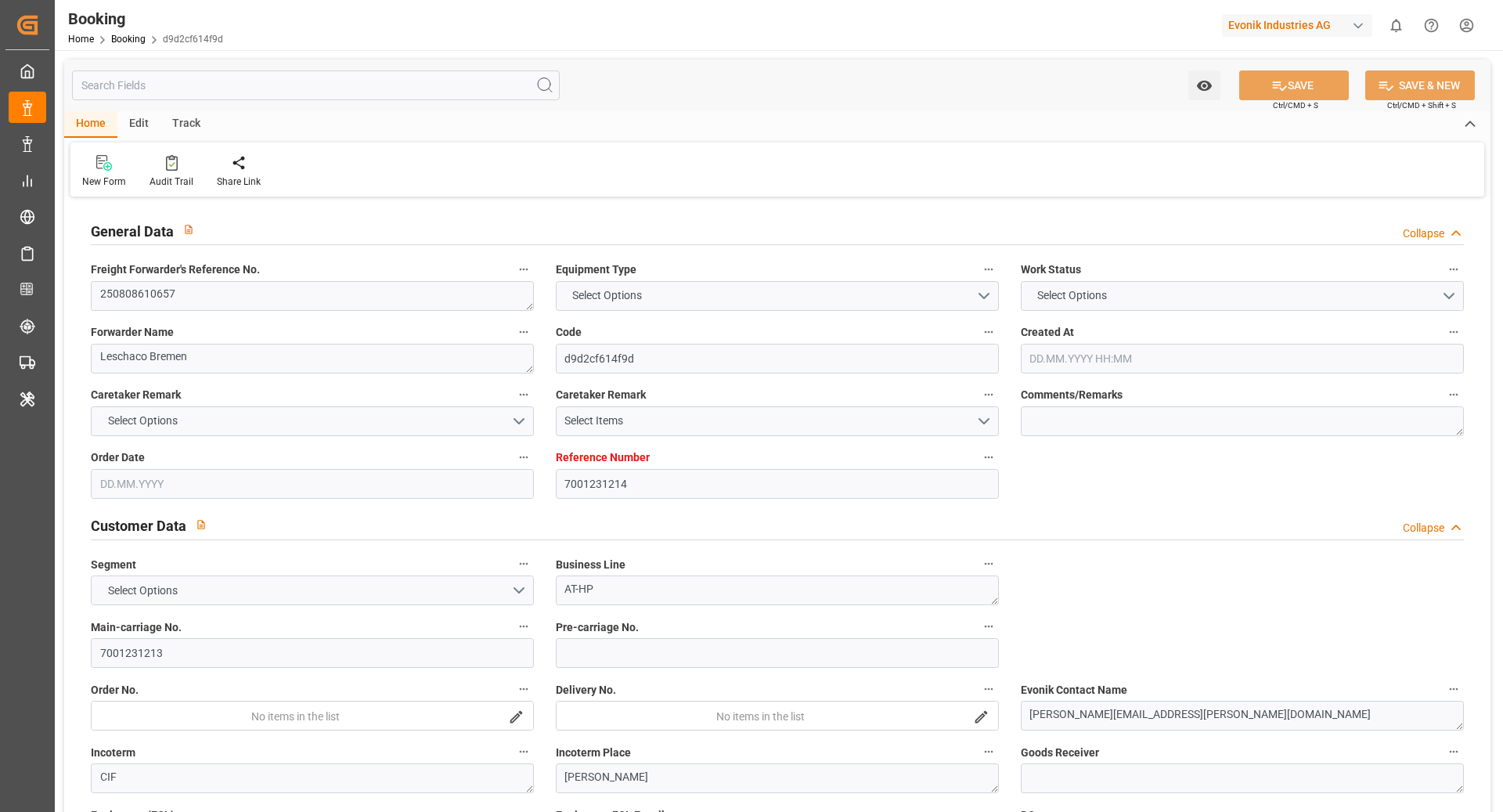
type input "Yang Ming"
type input "Yang Ming Marine Transport Corp."
type input "NLRTM"
type input "VNCLI"
type input "SGSIN"
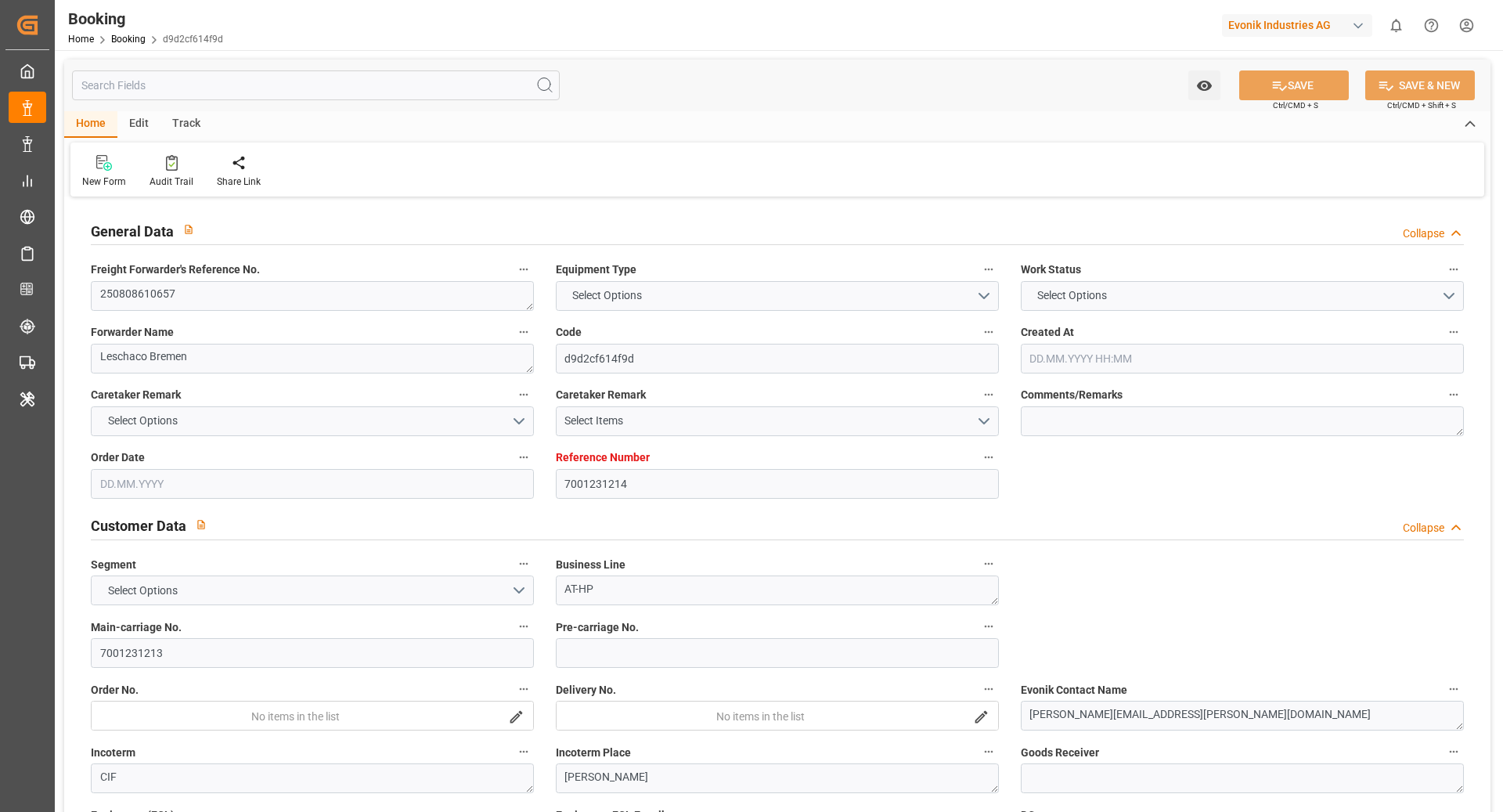
type input "VNCMT"
type input "0"
type input "NLRTM"
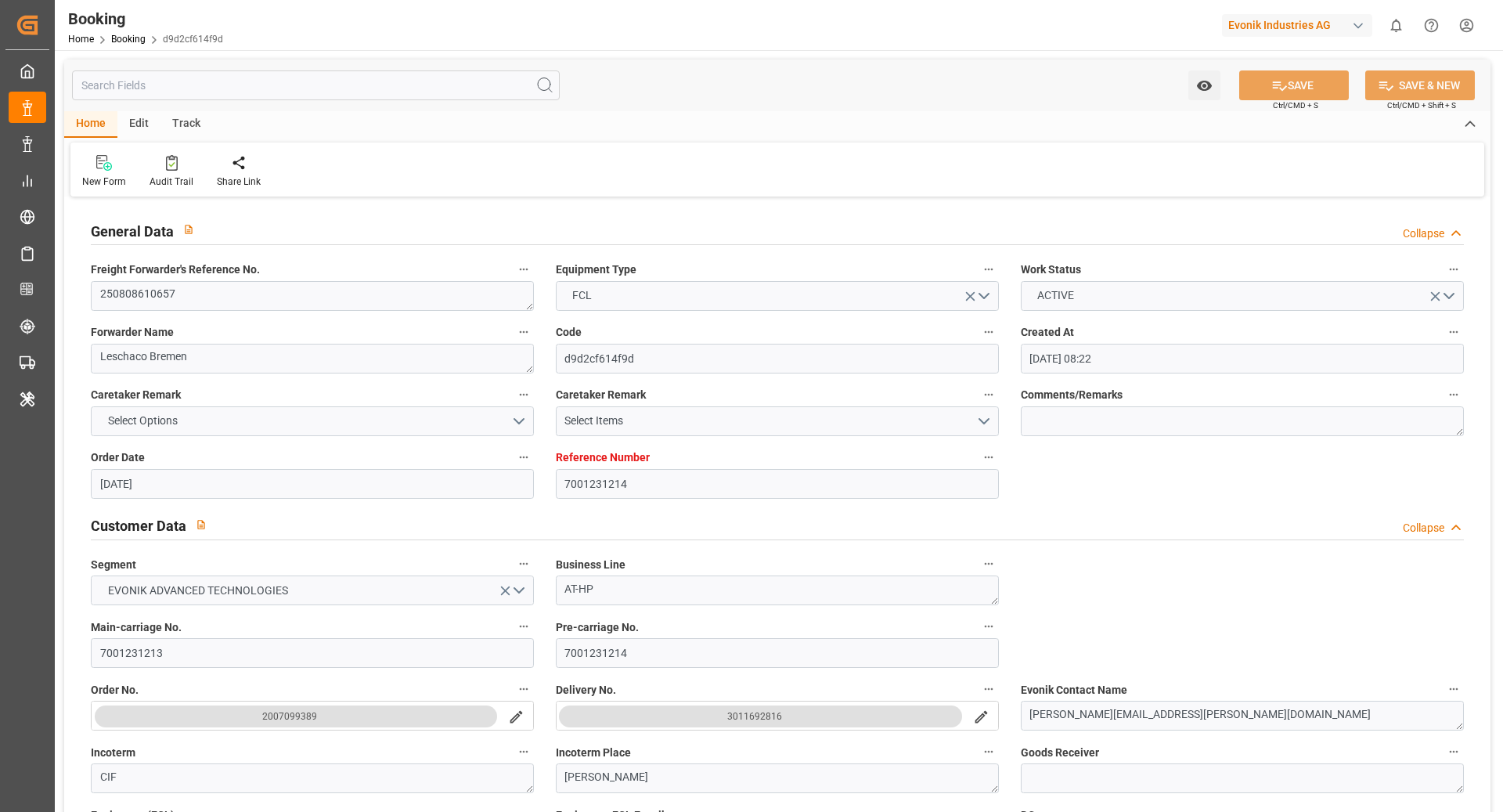
type input "24.07.2025 08:22"
type input "[DATE]"
type input "10.10.2025"
type input "[DATE]"
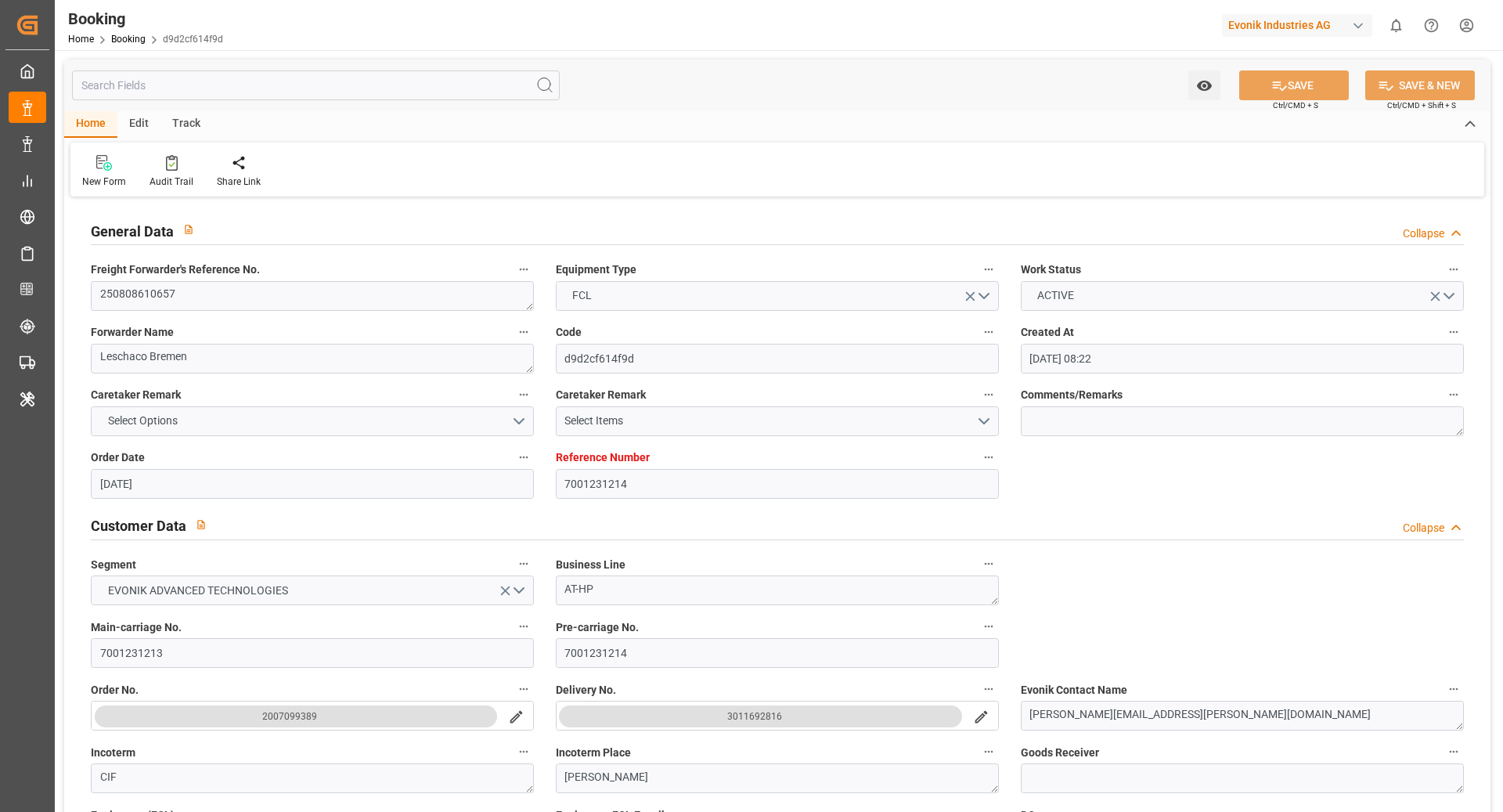
type input "[DATE]"
type input "08.08.2025 00:00"
type input "08.08.2025 23:30"
type input "04.08.2025 09:18"
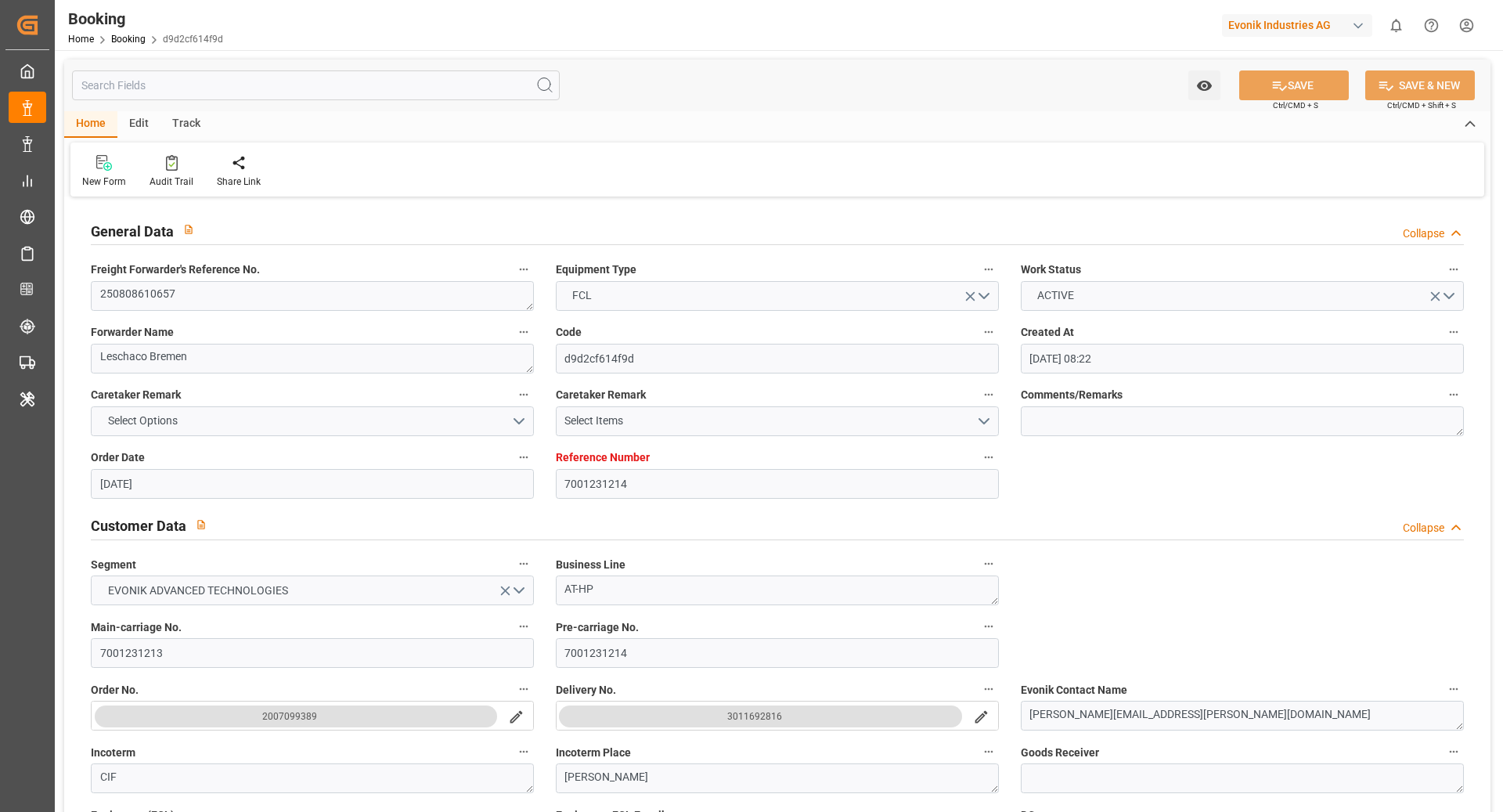
type input "03.10.2025 00:00"
type input "17.09.2025 00:00"
type input "19.09.2025 18:25"
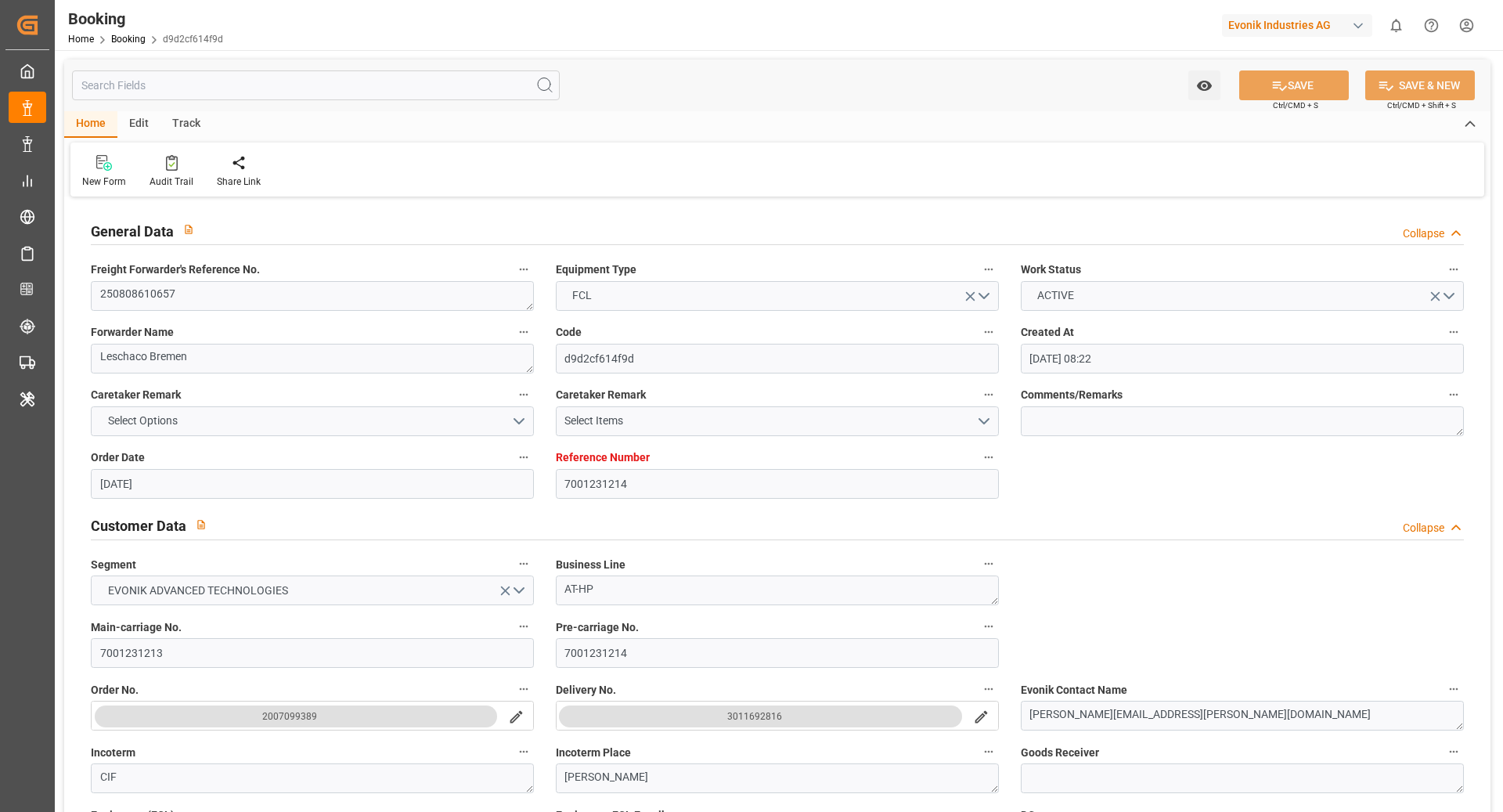
type input "19.09.2025 00:00"
type input "26.09.2025 00:00"
type input "28.09.2025 00:00"
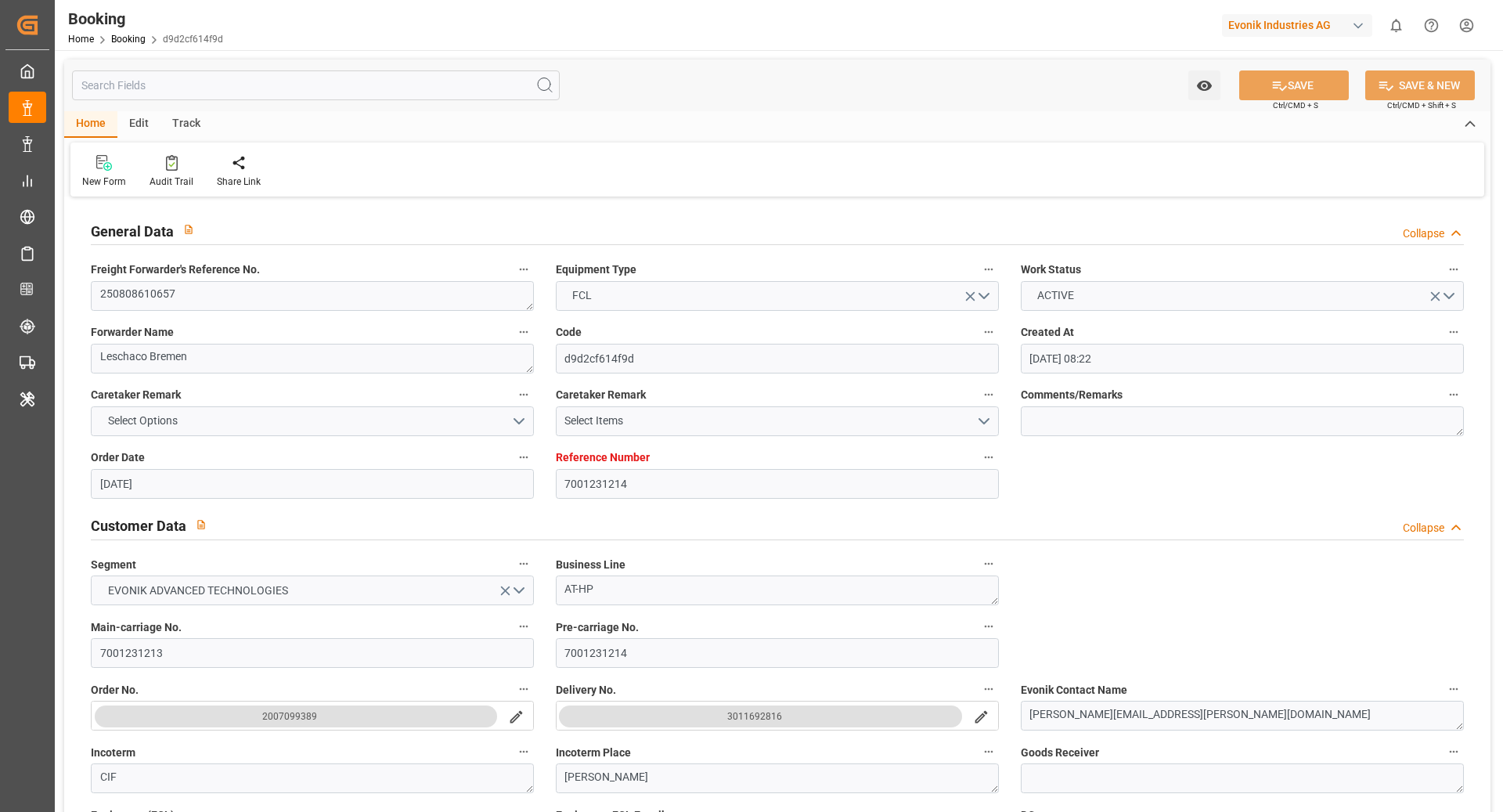
type input "28.09.2025 00:00"
type input "[DATE]"
type input "21.09.2025 13:49"
type input "21.09.2025"
type input "07.08.2025 04:54"
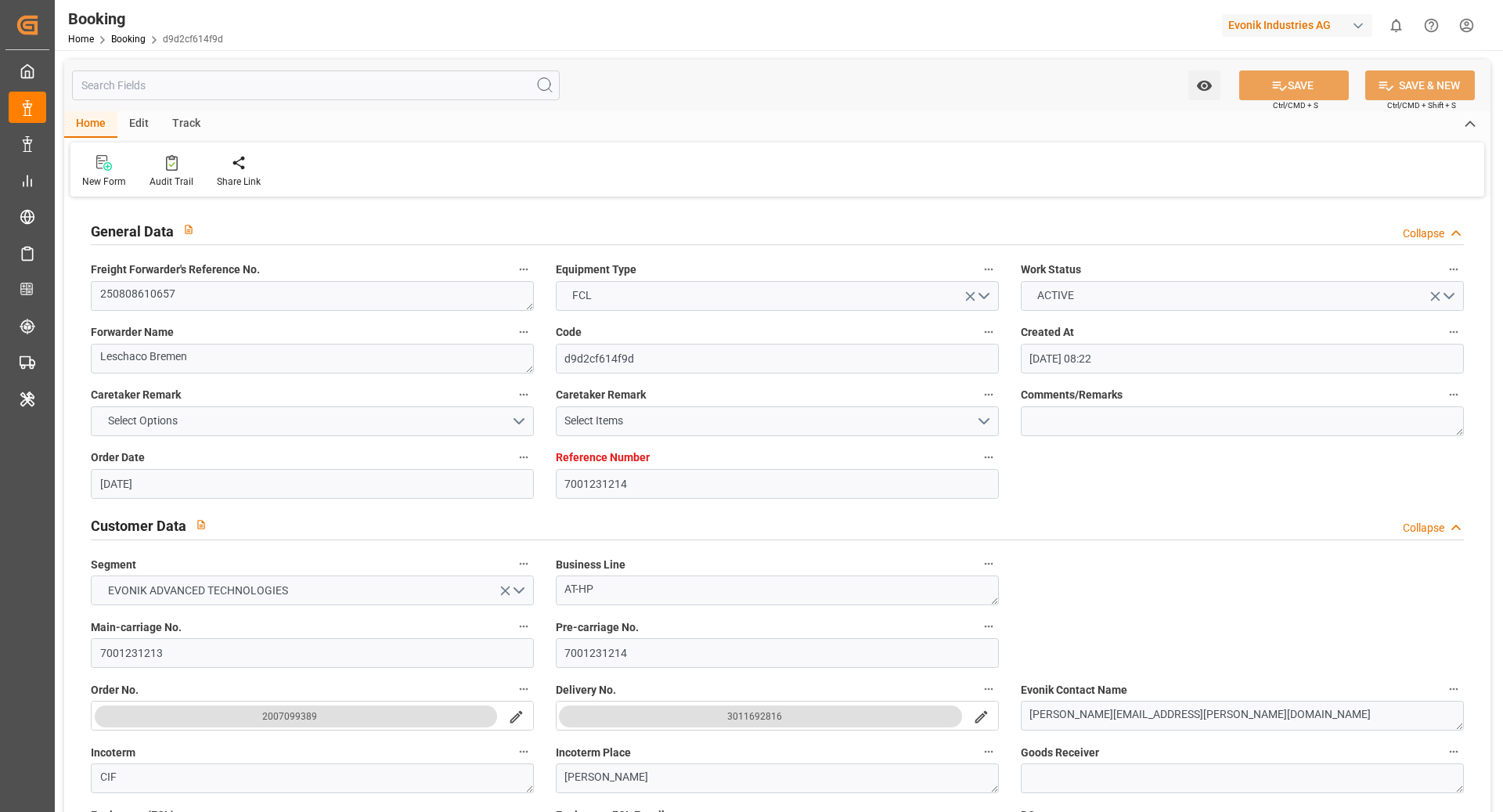
type input "09.08.2025 00:53"
type input "19.09.2025 16:38"
type input "20.09.2025 11:16"
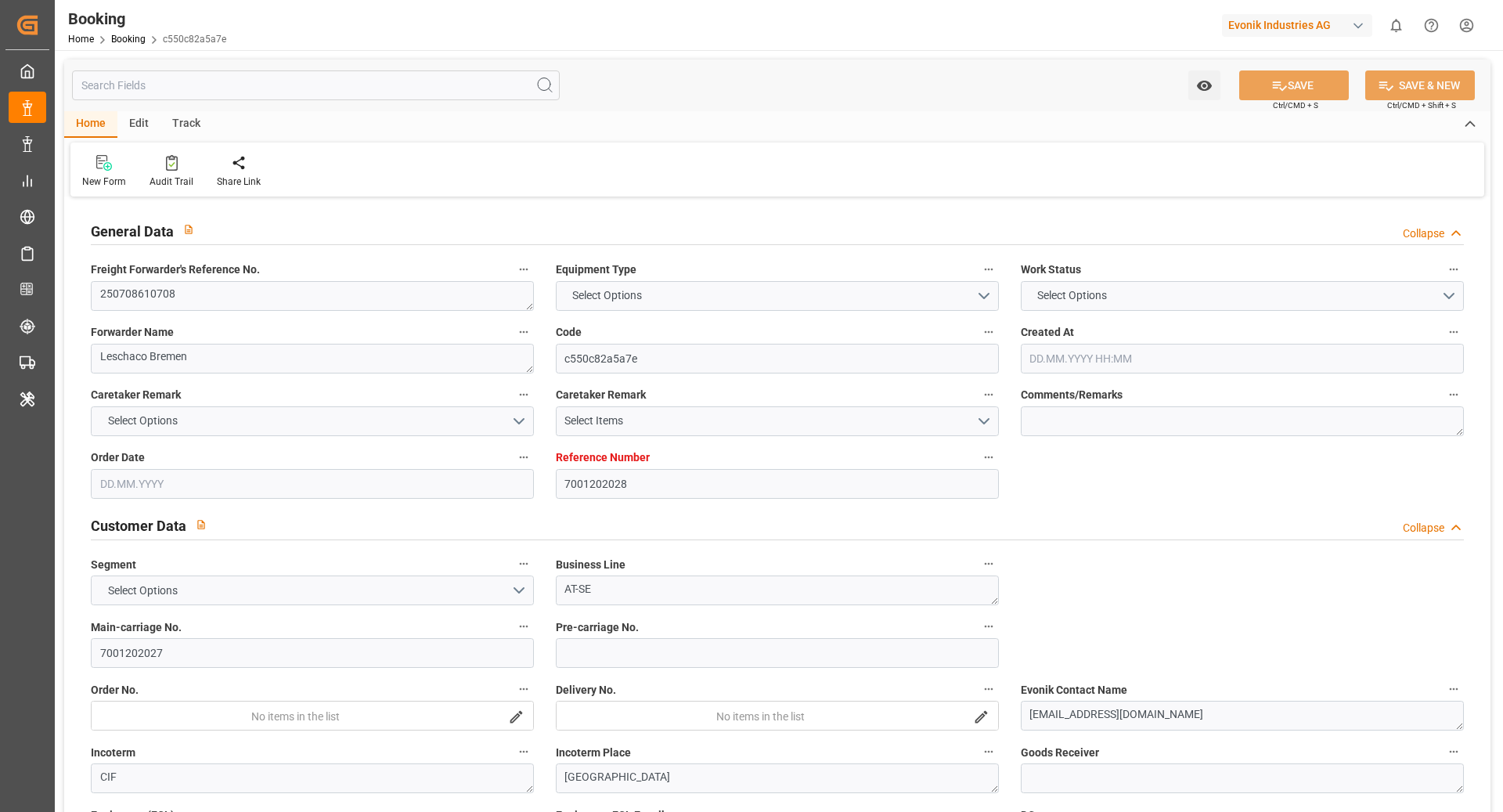
type input "7001202028"
type input "9632179"
type input "Hapag [PERSON_NAME]"
type input "Hapag Lloyd Aktiengesellschaft"
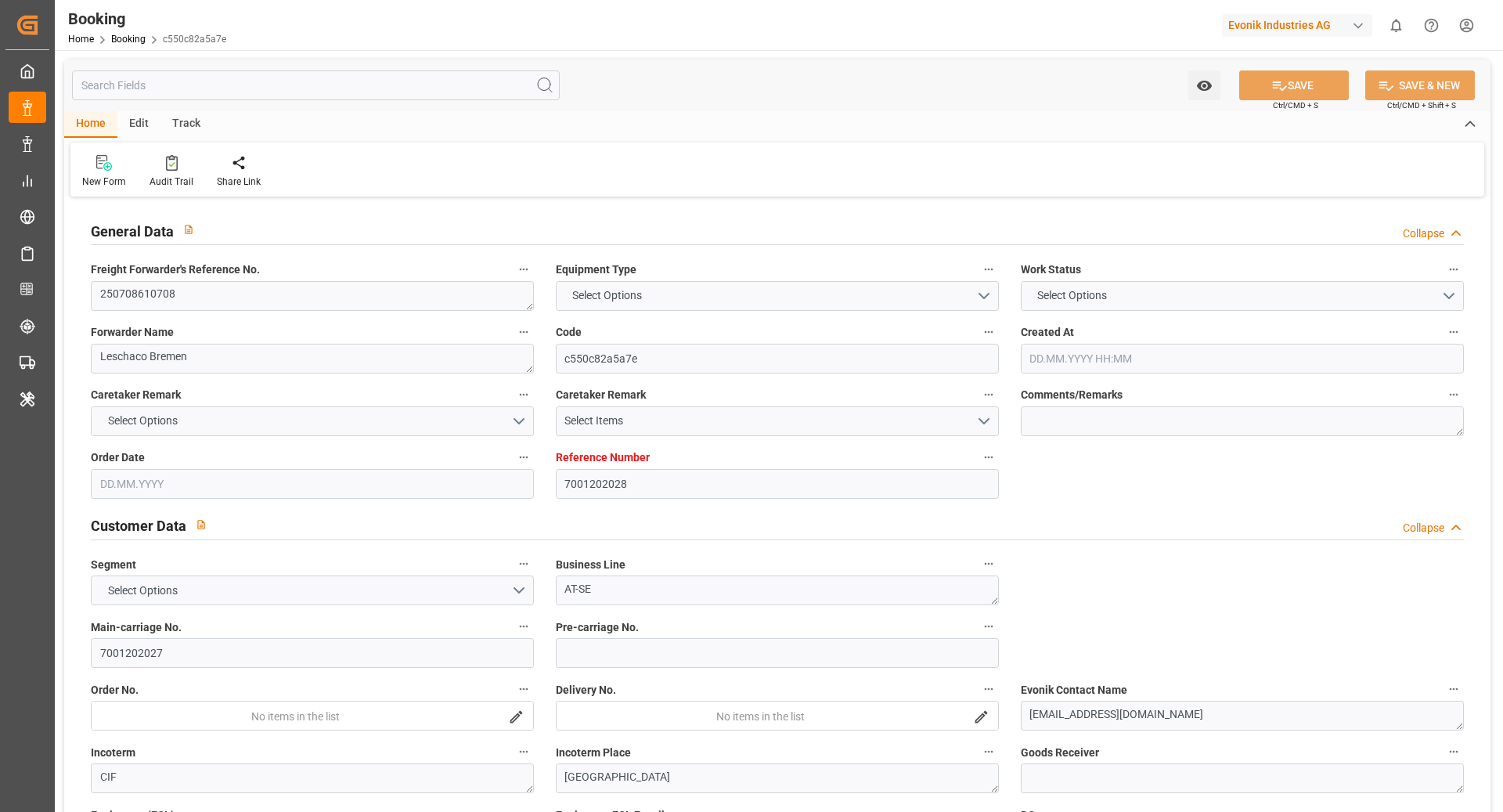
type input "NLRTM"
type input "SGSIN"
type input "36"
type input "SGSIN"
type input "0"
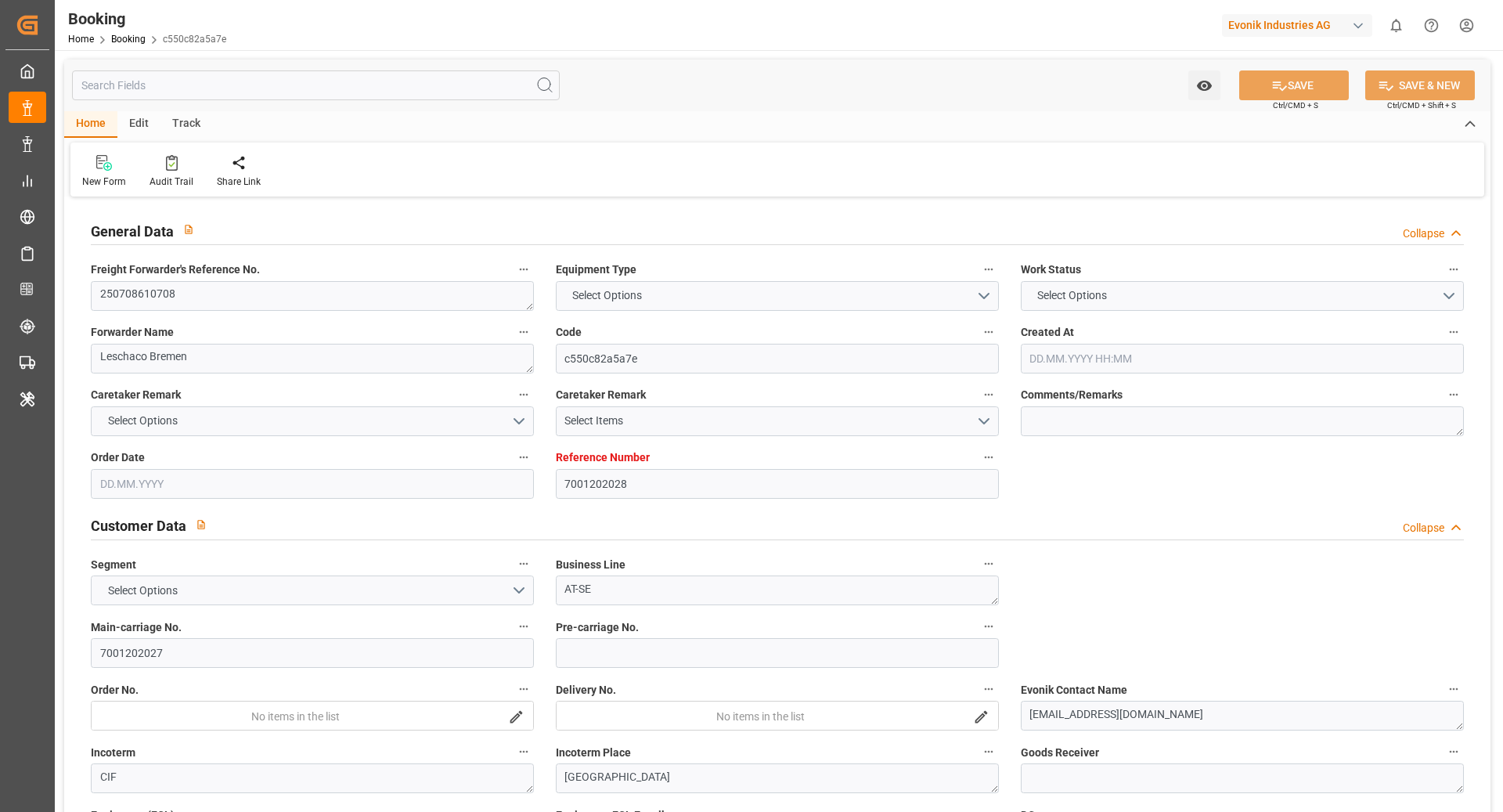
type input "NLRTM"
type input "SGSIN"
type input "9632179"
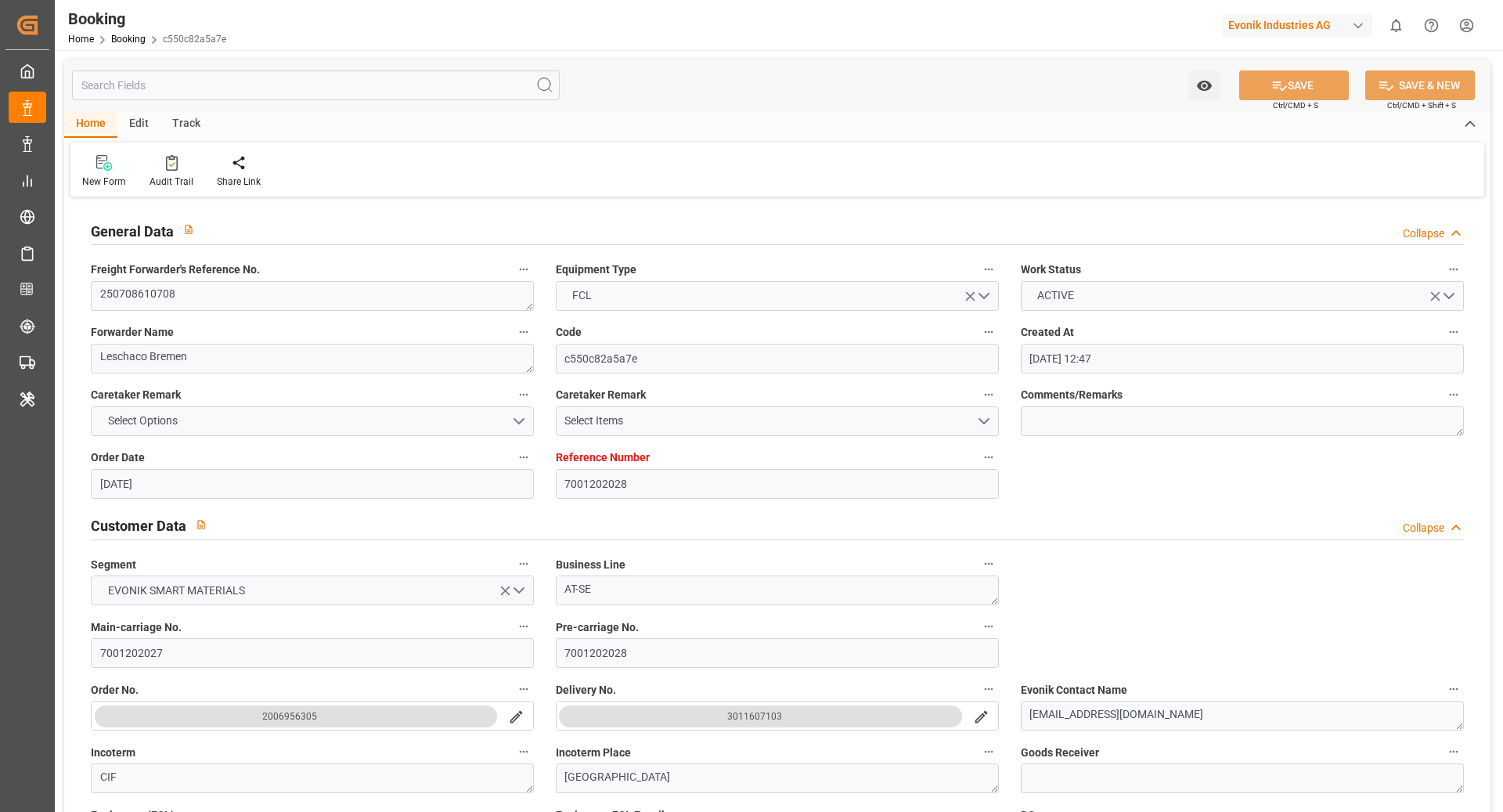
type input "[DATE] 12:47"
type input "[DATE]"
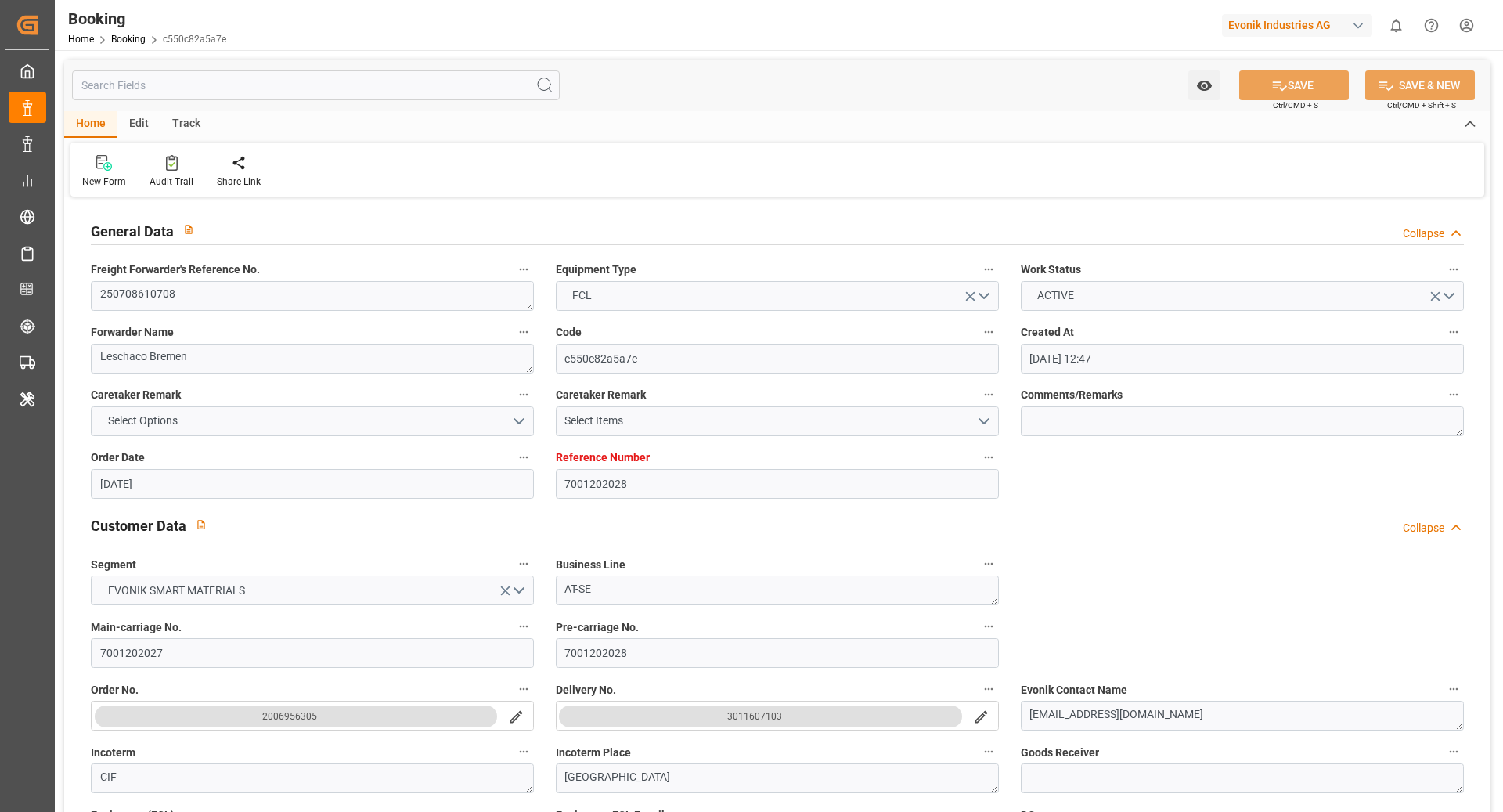
type input "[DATE]"
type input "[DATE] 07:00"
type input "[DATE] 00:00"
type input "[DATE] 09:06"
type input "[DATE] 16:05"
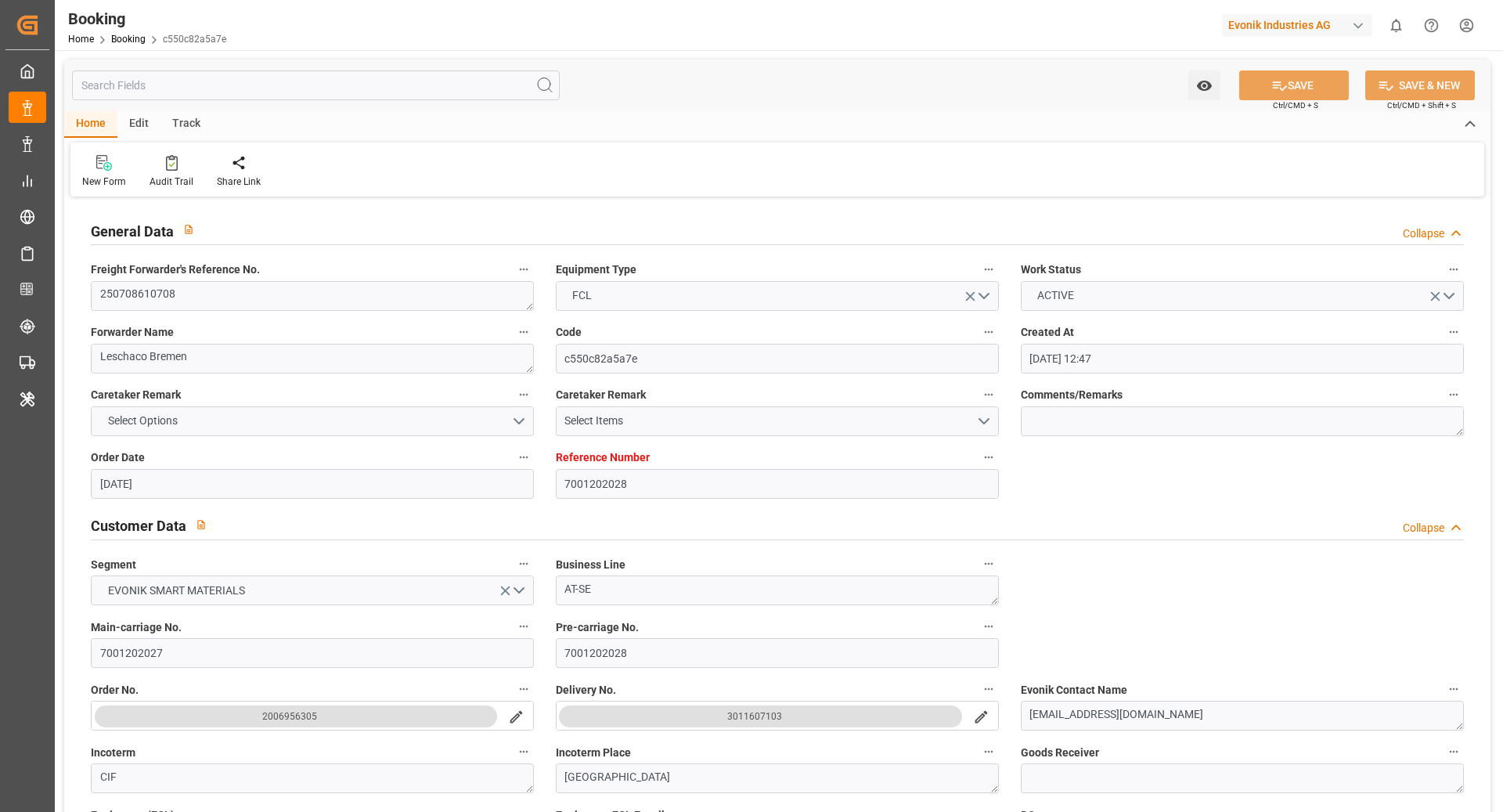
type input "[DATE] 01:00"
type input "[DATE] 00:00"
type input "[DATE] 06:55"
type input "[DATE] 00:00"
type input "[DATE]"
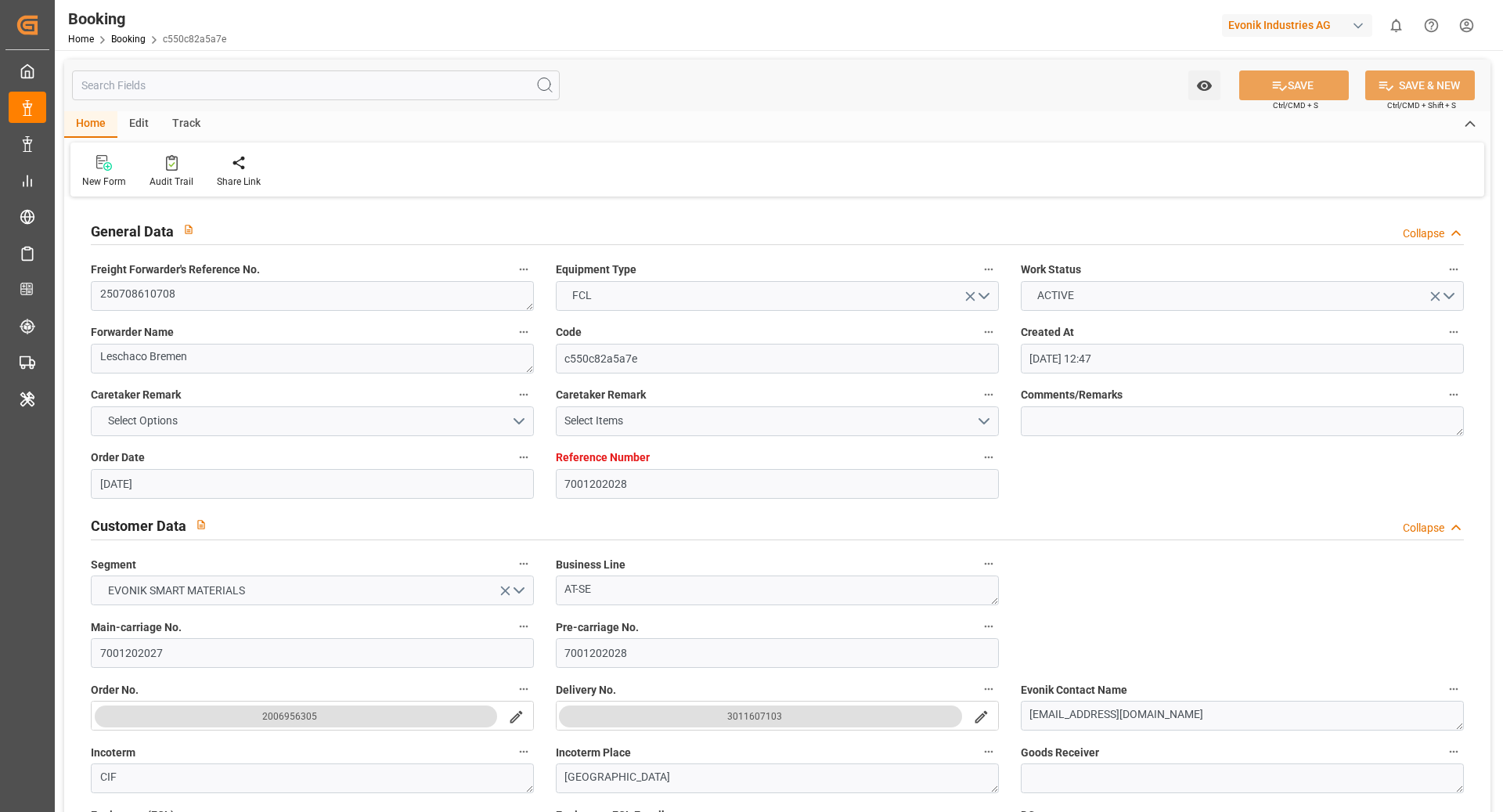
type input "[DATE] 21:18"
type input "[DATE]"
type input "[DATE] 12:59"
type input "[DATE] 14:52"
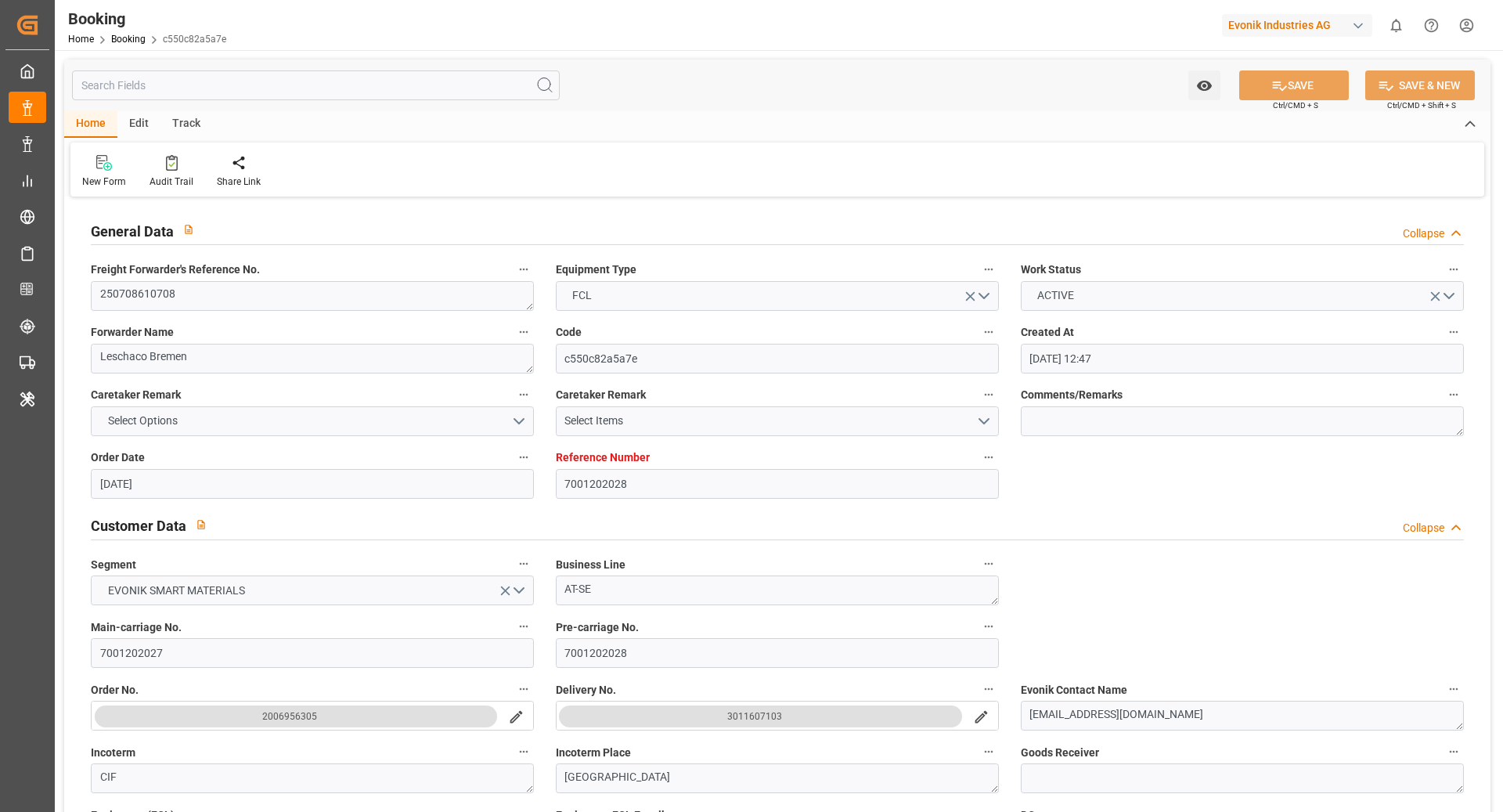
type input "[DATE] 05:51"
type input "[DATE] 12:00"
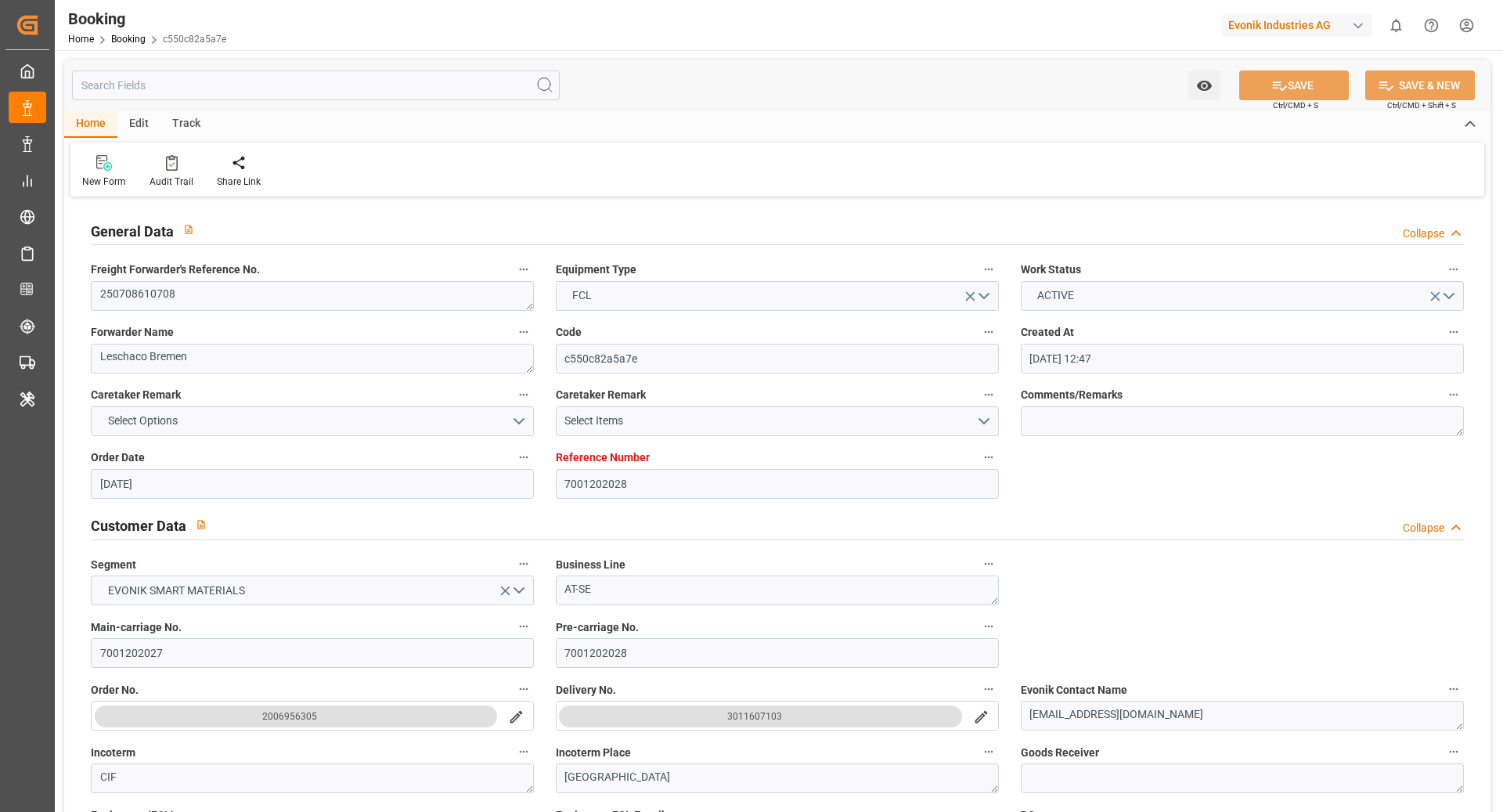
type input "[DATE] 07:00"
type input "[DATE] 21:04"
type input "[DATE] 07:00"
type input "[DATE] 10:20"
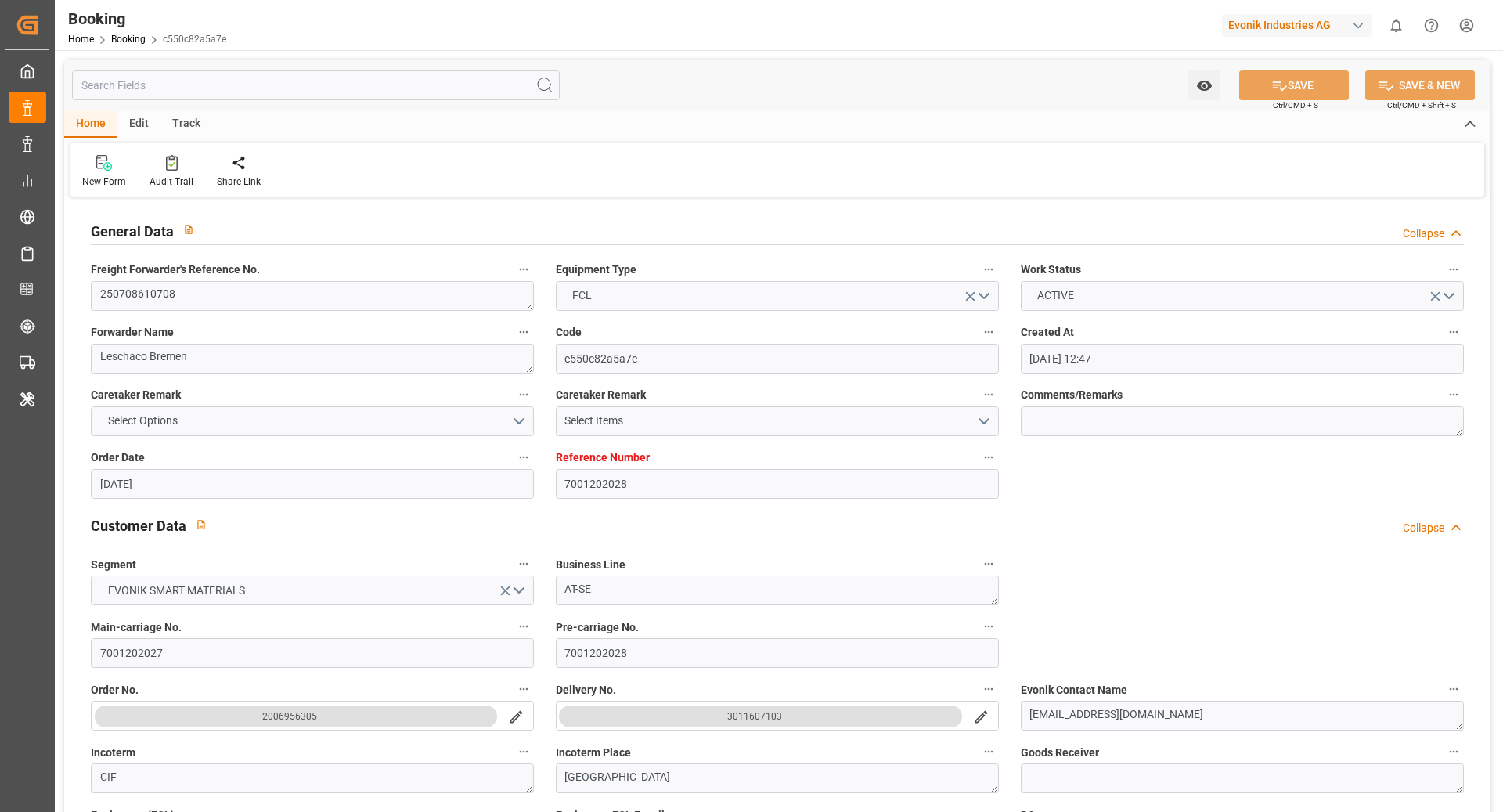
type input "[DATE] 04:19"
type input "[DATE] 00:42"
type input "[DATE] 01:00"
type input "[DATE] 04:19"
type input "[DATE] 16:46"
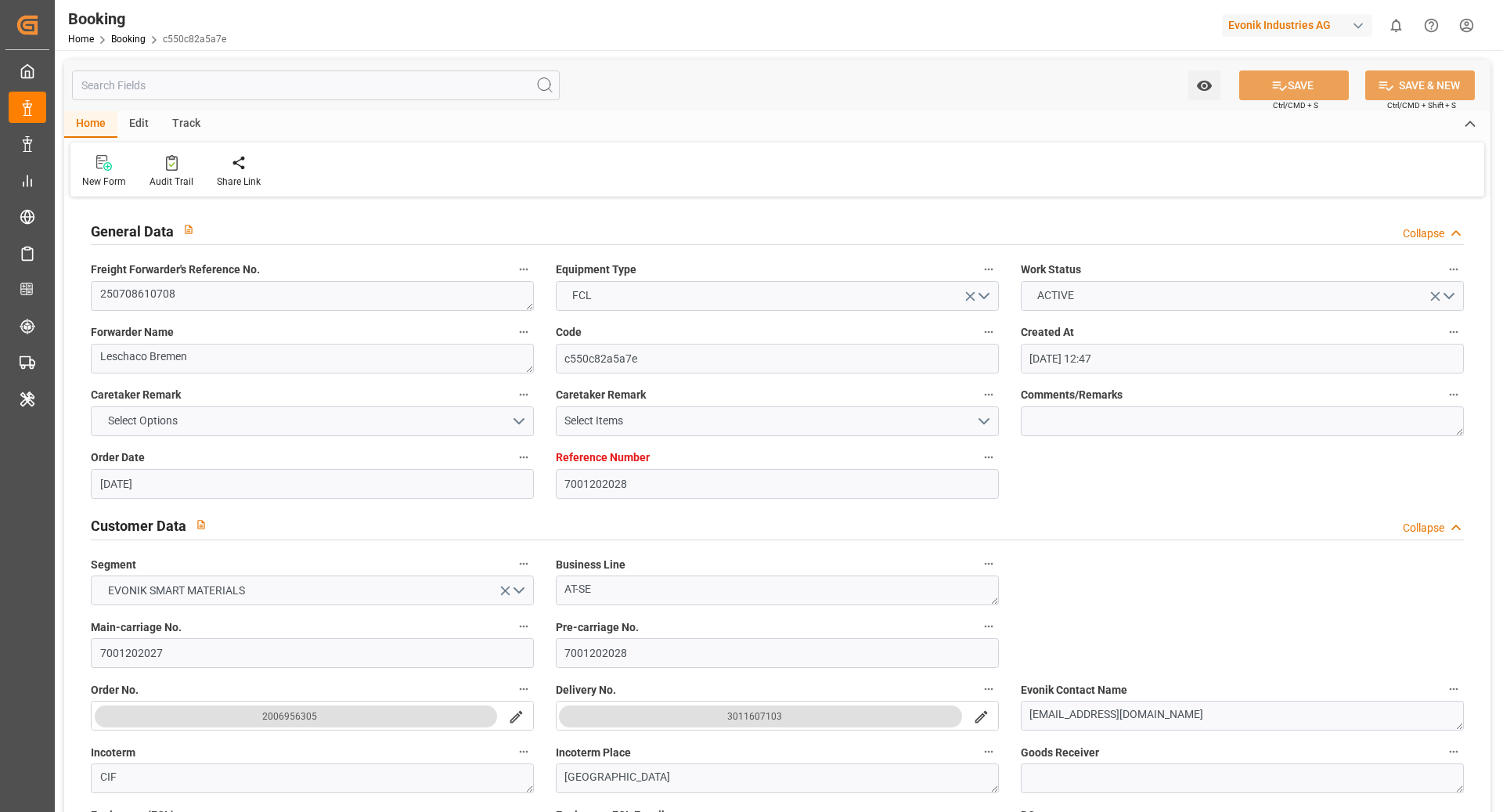
type input "[DATE] 06:55"
type input "[DATE] 01:00"
type input "[DATE] 00:42"
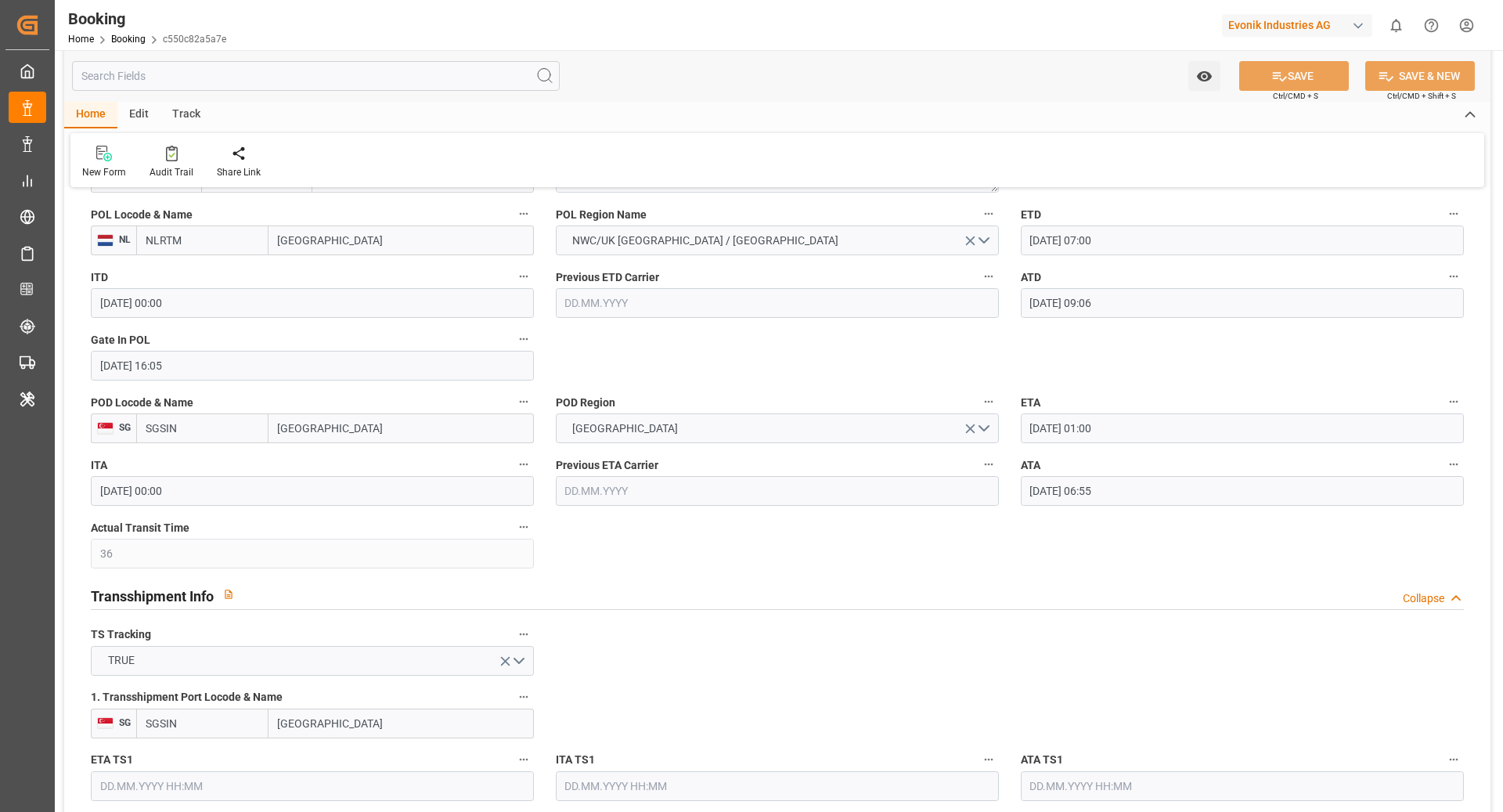
scroll to position [1455, 0]
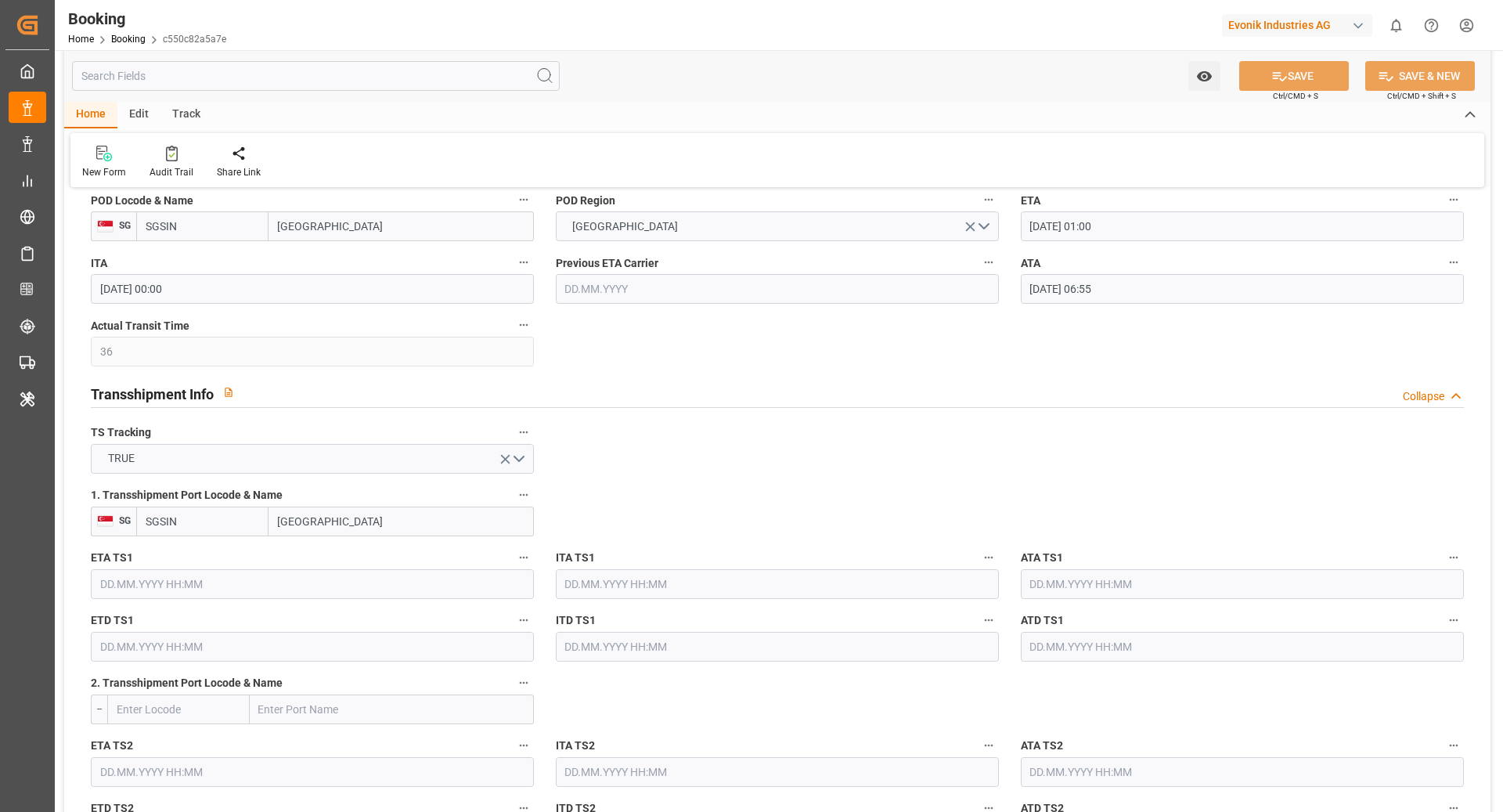
click at [521, 492] on icon "button" at bounding box center [523, 494] width 12 height 12
click at [587, 548] on li "Tracking Details" at bounding box center [575, 545] width 126 height 26
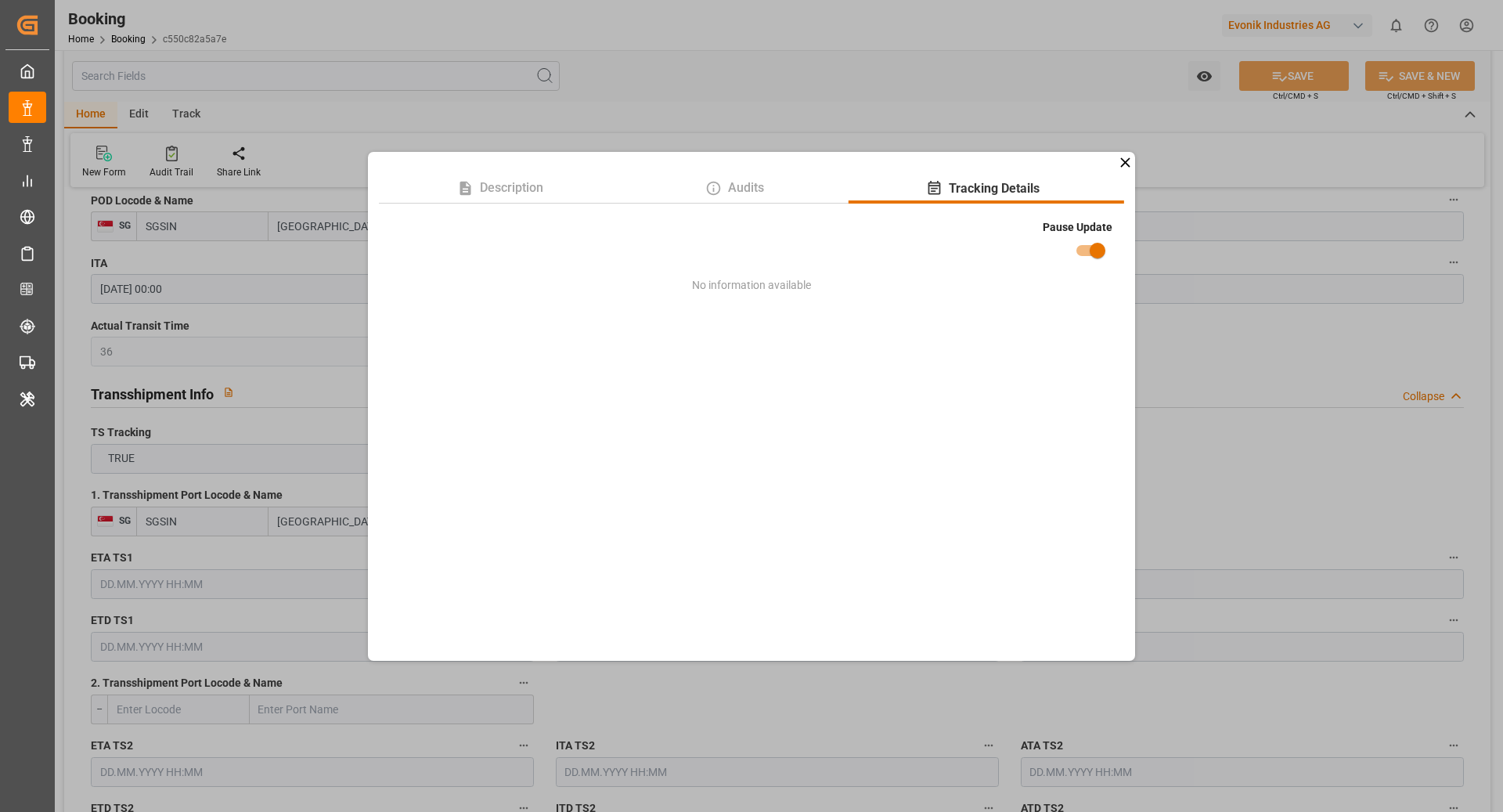
click at [1153, 291] on div "Description Audits Tracking Details Pause Update No information available" at bounding box center [752, 406] width 1503 height 812
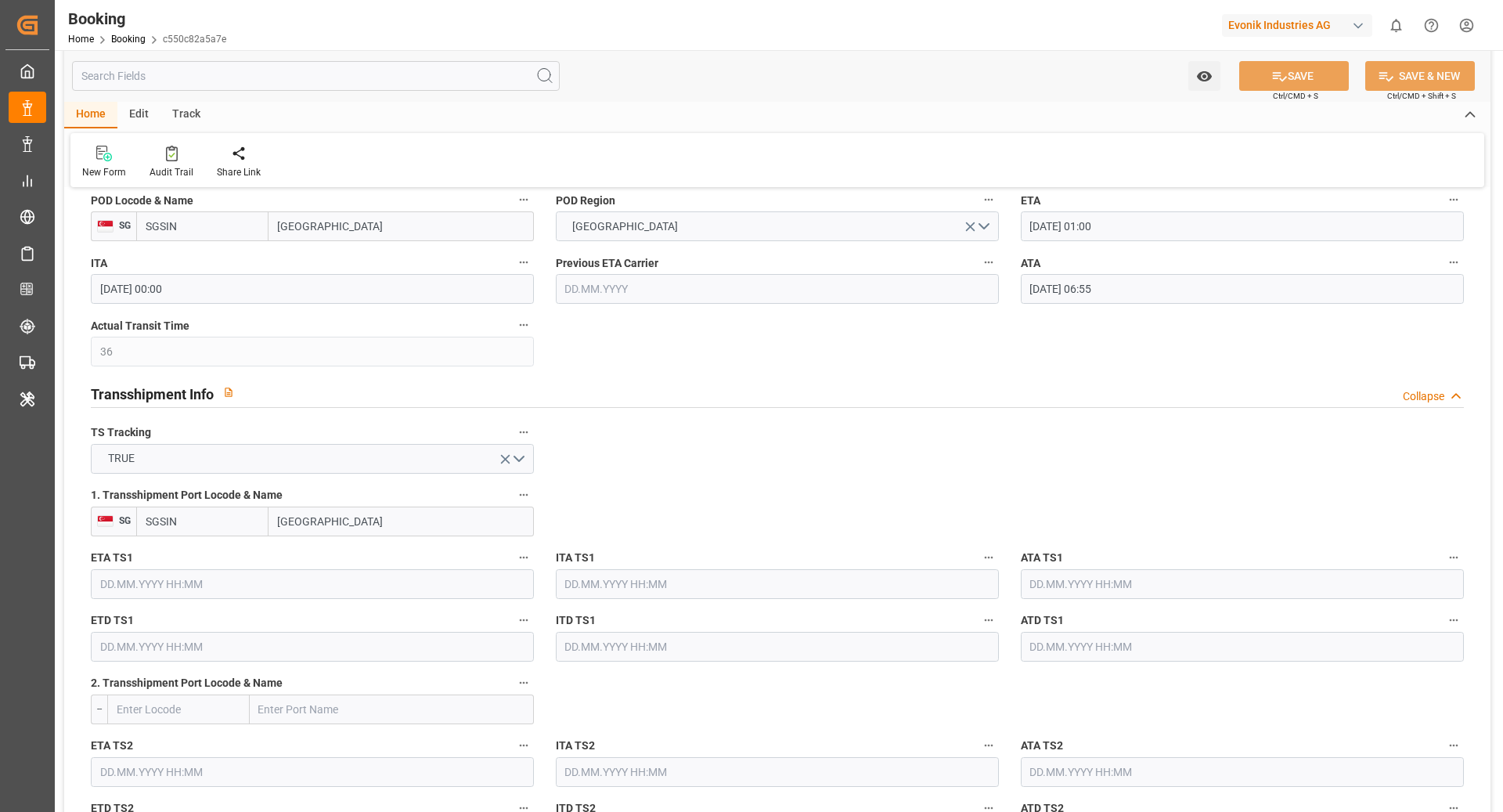
click at [377, 525] on input "Singapore" at bounding box center [400, 521] width 265 height 30
click at [222, 518] on input "SGSIN" at bounding box center [202, 521] width 132 height 30
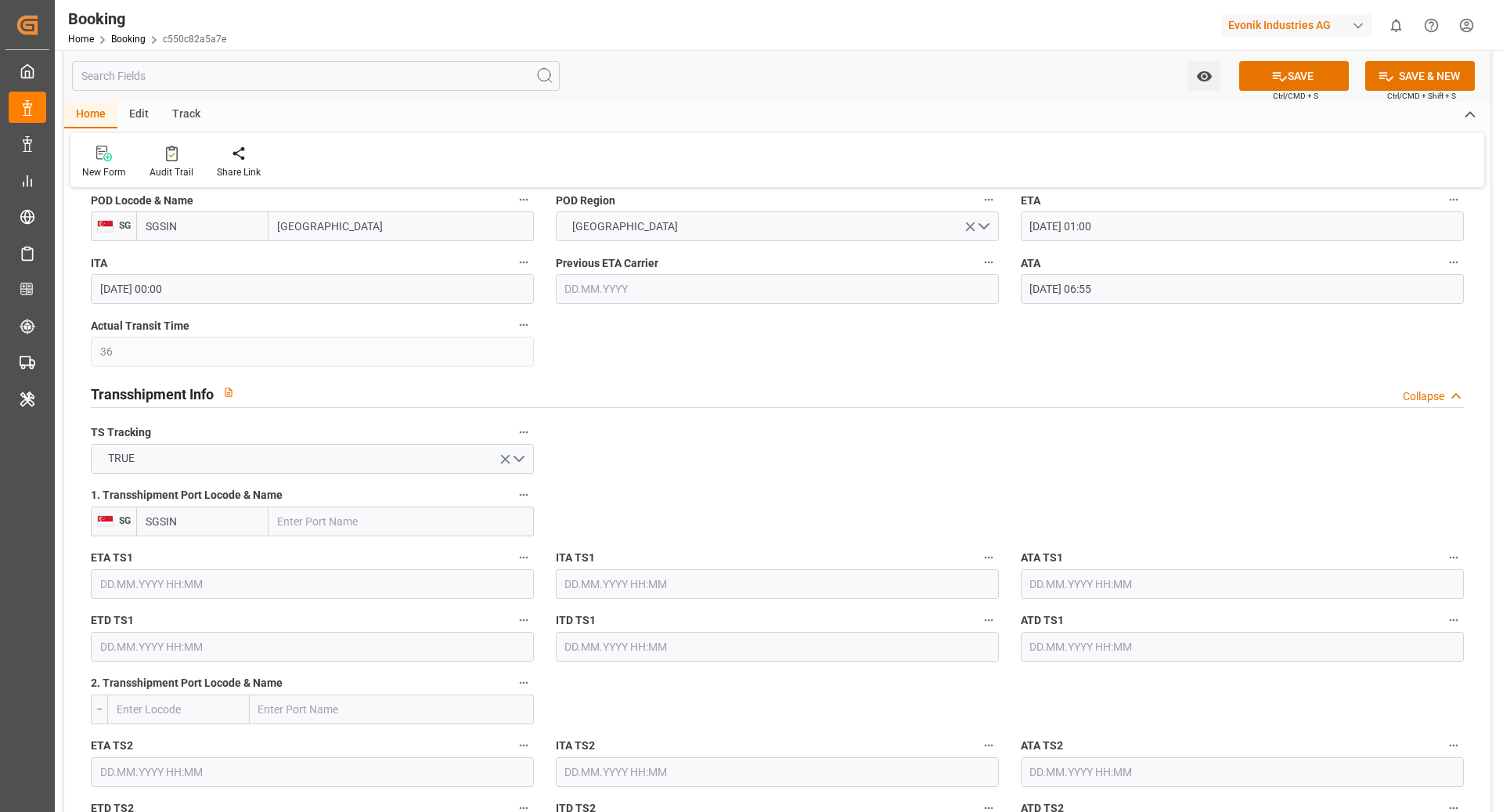
click at [222, 518] on input "SGSIN" at bounding box center [202, 521] width 132 height 30
click at [406, 465] on button "TRUE" at bounding box center [313, 459] width 443 height 30
click at [179, 498] on div "FALSE" at bounding box center [312, 494] width 441 height 33
click at [1321, 87] on button "SAVE" at bounding box center [1294, 76] width 110 height 30
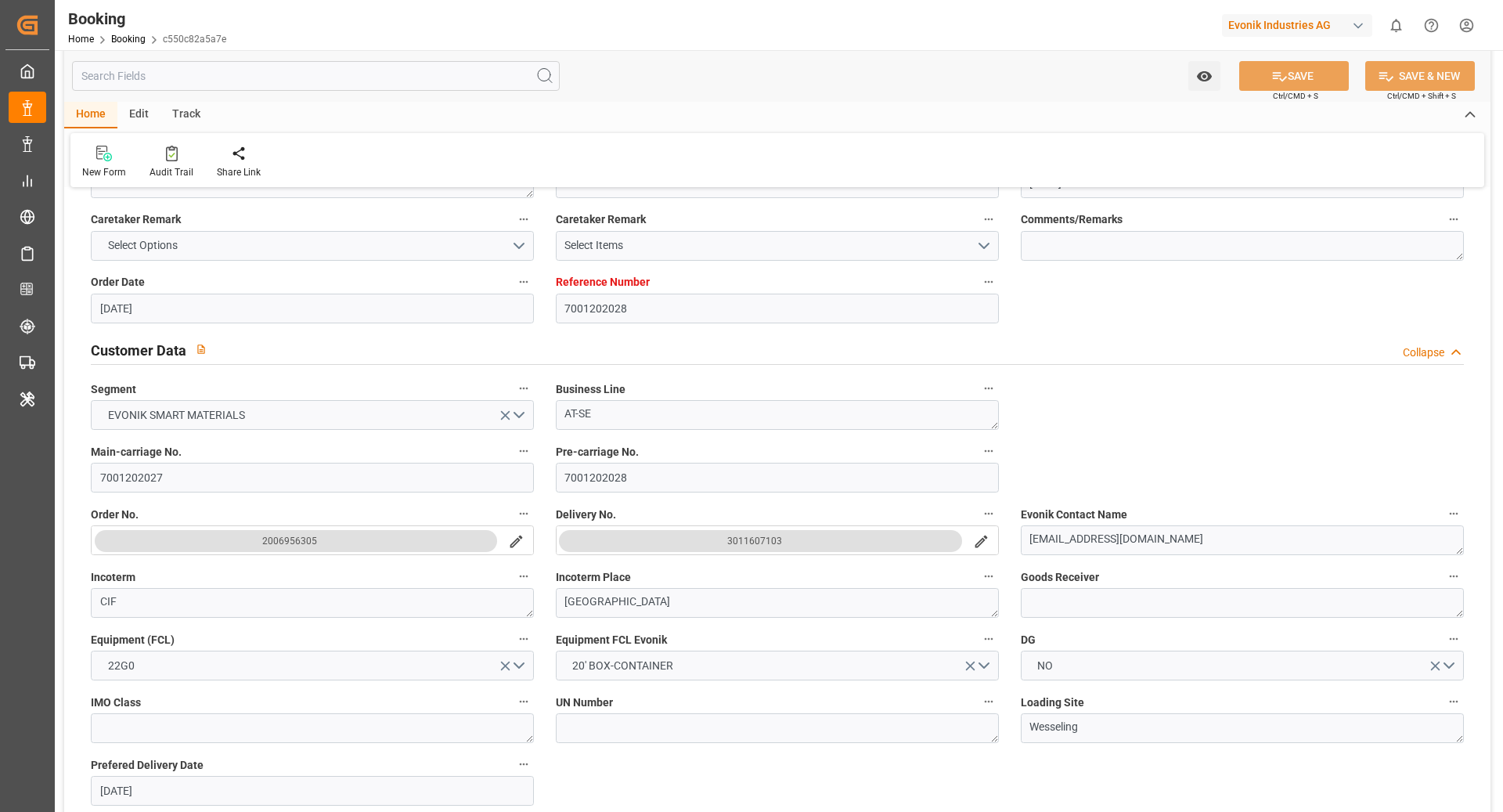
scroll to position [184, 0]
